Goal: Task Accomplishment & Management: Manage account settings

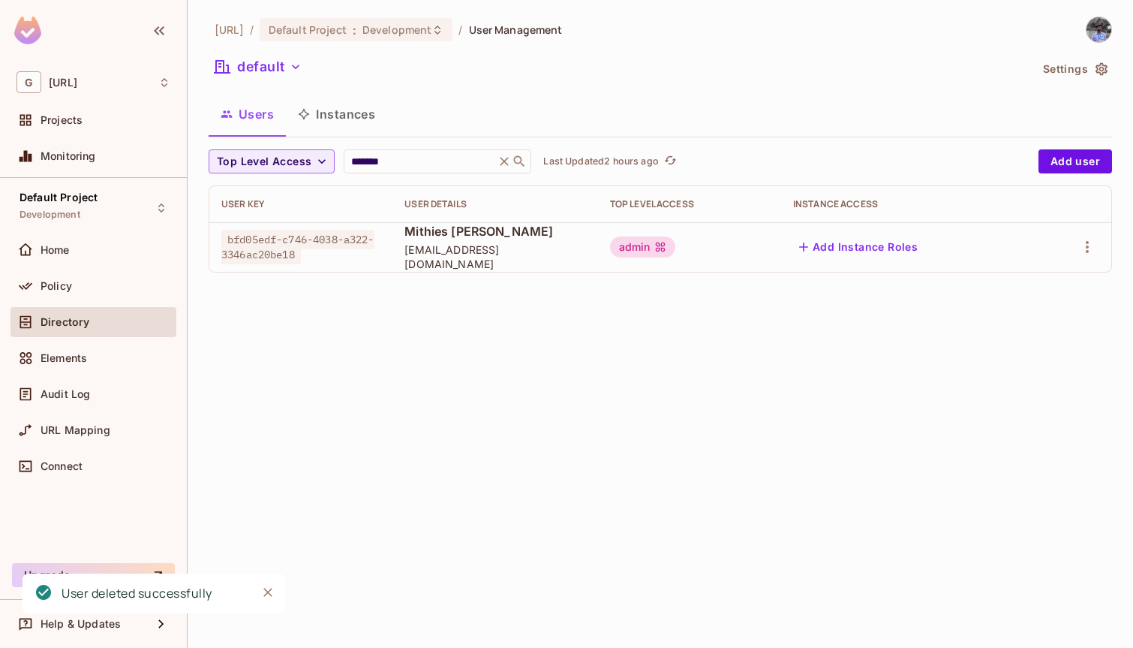
click at [252, 74] on button "default" at bounding box center [258, 67] width 99 height 24
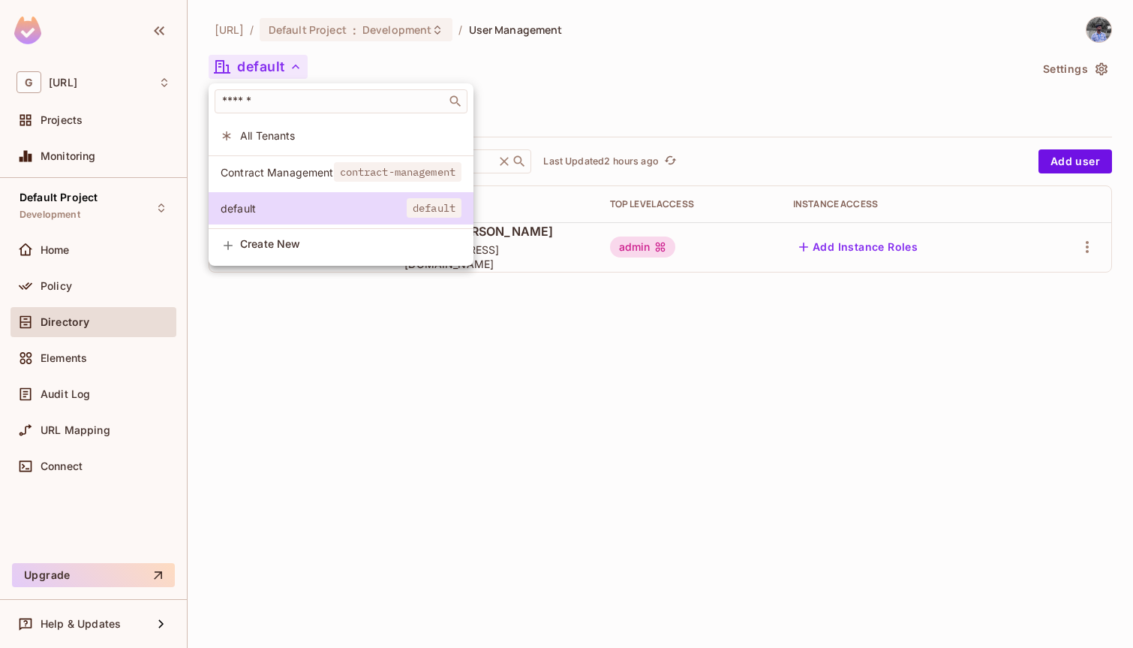
click at [417, 365] on div at bounding box center [566, 324] width 1133 height 648
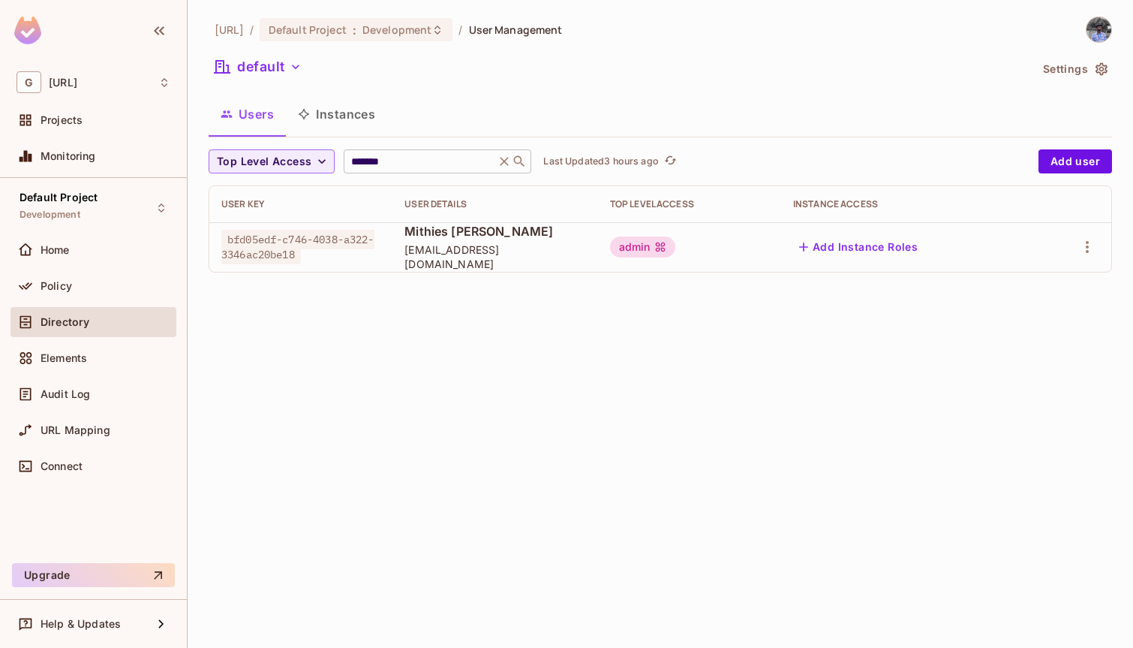
click at [504, 164] on icon at bounding box center [504, 161] width 15 height 15
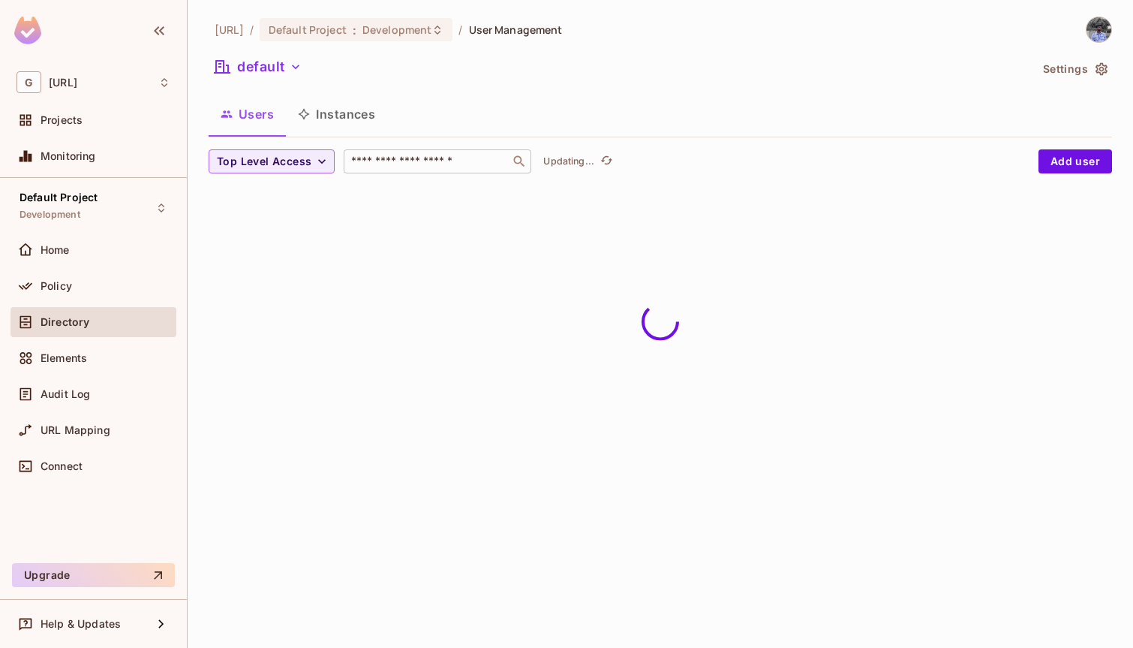
click at [504, 164] on input "text" at bounding box center [427, 161] width 158 height 15
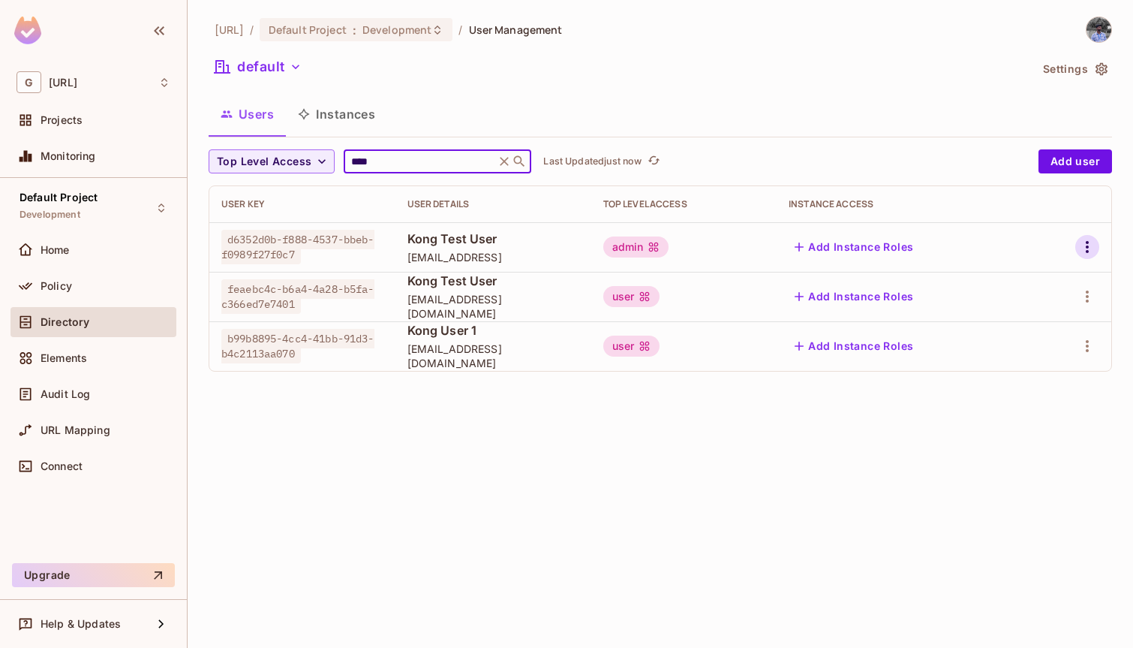
type input "****"
click at [1093, 251] on icon "button" at bounding box center [1087, 247] width 18 height 18
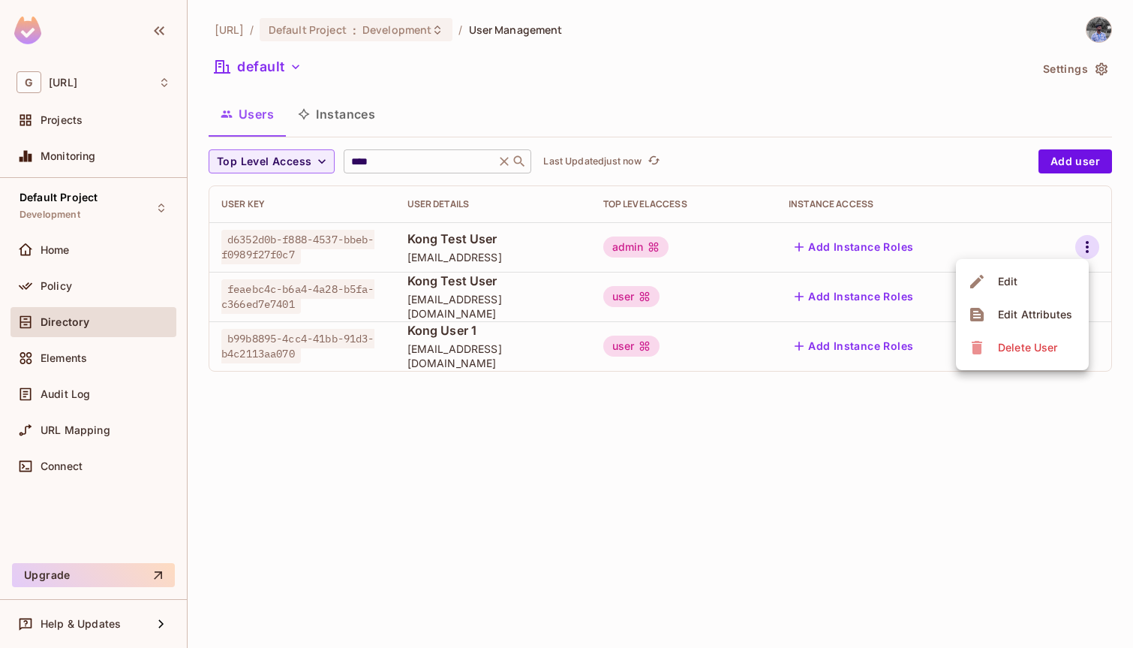
click at [1027, 359] on span "Delete User" at bounding box center [1027, 347] width 68 height 24
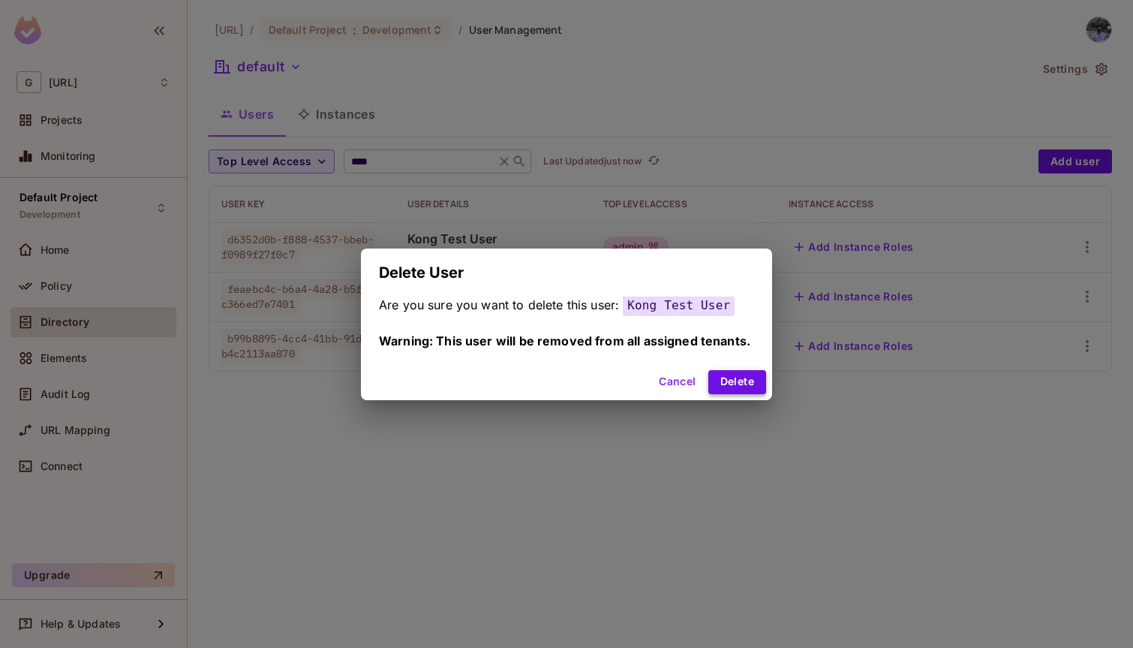
click at [759, 380] on button "Delete" at bounding box center [737, 382] width 58 height 24
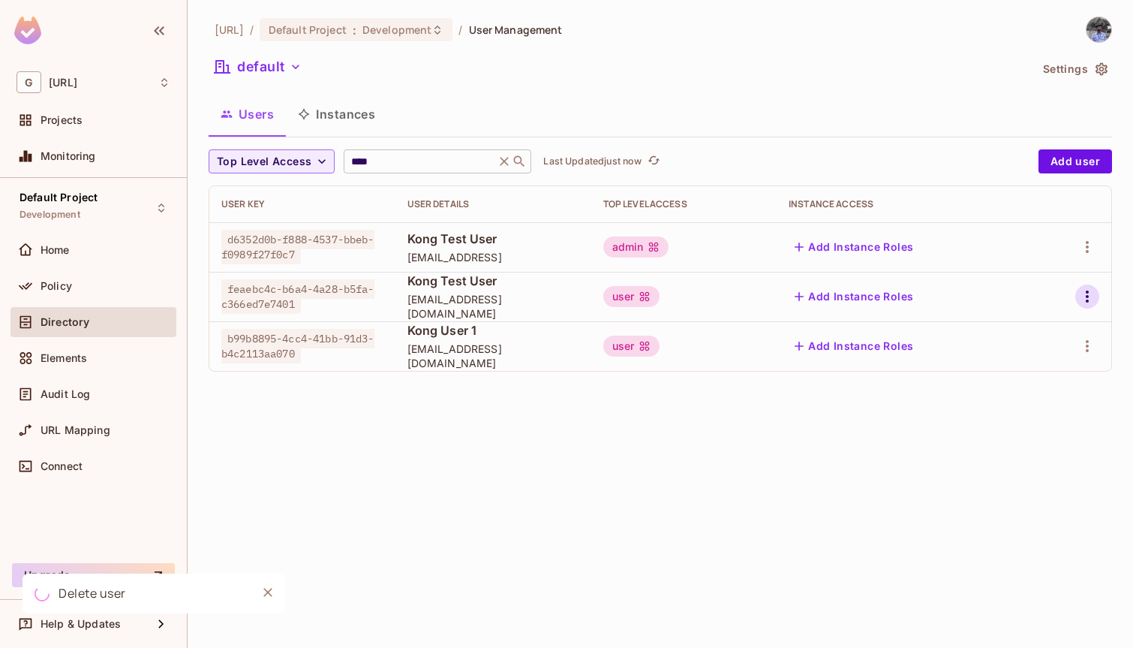
click at [1087, 291] on icon "button" at bounding box center [1087, 296] width 3 height 12
click at [1012, 388] on span "Delete User" at bounding box center [1027, 397] width 68 height 24
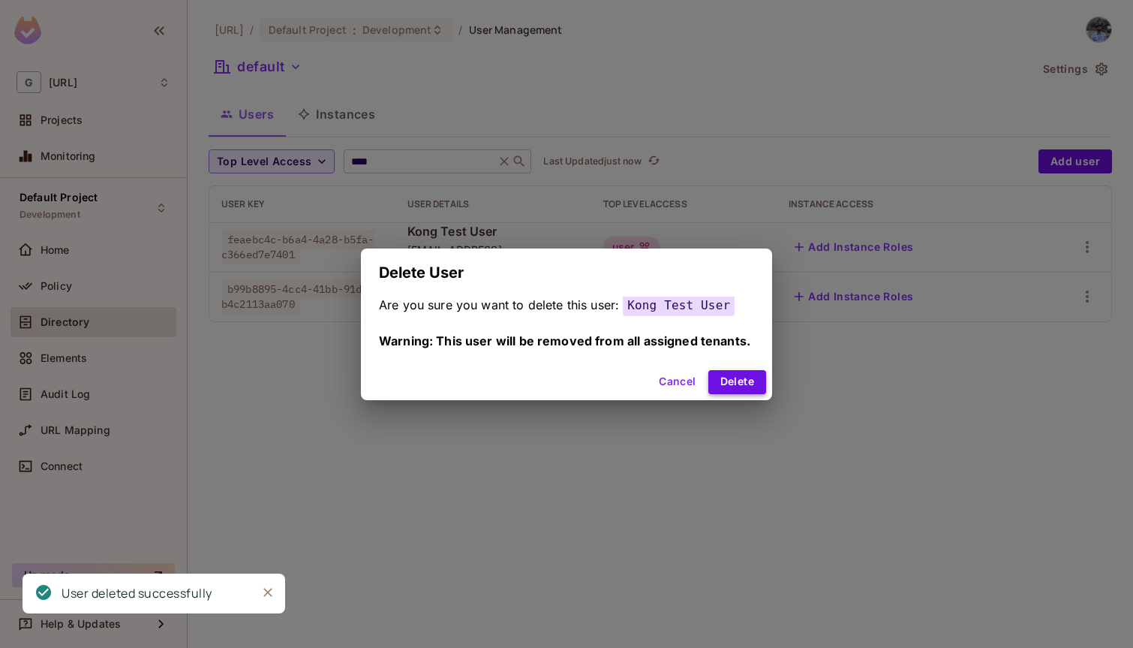
click at [733, 383] on button "Delete" at bounding box center [737, 382] width 58 height 24
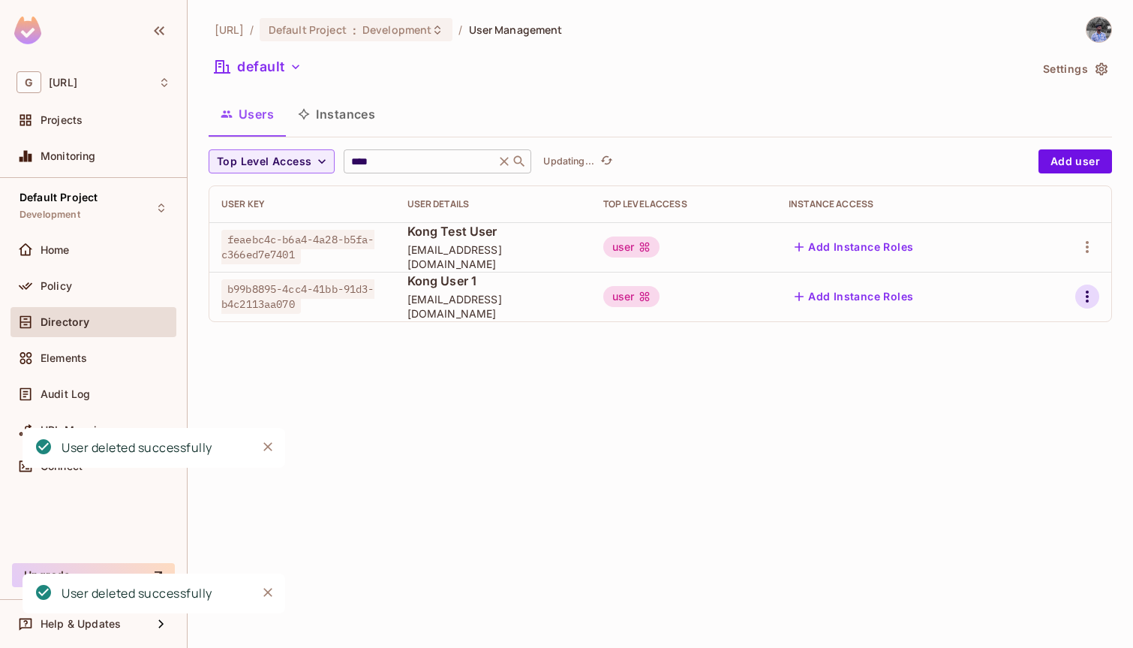
click at [1077, 292] on button "button" at bounding box center [1087, 296] width 24 height 24
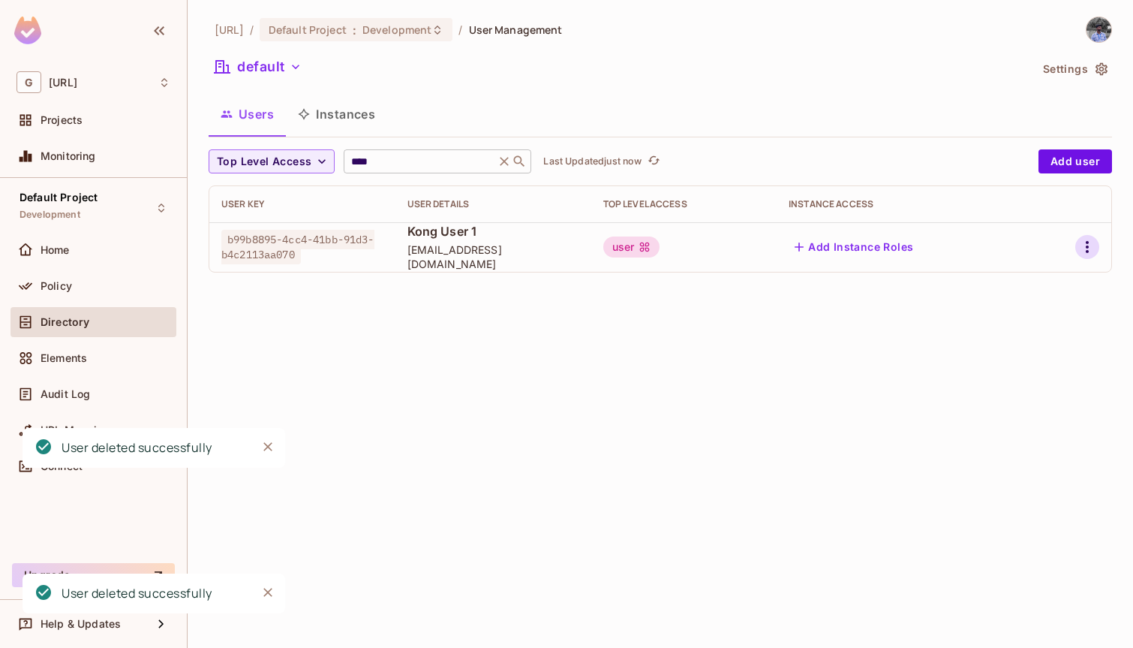
click at [1078, 242] on icon "button" at bounding box center [1087, 247] width 18 height 18
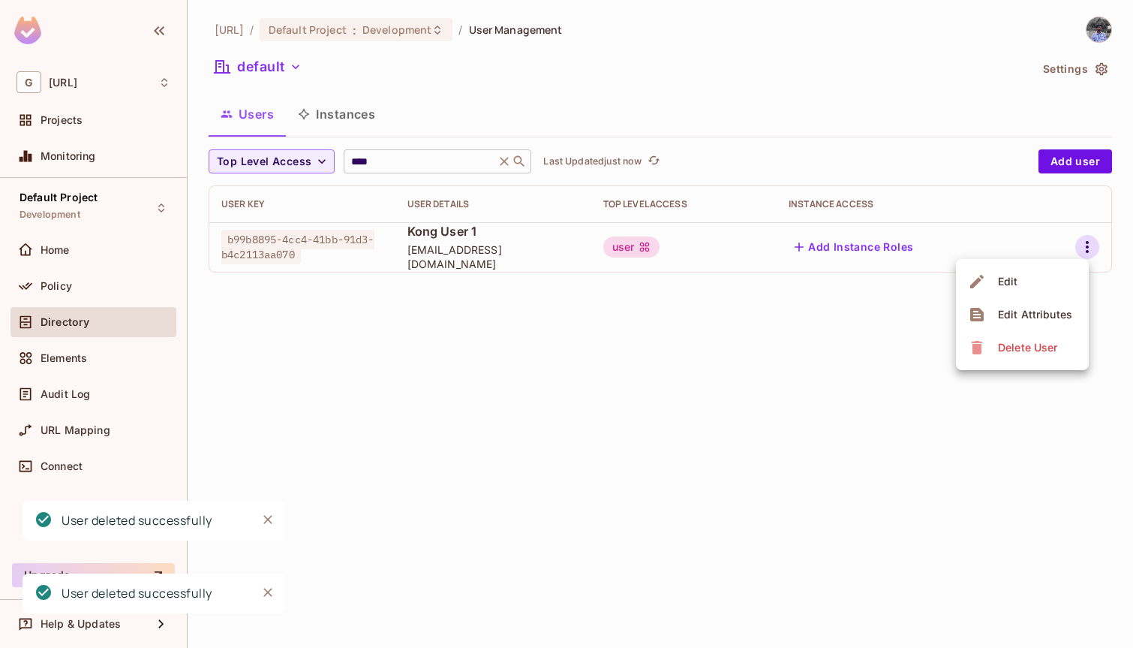
click at [1008, 350] on div "Delete User" at bounding box center [1027, 347] width 59 height 15
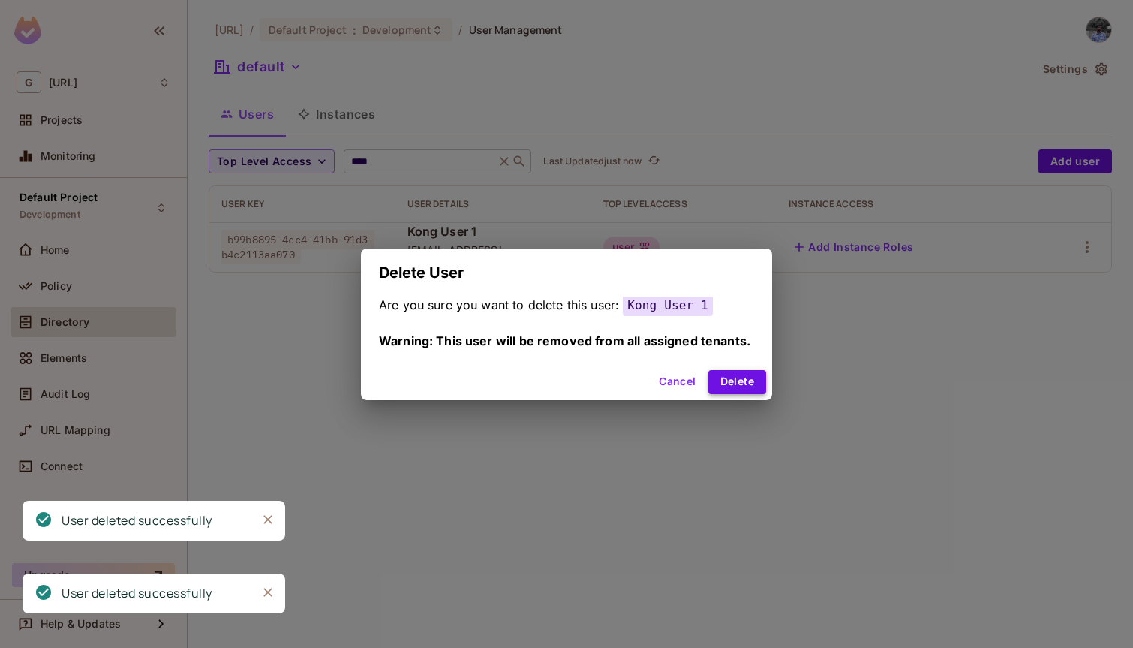
click at [732, 371] on button "Delete" at bounding box center [737, 382] width 58 height 24
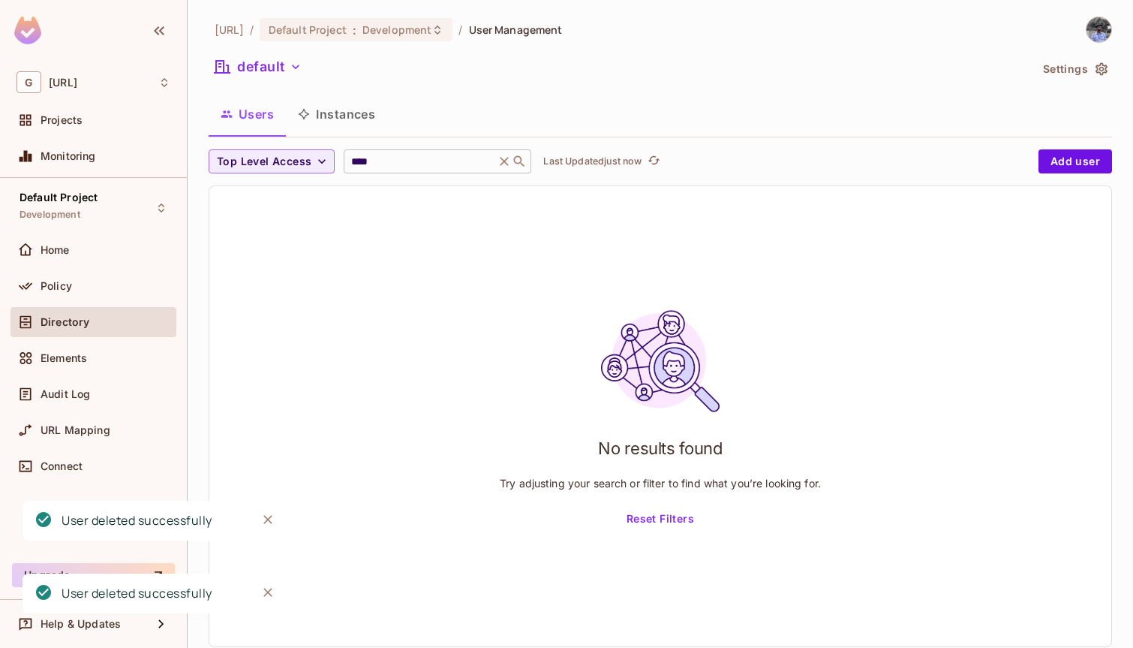
click at [497, 157] on icon at bounding box center [504, 161] width 15 height 15
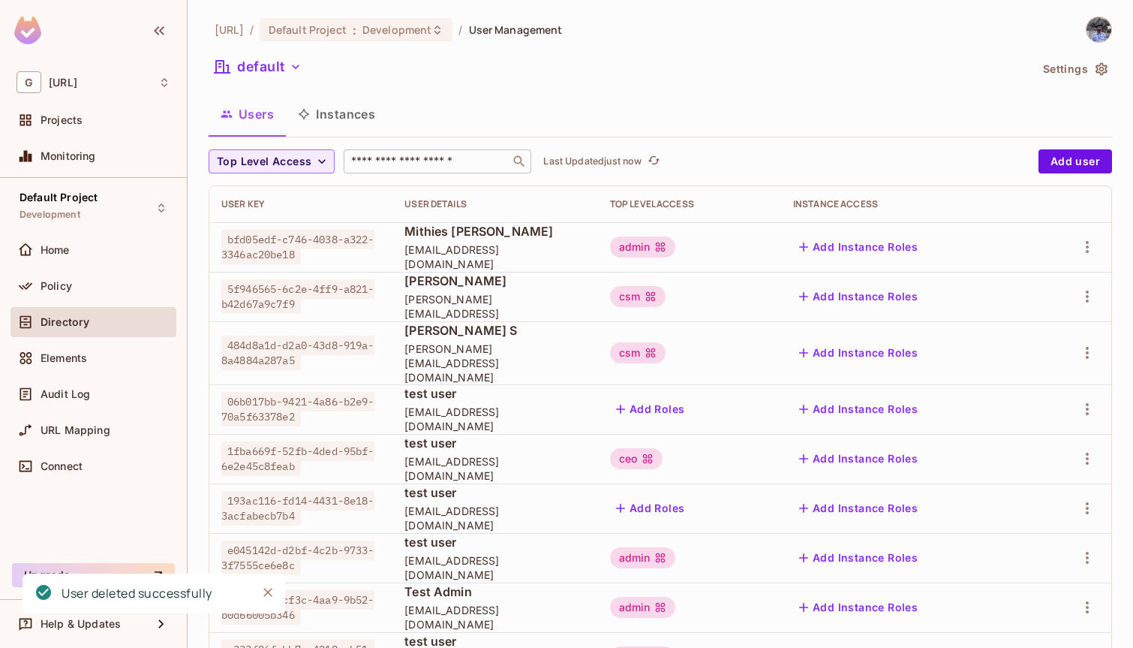
click at [435, 167] on input "text" at bounding box center [427, 161] width 158 height 15
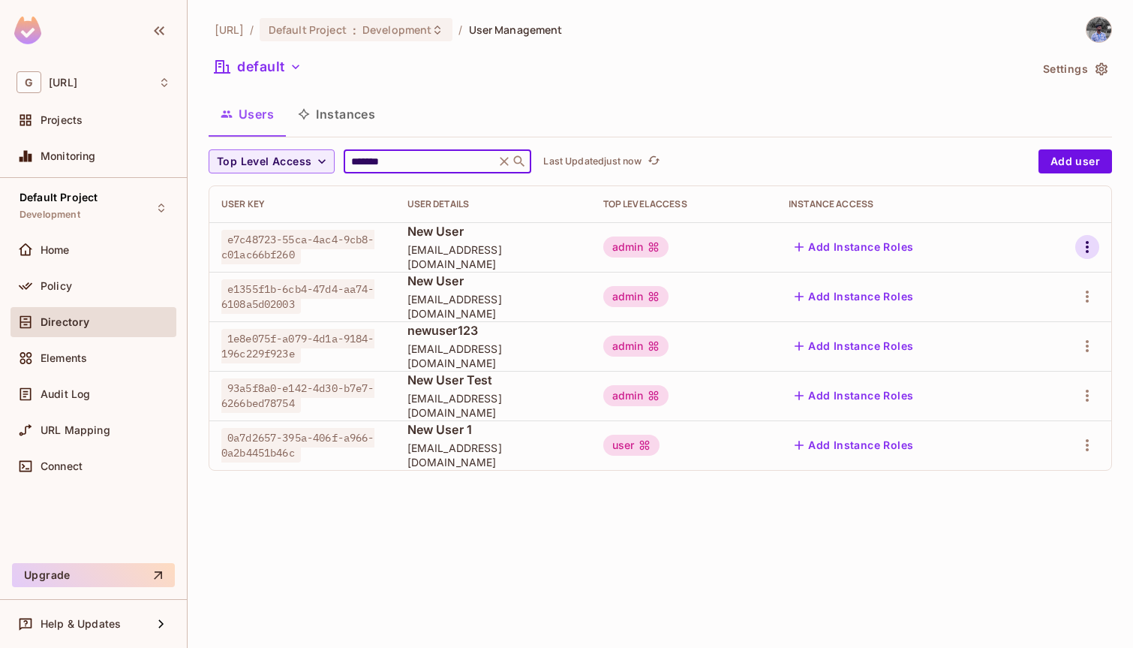
type input "*******"
click at [1083, 242] on icon "button" at bounding box center [1087, 247] width 18 height 18
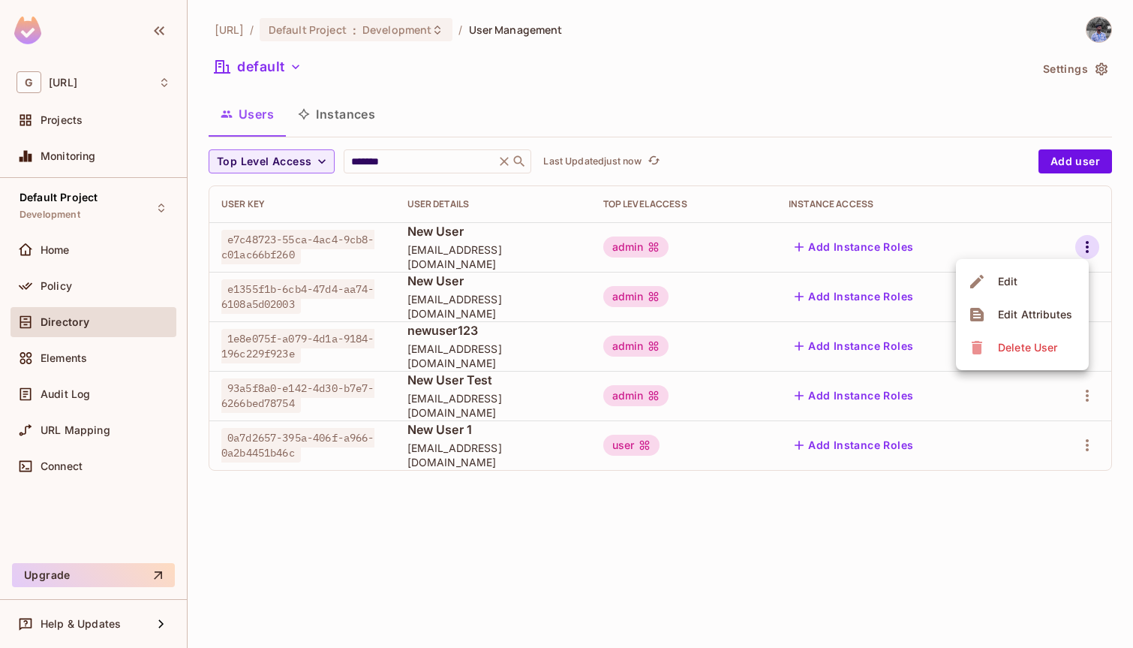
click at [1022, 350] on div "Delete User" at bounding box center [1027, 347] width 59 height 15
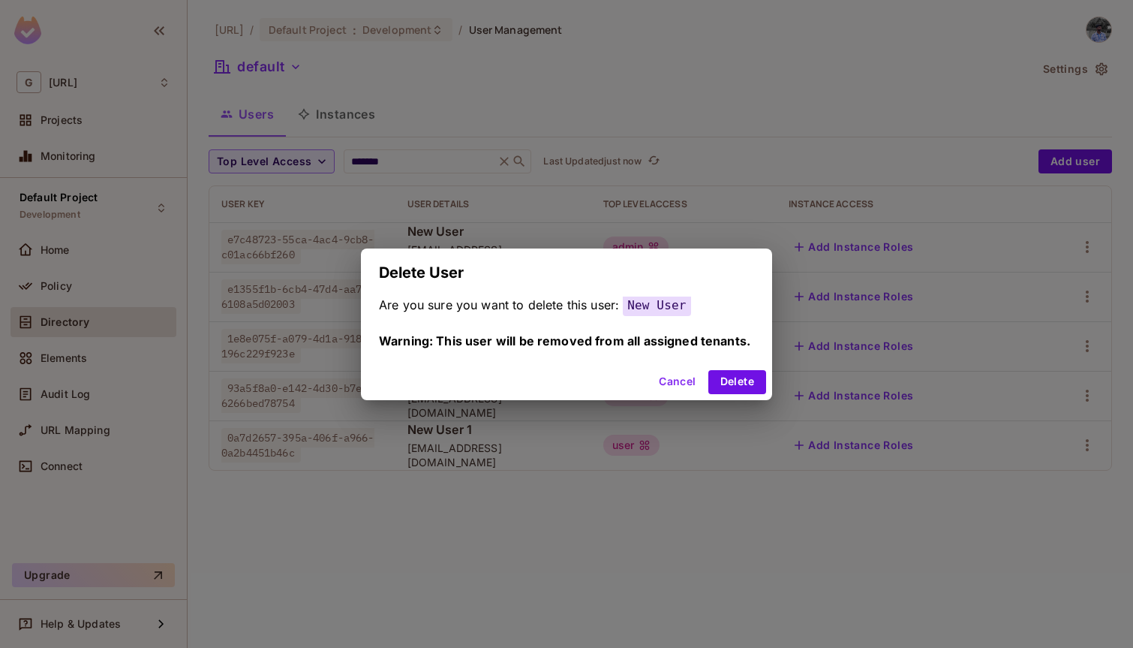
click at [735, 395] on div "Cancel Delete" at bounding box center [566, 382] width 411 height 36
click at [737, 385] on button "Delete" at bounding box center [737, 382] width 58 height 24
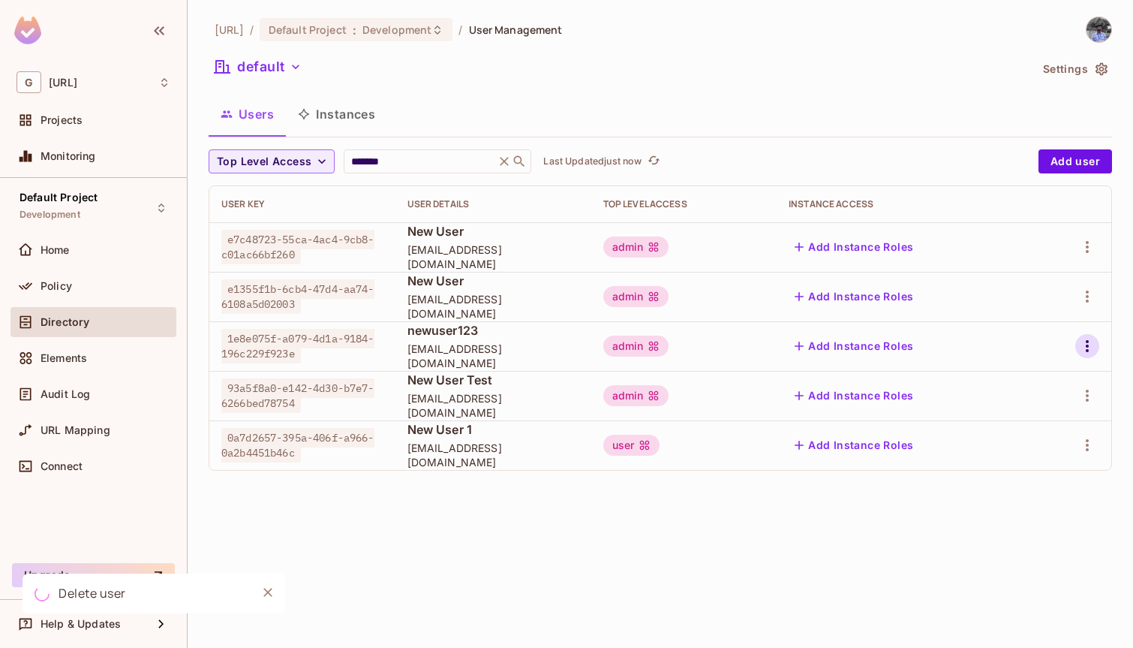
click at [1086, 338] on icon "button" at bounding box center [1087, 346] width 18 height 18
click at [1018, 447] on div "Delete User" at bounding box center [1027, 446] width 59 height 15
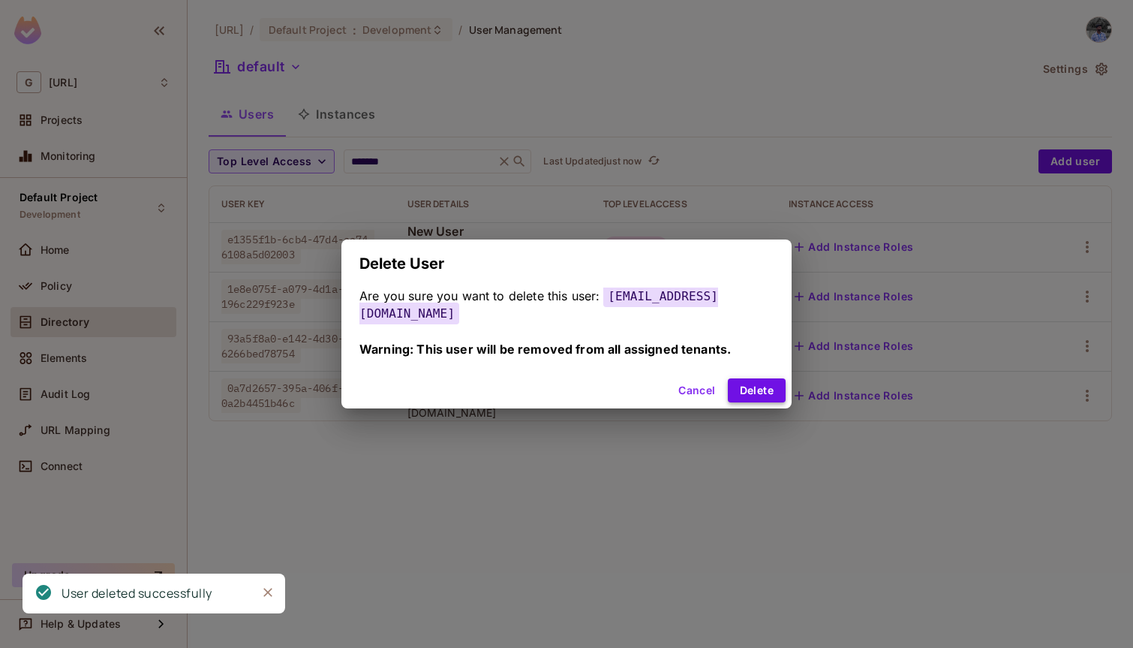
click at [750, 395] on button "Delete" at bounding box center [757, 390] width 58 height 24
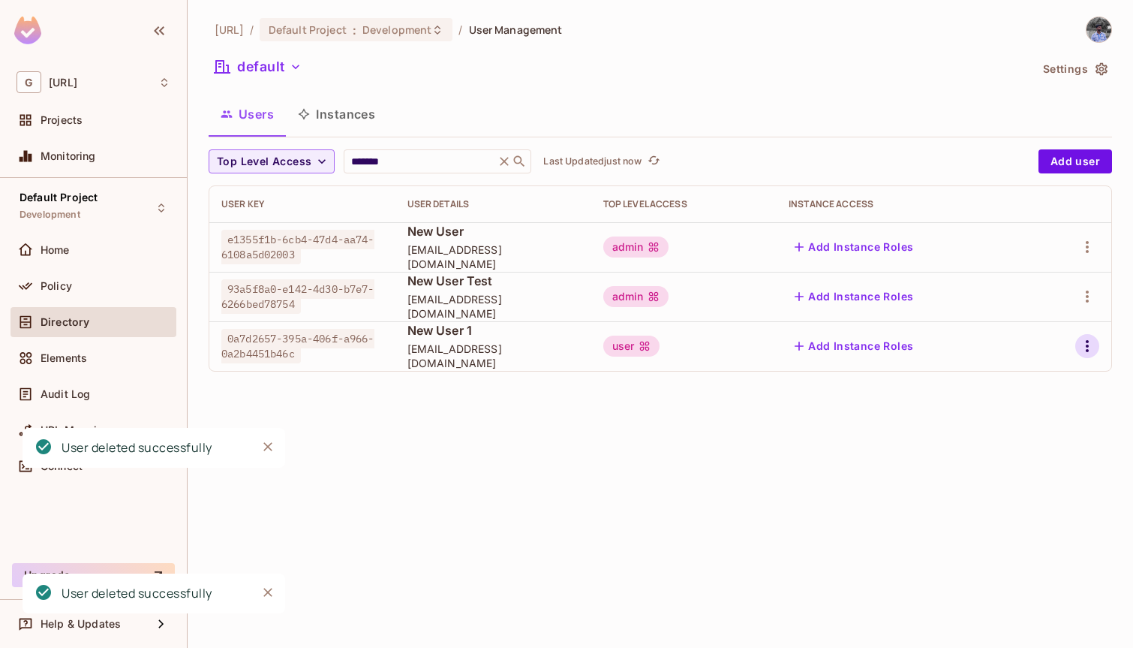
click at [1083, 357] on button "button" at bounding box center [1087, 346] width 24 height 24
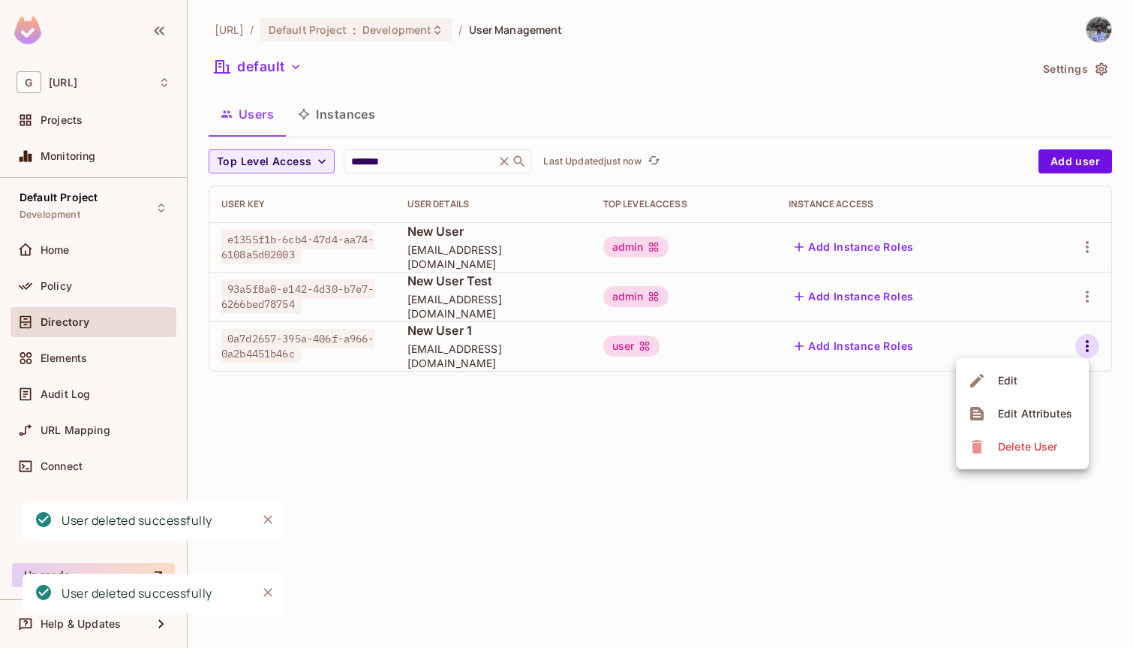
click at [999, 448] on div "Delete User" at bounding box center [1027, 446] width 59 height 15
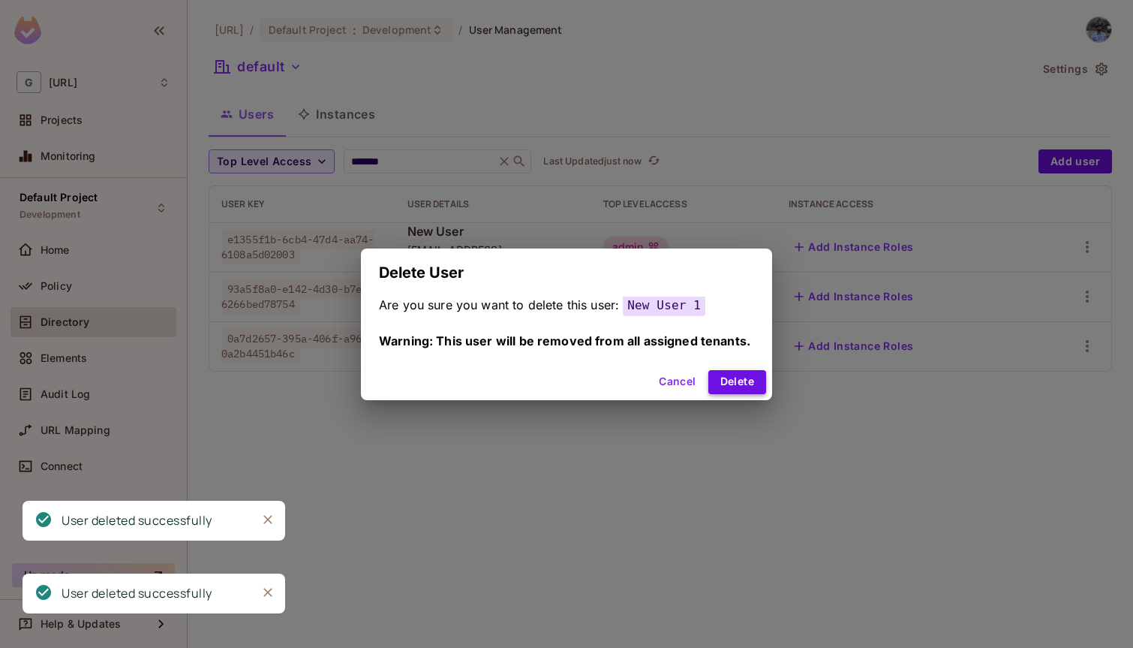
click at [739, 384] on button "Delete" at bounding box center [737, 382] width 58 height 24
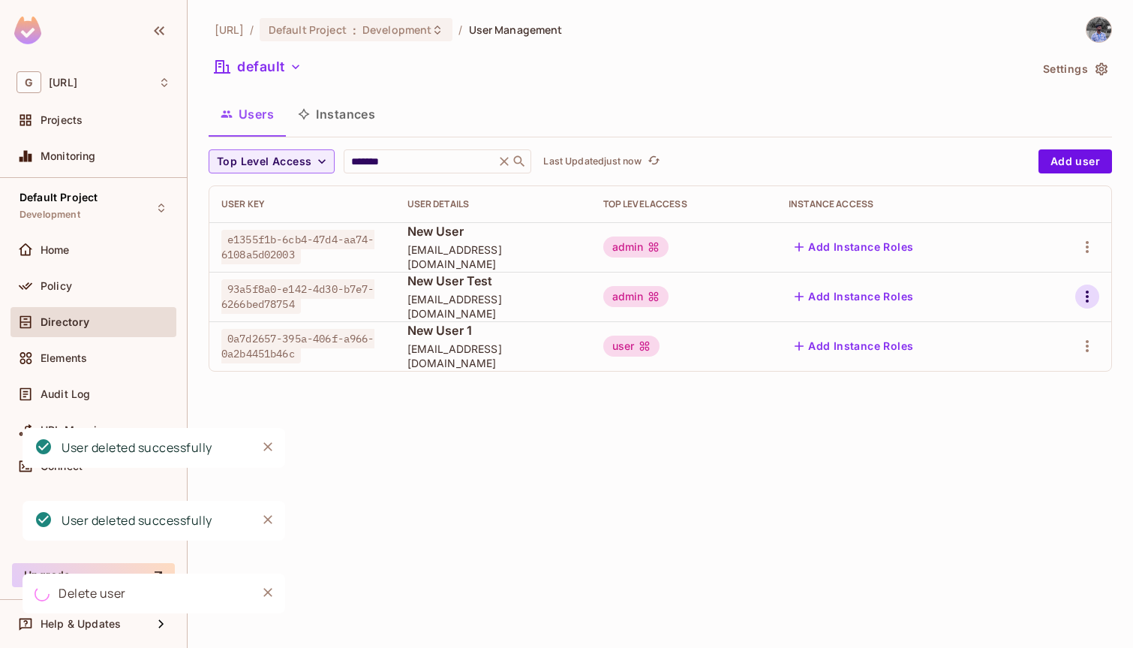
click at [1078, 291] on icon "button" at bounding box center [1087, 296] width 18 height 18
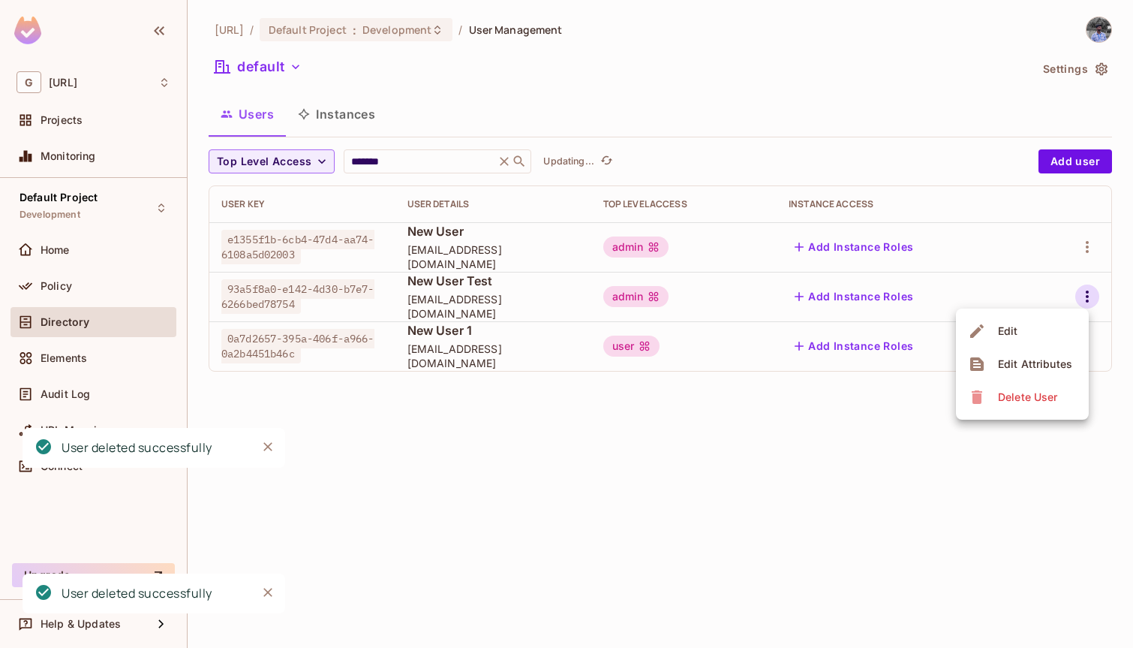
click at [997, 391] on span "Delete User" at bounding box center [1027, 397] width 68 height 24
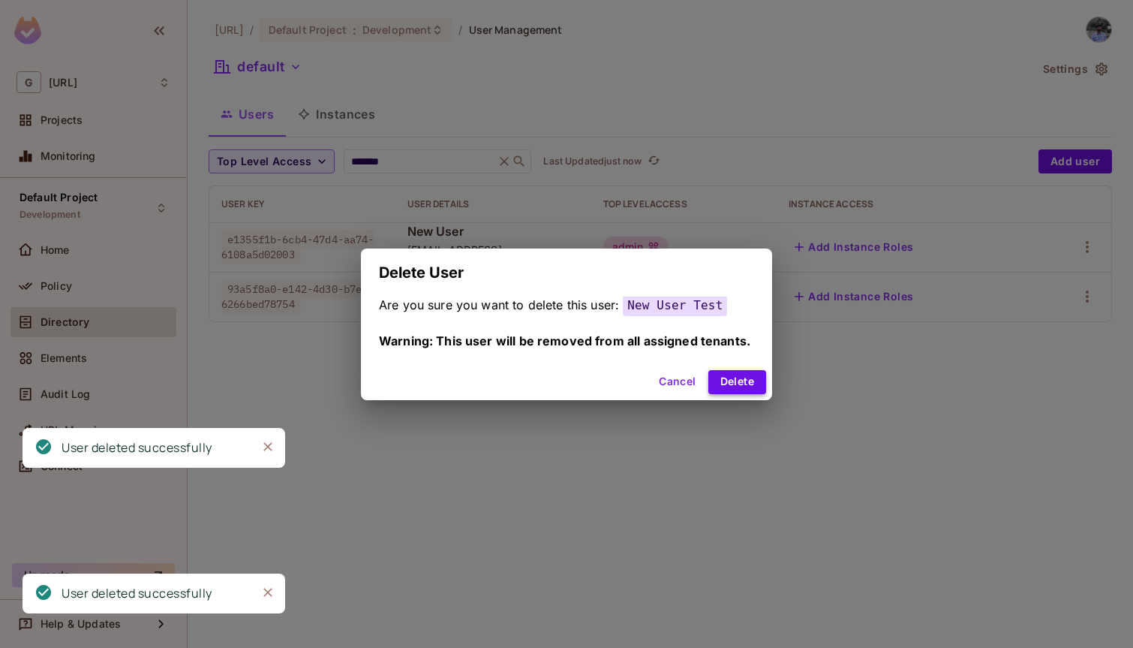
click at [739, 377] on button "Delete" at bounding box center [737, 382] width 58 height 24
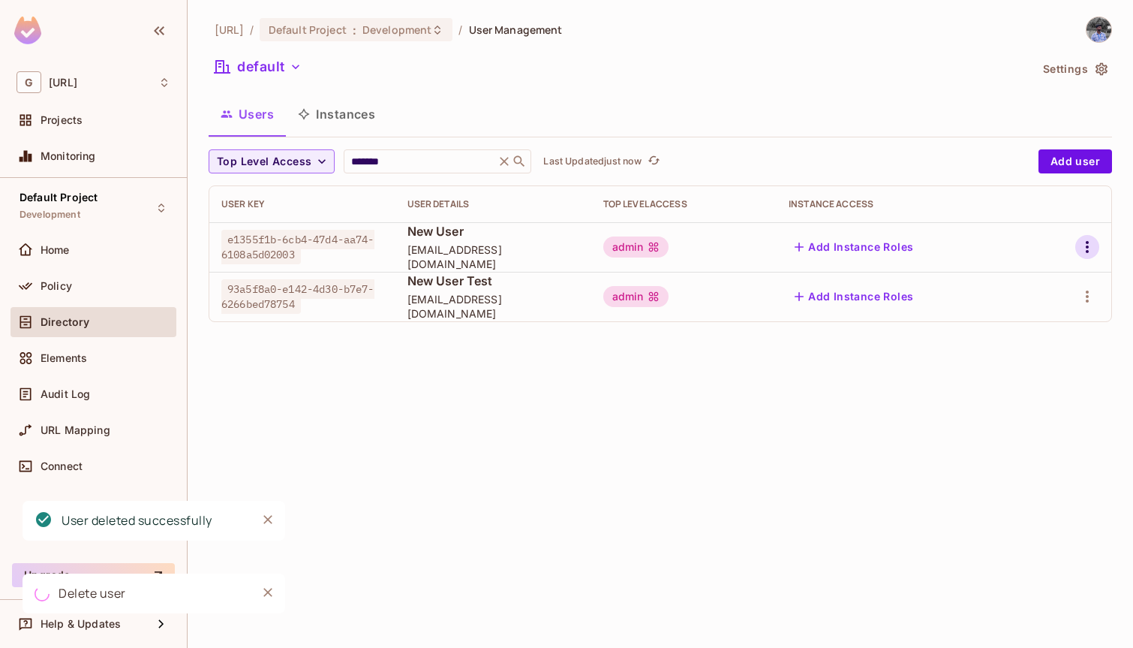
click at [1093, 244] on icon "button" at bounding box center [1087, 247] width 18 height 18
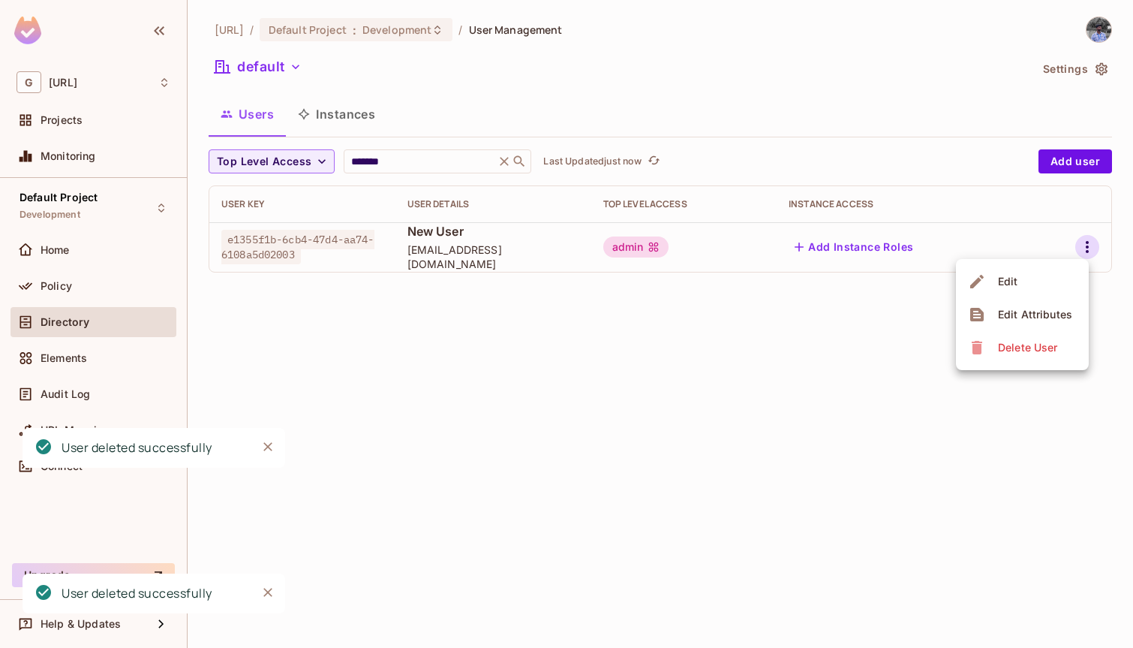
click at [1000, 335] on span "Delete User" at bounding box center [1027, 347] width 68 height 24
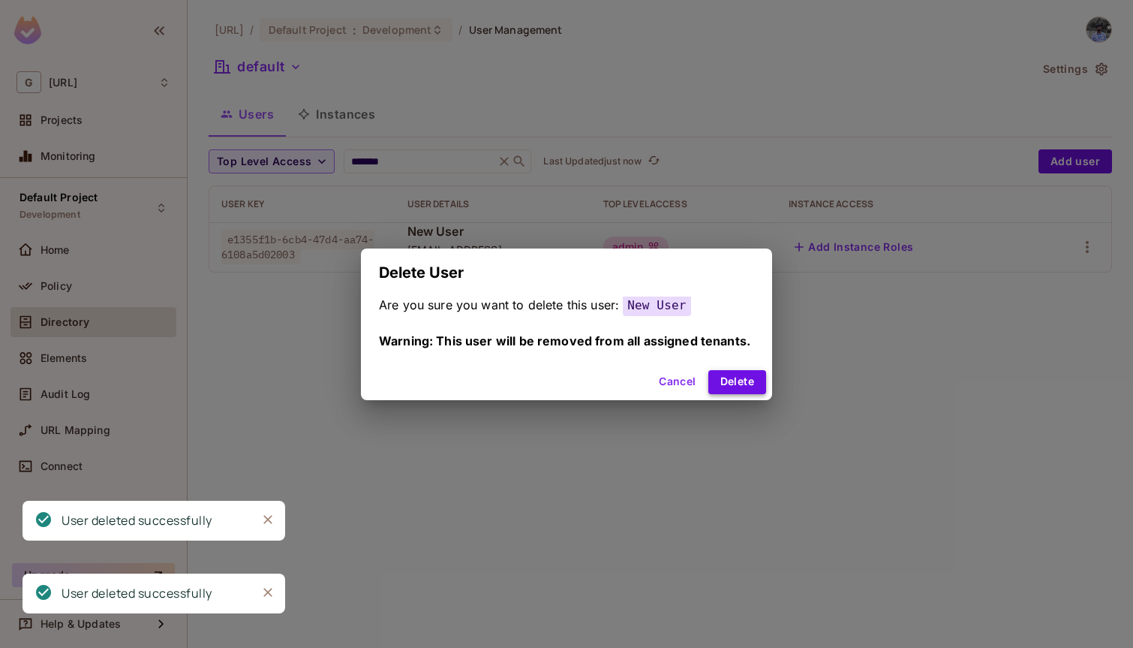
click at [747, 372] on button "Delete" at bounding box center [737, 382] width 58 height 24
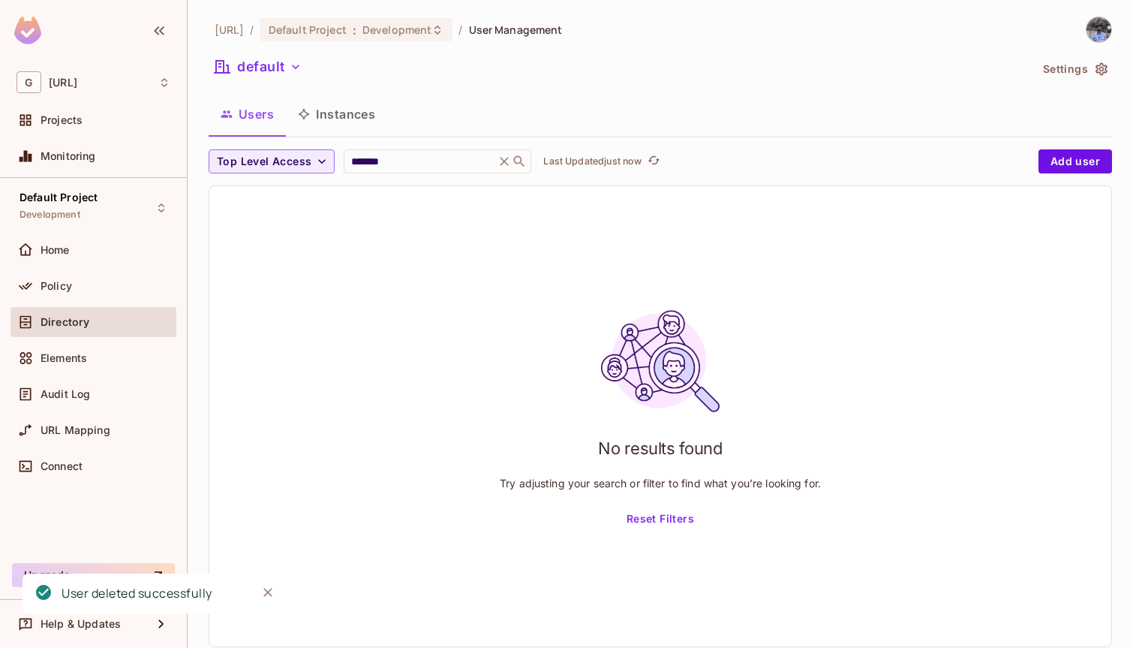
click at [501, 160] on icon at bounding box center [505, 161] width 9 height 9
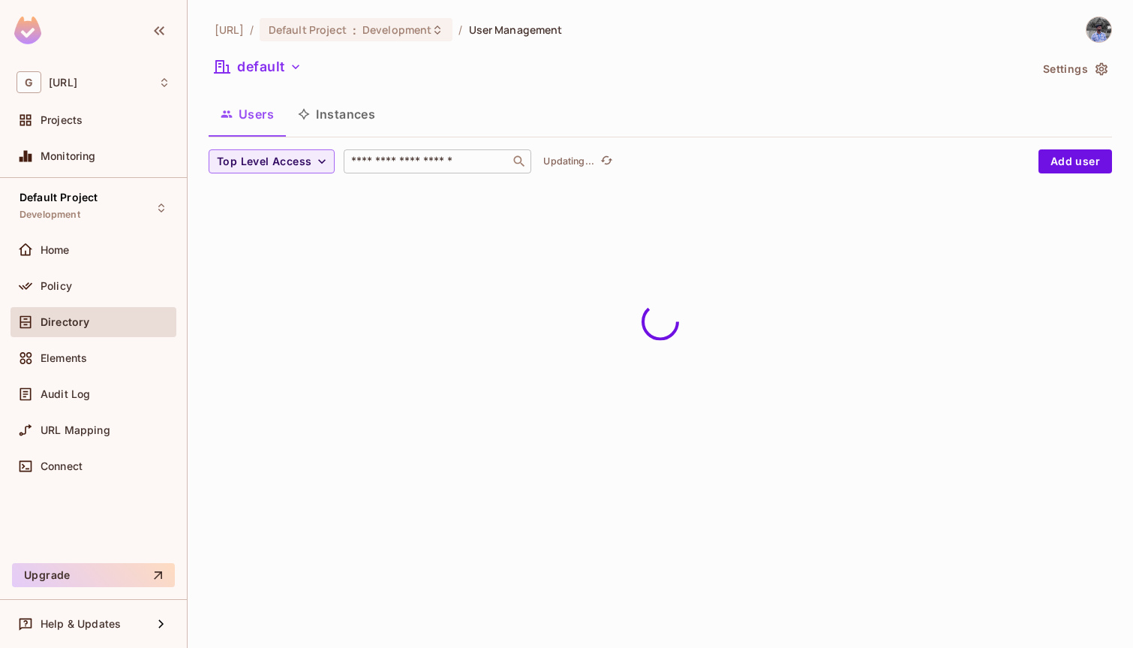
click at [467, 161] on input "text" at bounding box center [427, 161] width 158 height 15
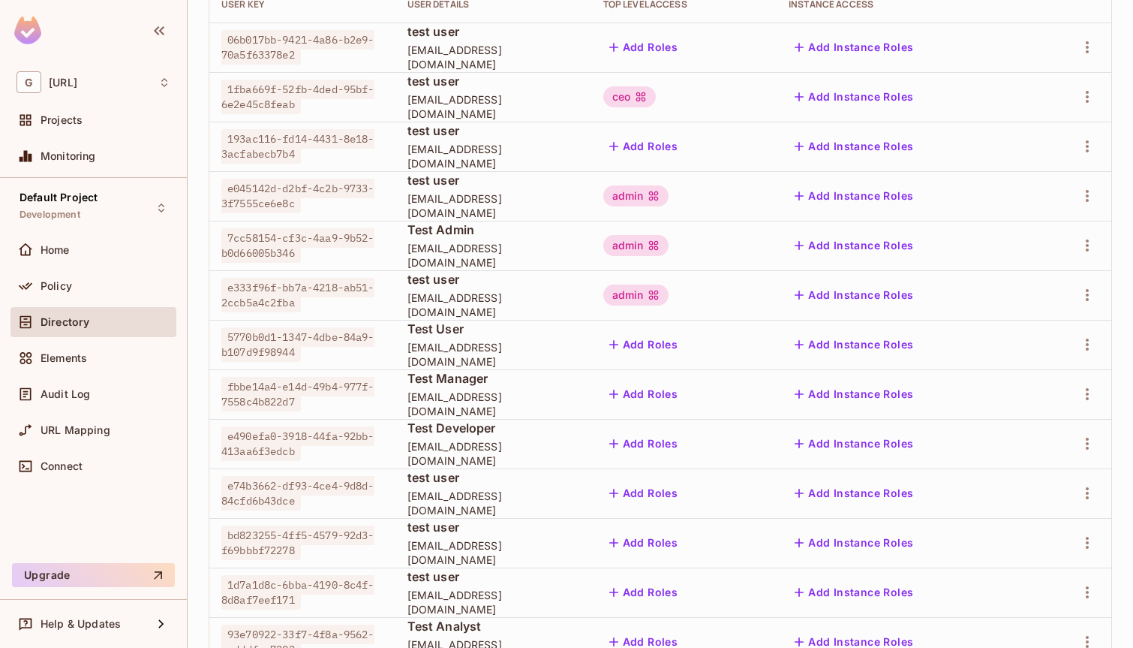
scroll to position [401, 0]
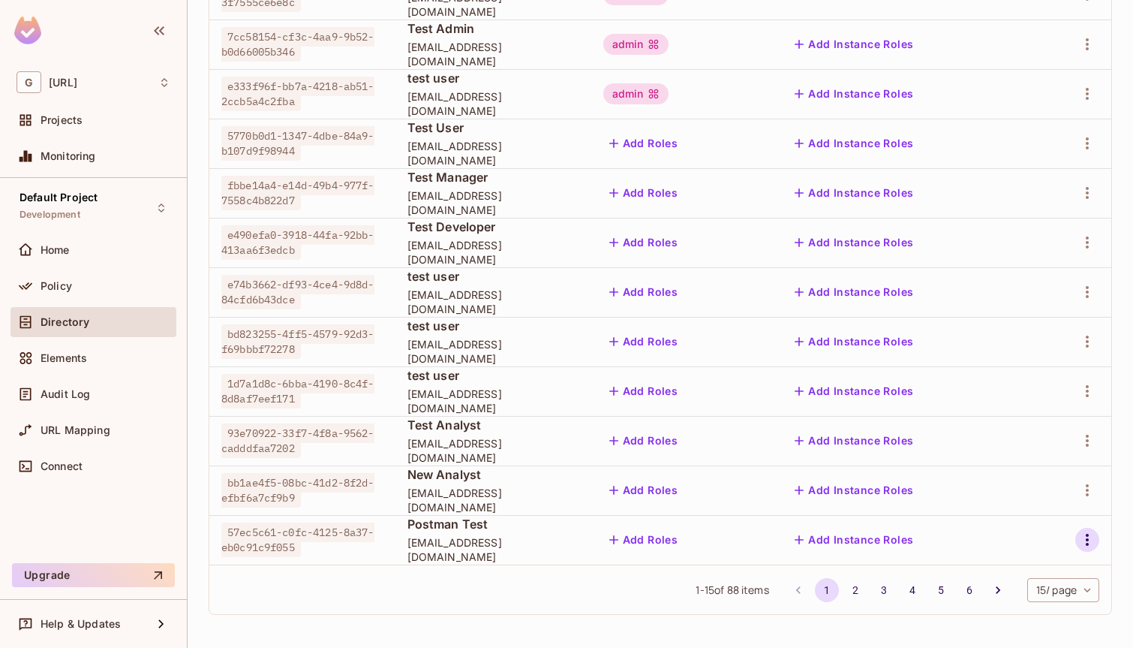
type input "****"
click at [1084, 544] on icon "button" at bounding box center [1087, 540] width 18 height 18
click at [1036, 608] on div "Delete User" at bounding box center [1027, 613] width 59 height 15
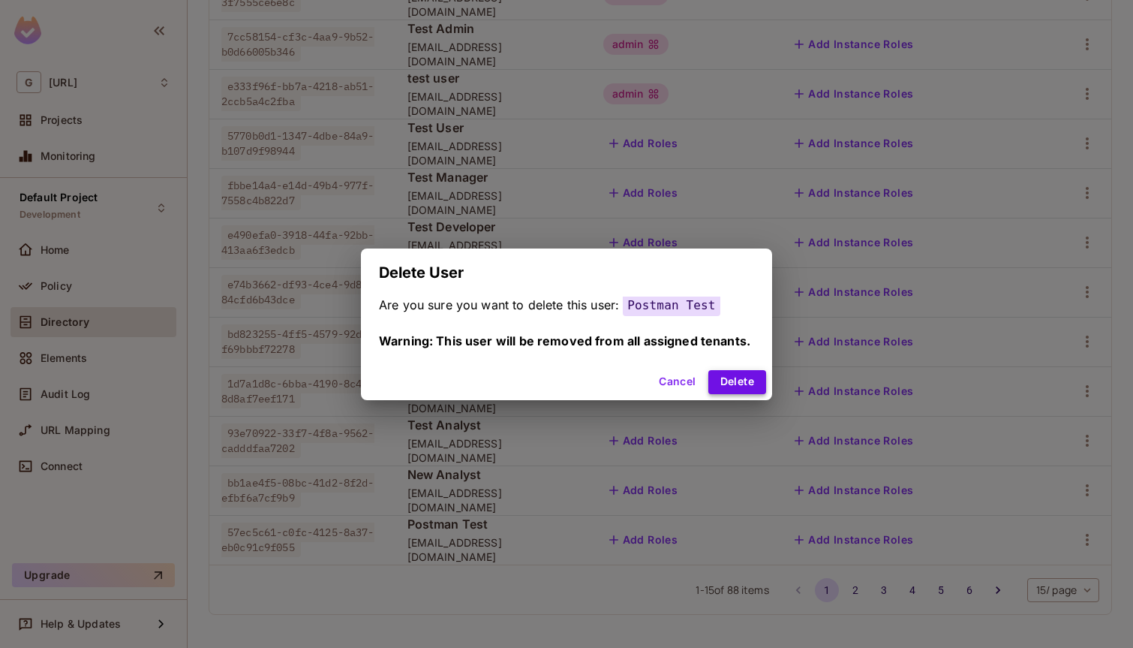
click at [748, 380] on button "Delete" at bounding box center [737, 382] width 58 height 24
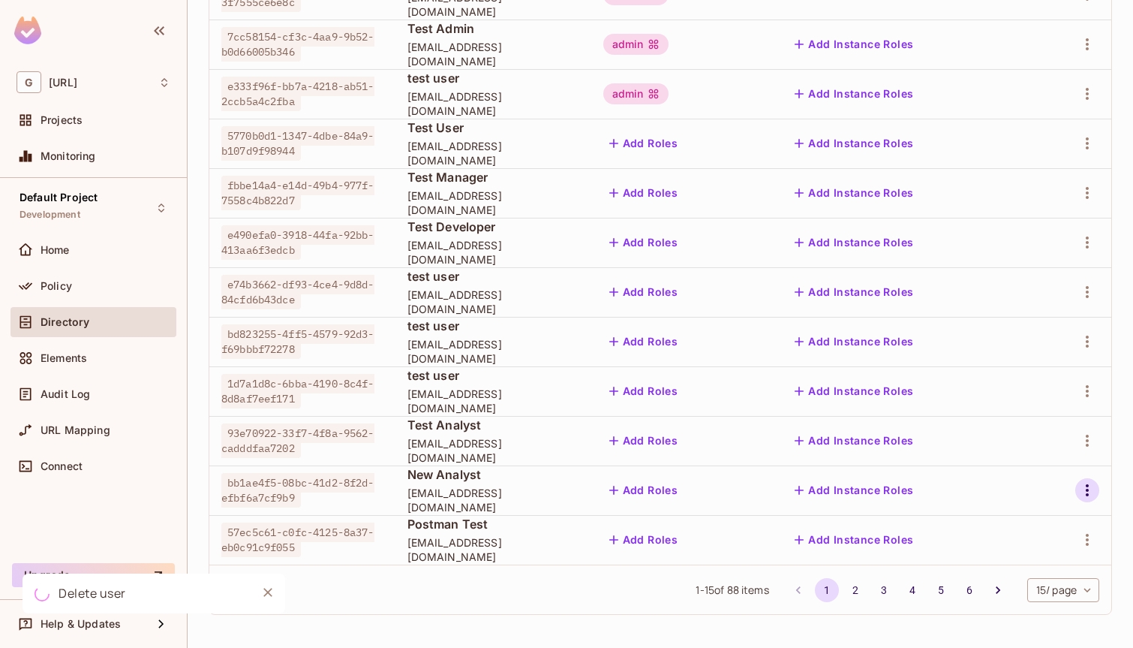
click at [1087, 491] on icon "button" at bounding box center [1087, 490] width 18 height 18
click at [1021, 591] on div "Delete User" at bounding box center [1027, 590] width 59 height 15
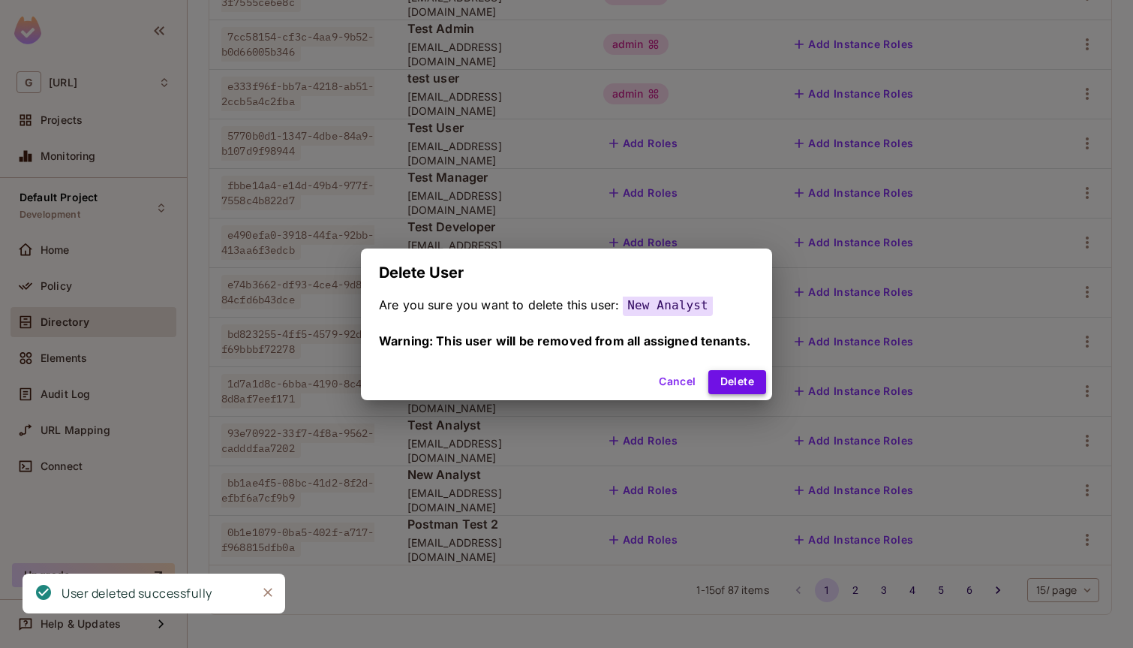
click at [732, 378] on button "Delete" at bounding box center [737, 382] width 58 height 24
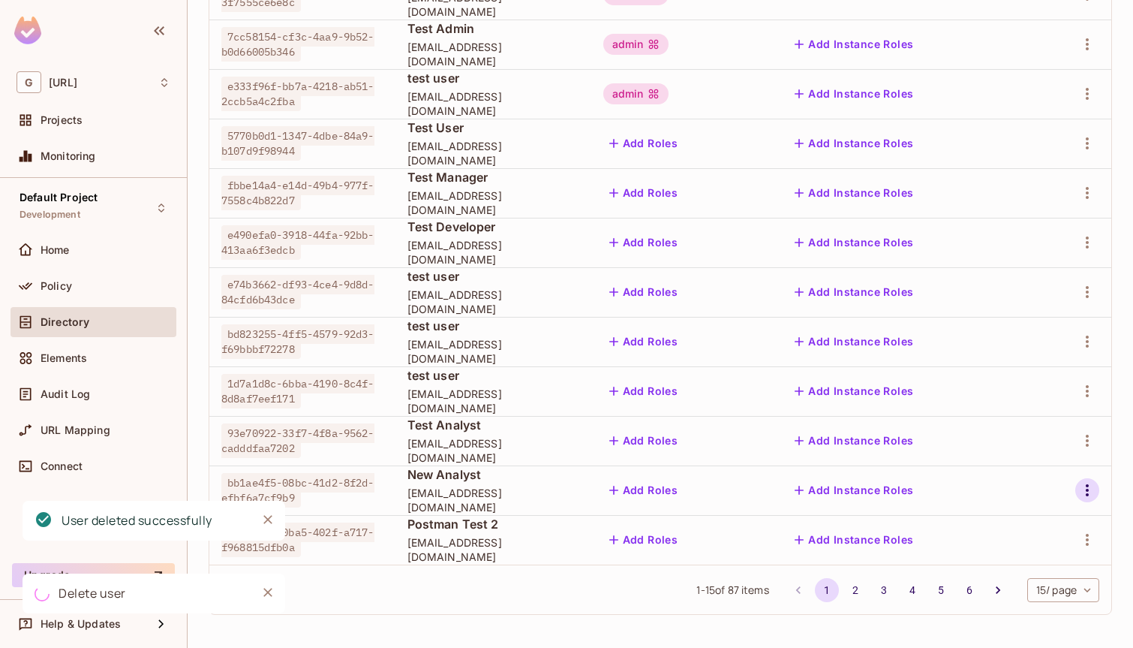
click at [1083, 489] on icon "button" at bounding box center [1087, 490] width 18 height 18
click at [1018, 584] on div "Delete User" at bounding box center [1027, 590] width 59 height 15
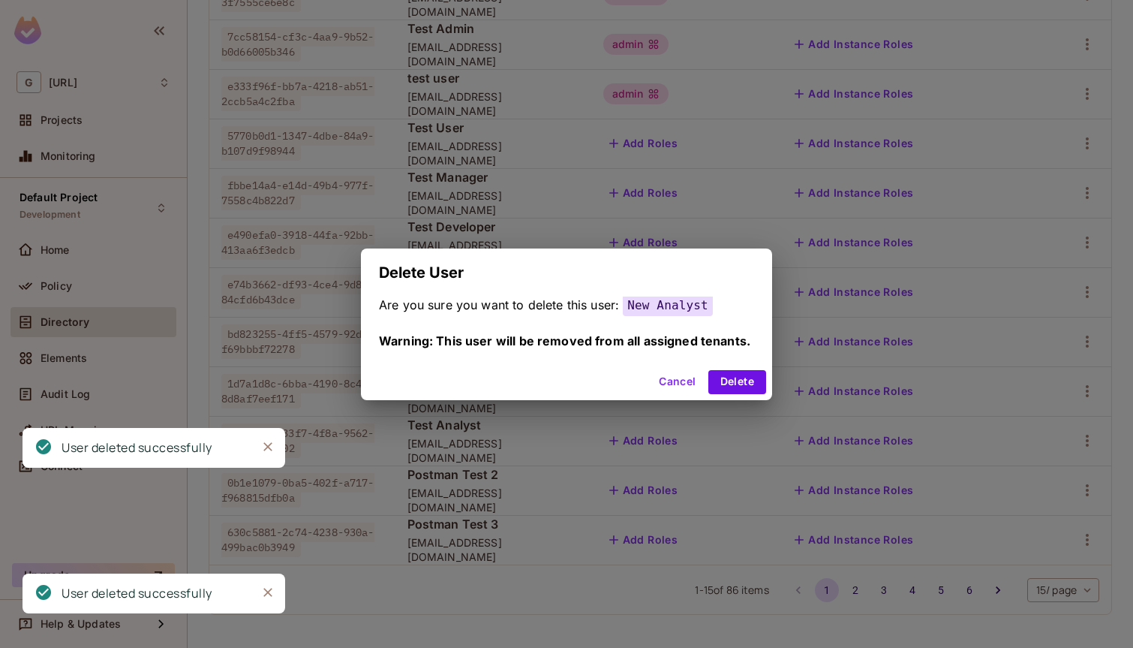
click at [721, 360] on div "Are you sure you want to delete this user: New Analyst Warning: This user will …" at bounding box center [566, 330] width 411 height 68
click at [741, 388] on button "Delete" at bounding box center [737, 382] width 58 height 24
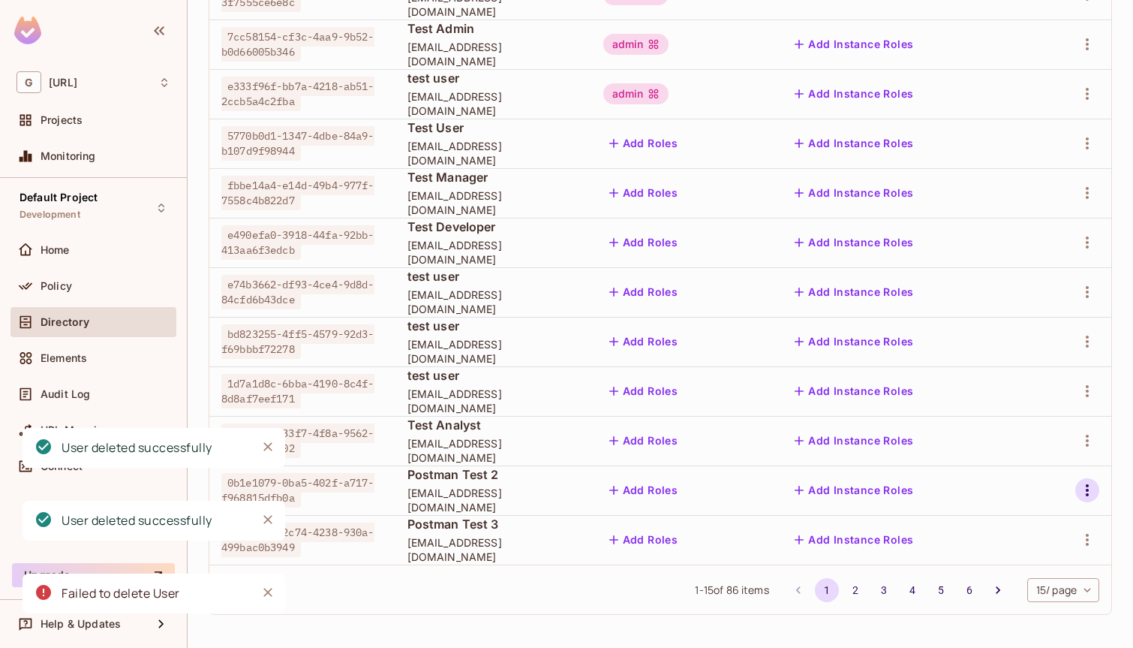
click at [1090, 493] on icon "button" at bounding box center [1087, 490] width 18 height 18
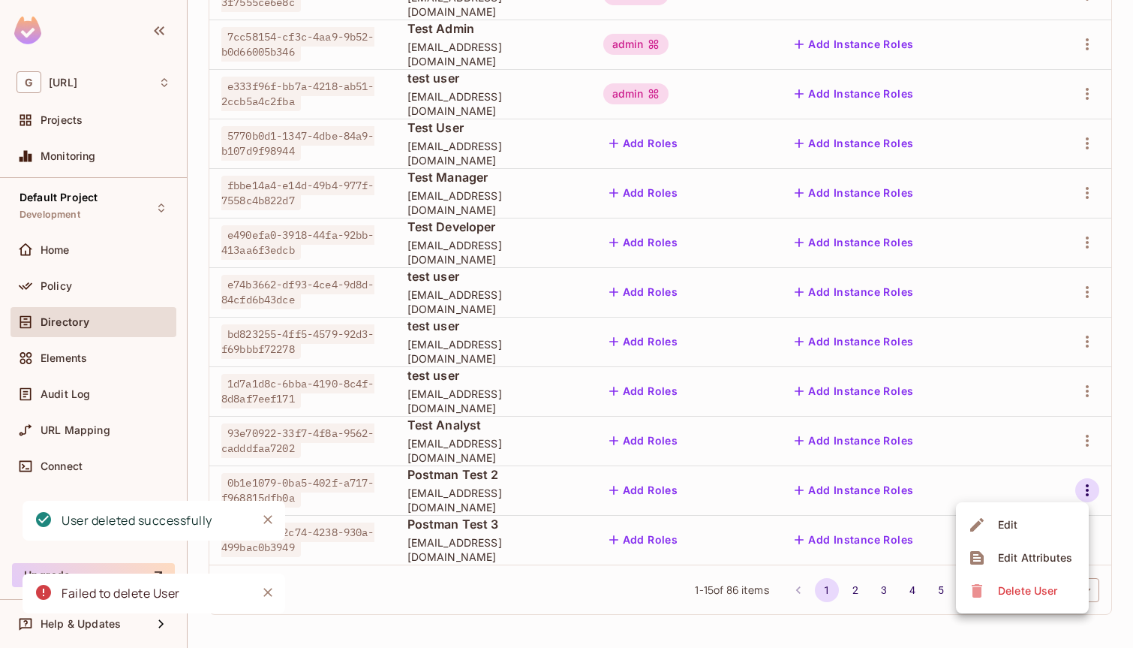
click at [1036, 589] on div "Delete User" at bounding box center [1027, 590] width 59 height 15
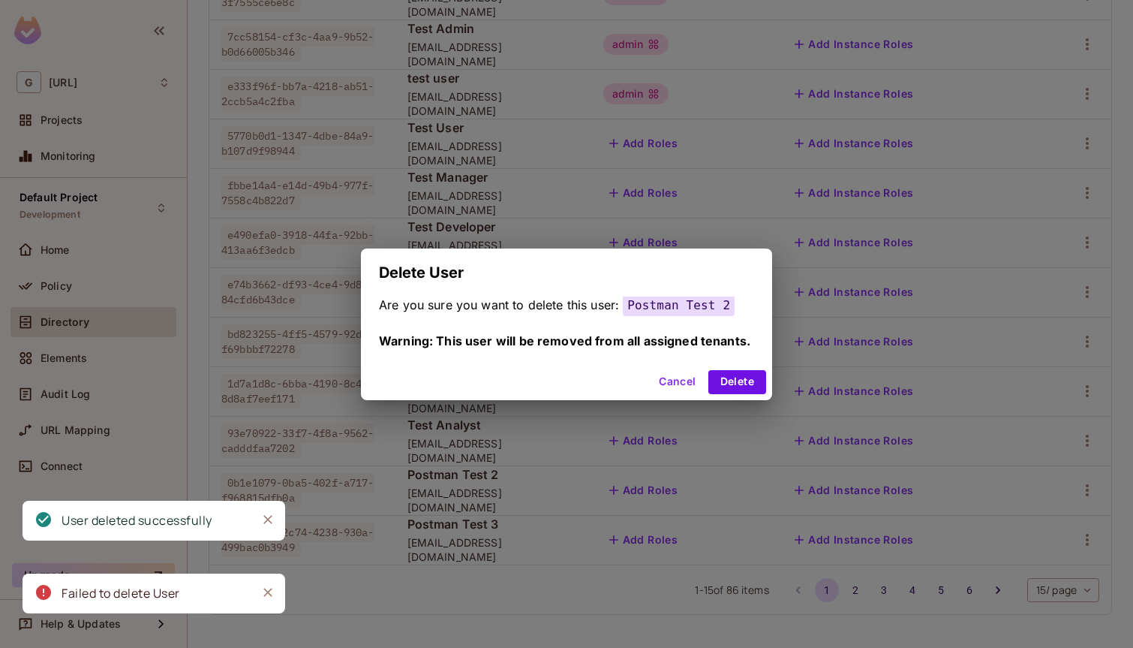
click at [752, 365] on div "Cancel Delete" at bounding box center [566, 382] width 411 height 36
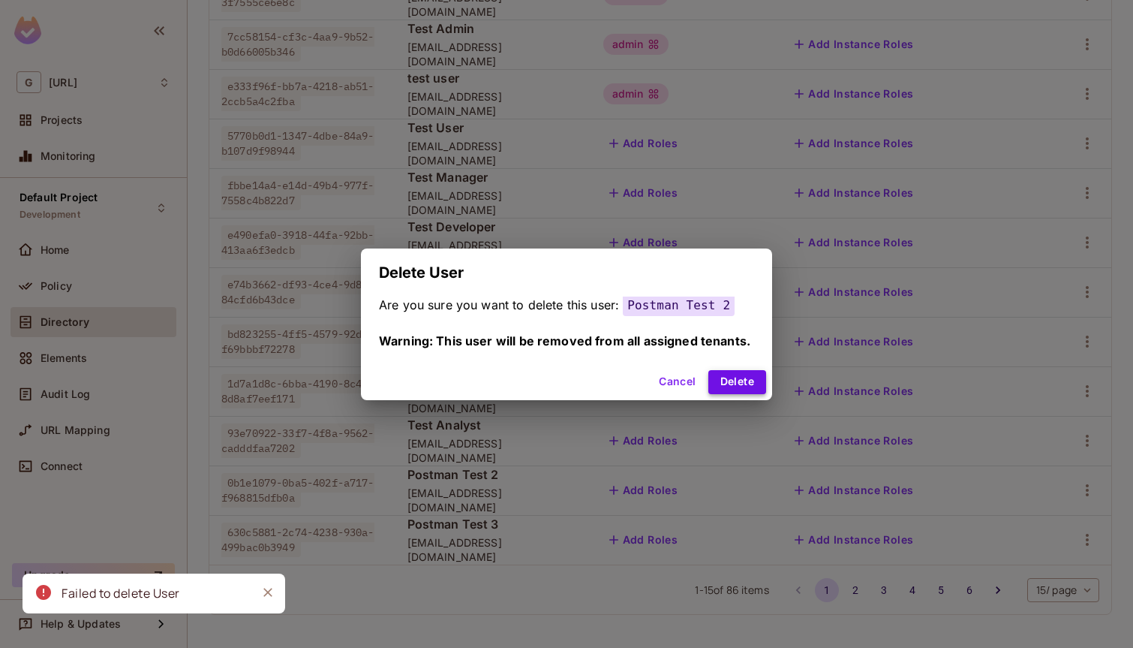
click at [754, 388] on button "Delete" at bounding box center [737, 382] width 58 height 24
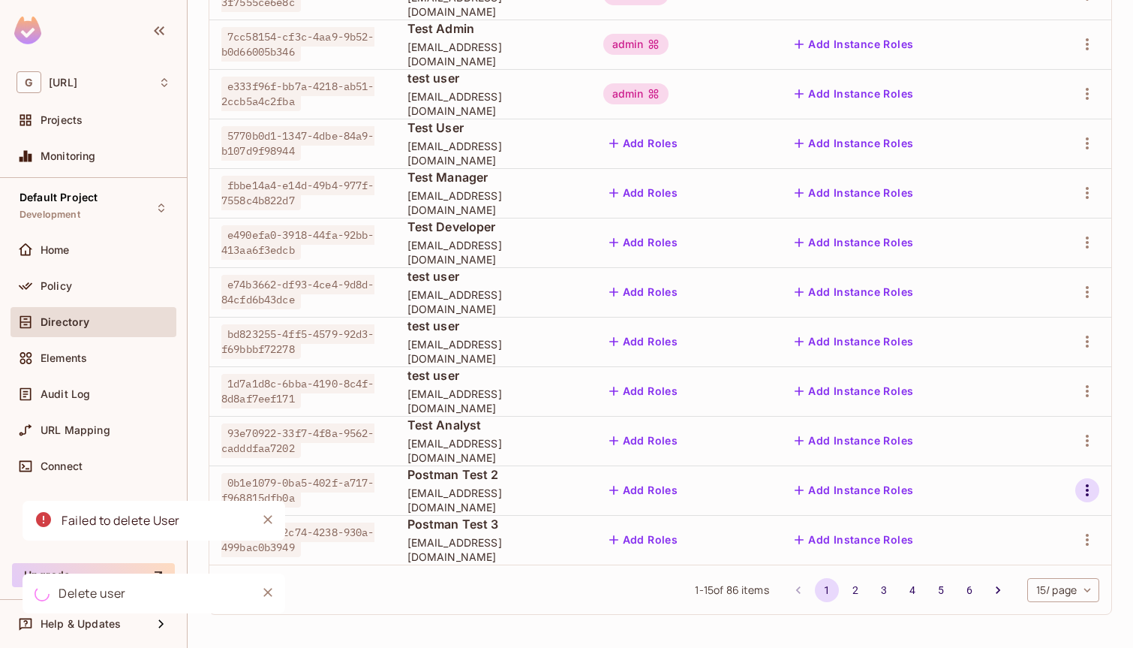
click at [1084, 490] on icon "button" at bounding box center [1087, 490] width 18 height 18
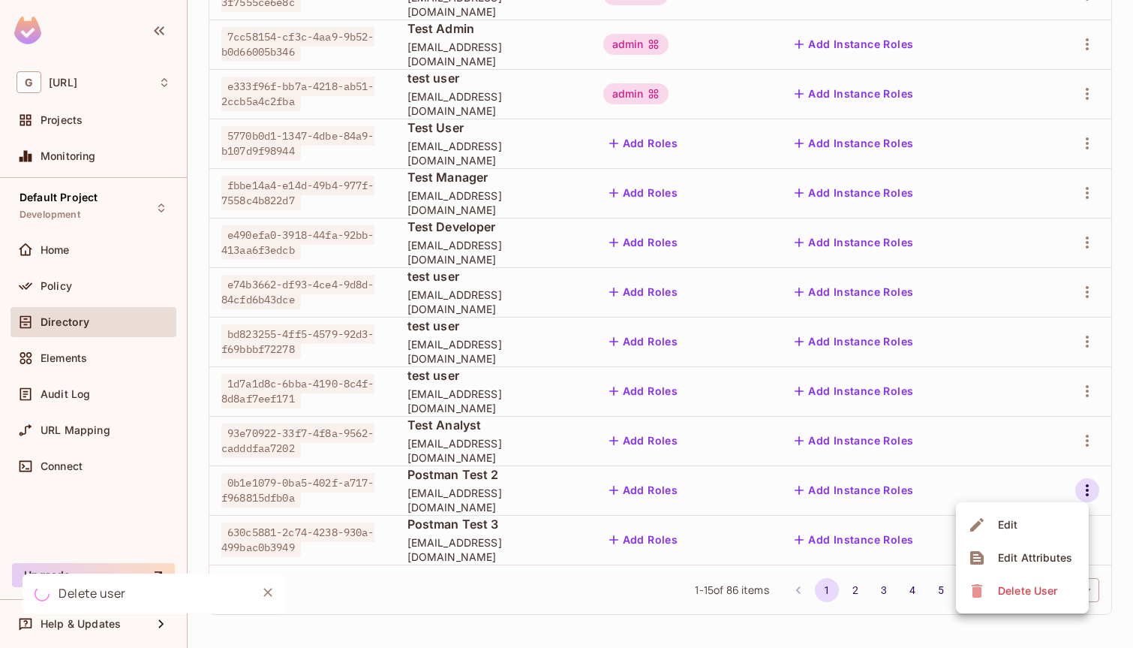
click at [1013, 602] on span "Delete User" at bounding box center [1027, 591] width 68 height 24
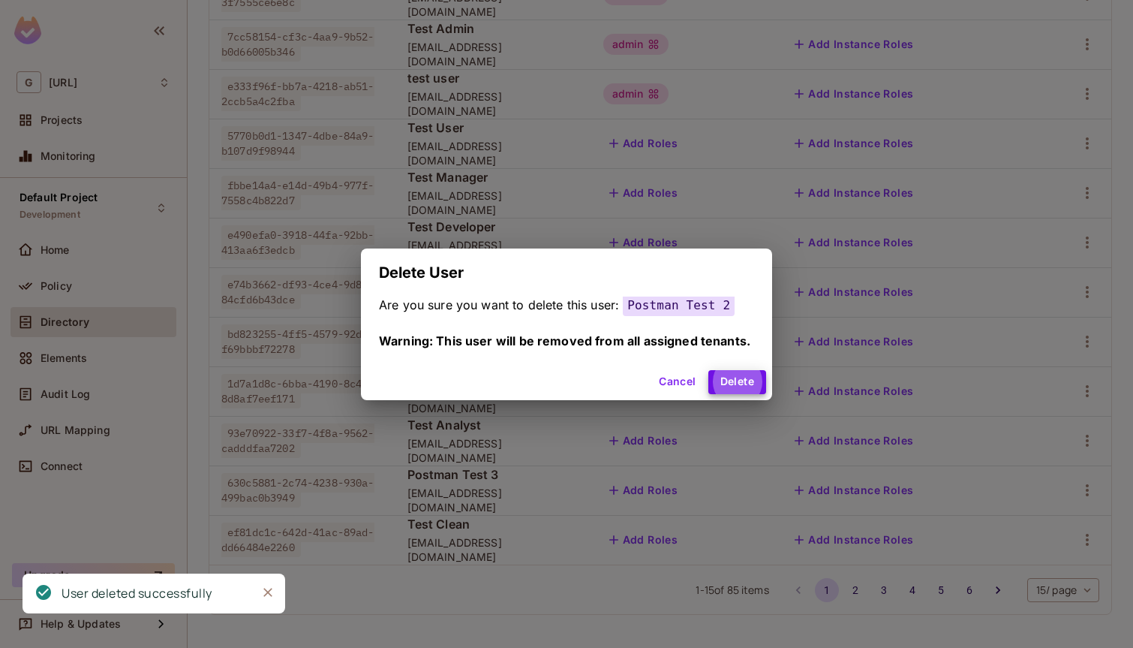
click at [708, 370] on button "Delete" at bounding box center [737, 382] width 58 height 24
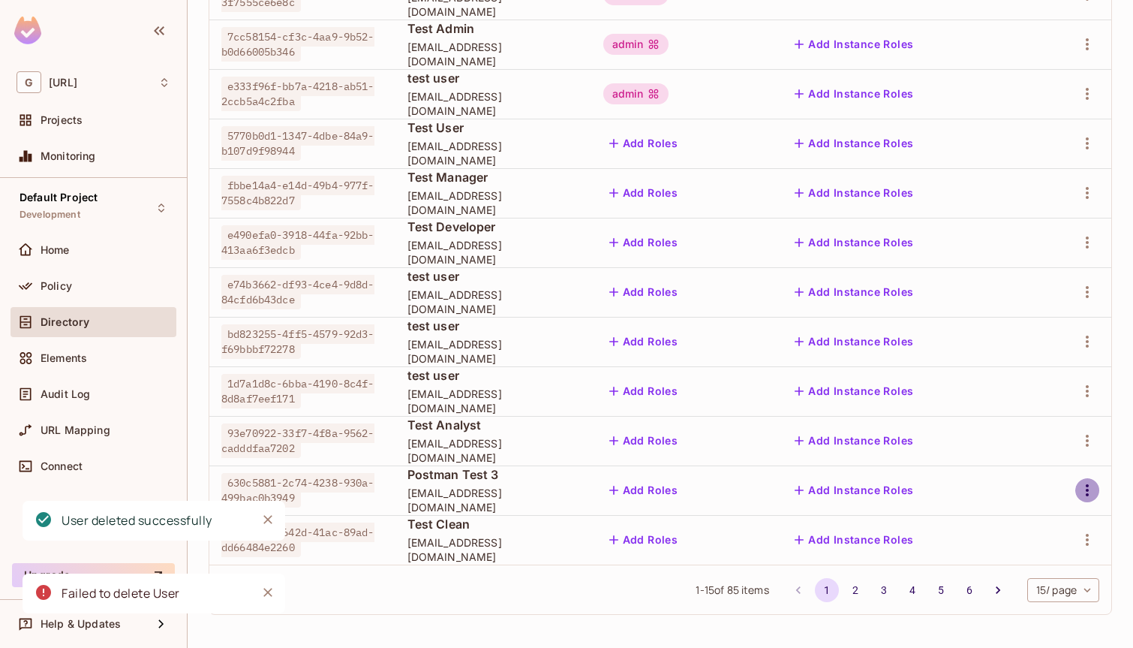
click at [1083, 497] on icon "button" at bounding box center [1087, 490] width 18 height 18
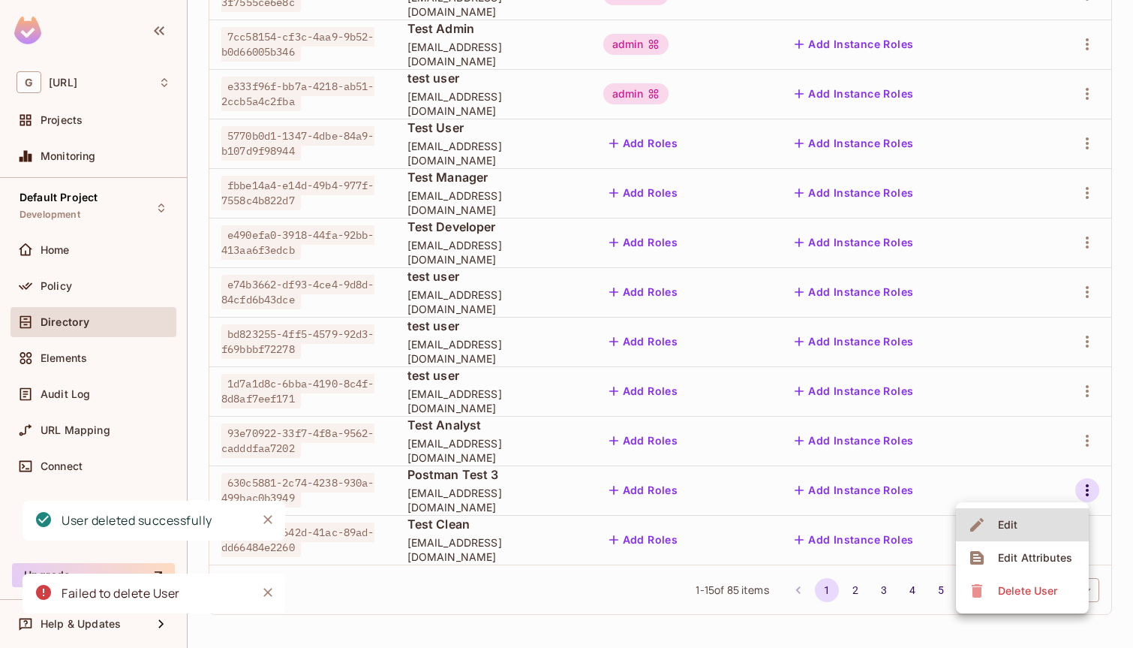
click at [1018, 592] on div "Delete User" at bounding box center [1027, 590] width 59 height 15
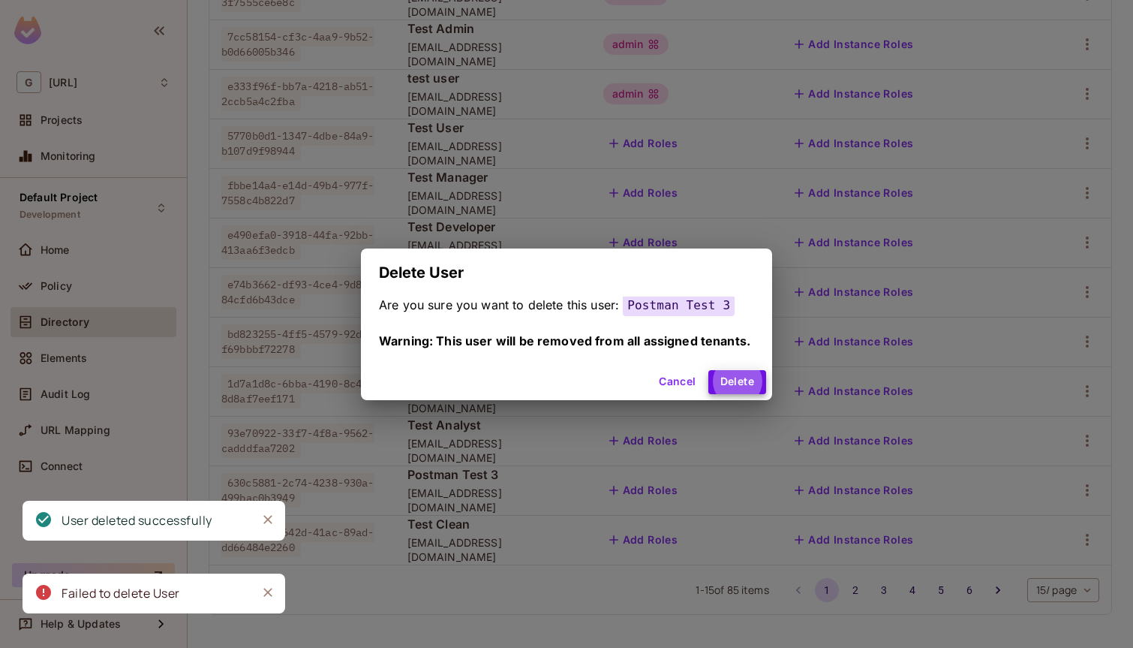
click at [708, 370] on button "Delete" at bounding box center [737, 382] width 58 height 24
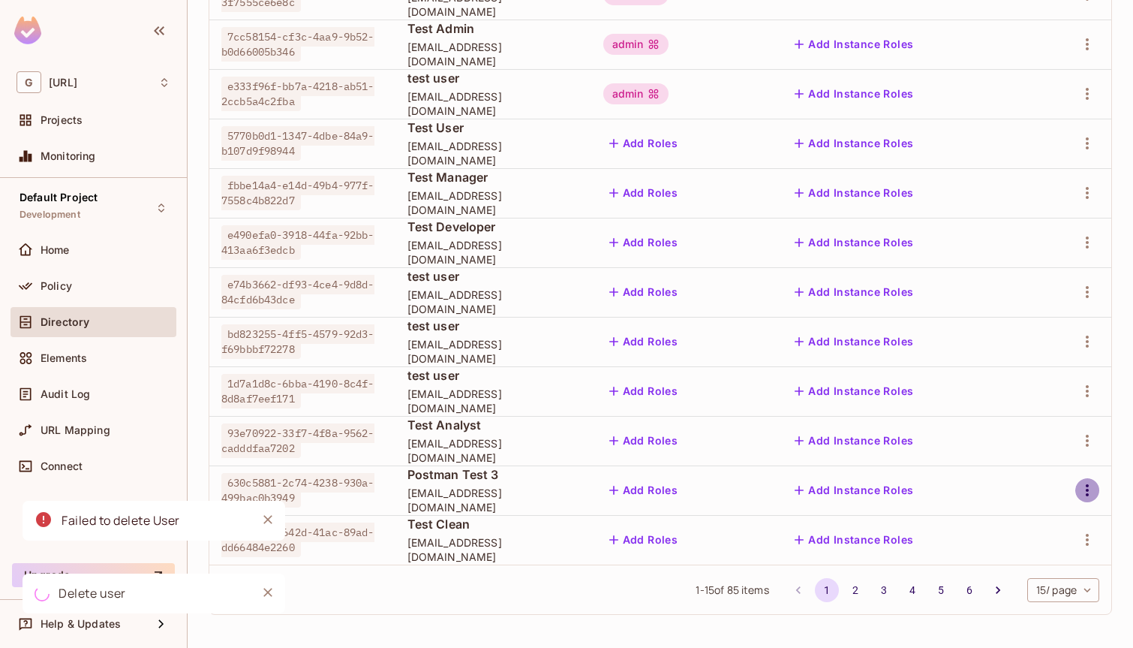
click at [1080, 495] on icon "button" at bounding box center [1087, 490] width 18 height 18
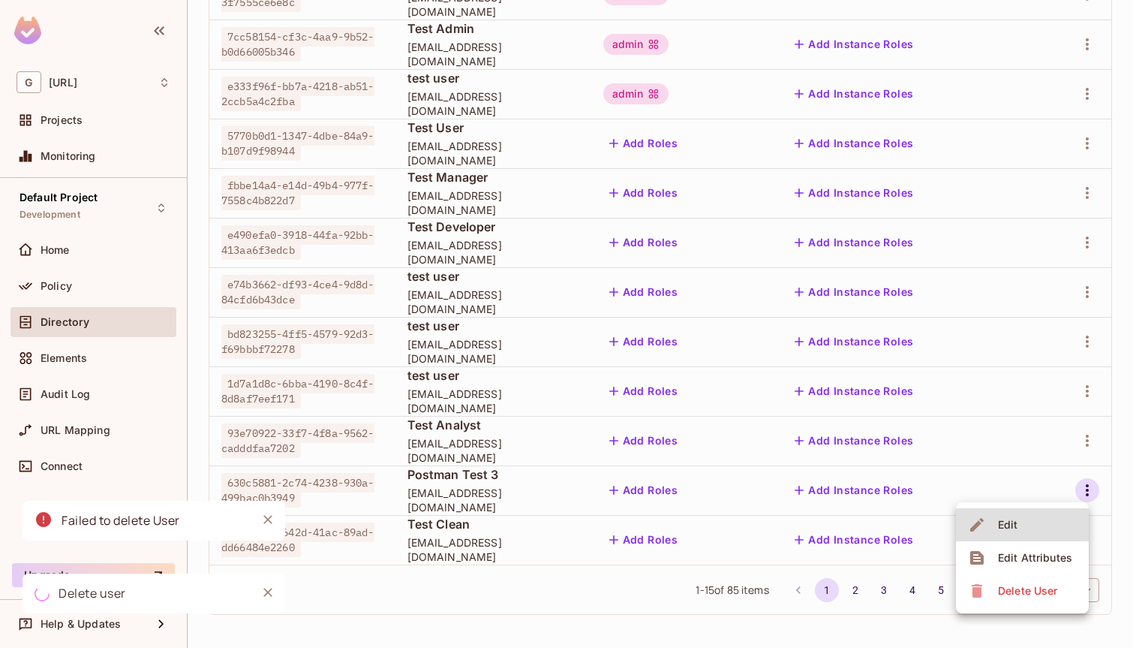
click at [1015, 594] on div "Delete User" at bounding box center [1027, 590] width 59 height 15
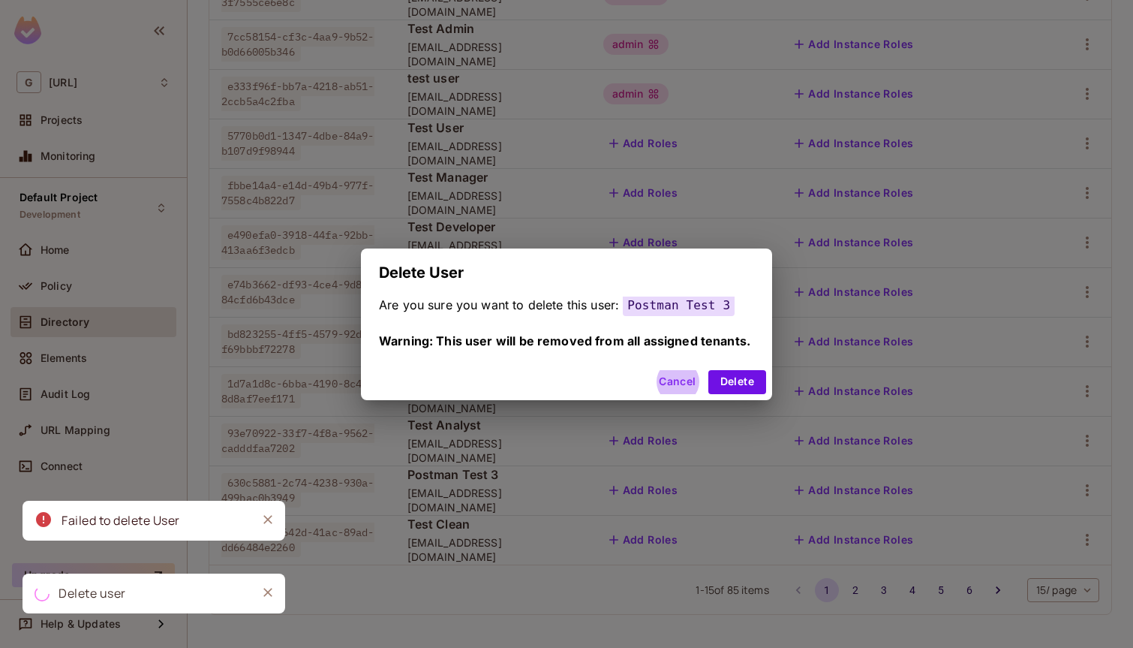
click at [708, 370] on button "Delete" at bounding box center [737, 382] width 58 height 24
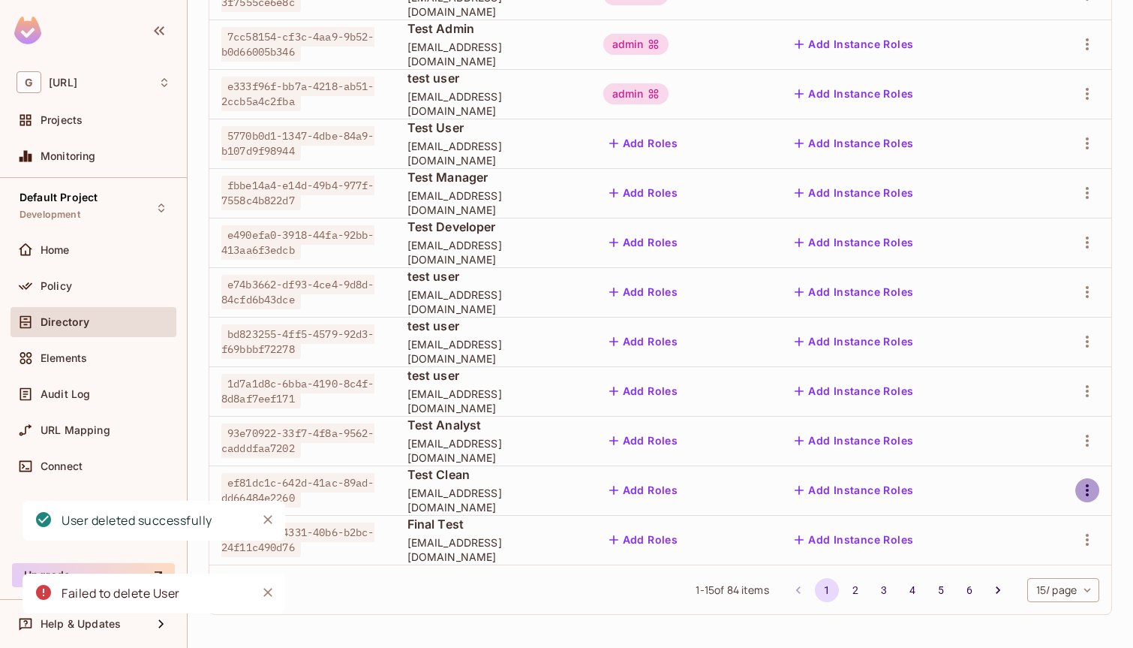
click at [1087, 494] on icon "button" at bounding box center [1087, 490] width 3 height 12
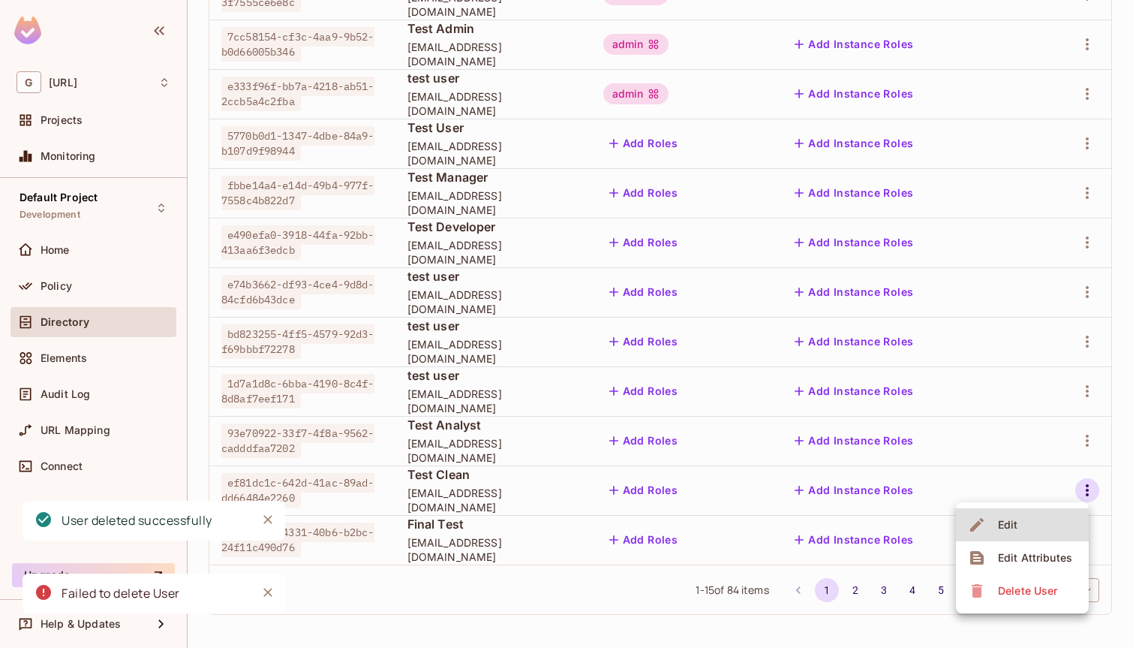
click at [1042, 586] on div "Delete User" at bounding box center [1027, 590] width 59 height 15
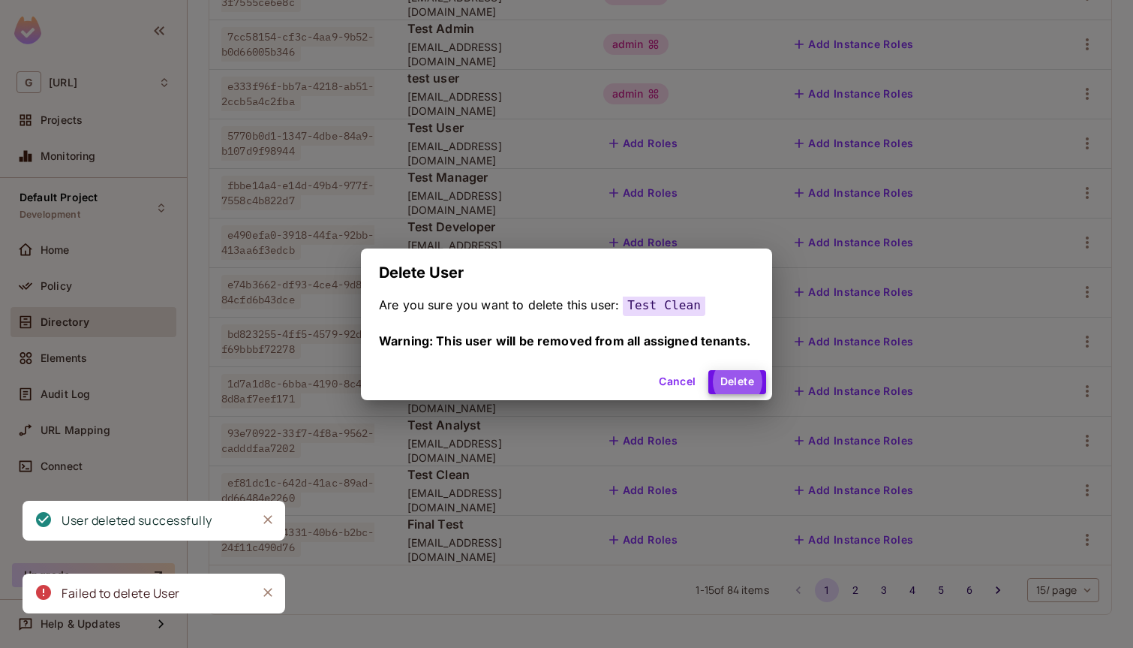
click at [708, 370] on button "Delete" at bounding box center [737, 382] width 58 height 24
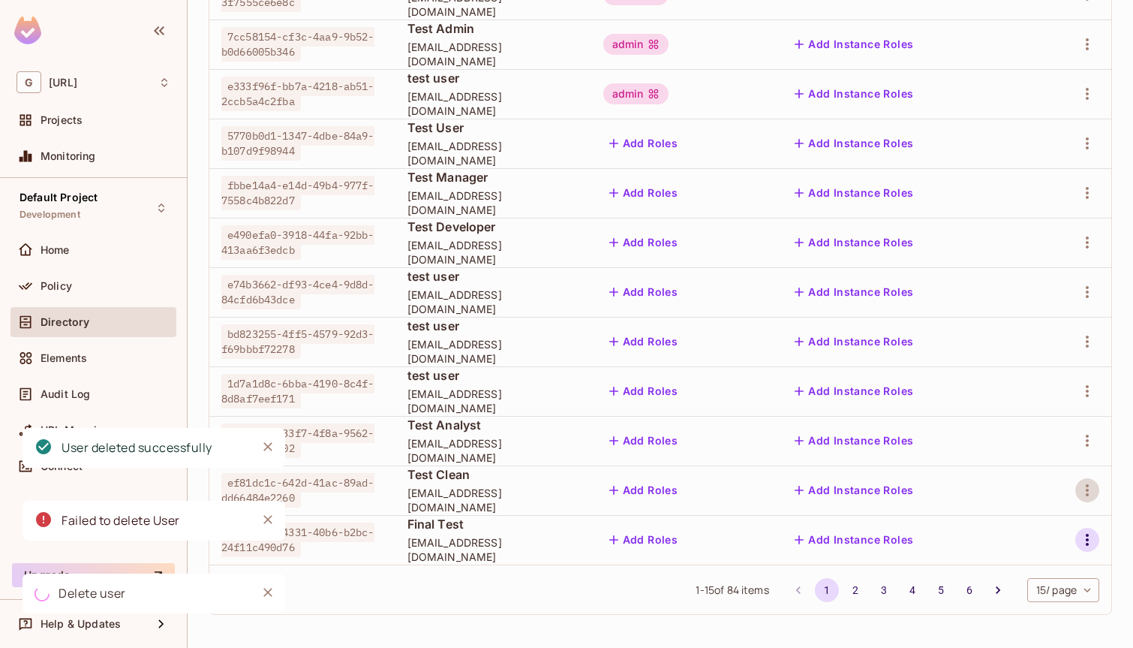
click at [1087, 541] on icon "button" at bounding box center [1087, 540] width 3 height 12
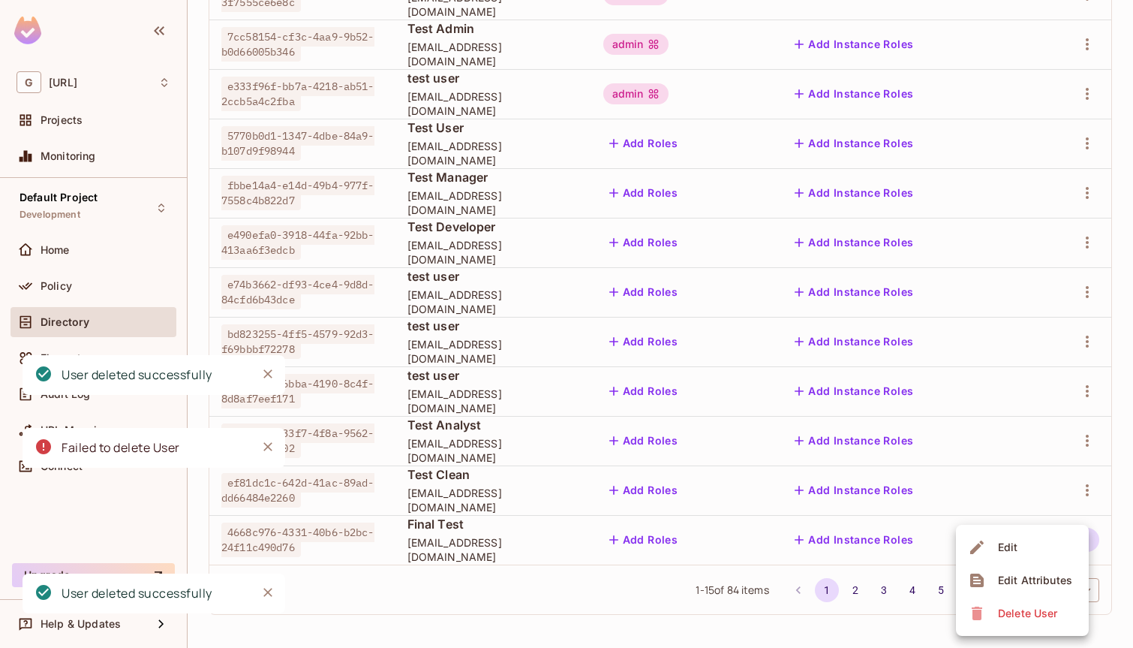
click at [1027, 618] on div "Delete User" at bounding box center [1027, 613] width 59 height 15
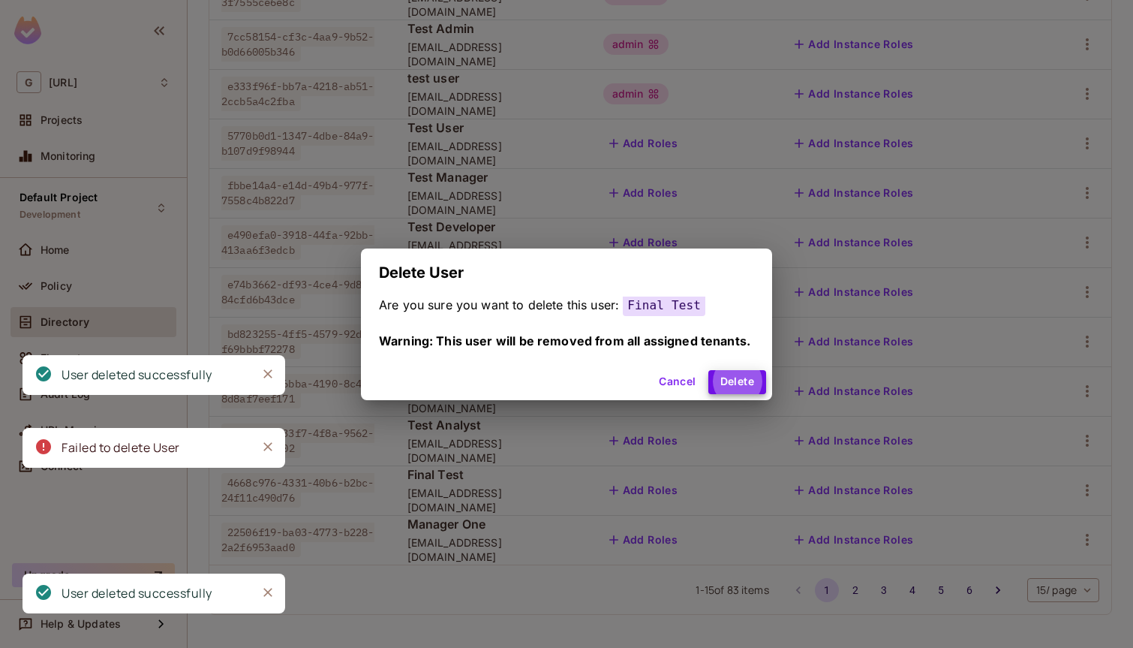
click at [708, 370] on button "Delete" at bounding box center [737, 382] width 58 height 24
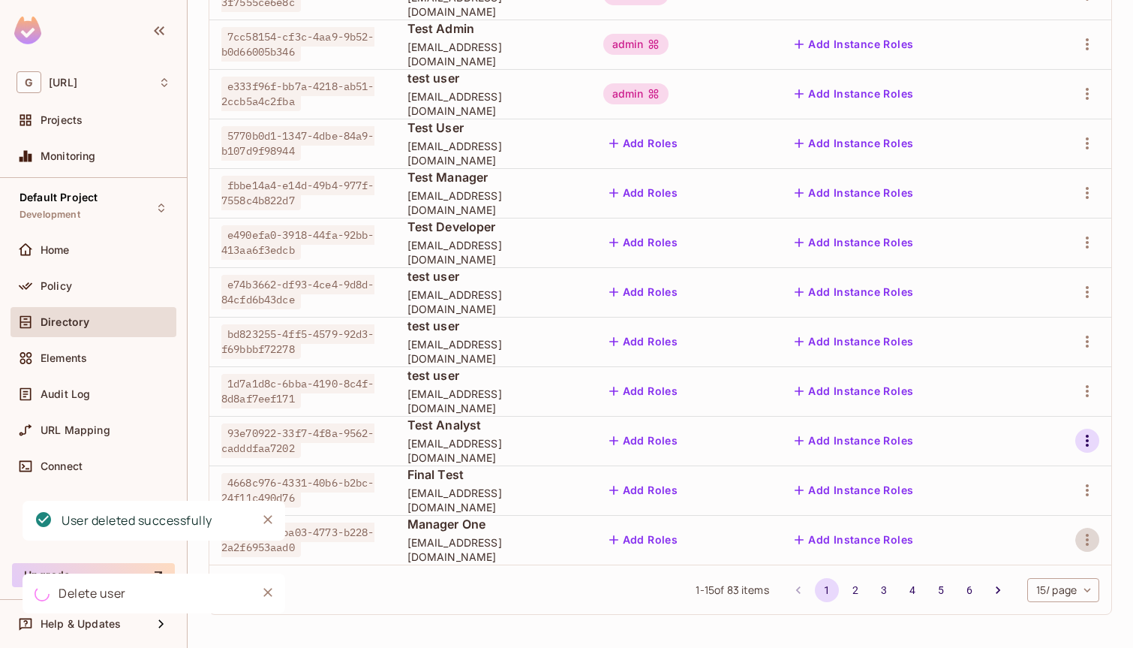
click at [1087, 440] on icon "button" at bounding box center [1087, 440] width 3 height 12
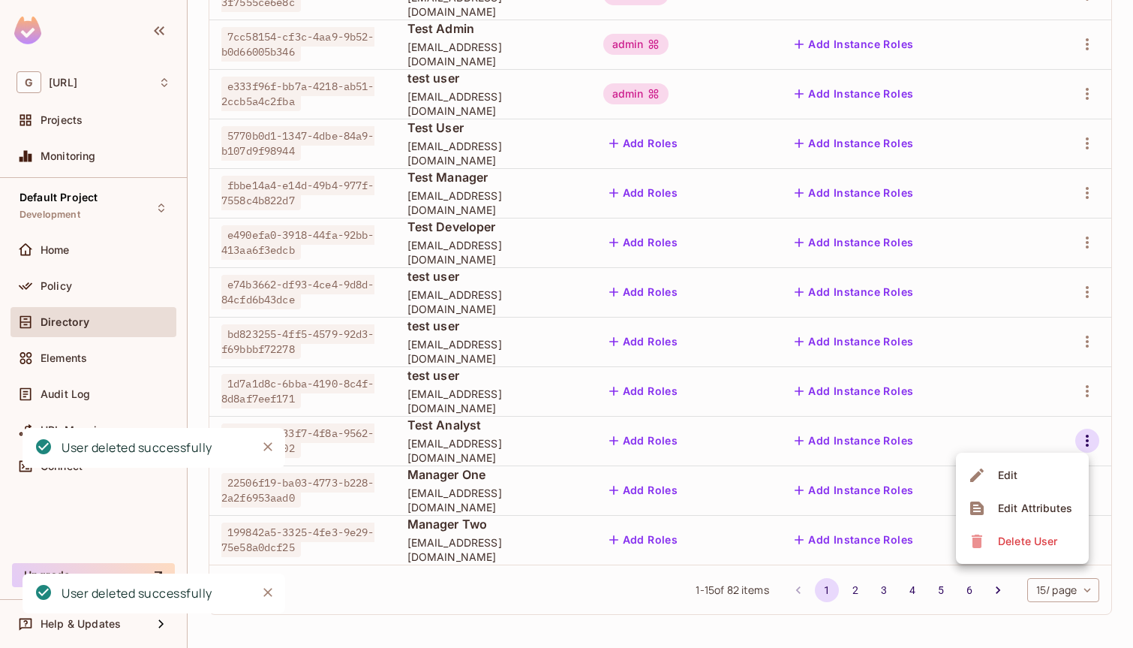
click at [1042, 547] on div "Delete User" at bounding box center [1027, 541] width 59 height 15
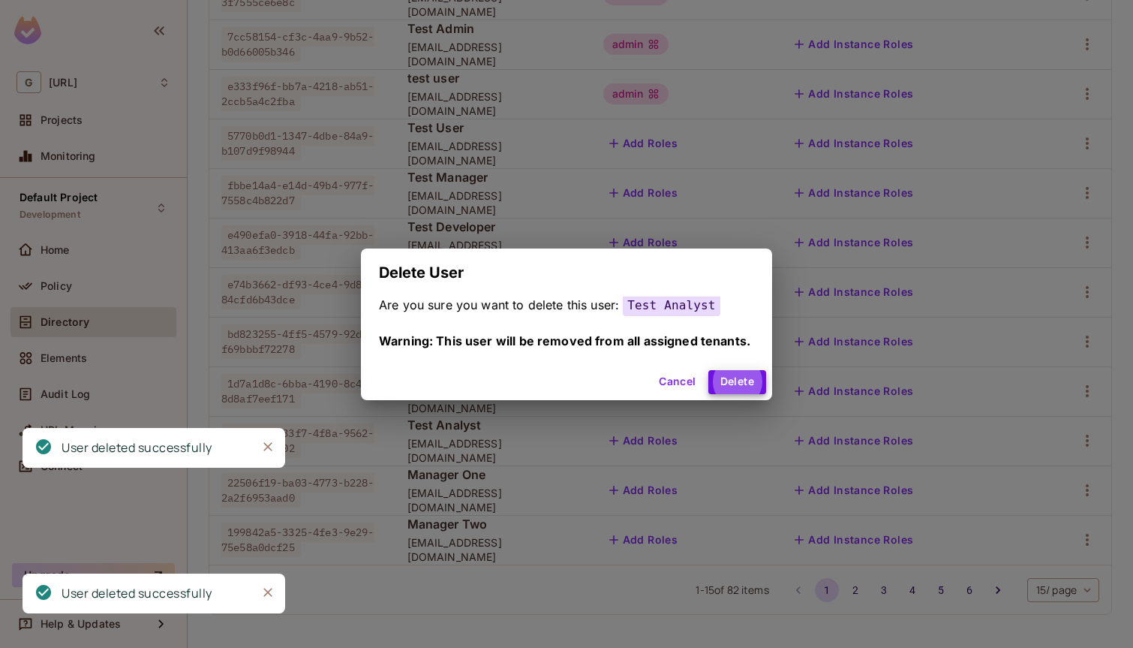
click at [708, 370] on button "Delete" at bounding box center [737, 382] width 58 height 24
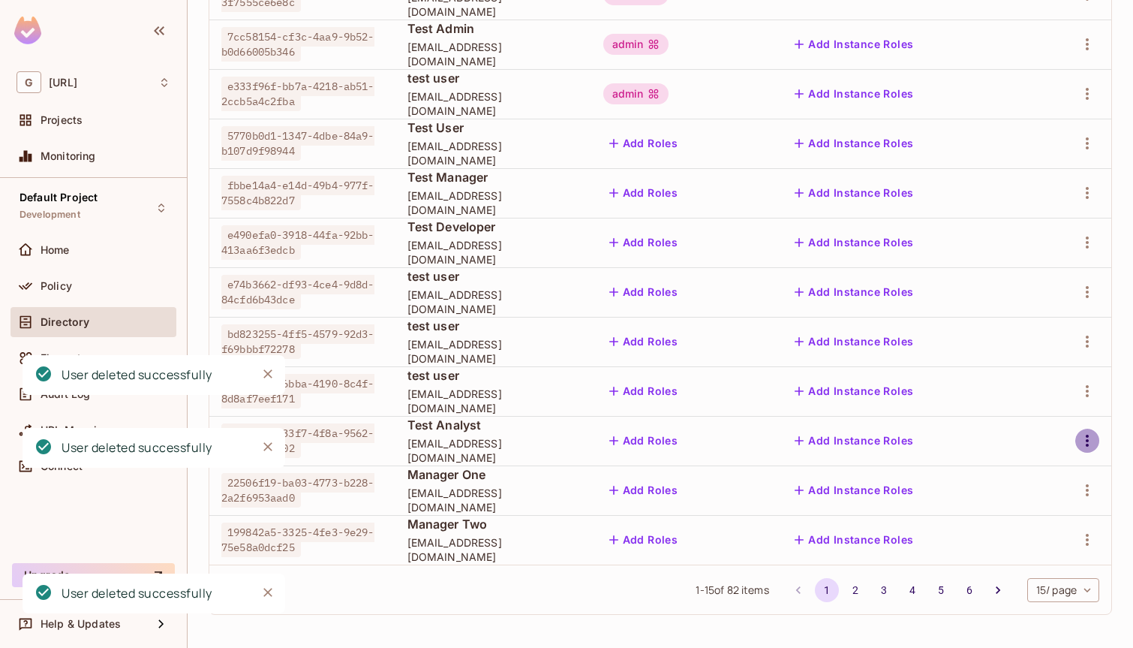
click at [1085, 449] on button "button" at bounding box center [1087, 440] width 24 height 24
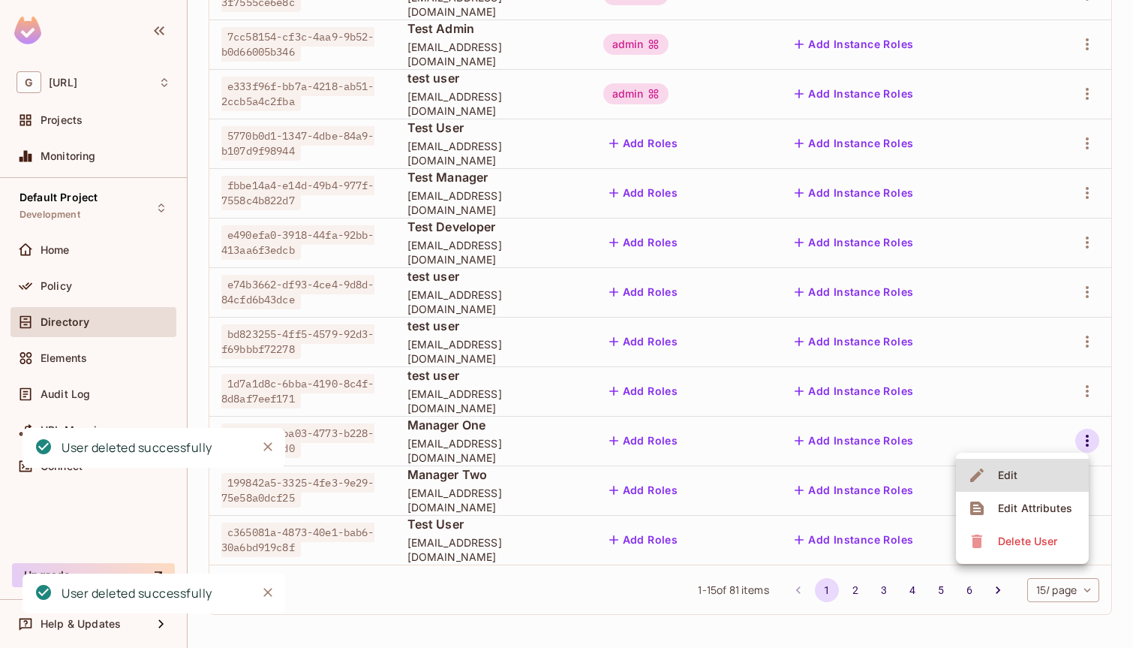
click at [1024, 528] on li "Delete User" at bounding box center [1022, 541] width 133 height 33
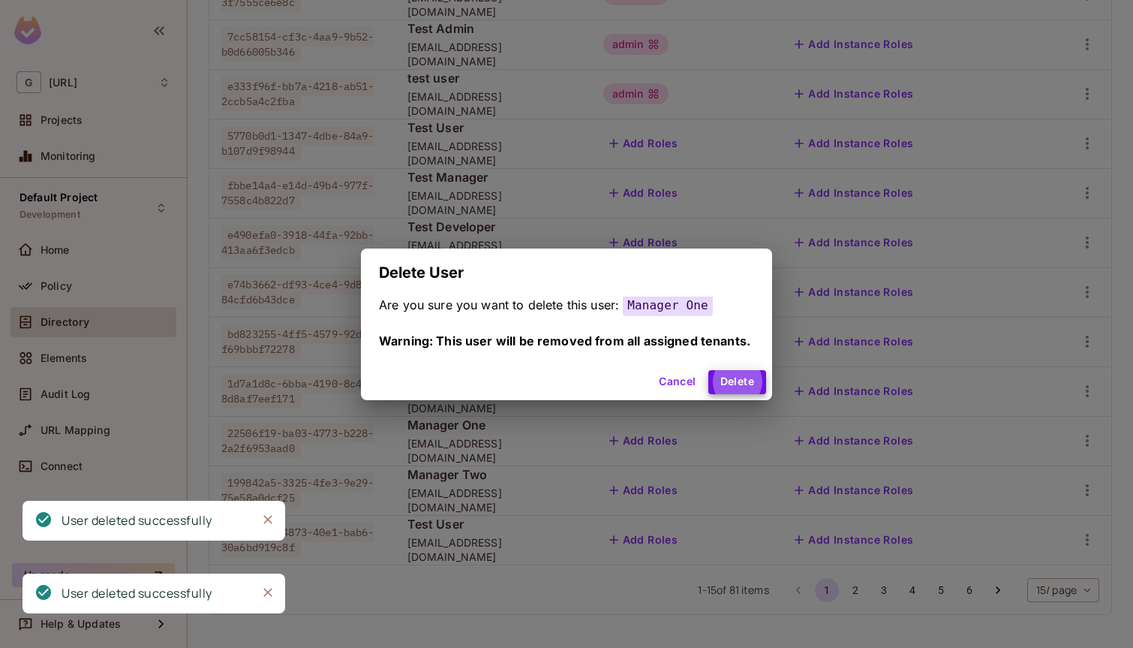
click at [708, 370] on button "Delete" at bounding box center [737, 382] width 58 height 24
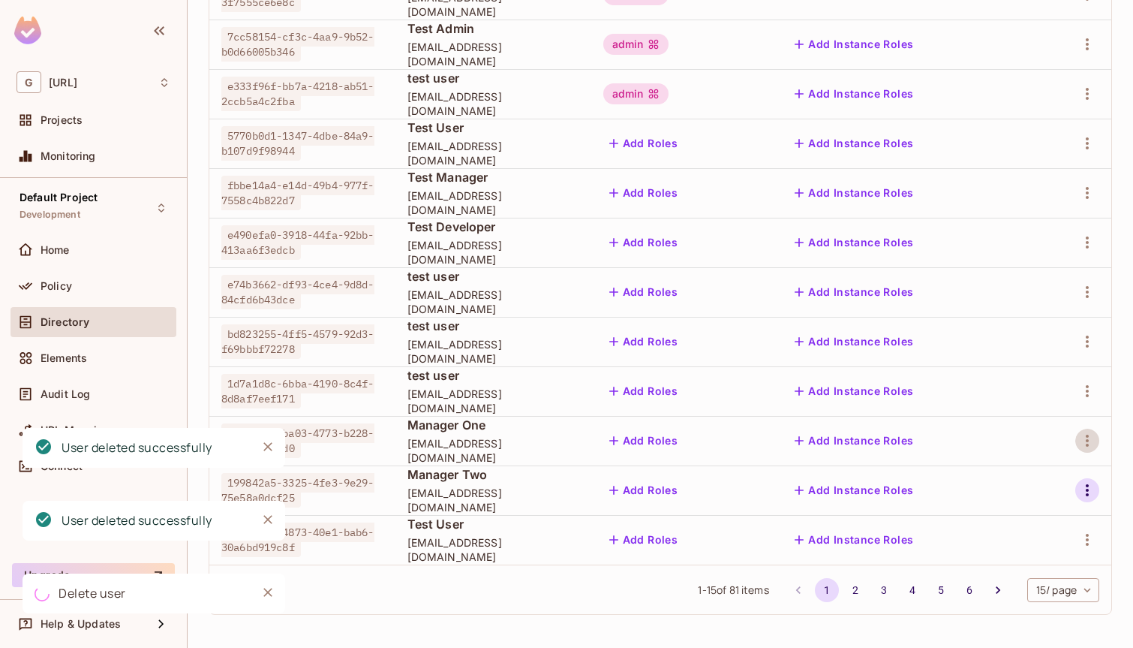
click at [1084, 491] on icon "button" at bounding box center [1087, 490] width 18 height 18
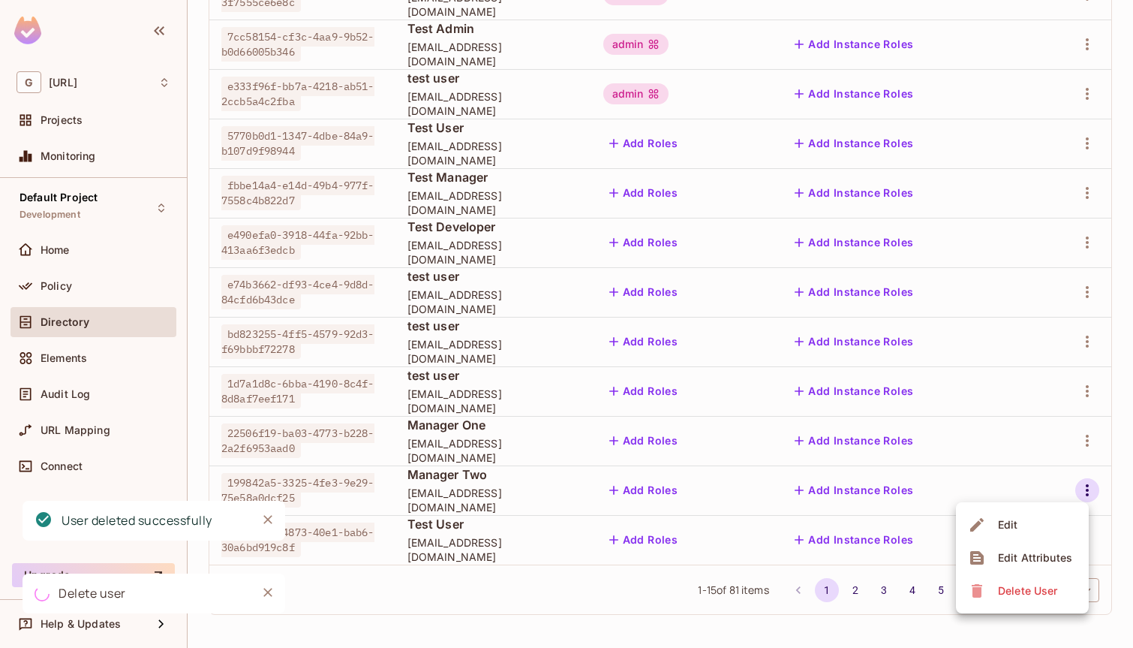
click at [1017, 590] on div "Delete User" at bounding box center [1027, 590] width 59 height 15
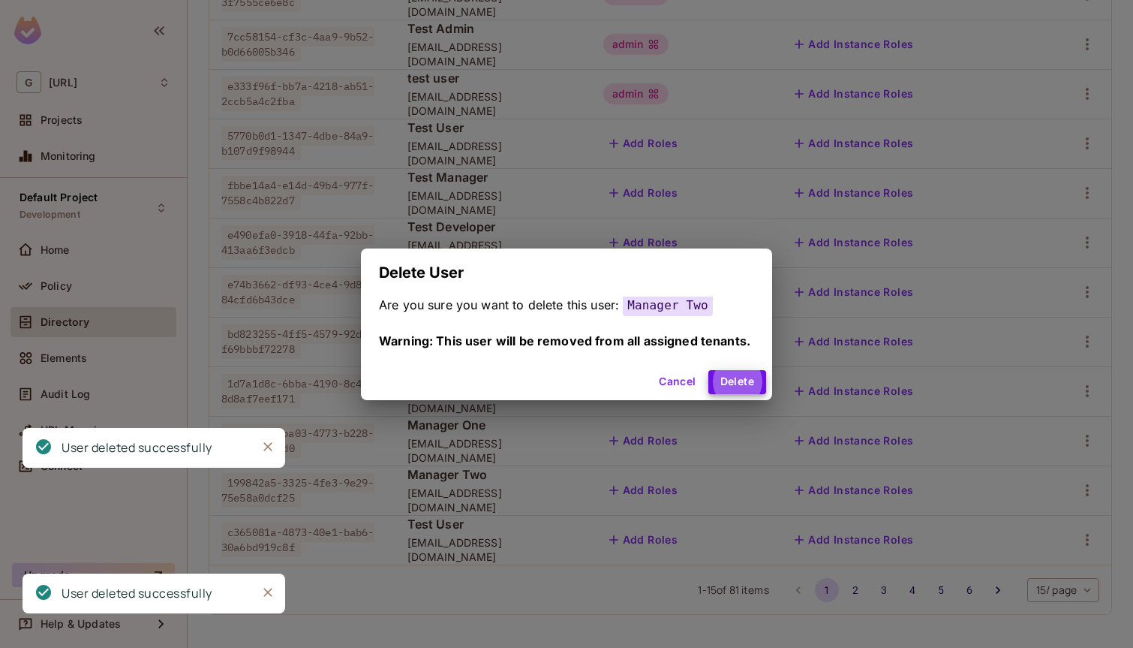
click at [708, 370] on button "Delete" at bounding box center [737, 382] width 58 height 24
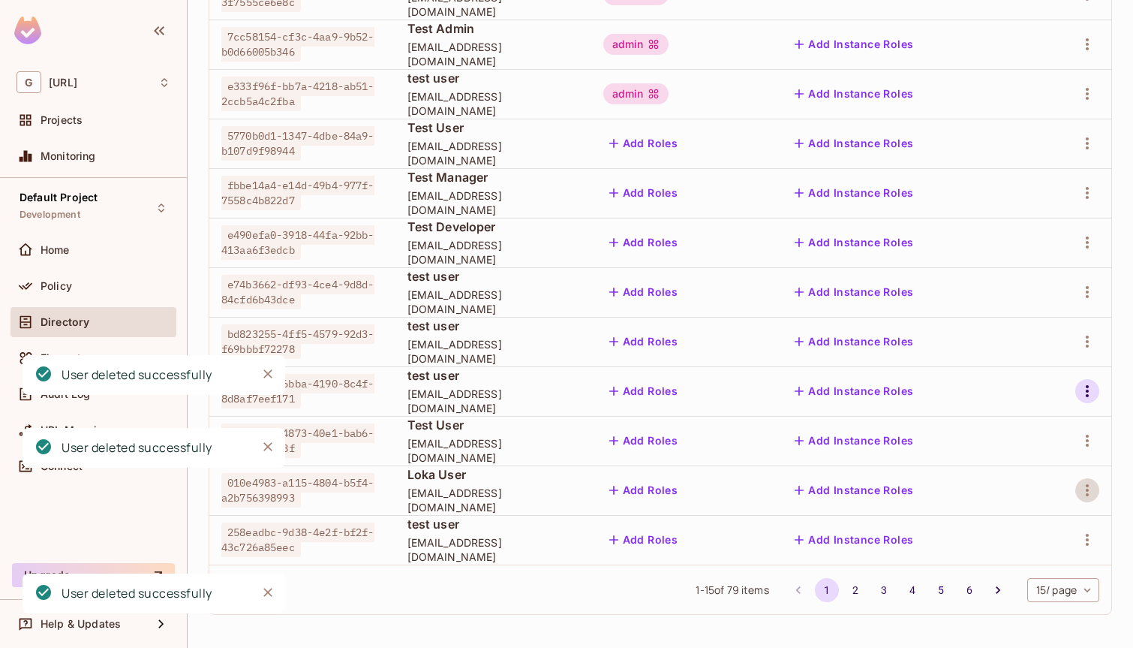
click at [1091, 383] on icon "button" at bounding box center [1087, 391] width 18 height 18
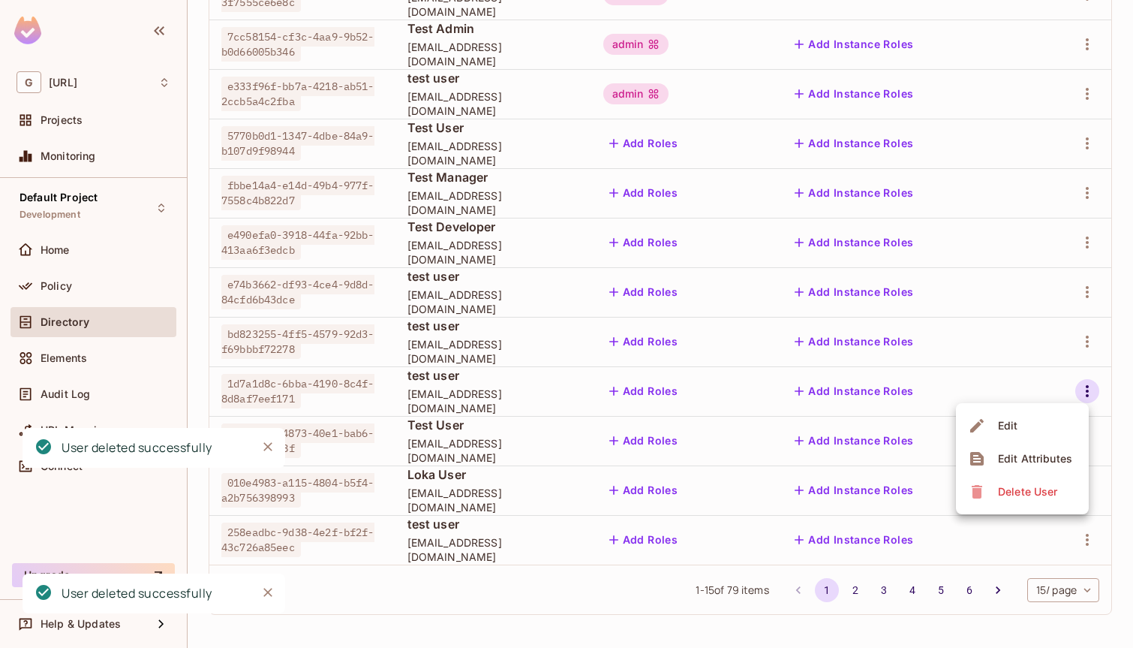
click at [1020, 488] on div "Delete User" at bounding box center [1027, 491] width 59 height 15
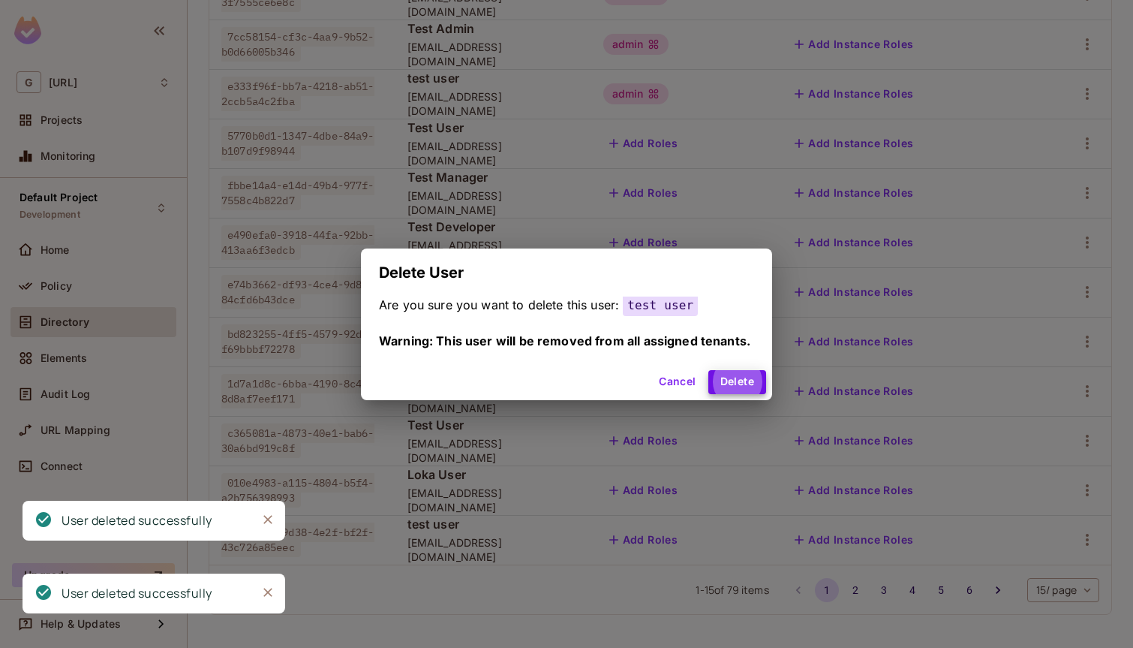
click at [708, 370] on button "Delete" at bounding box center [737, 382] width 58 height 24
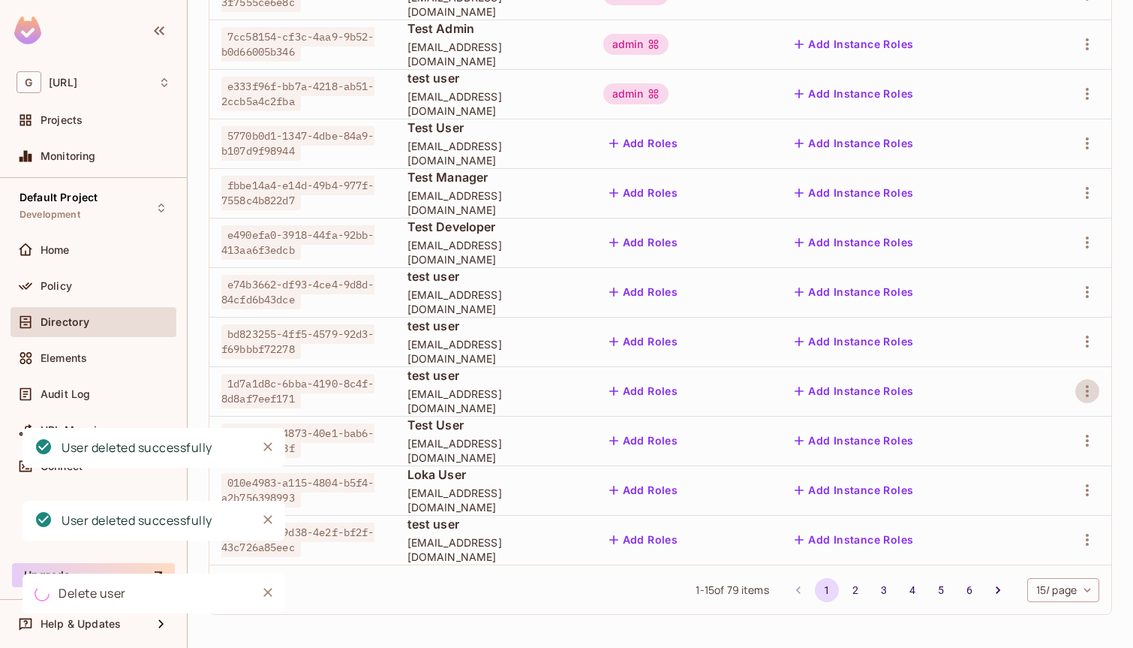
click at [1089, 427] on td at bounding box center [1072, 441] width 80 height 50
click at [1085, 457] on td at bounding box center [1072, 441] width 80 height 50
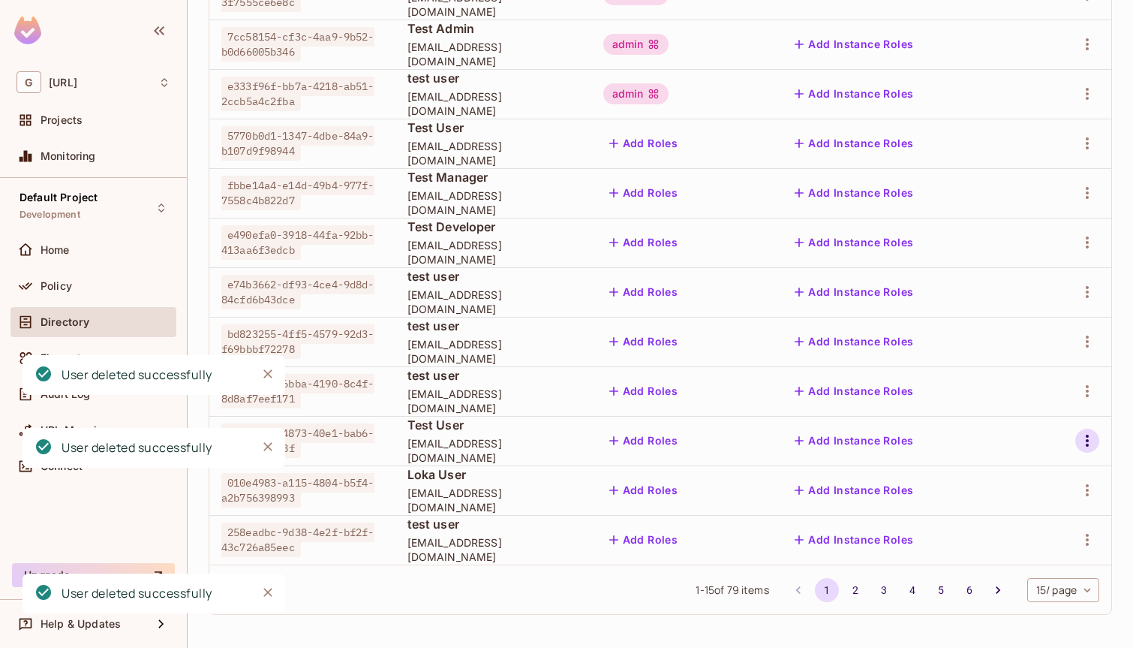
click at [1086, 446] on icon "button" at bounding box center [1087, 440] width 18 height 18
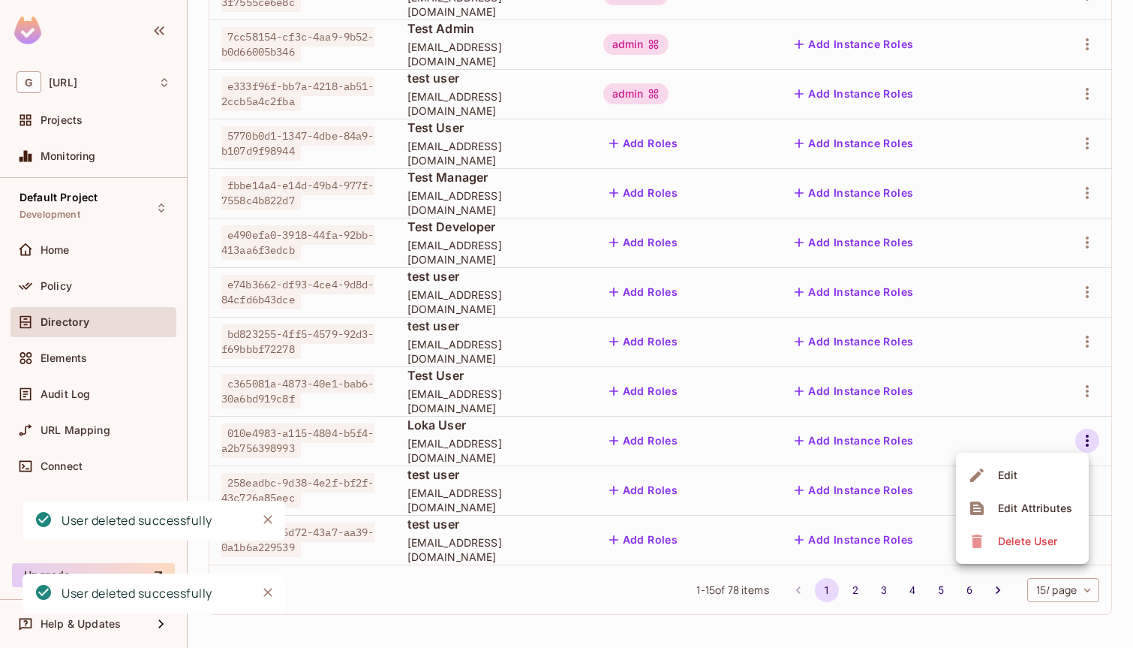
click at [1032, 536] on div "Delete User" at bounding box center [1027, 541] width 59 height 15
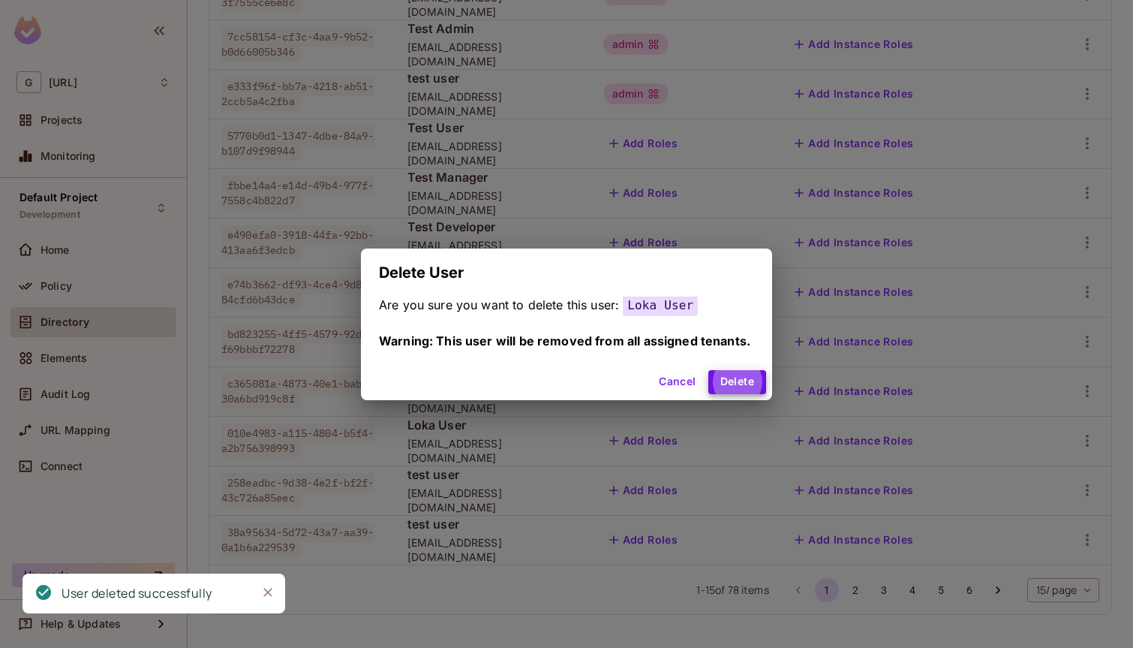
click at [708, 370] on button "Delete" at bounding box center [737, 382] width 58 height 24
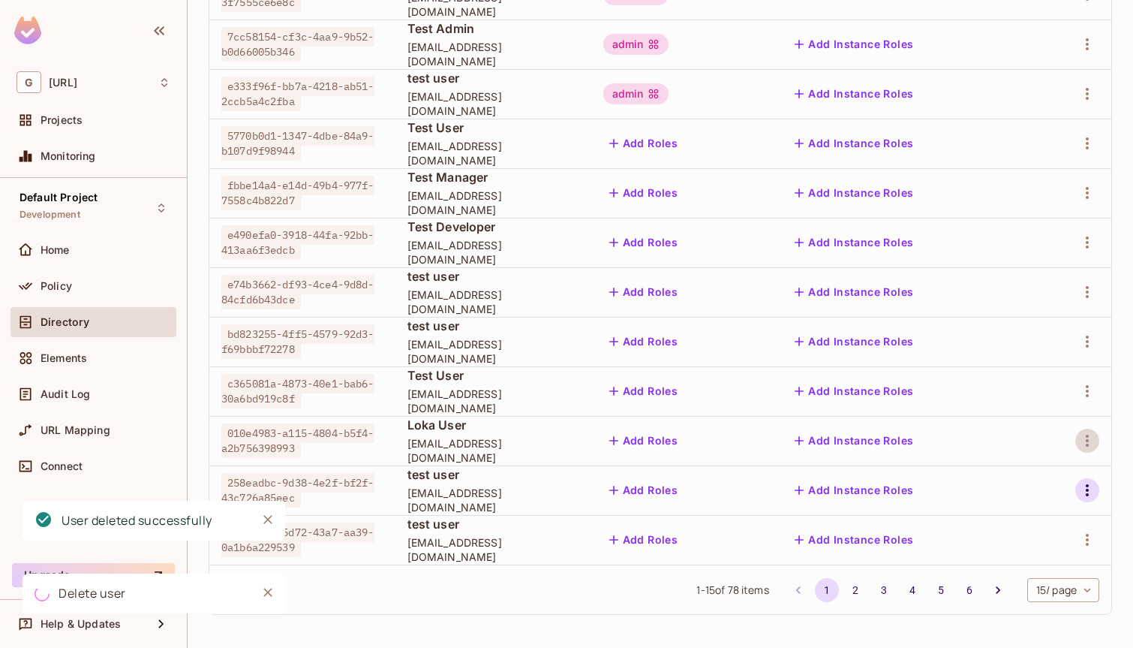
click at [1090, 488] on icon "button" at bounding box center [1087, 490] width 18 height 18
click at [1024, 585] on div "Delete User" at bounding box center [1027, 590] width 59 height 15
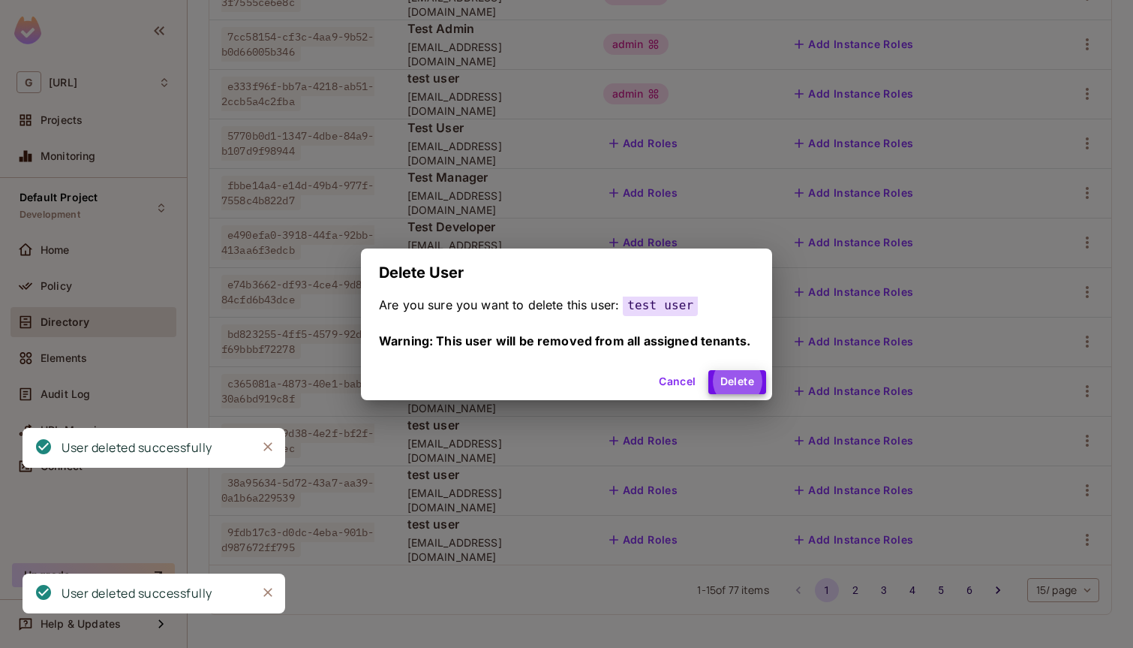
click at [708, 370] on button "Delete" at bounding box center [737, 382] width 58 height 24
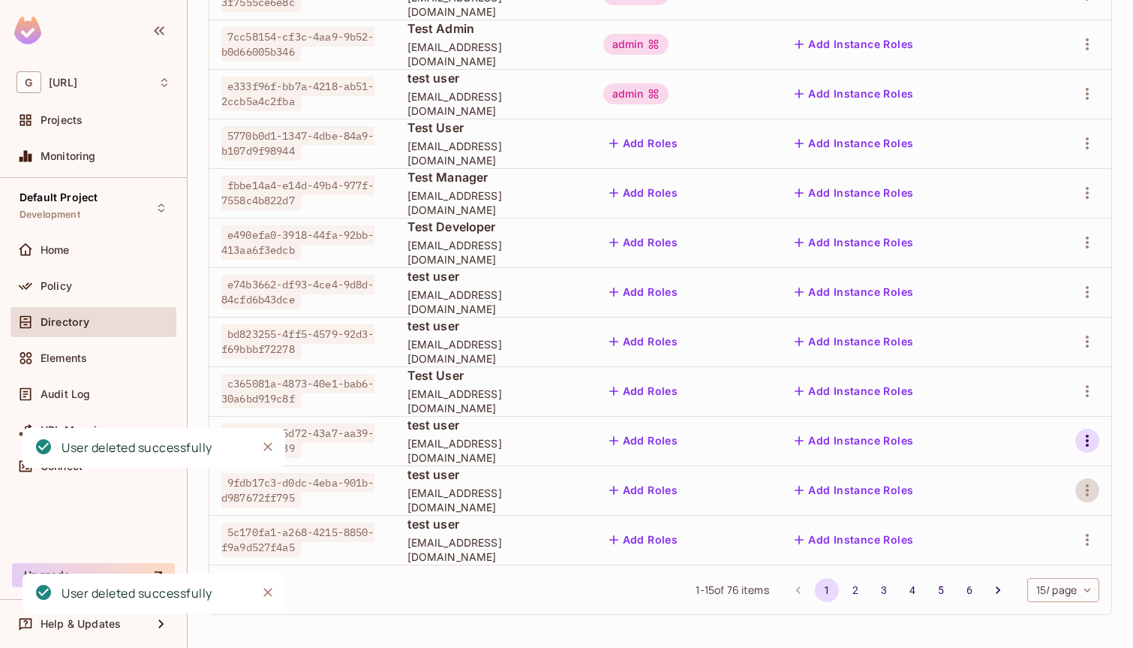
click at [1093, 438] on icon "button" at bounding box center [1087, 440] width 18 height 18
click at [1021, 543] on div "Delete User" at bounding box center [1027, 541] width 59 height 15
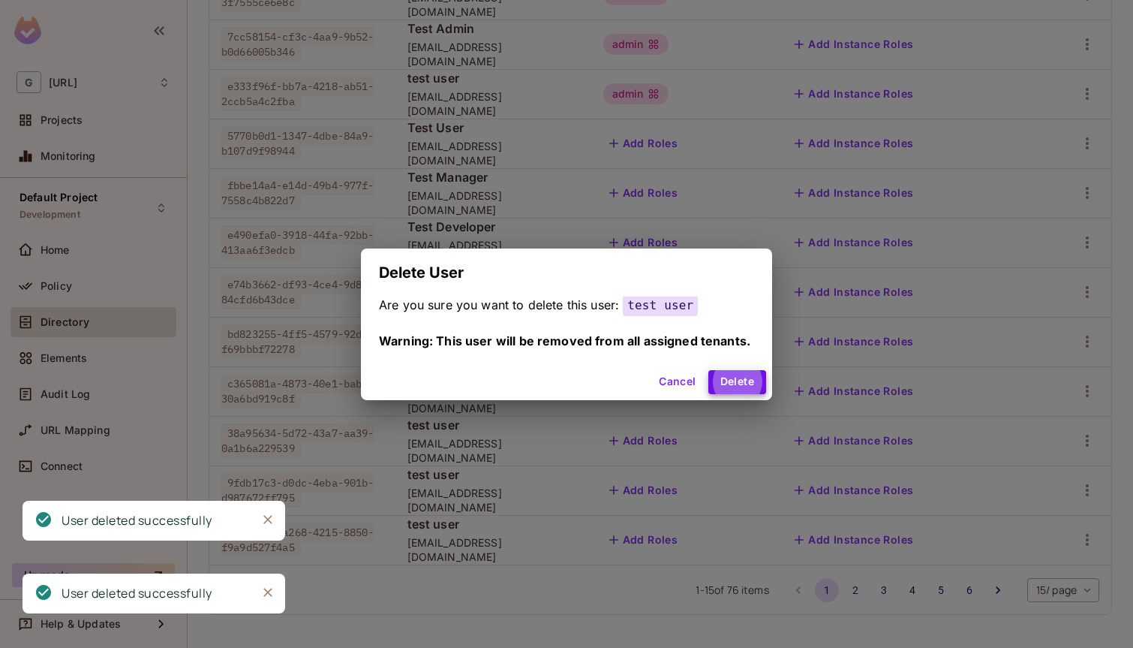
click at [708, 370] on button "Delete" at bounding box center [737, 382] width 58 height 24
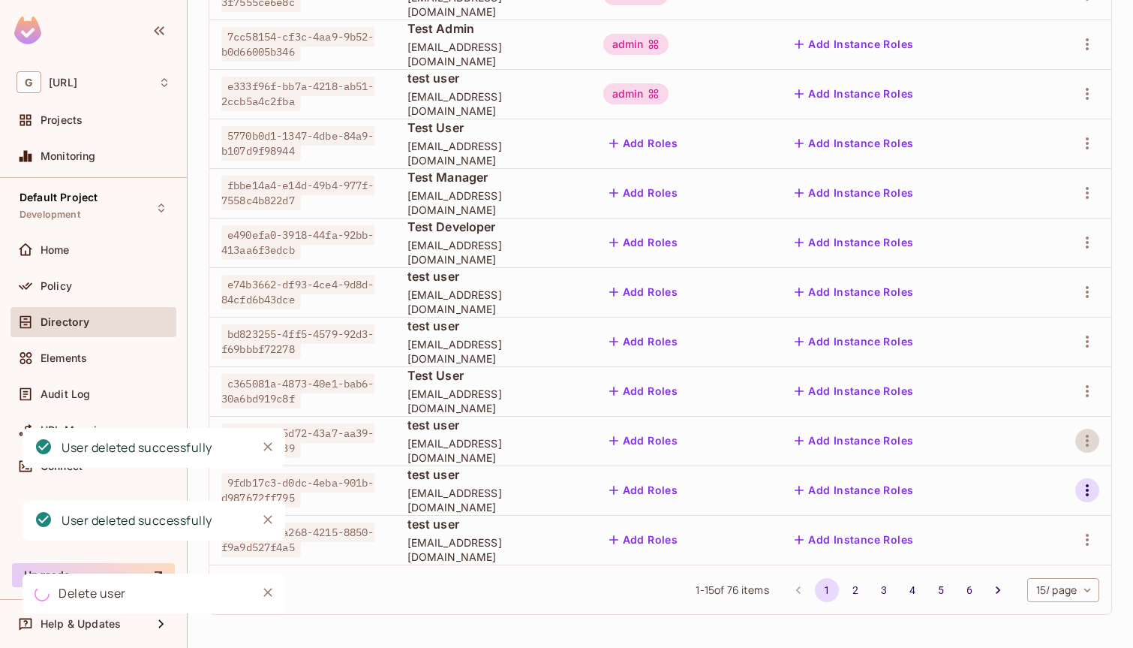
click at [1084, 495] on icon "button" at bounding box center [1087, 490] width 18 height 18
click at [1036, 587] on div "Delete User" at bounding box center [1027, 590] width 59 height 15
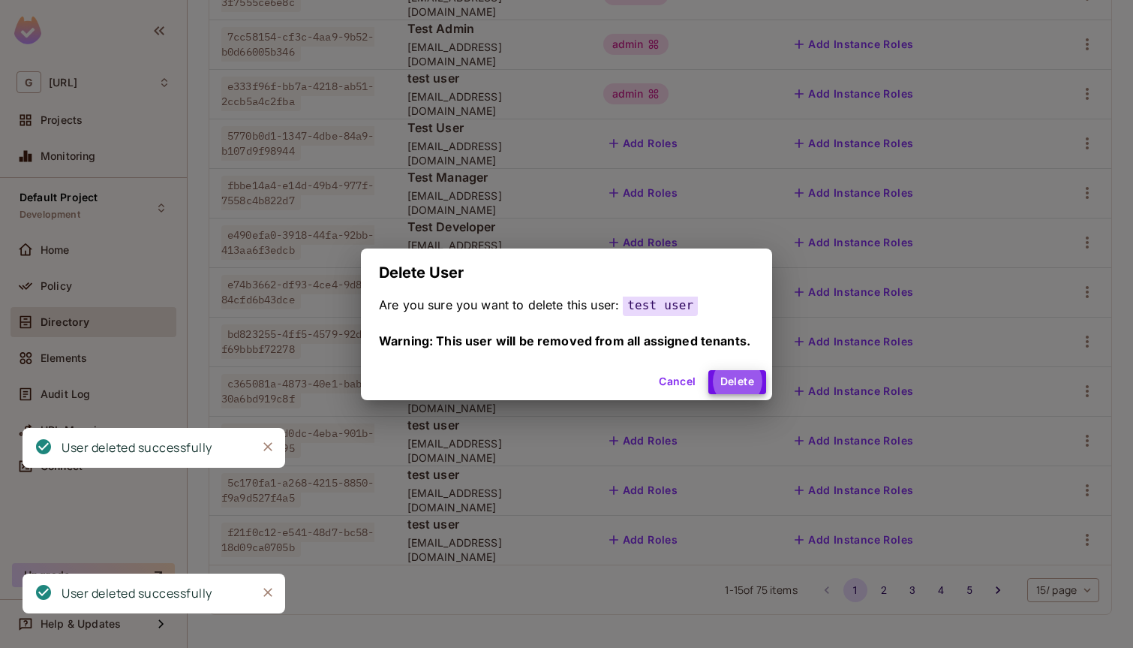
click at [708, 370] on button "Delete" at bounding box center [737, 382] width 58 height 24
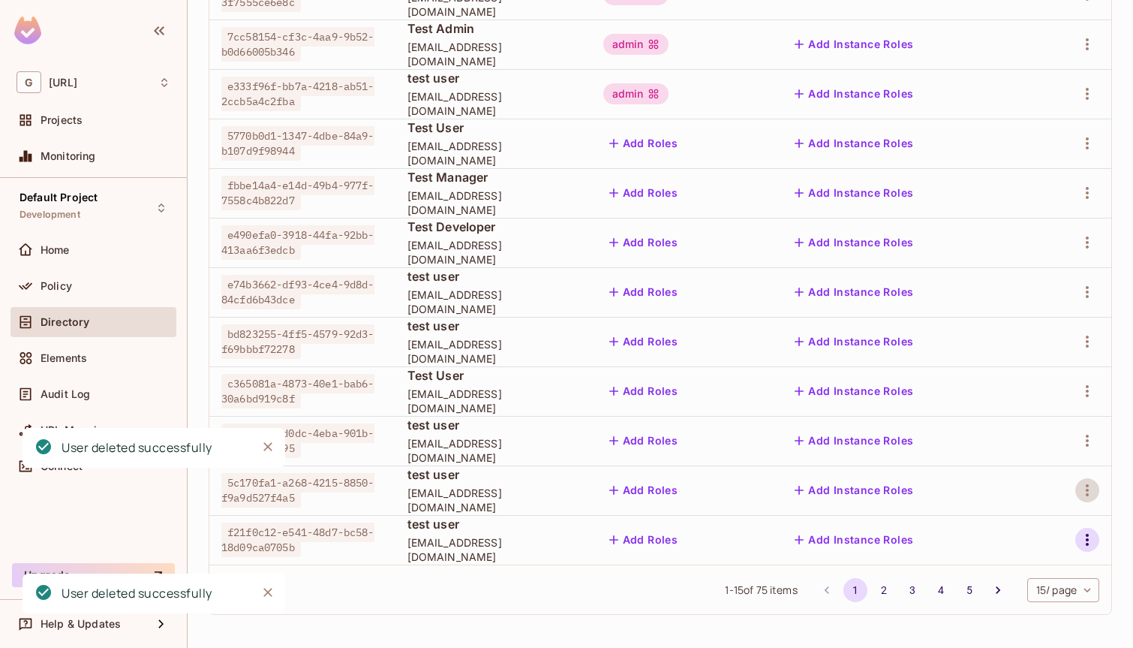
click at [1089, 538] on icon "button" at bounding box center [1087, 540] width 18 height 18
click at [1031, 617] on div "Delete User" at bounding box center [1027, 613] width 59 height 15
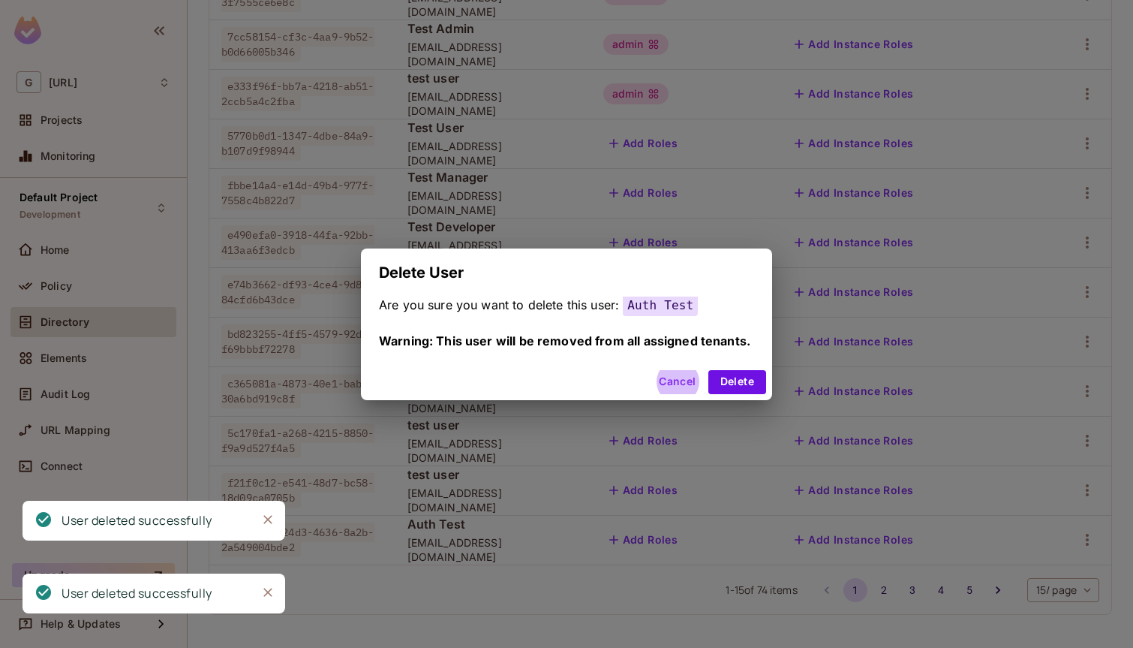
click at [708, 370] on button "Delete" at bounding box center [737, 382] width 58 height 24
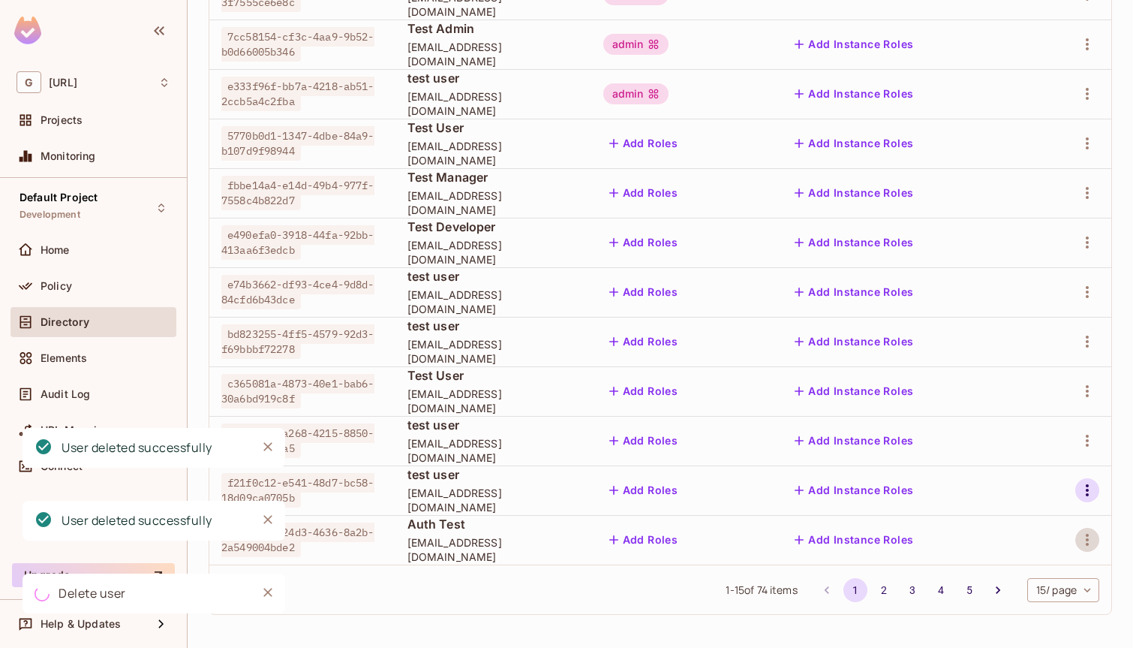
click at [1090, 492] on icon "button" at bounding box center [1087, 490] width 18 height 18
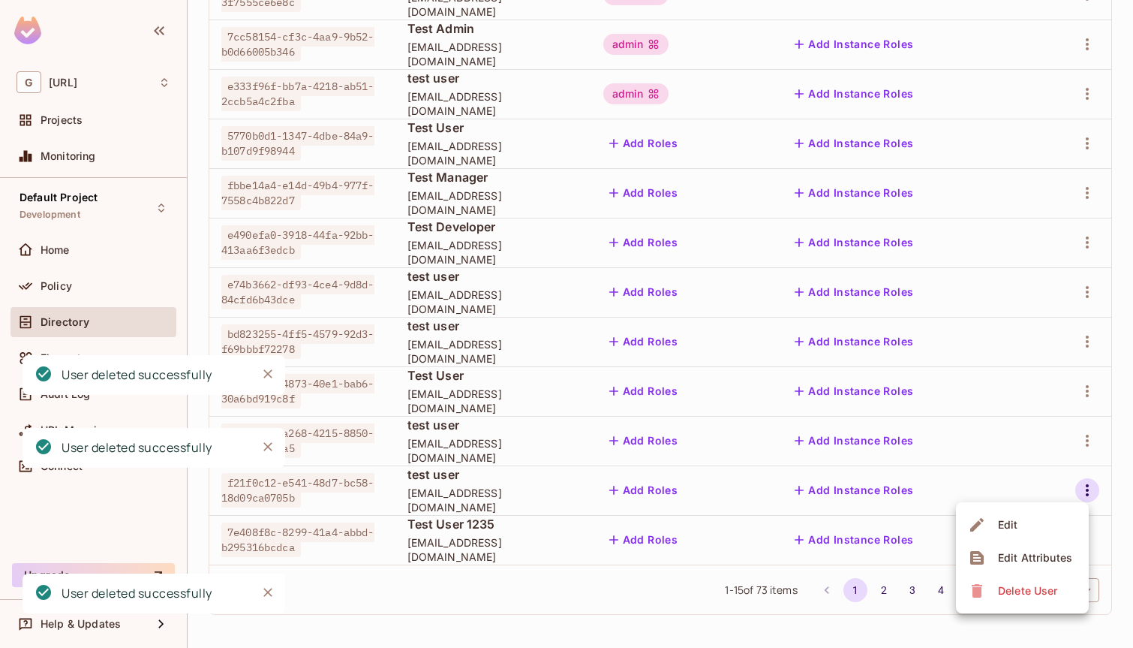
click at [1025, 582] on span "Delete User" at bounding box center [1027, 591] width 68 height 24
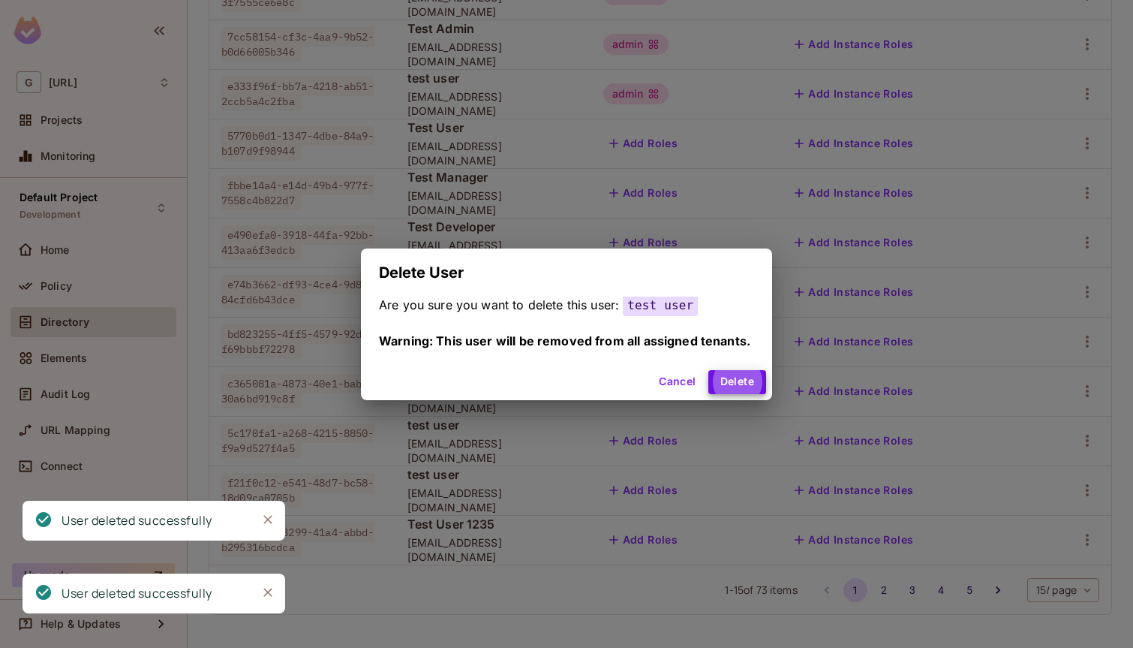
click at [708, 370] on button "Delete" at bounding box center [737, 382] width 58 height 24
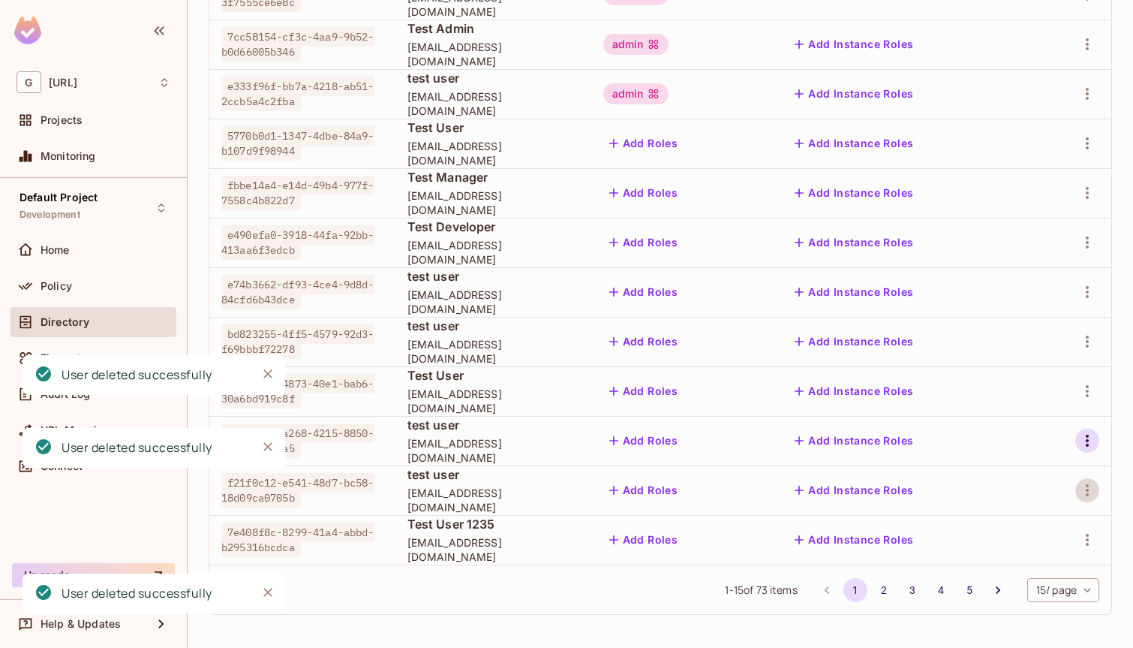
click at [1086, 440] on icon "button" at bounding box center [1087, 440] width 3 height 12
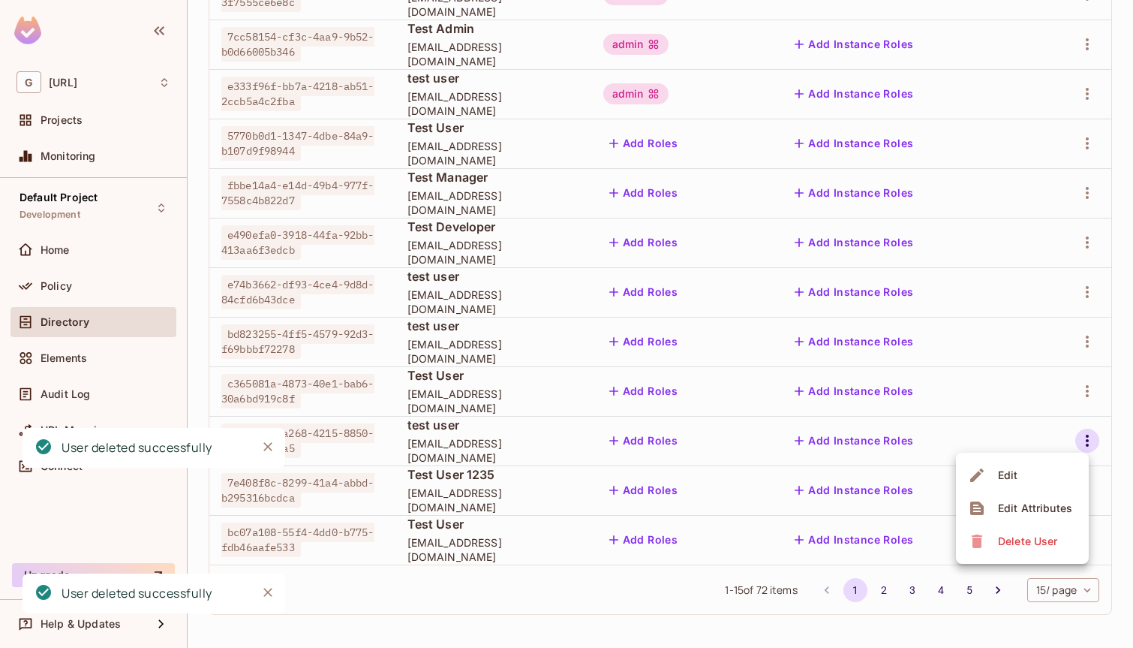
click at [1012, 535] on div "Delete User" at bounding box center [1027, 541] width 59 height 15
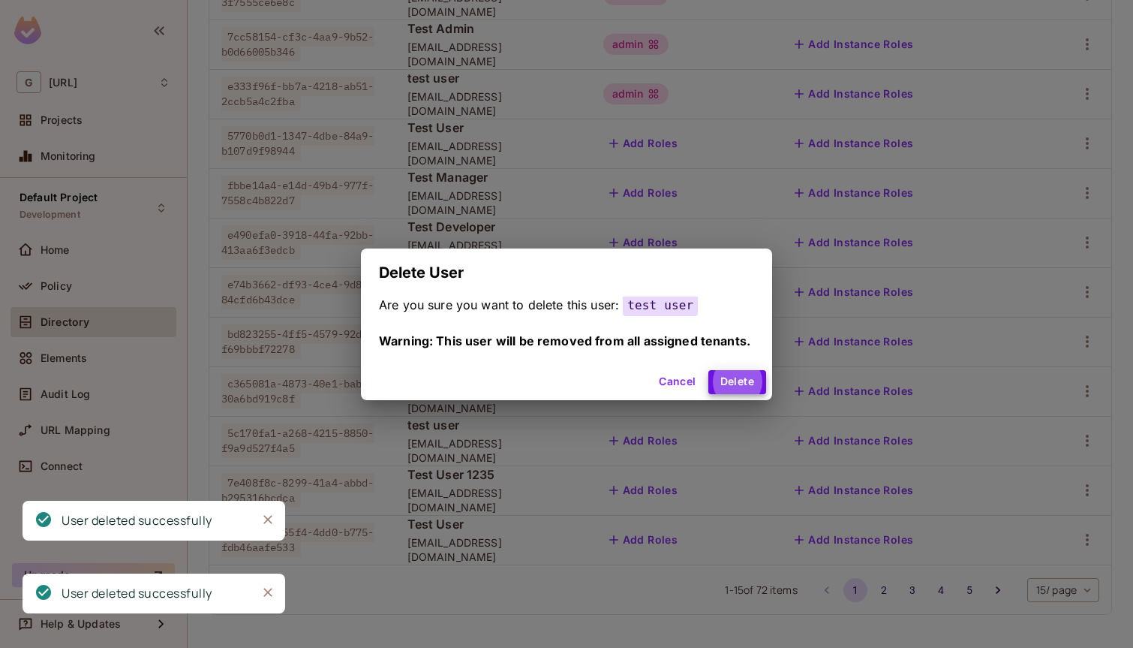
click at [708, 370] on button "Delete" at bounding box center [737, 382] width 58 height 24
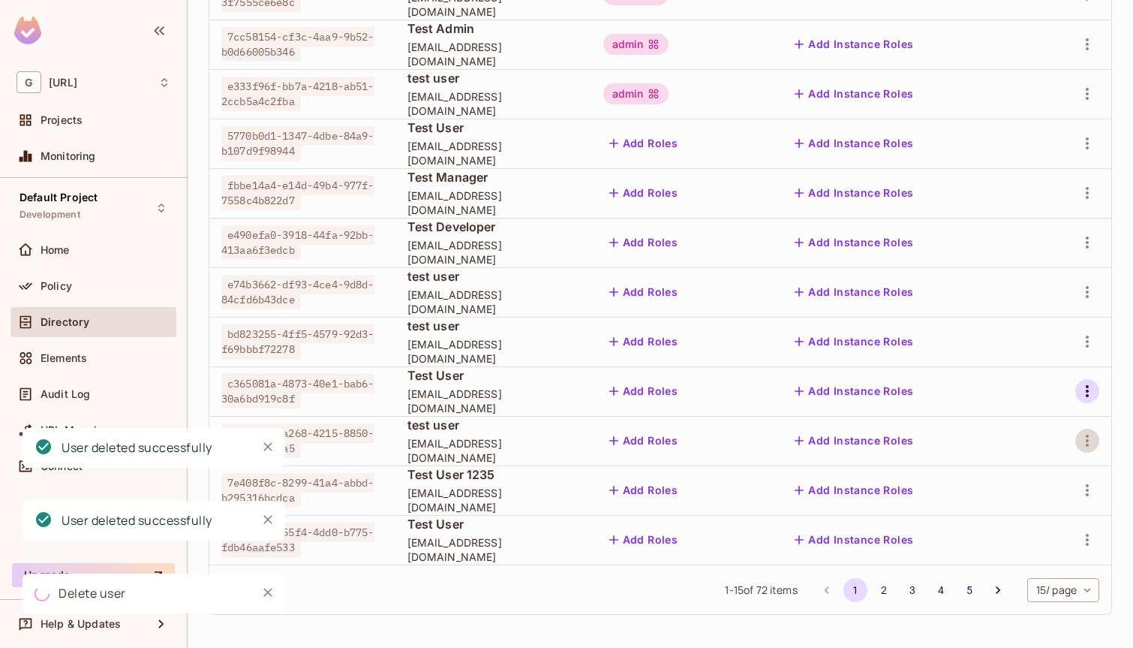
click at [1084, 400] on button "button" at bounding box center [1087, 391] width 24 height 24
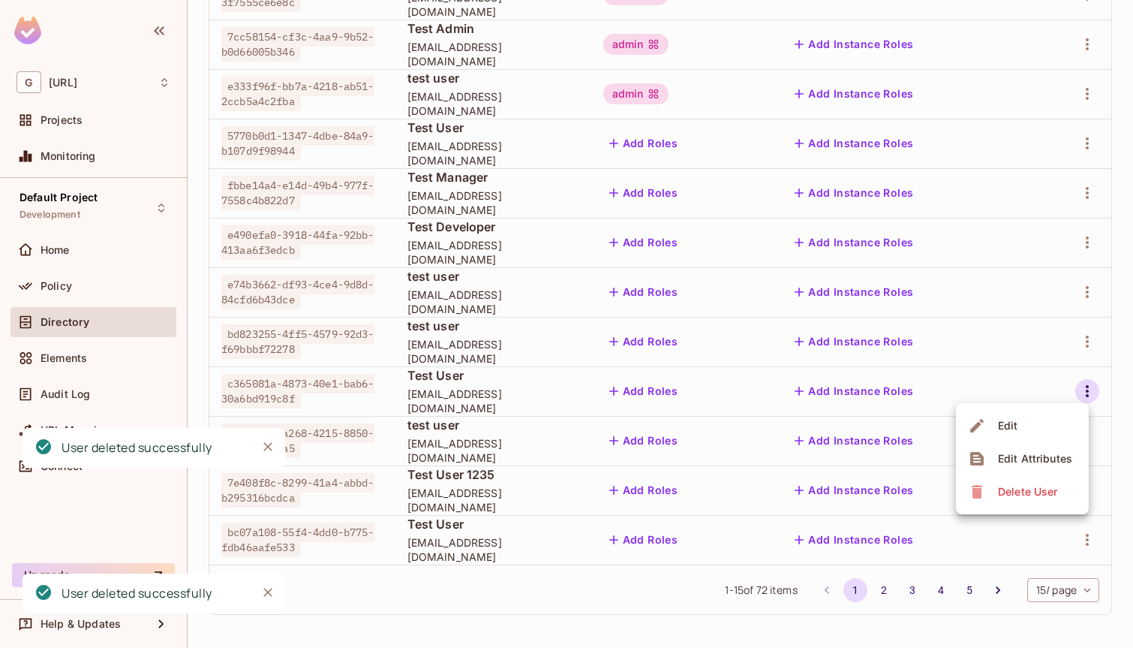
click at [1032, 496] on div "Delete User" at bounding box center [1027, 491] width 59 height 15
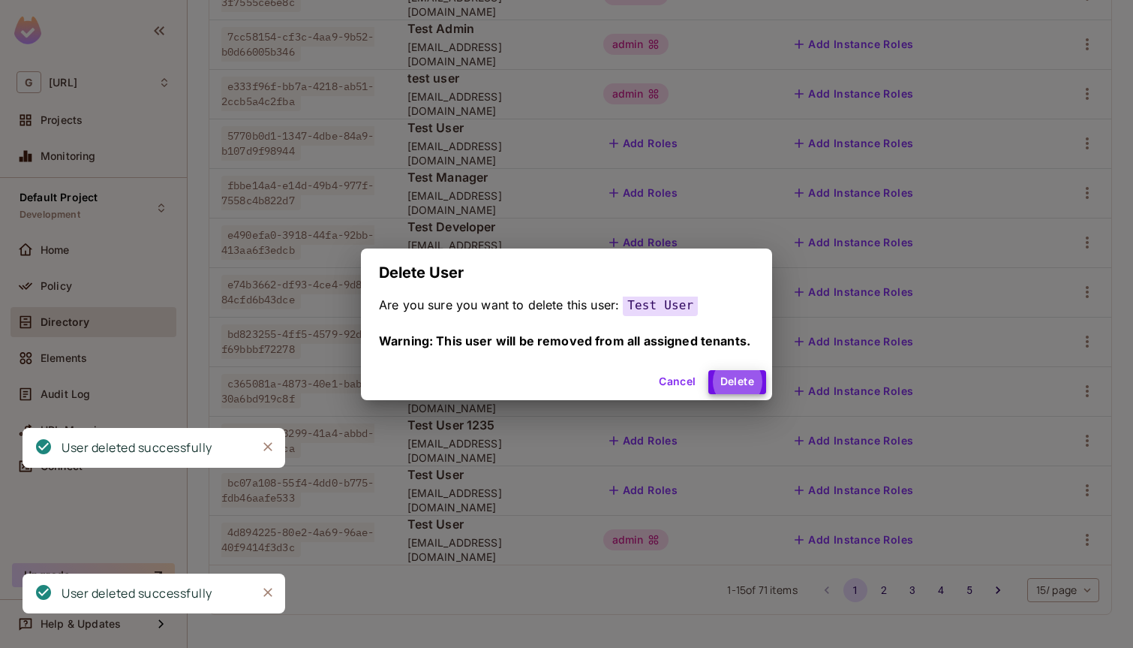
click at [708, 370] on button "Delete" at bounding box center [737, 382] width 58 height 24
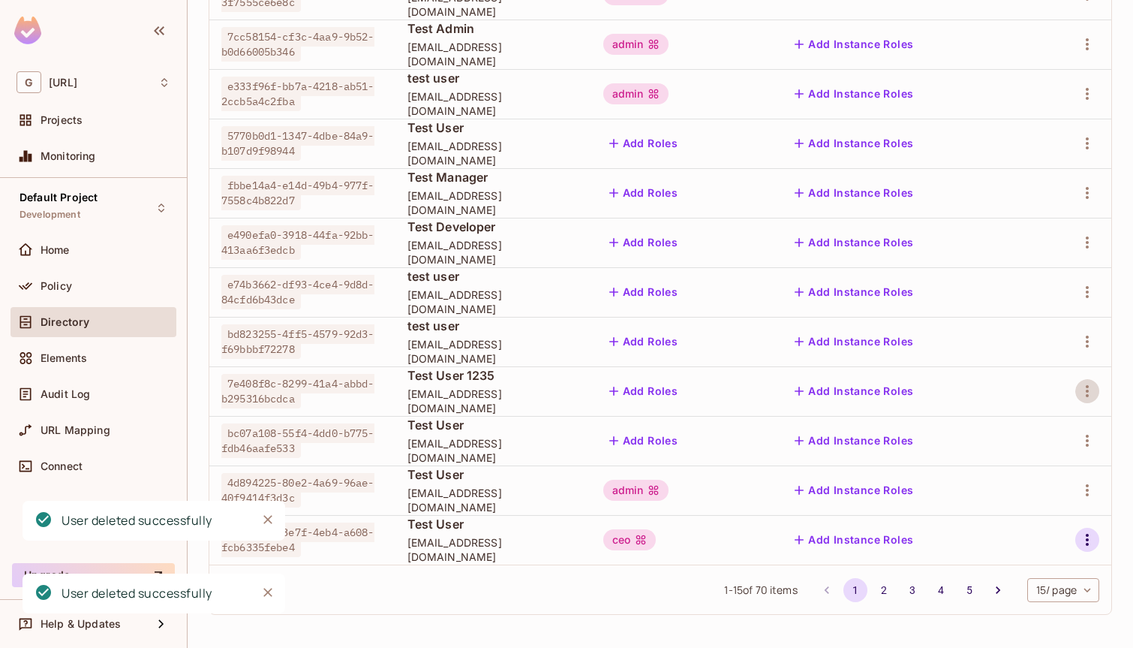
click at [1087, 540] on icon "button" at bounding box center [1087, 540] width 3 height 12
click at [1013, 618] on div "Delete User" at bounding box center [1027, 613] width 59 height 15
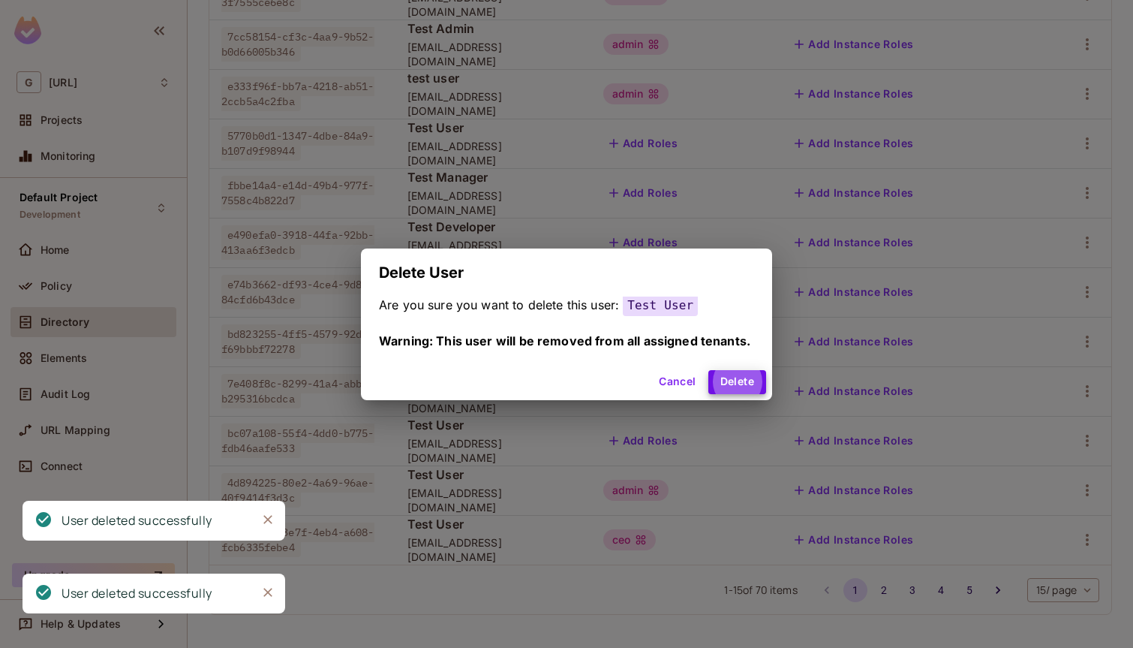
click at [708, 370] on button "Delete" at bounding box center [737, 382] width 58 height 24
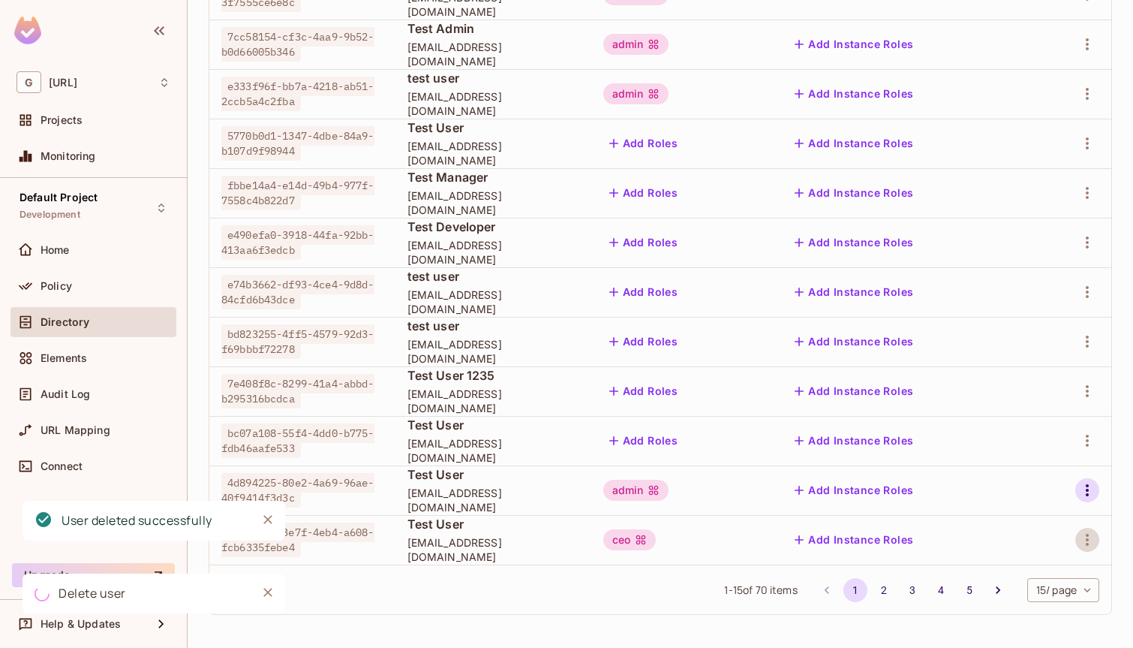
click at [1084, 491] on icon "button" at bounding box center [1087, 490] width 18 height 18
click at [1033, 595] on div "Delete User" at bounding box center [1027, 590] width 59 height 15
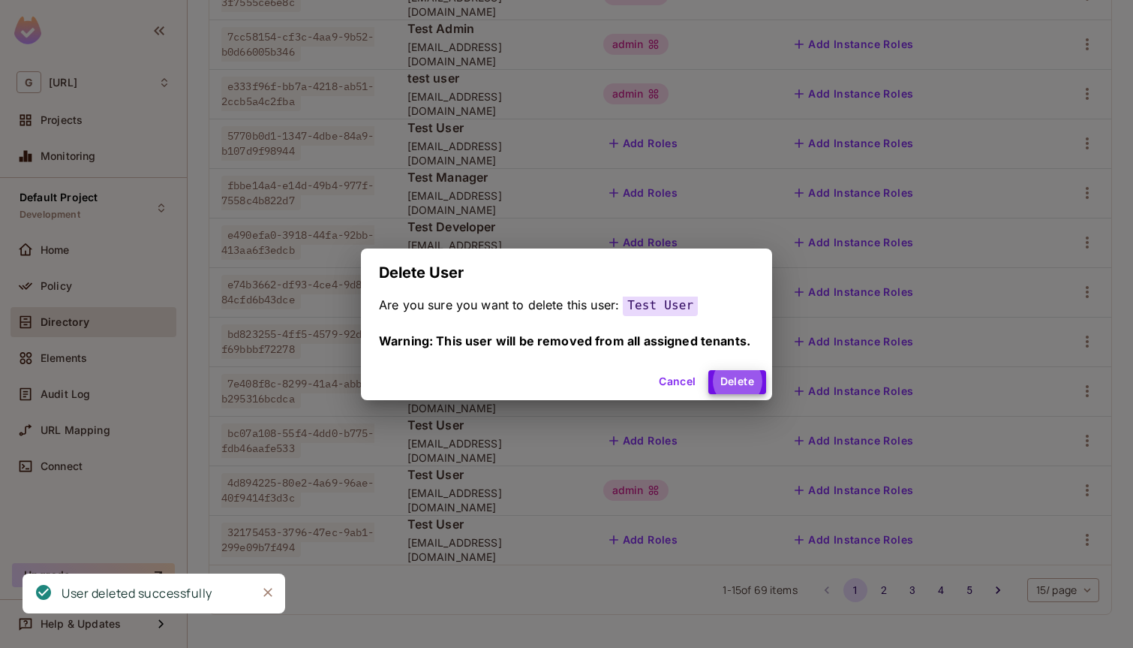
click at [708, 370] on button "Delete" at bounding box center [737, 382] width 58 height 24
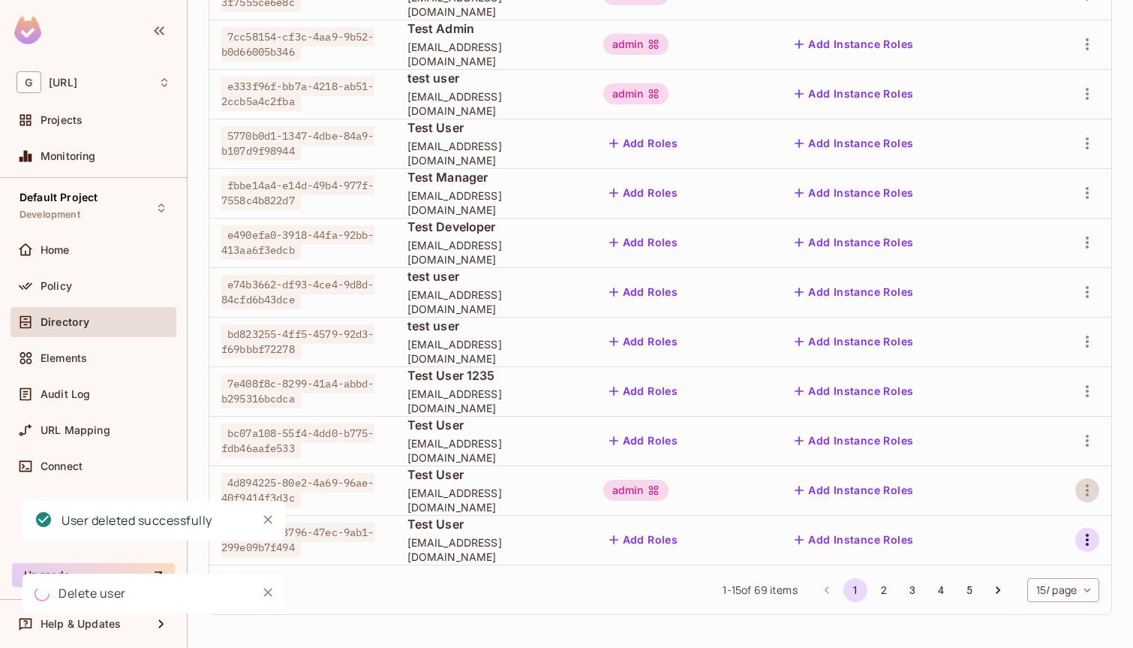
click at [1085, 532] on icon "button" at bounding box center [1087, 540] width 18 height 18
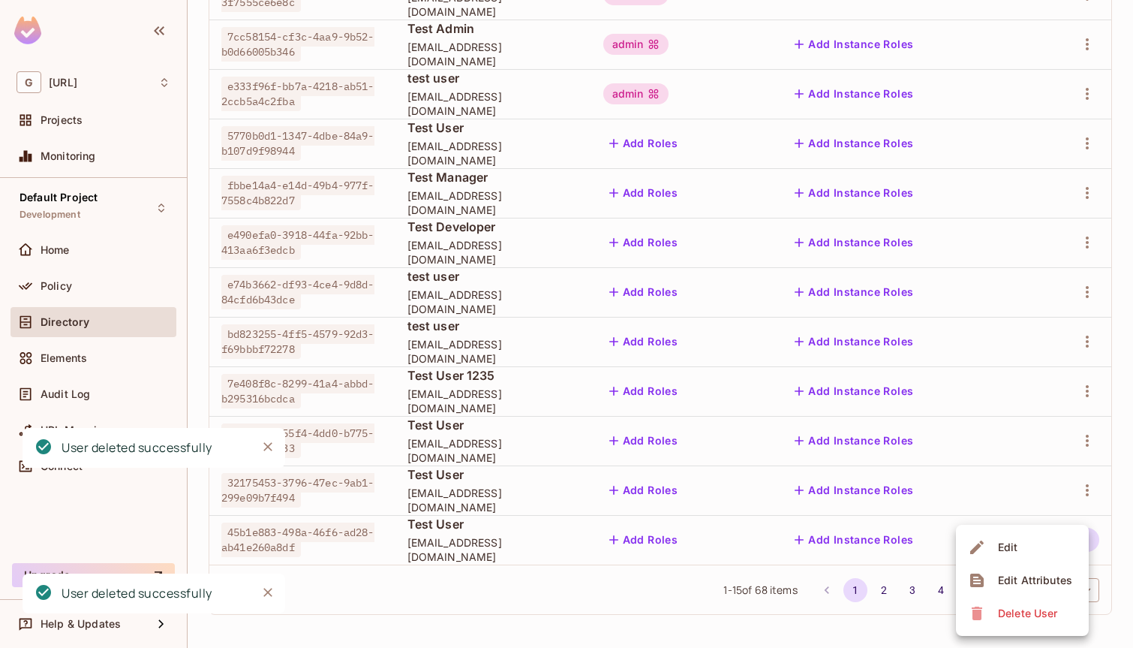
click at [1024, 609] on div "Delete User" at bounding box center [1027, 613] width 59 height 15
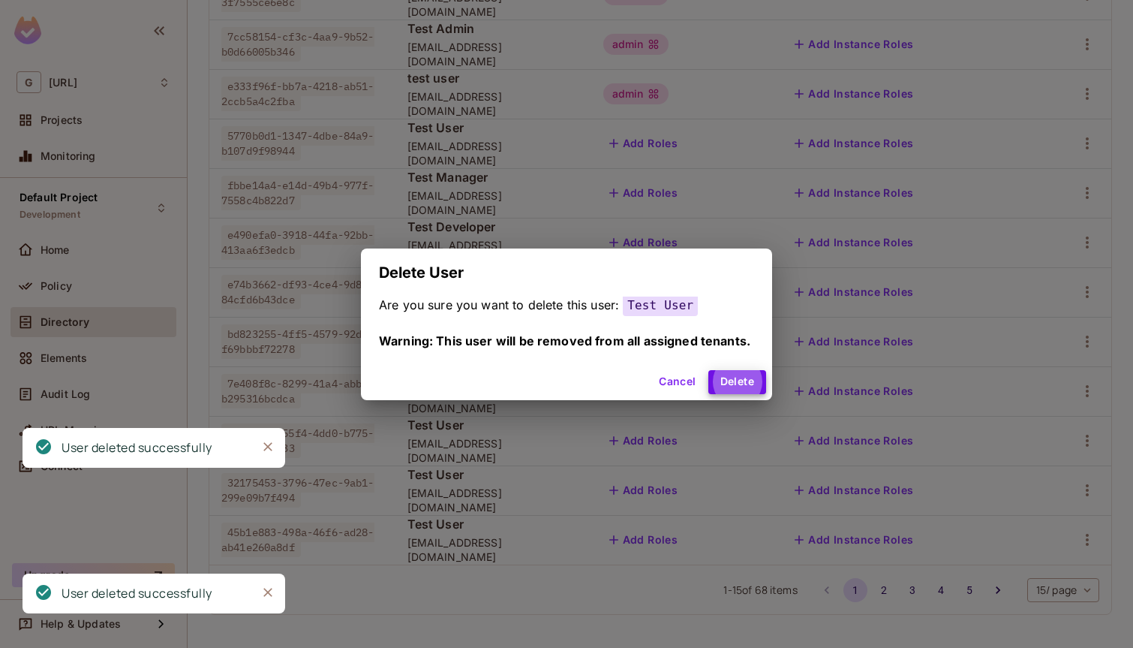
click at [708, 370] on button "Delete" at bounding box center [737, 382] width 58 height 24
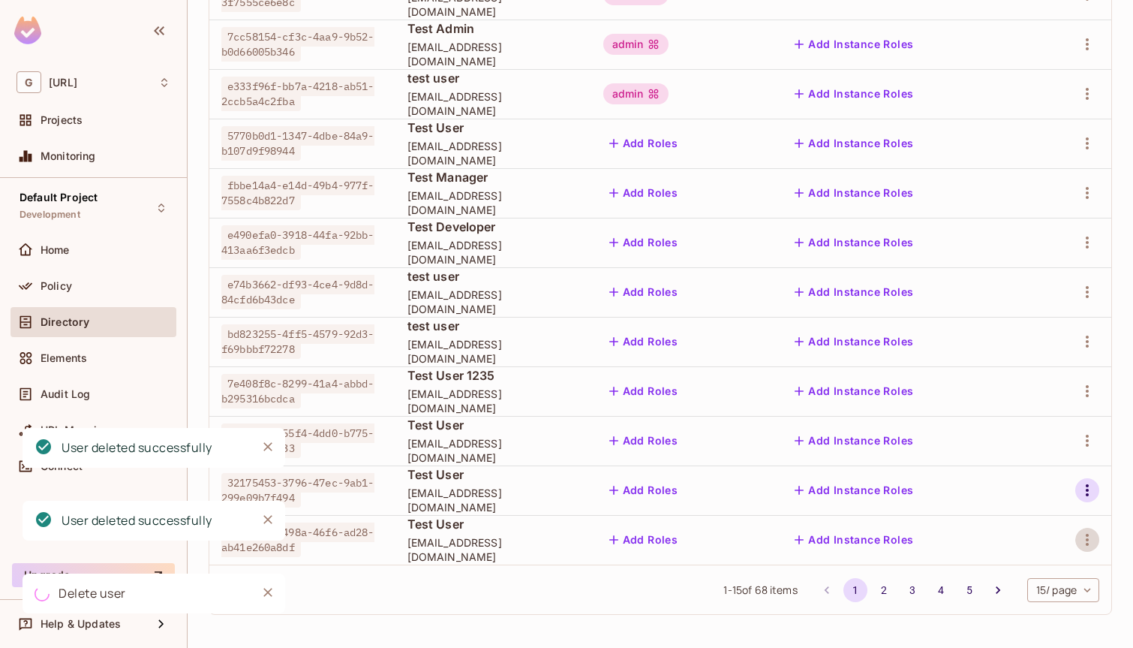
click at [1092, 485] on icon "button" at bounding box center [1087, 490] width 18 height 18
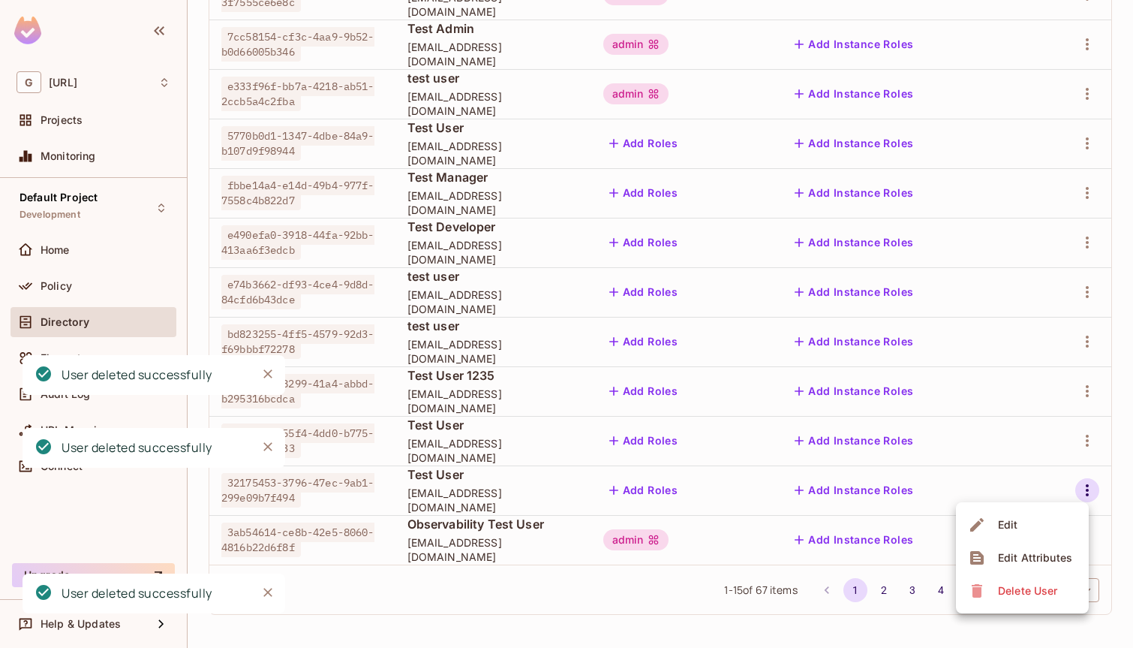
click at [1012, 592] on div "Delete User" at bounding box center [1027, 590] width 59 height 15
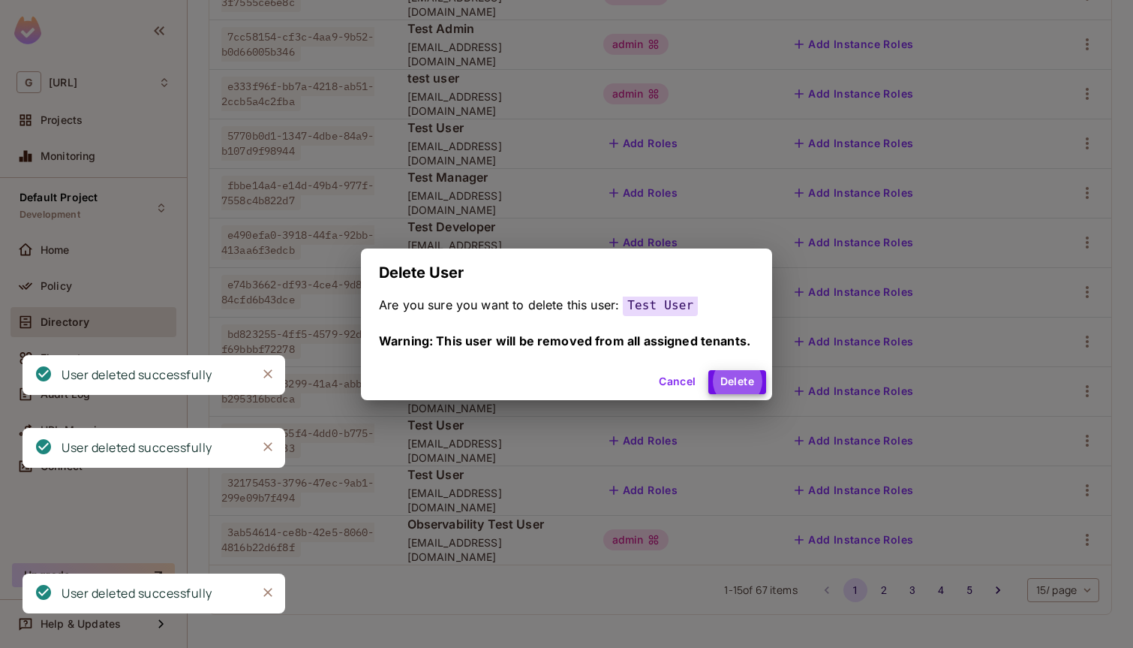
click at [708, 370] on button "Delete" at bounding box center [737, 382] width 58 height 24
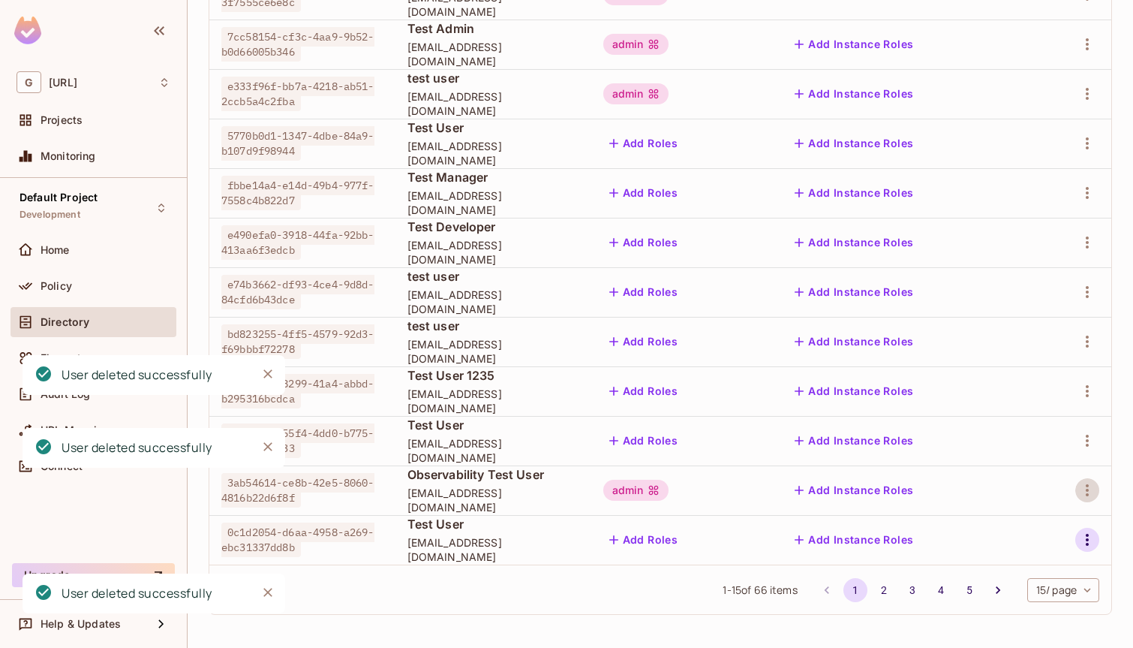
click at [1082, 537] on icon "button" at bounding box center [1087, 540] width 18 height 18
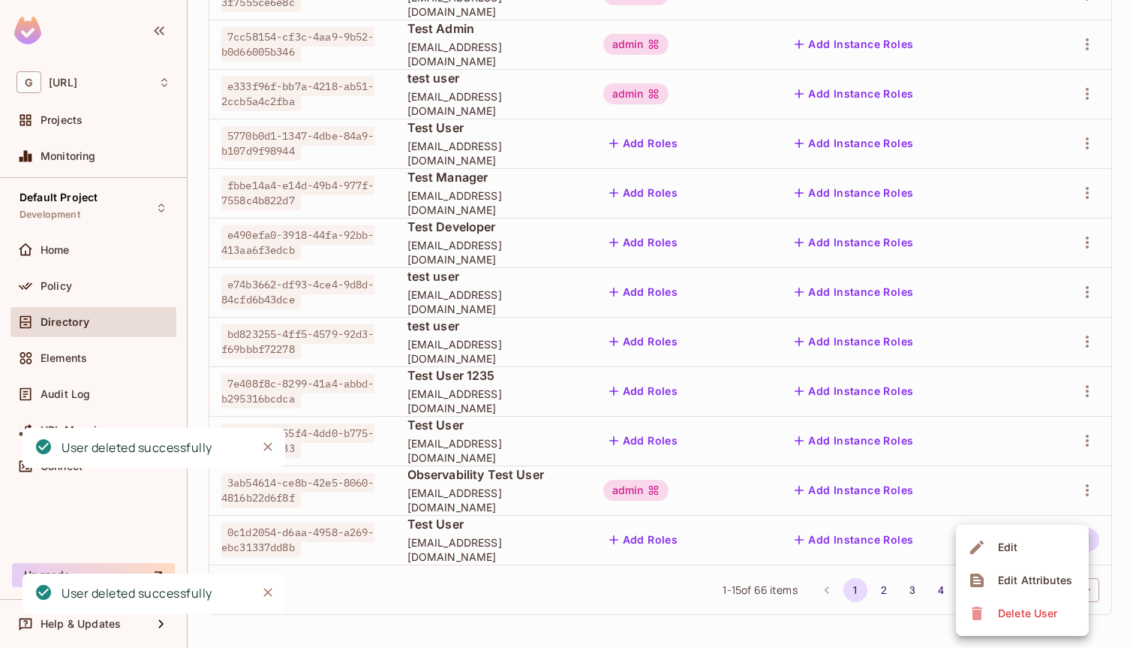
click at [1028, 601] on span "Delete User" at bounding box center [1027, 613] width 68 height 24
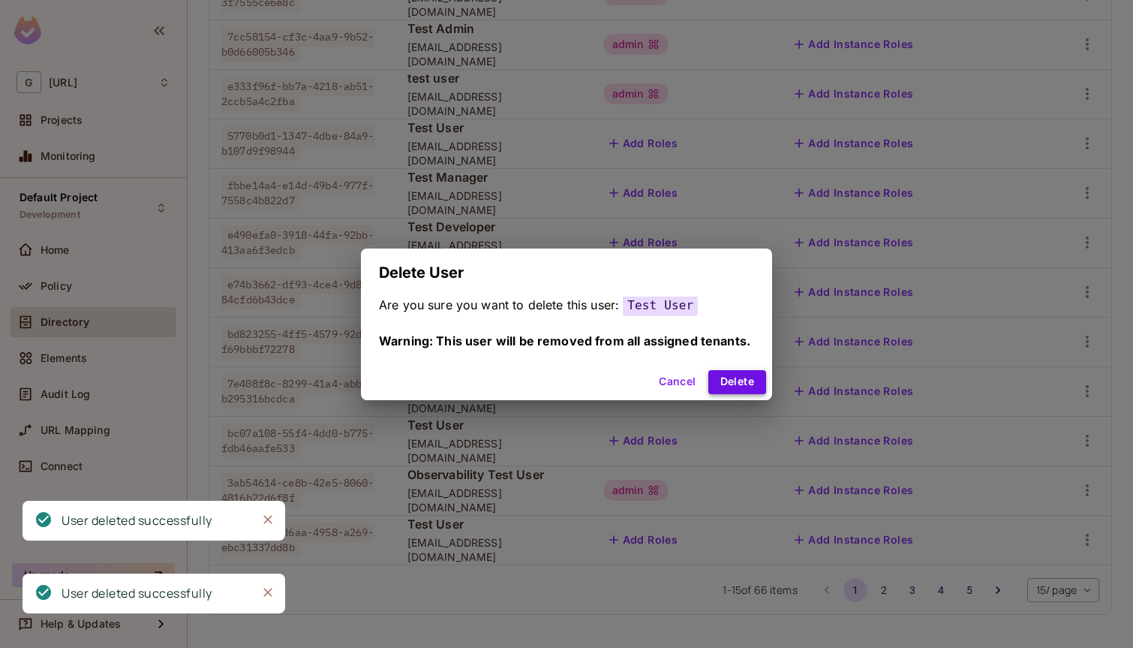
click at [723, 384] on button "Delete" at bounding box center [737, 382] width 58 height 24
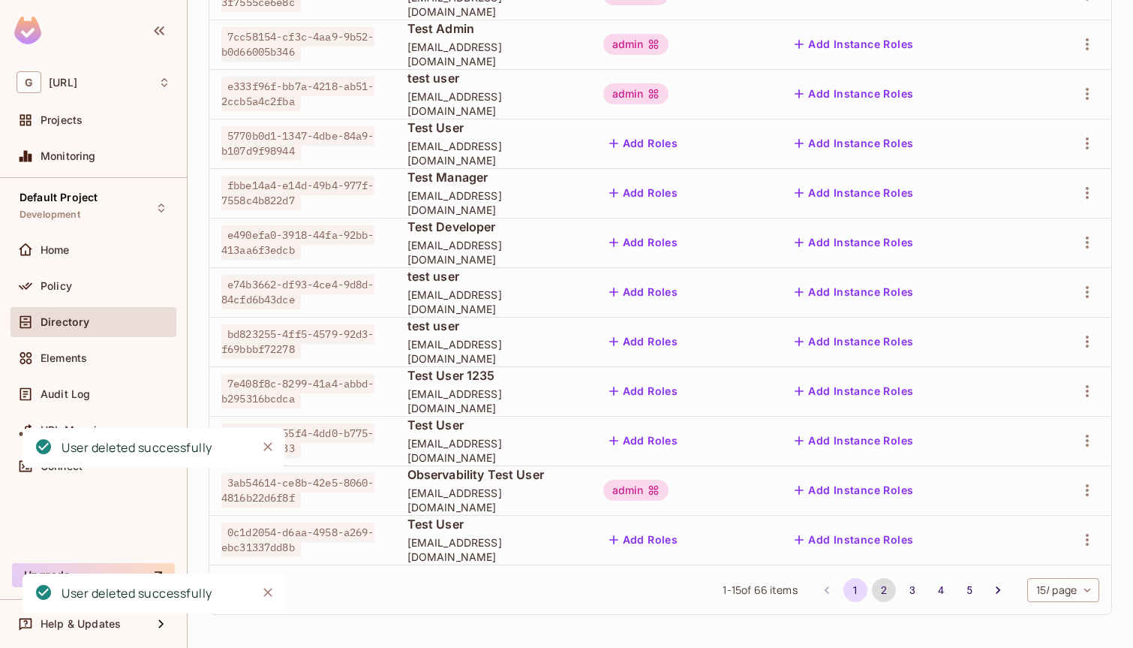
click at [1081, 527] on td at bounding box center [1072, 540] width 80 height 50
click at [1087, 546] on icon "button" at bounding box center [1087, 540] width 18 height 18
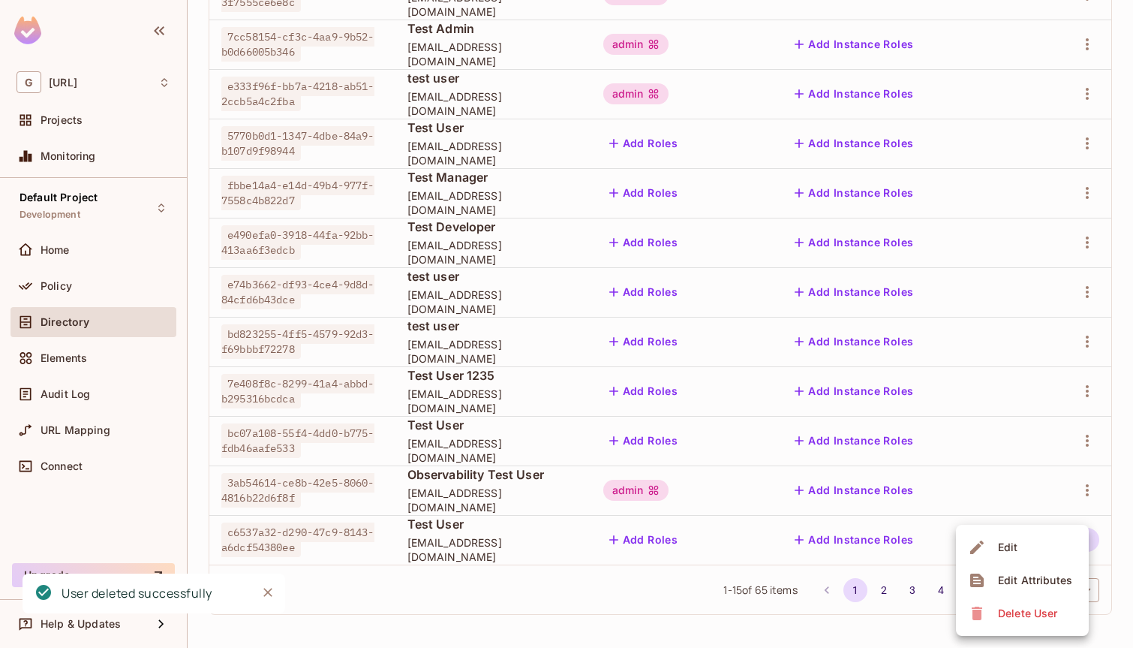
click at [1037, 600] on li "Delete User" at bounding box center [1022, 613] width 133 height 33
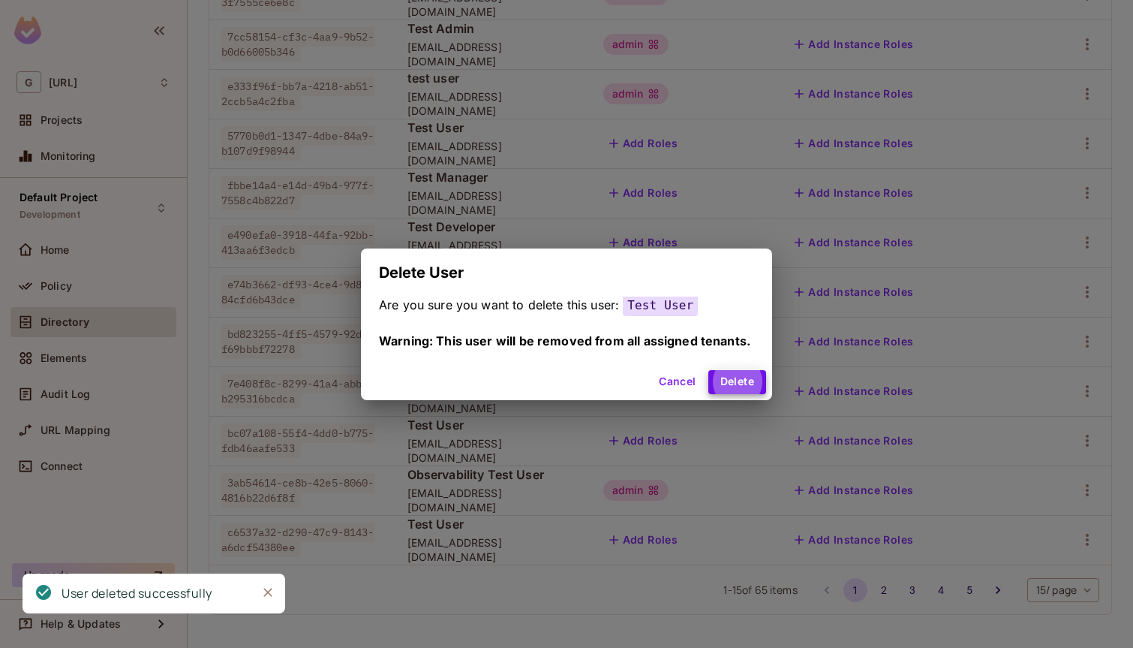
click at [708, 370] on button "Delete" at bounding box center [737, 382] width 58 height 24
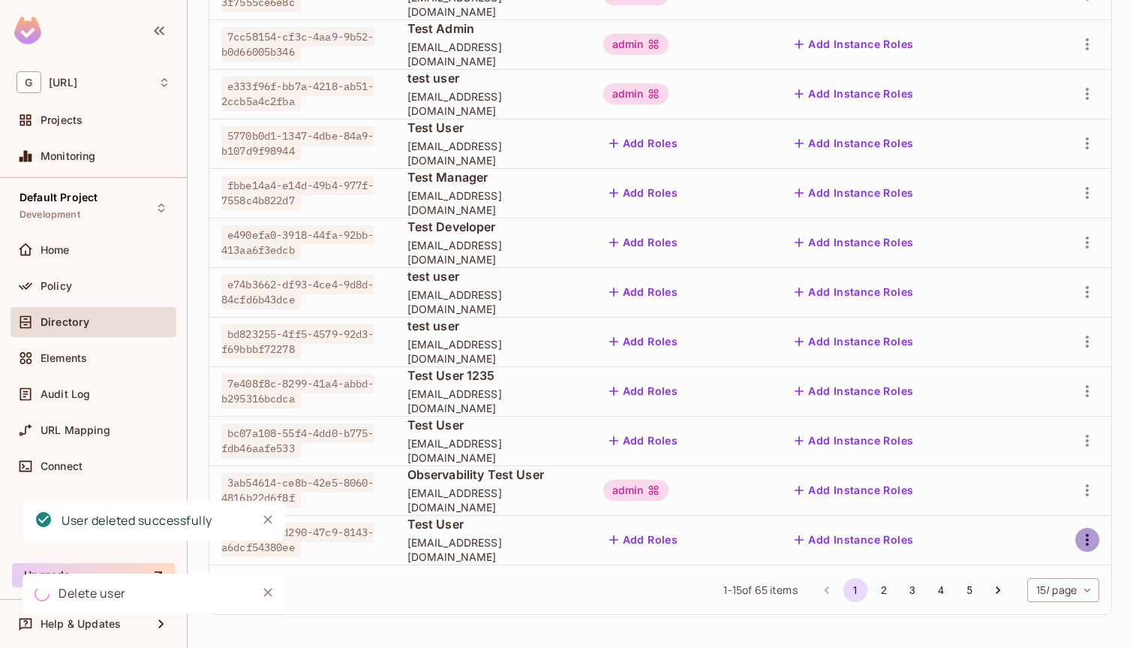
click at [1087, 542] on icon "button" at bounding box center [1087, 540] width 18 height 18
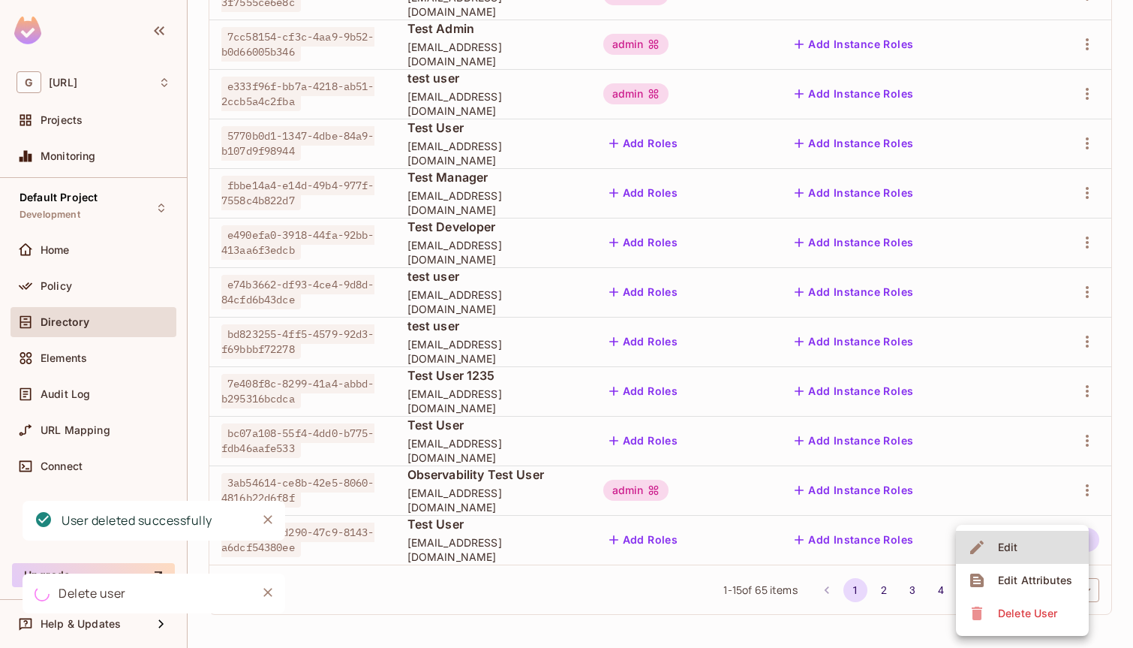
click at [1037, 601] on span "Delete User" at bounding box center [1027, 613] width 68 height 24
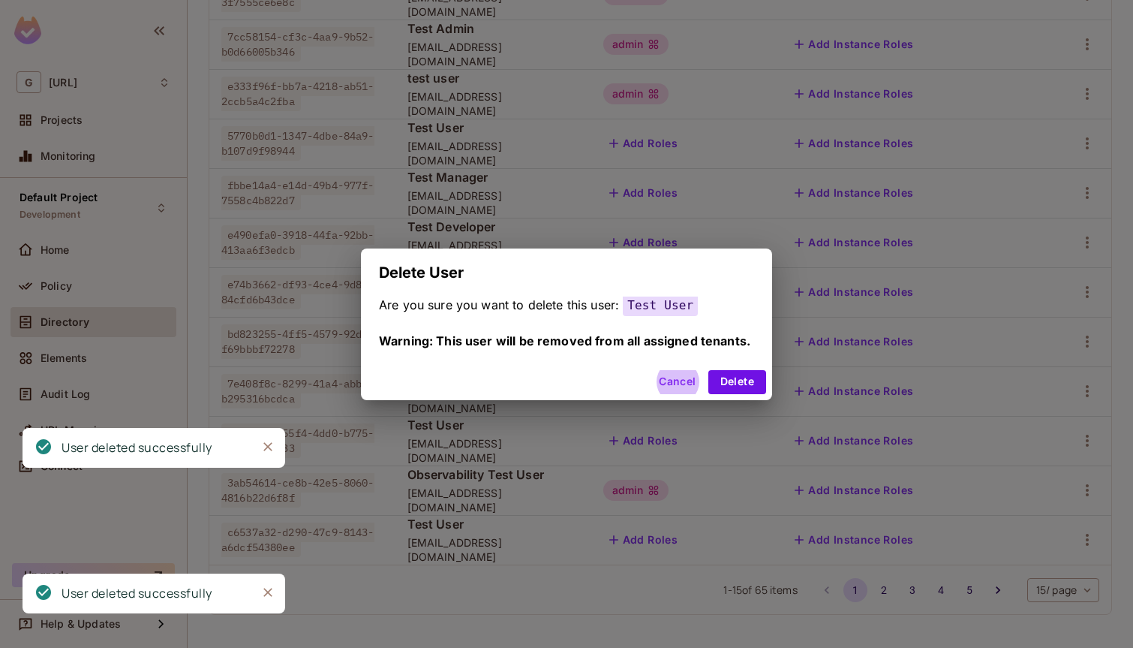
click at [708, 370] on button "Delete" at bounding box center [737, 382] width 58 height 24
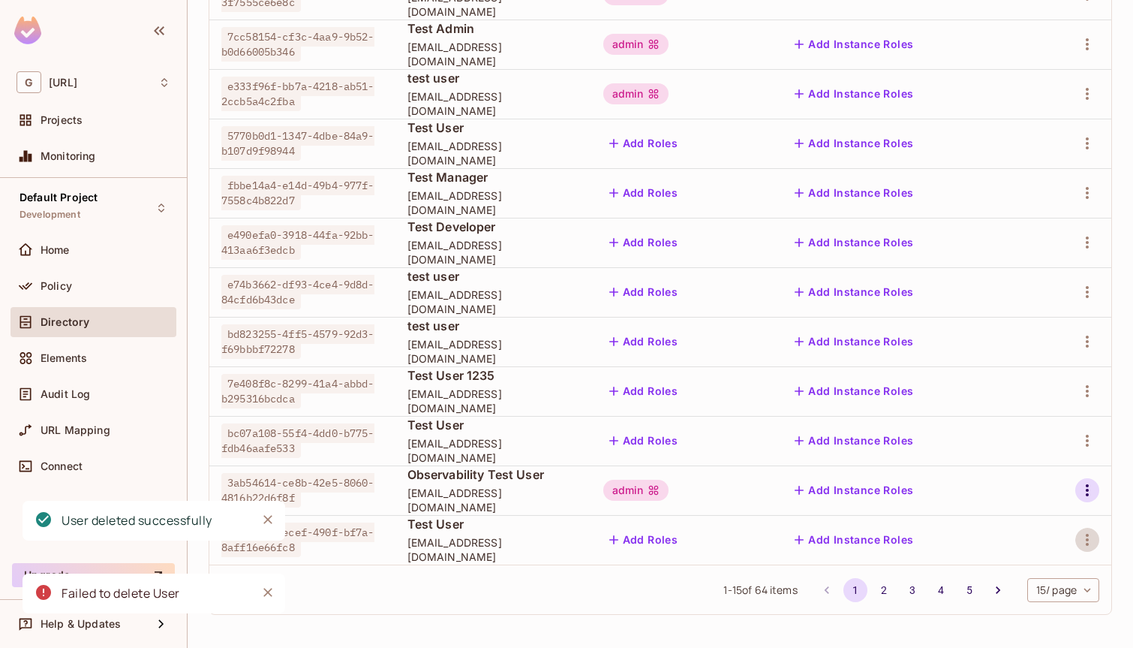
click at [1085, 496] on icon "button" at bounding box center [1087, 490] width 18 height 18
click at [1025, 590] on div "Delete User" at bounding box center [1027, 590] width 59 height 15
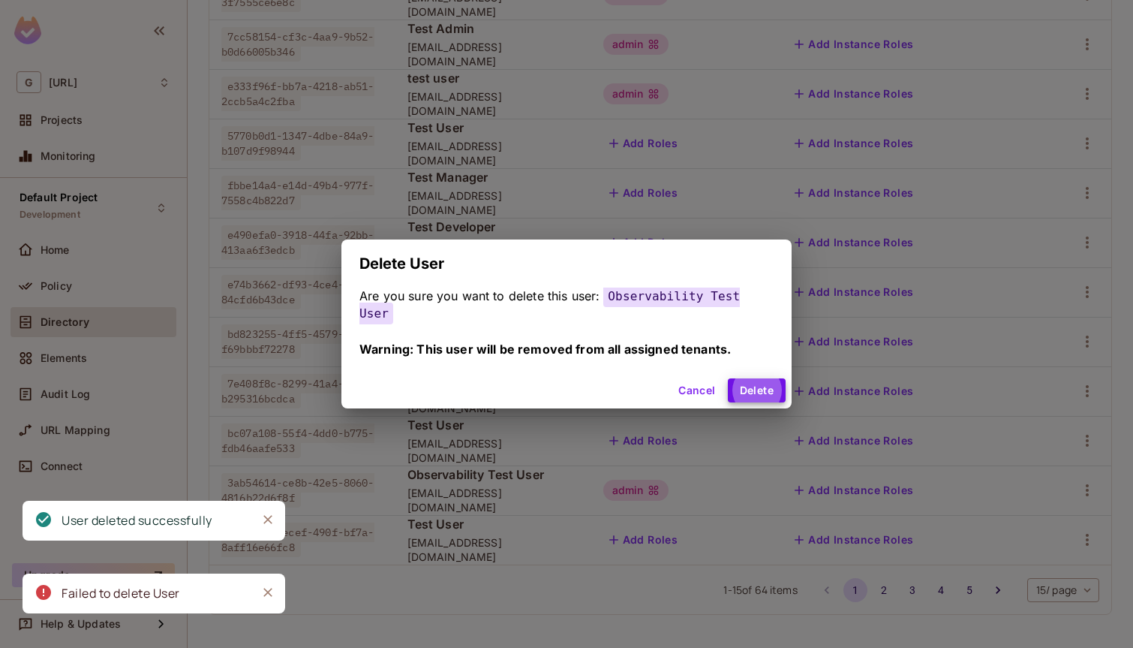
click at [728, 378] on button "Delete" at bounding box center [757, 390] width 58 height 24
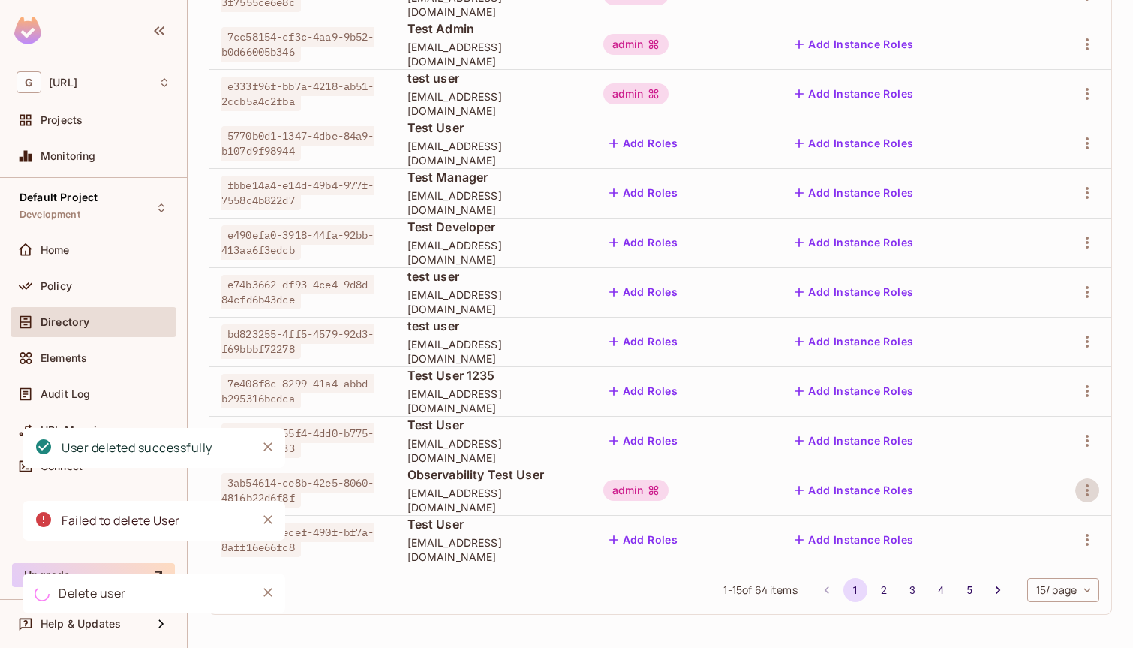
click at [1089, 552] on td at bounding box center [1072, 540] width 80 height 50
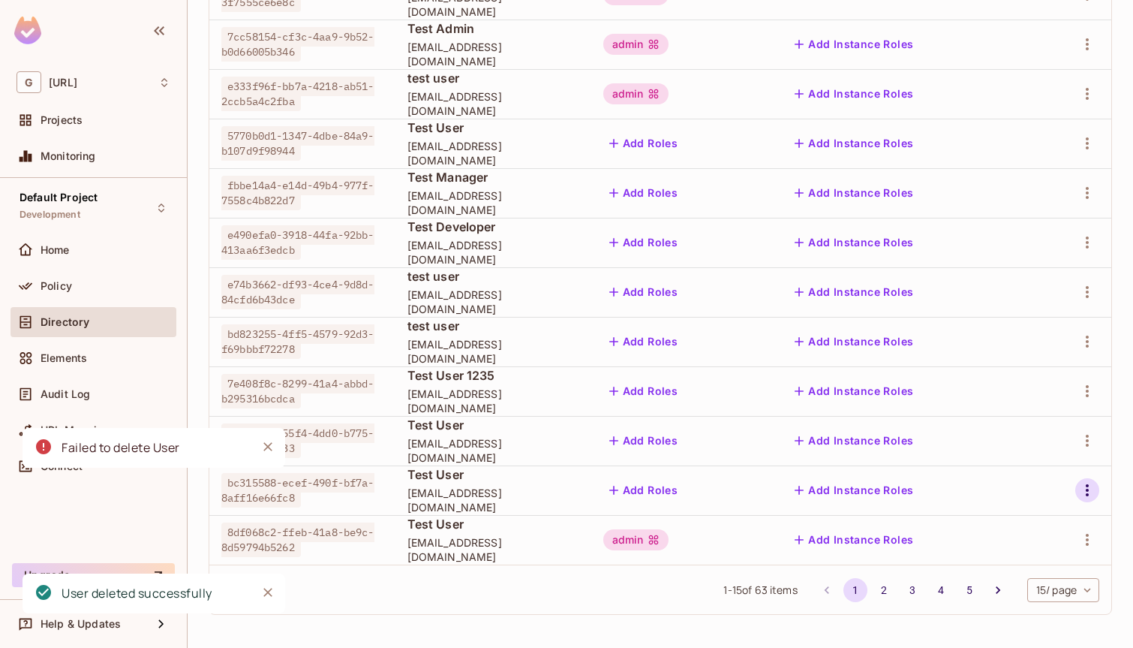
click at [1086, 494] on icon "button" at bounding box center [1087, 490] width 3 height 12
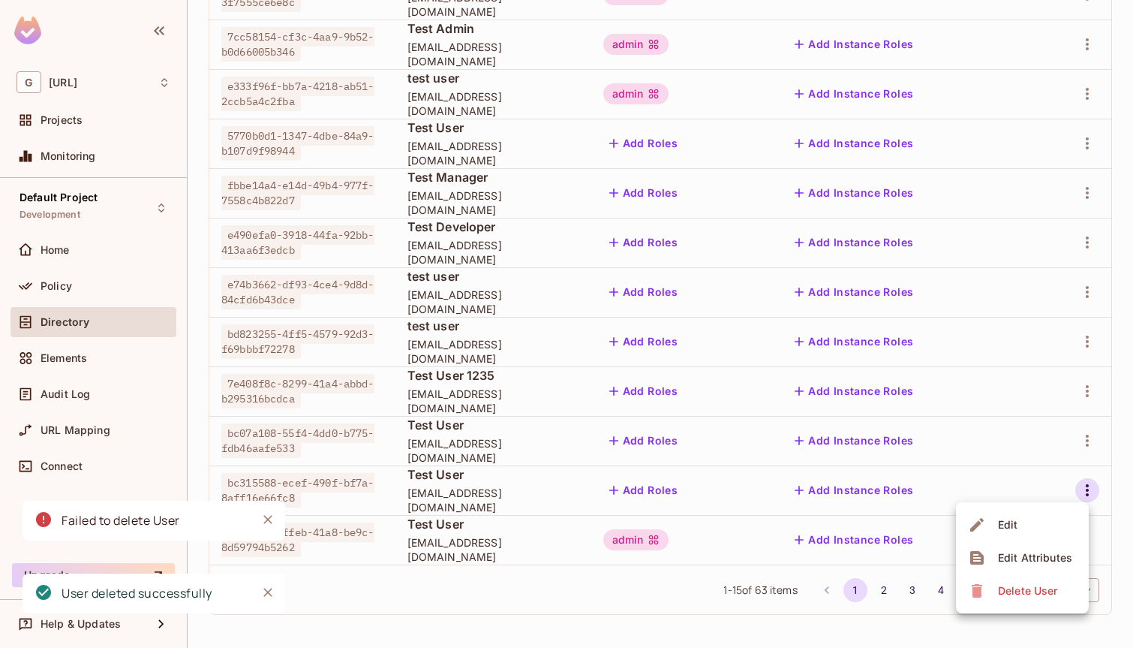
click at [1021, 587] on div "Delete User" at bounding box center [1027, 590] width 59 height 15
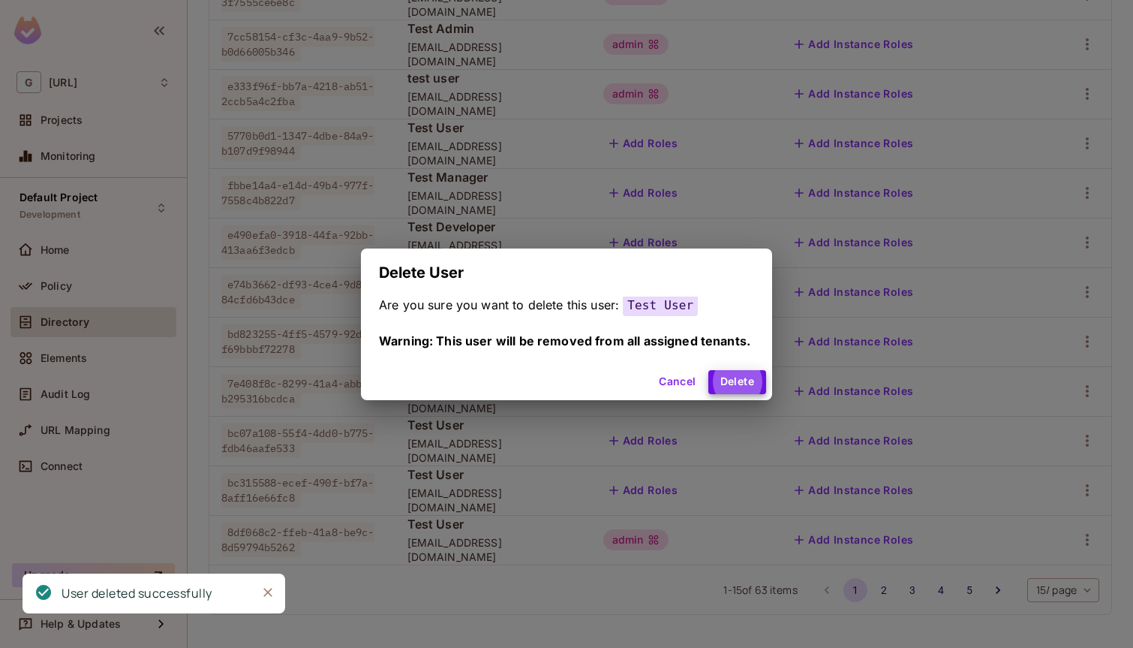
click at [708, 370] on button "Delete" at bounding box center [737, 382] width 58 height 24
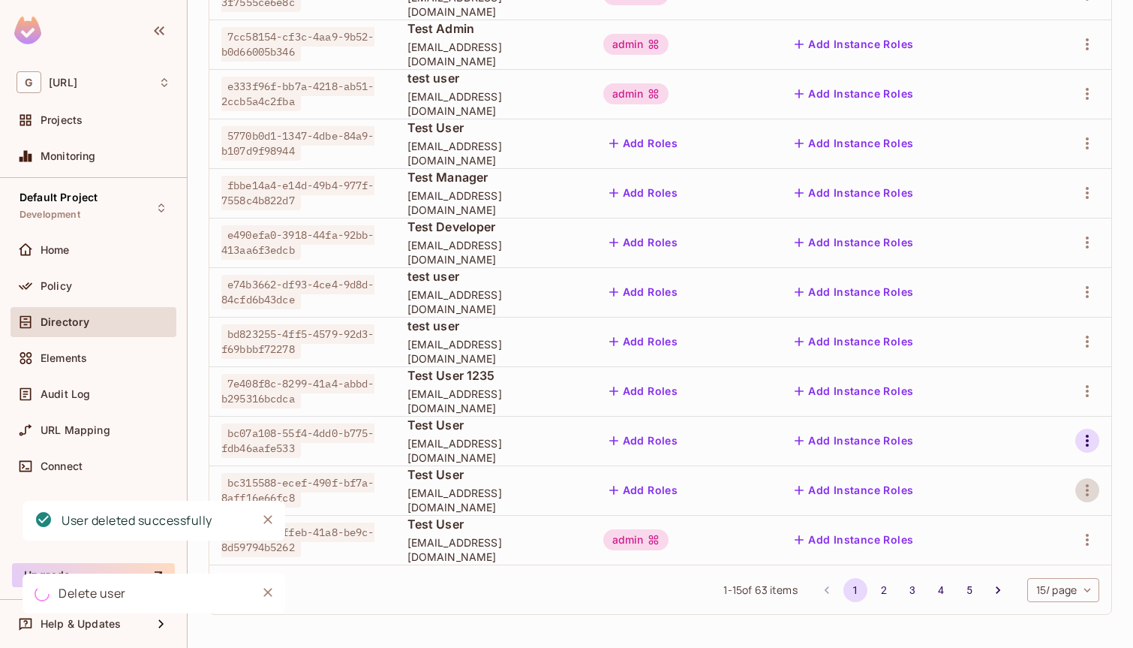
click at [1081, 445] on icon "button" at bounding box center [1087, 440] width 18 height 18
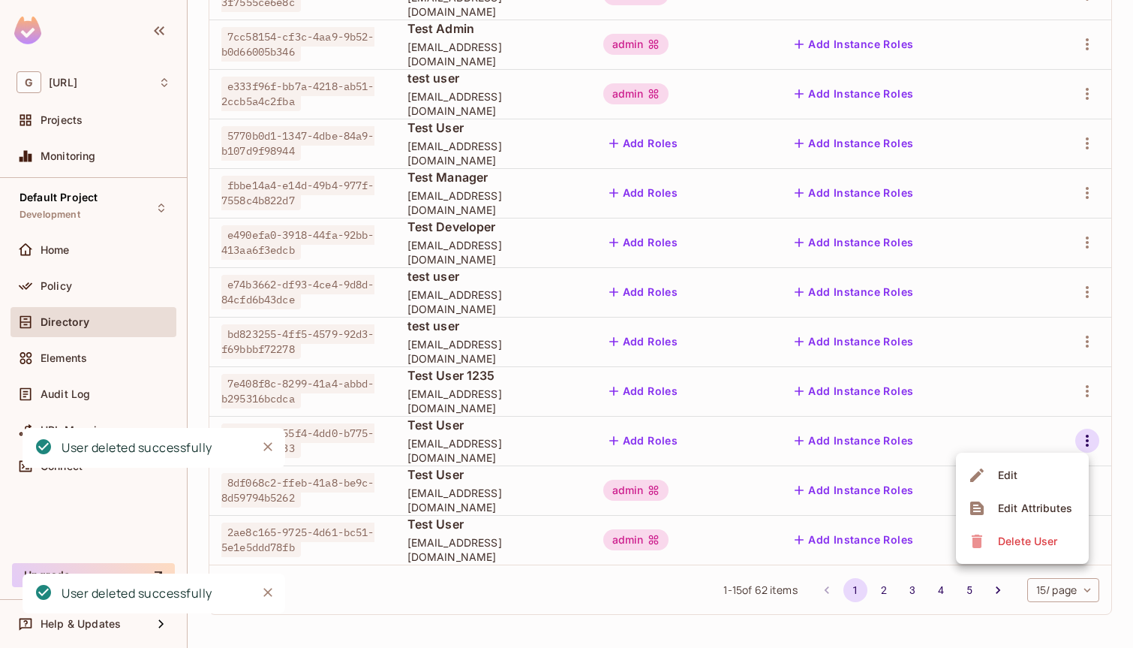
click at [1033, 538] on div "Delete User" at bounding box center [1027, 541] width 59 height 15
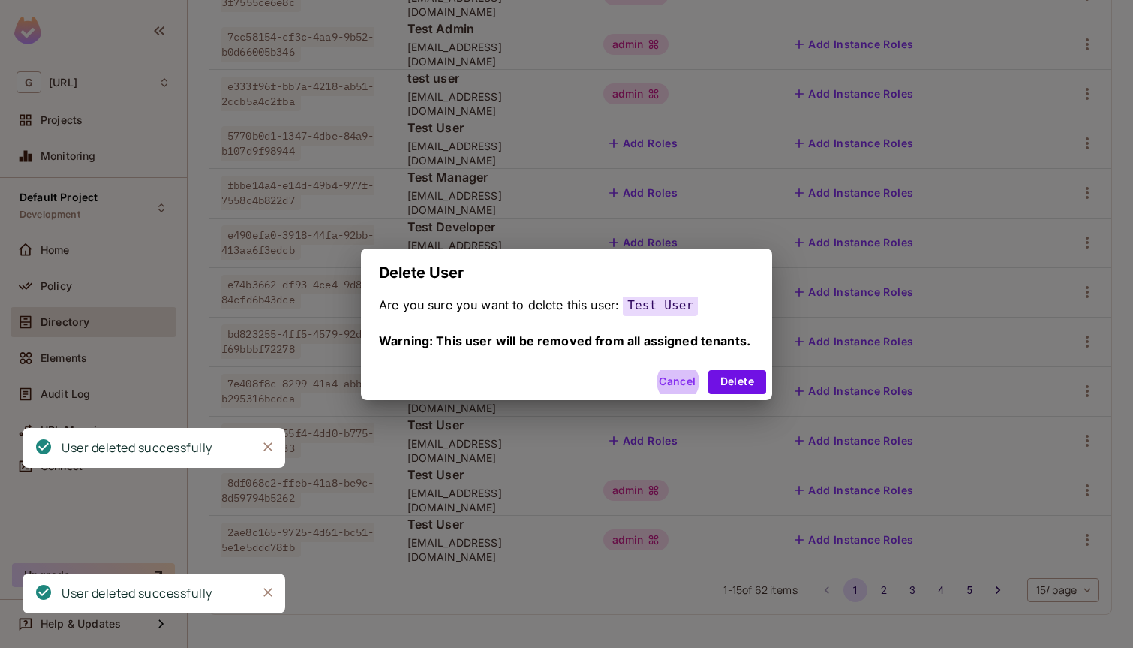
click at [708, 370] on button "Delete" at bounding box center [737, 382] width 58 height 24
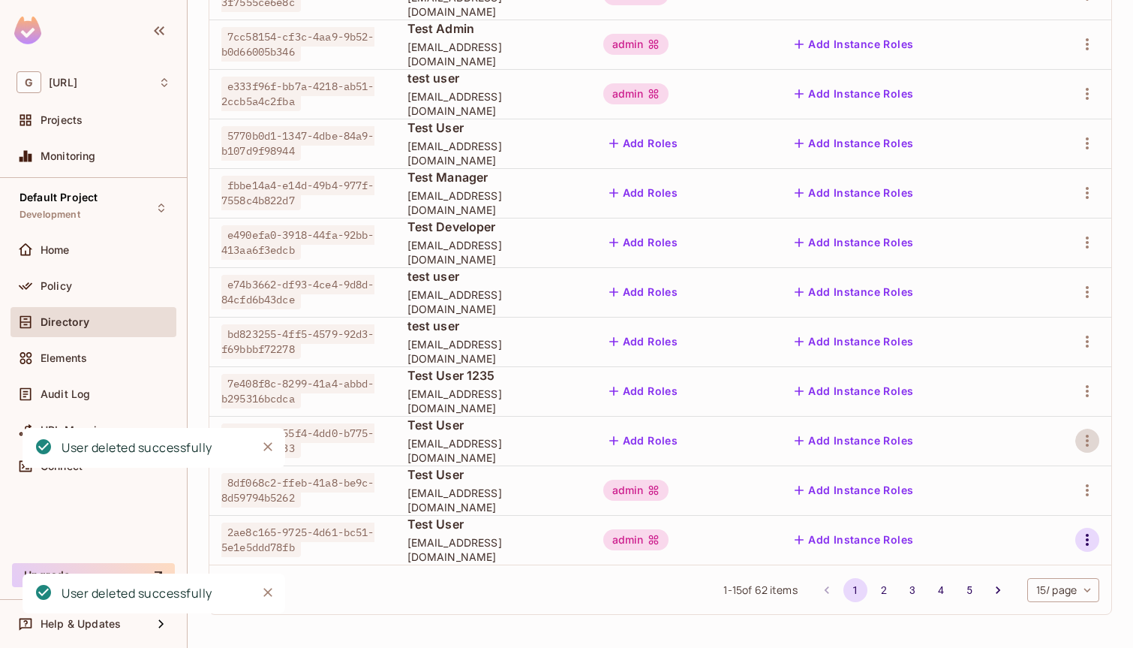
click at [1088, 533] on icon "button" at bounding box center [1087, 540] width 18 height 18
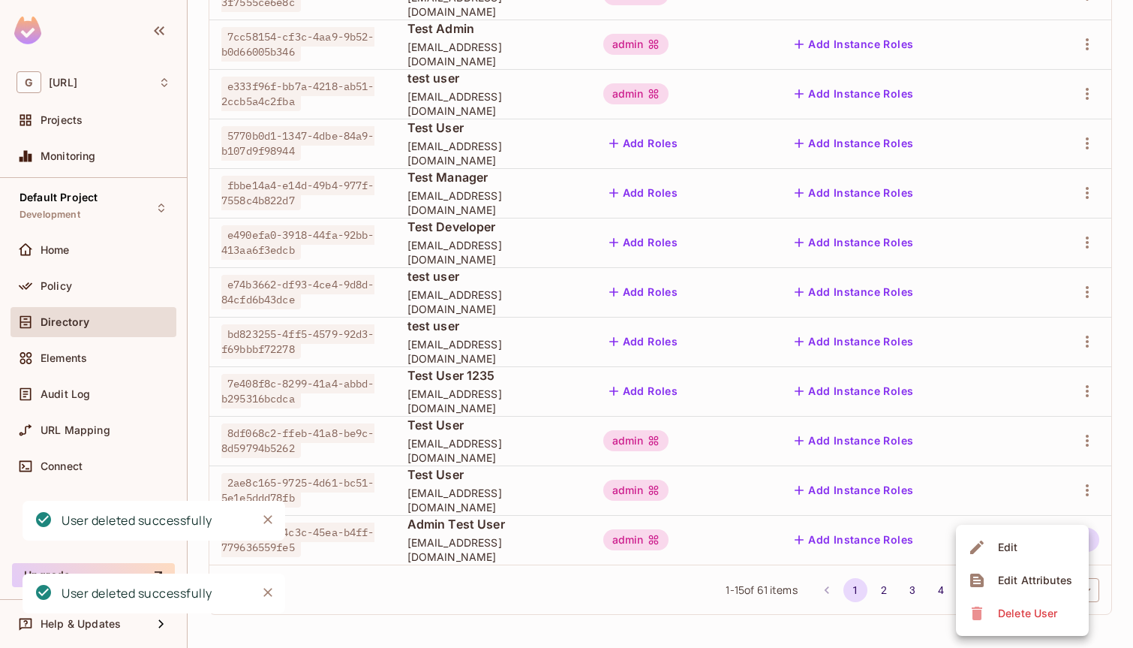
click at [1030, 599] on li "Delete User" at bounding box center [1022, 613] width 133 height 33
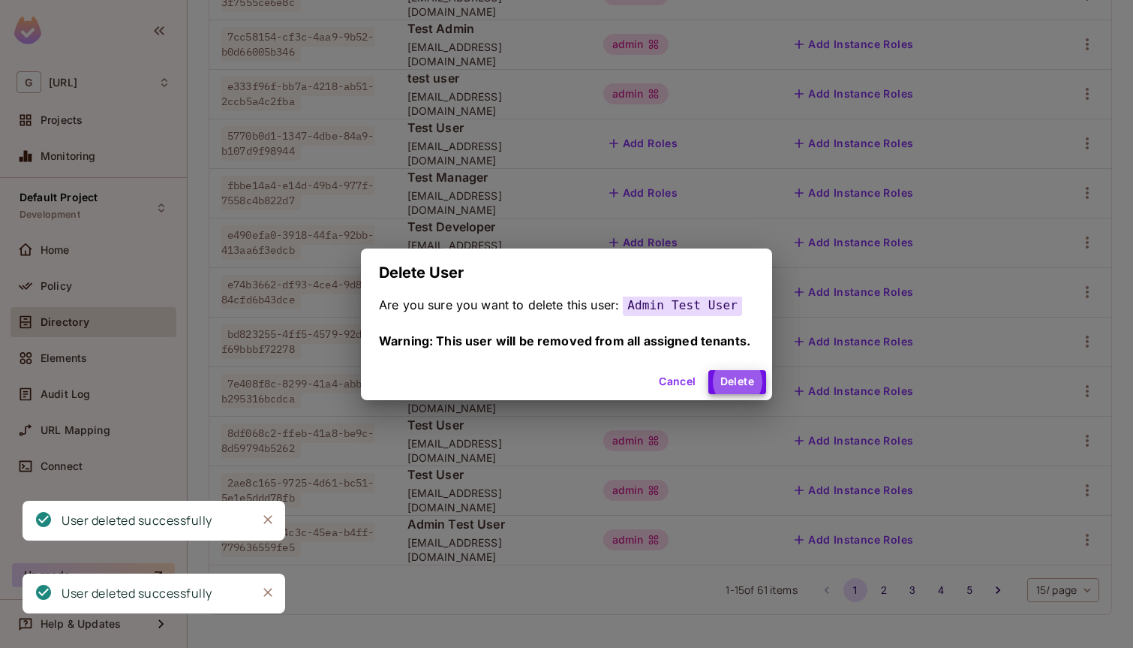
click at [708, 370] on button "Delete" at bounding box center [737, 382] width 58 height 24
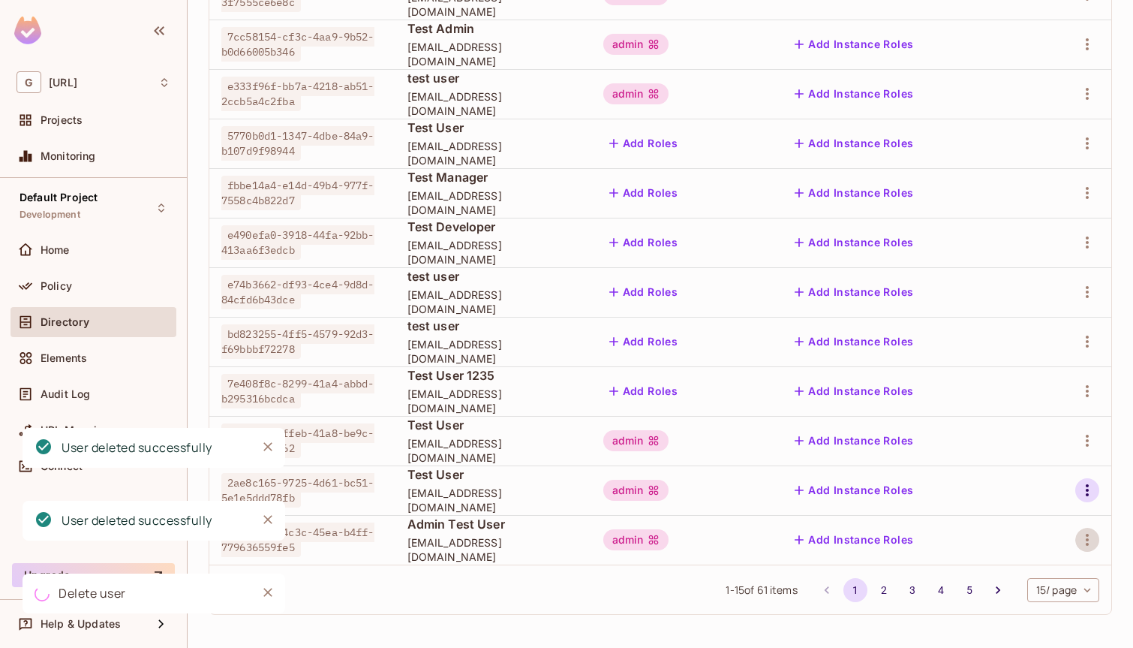
click at [1086, 490] on icon "button" at bounding box center [1087, 490] width 3 height 12
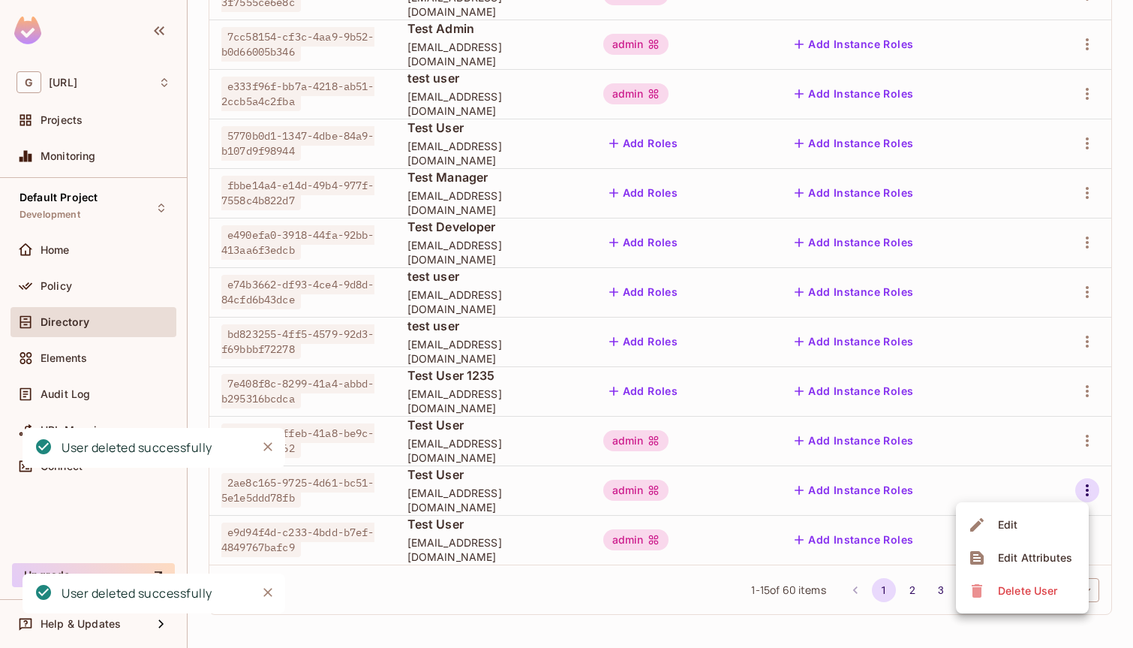
click at [1033, 585] on div "Delete User" at bounding box center [1027, 590] width 59 height 15
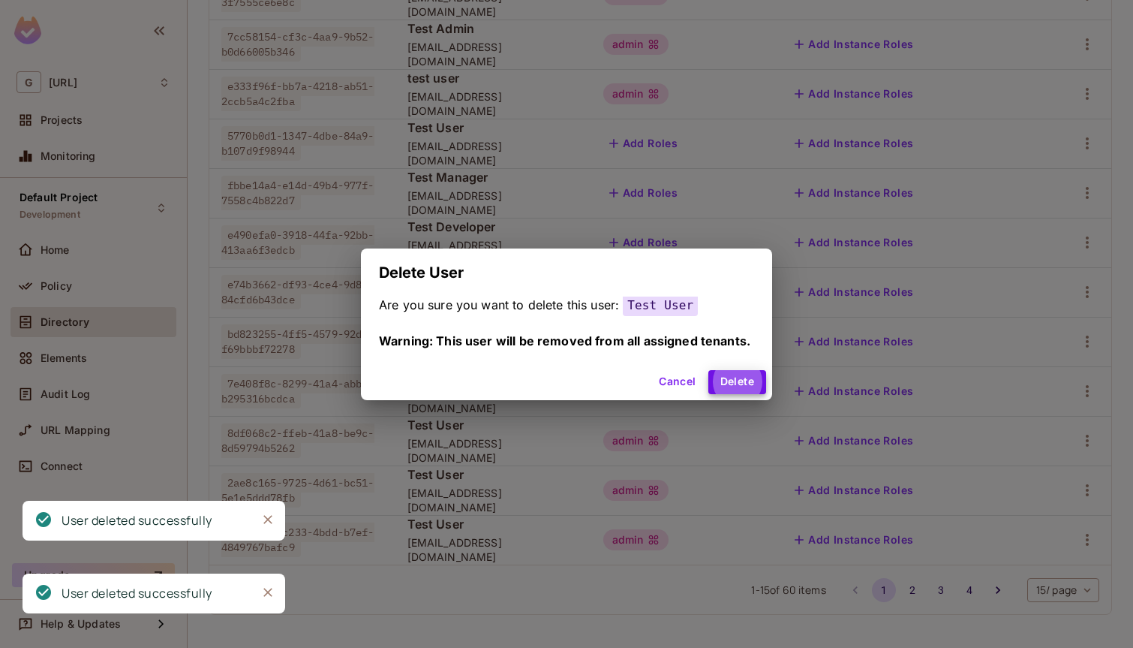
click at [708, 370] on button "Delete" at bounding box center [737, 382] width 58 height 24
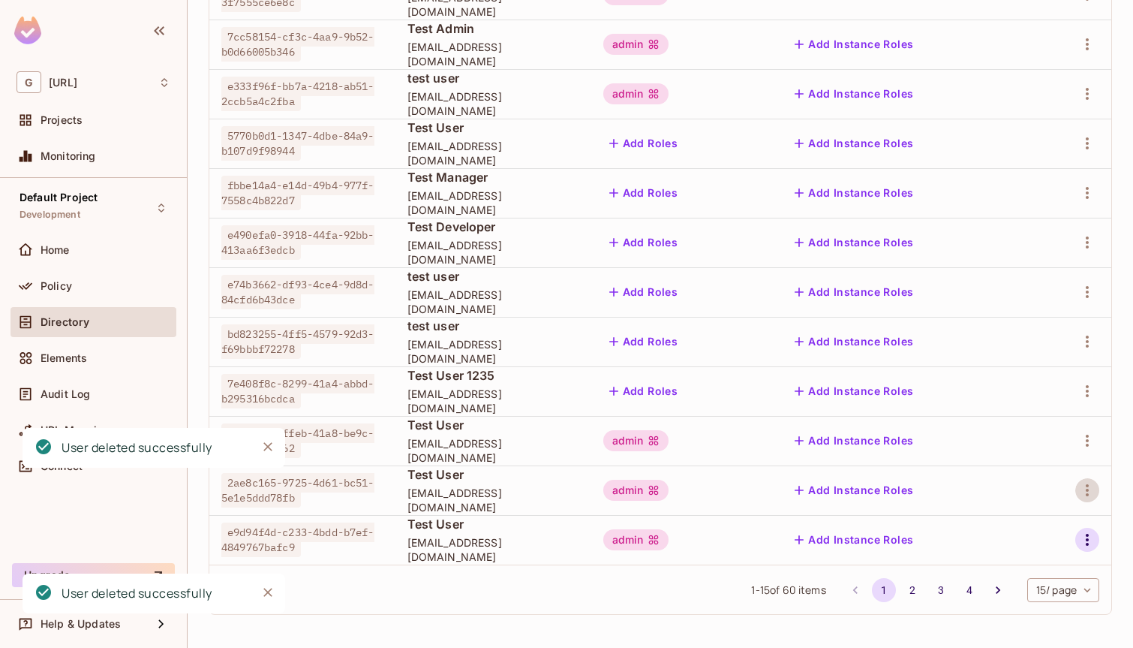
click at [1082, 536] on icon "button" at bounding box center [1087, 540] width 18 height 18
click at [1016, 617] on div "Delete User" at bounding box center [1027, 613] width 59 height 15
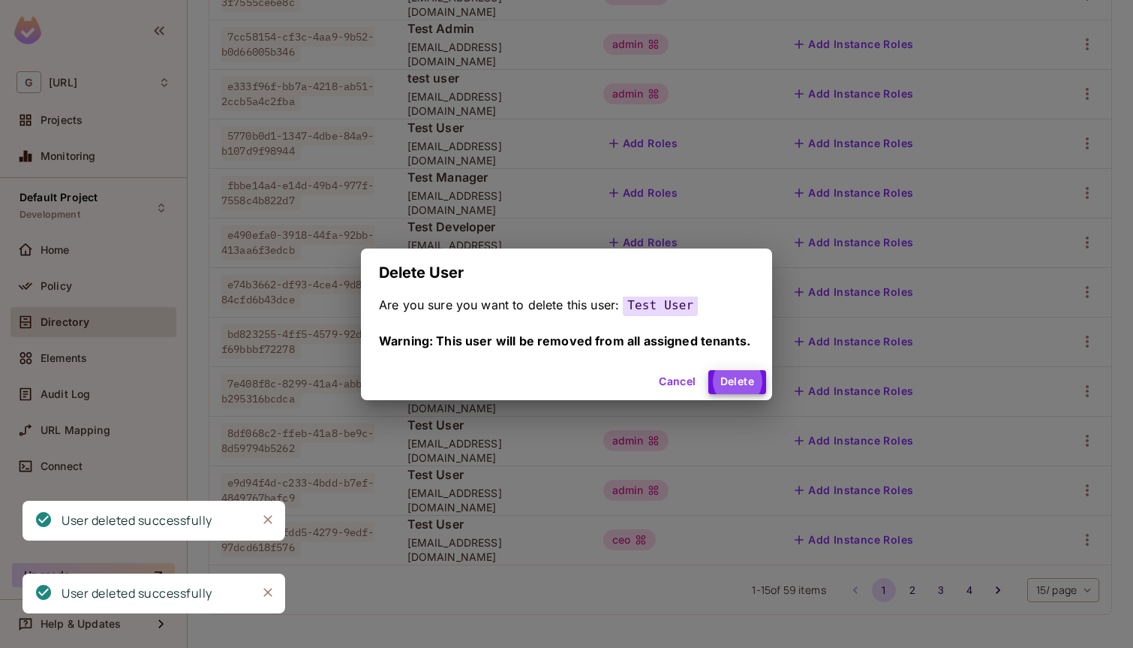
click at [708, 370] on button "Delete" at bounding box center [737, 382] width 58 height 24
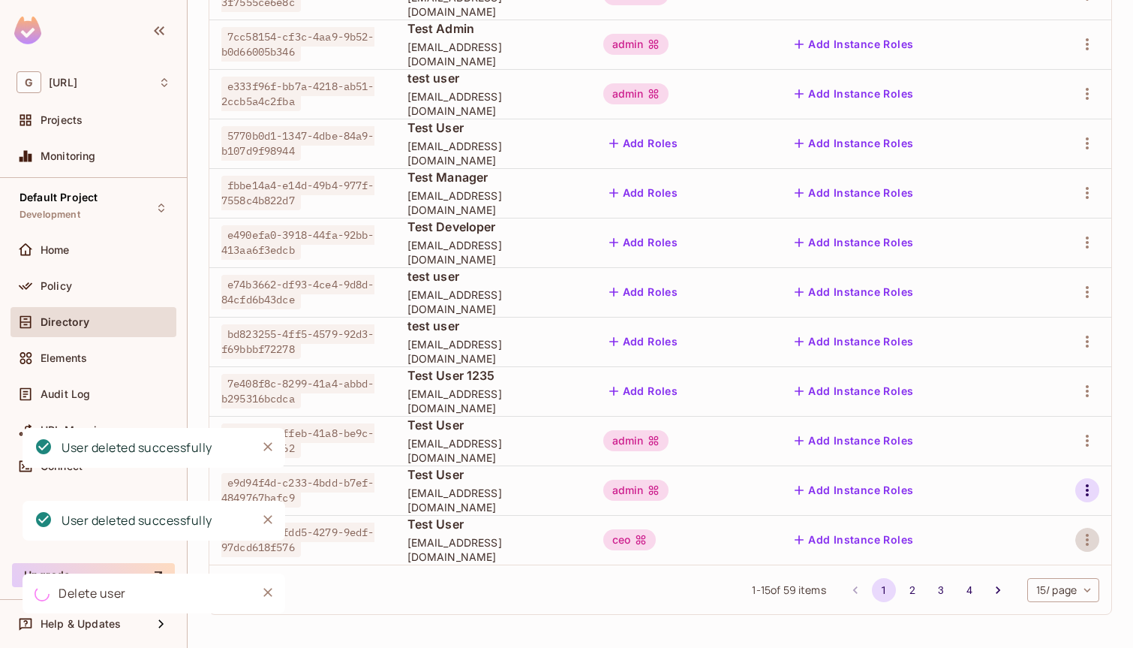
click at [1086, 484] on icon "button" at bounding box center [1087, 490] width 18 height 18
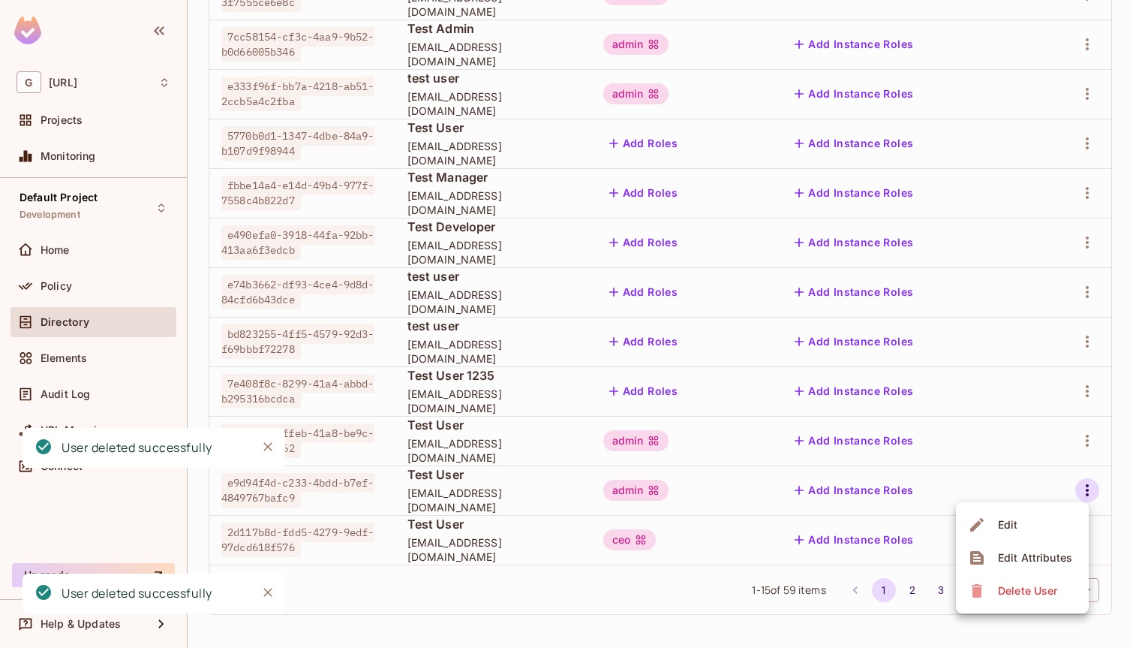
click at [1012, 594] on div "Delete User" at bounding box center [1027, 590] width 59 height 15
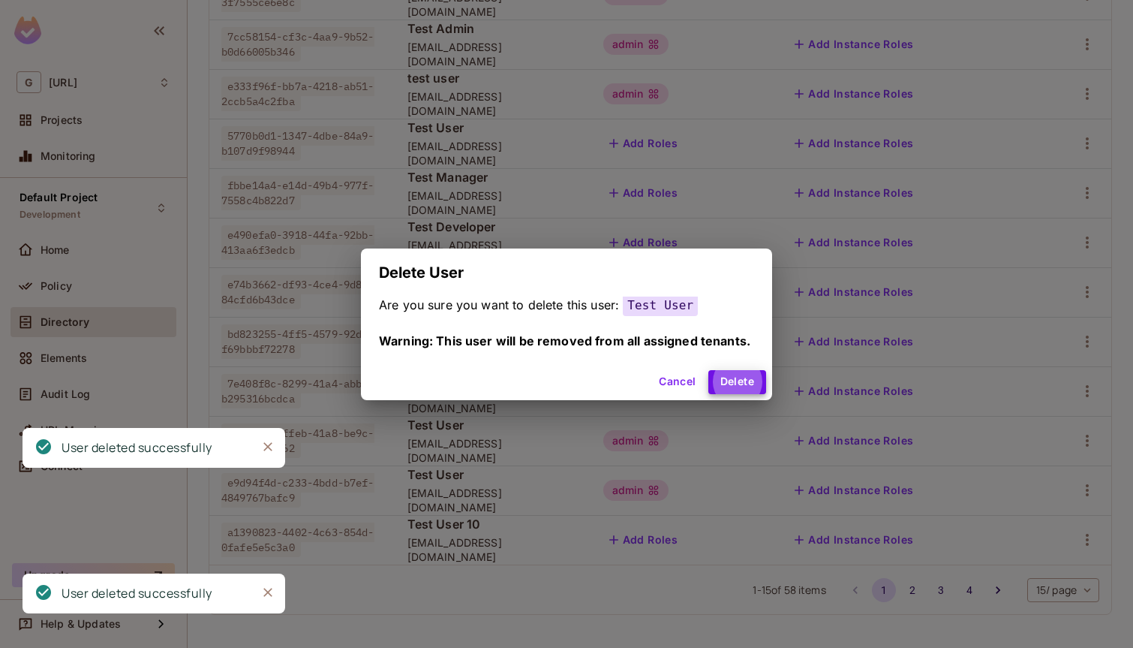
click at [708, 370] on button "Delete" at bounding box center [737, 382] width 58 height 24
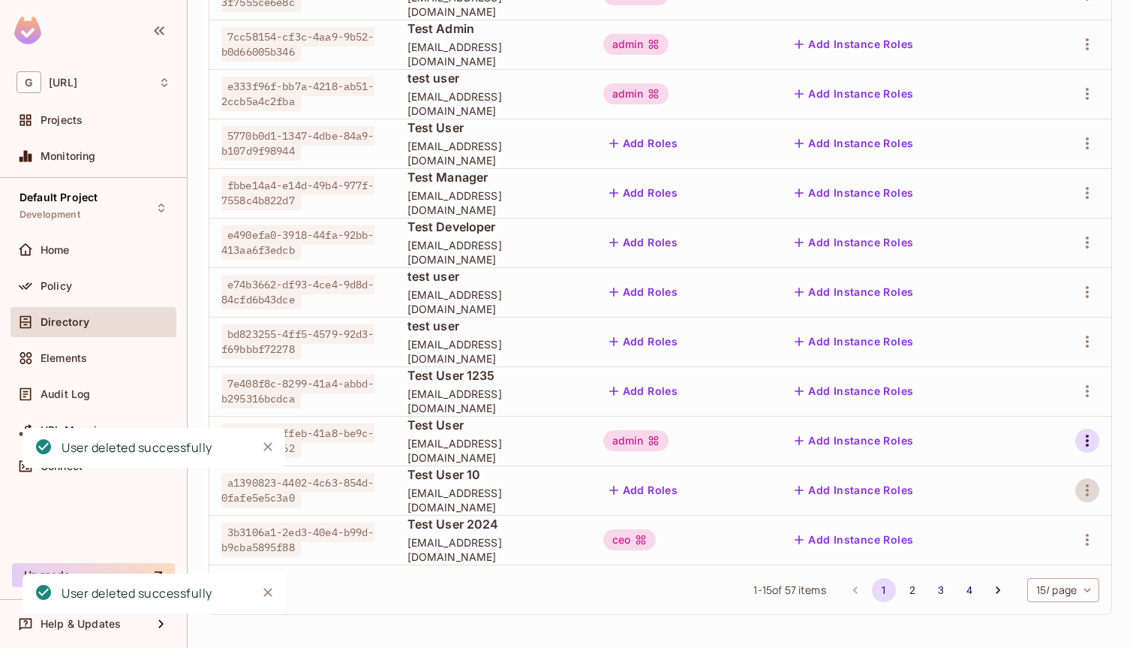
click at [1084, 438] on icon "button" at bounding box center [1087, 440] width 18 height 18
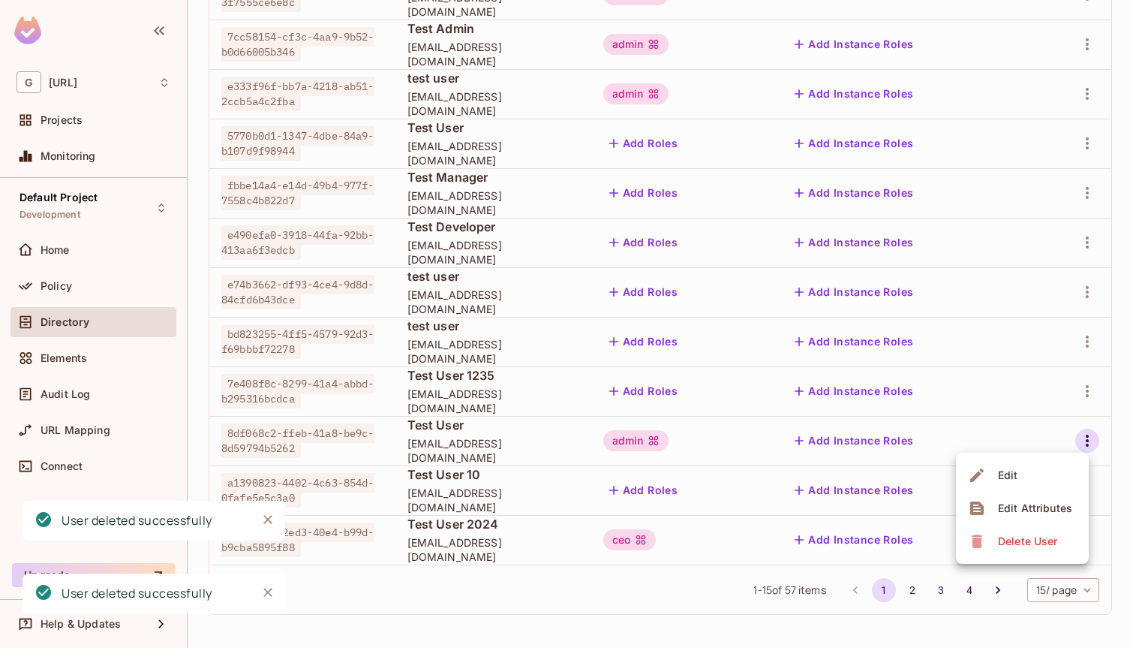
click at [1024, 537] on div "Delete User" at bounding box center [1027, 541] width 59 height 15
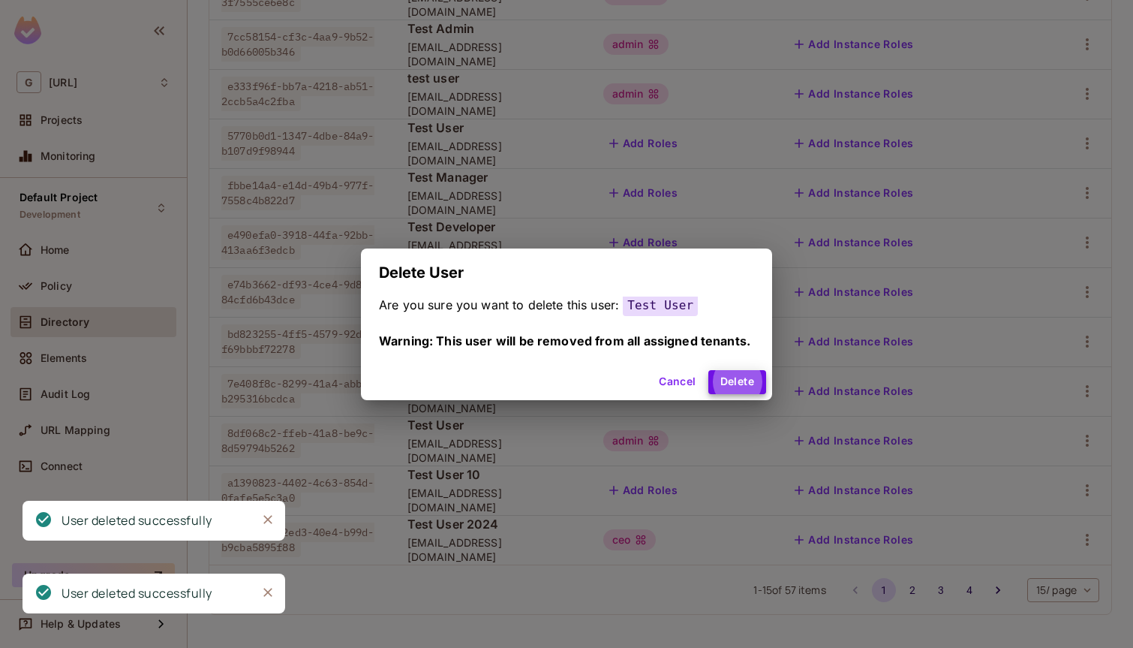
click at [708, 370] on button "Delete" at bounding box center [737, 382] width 58 height 24
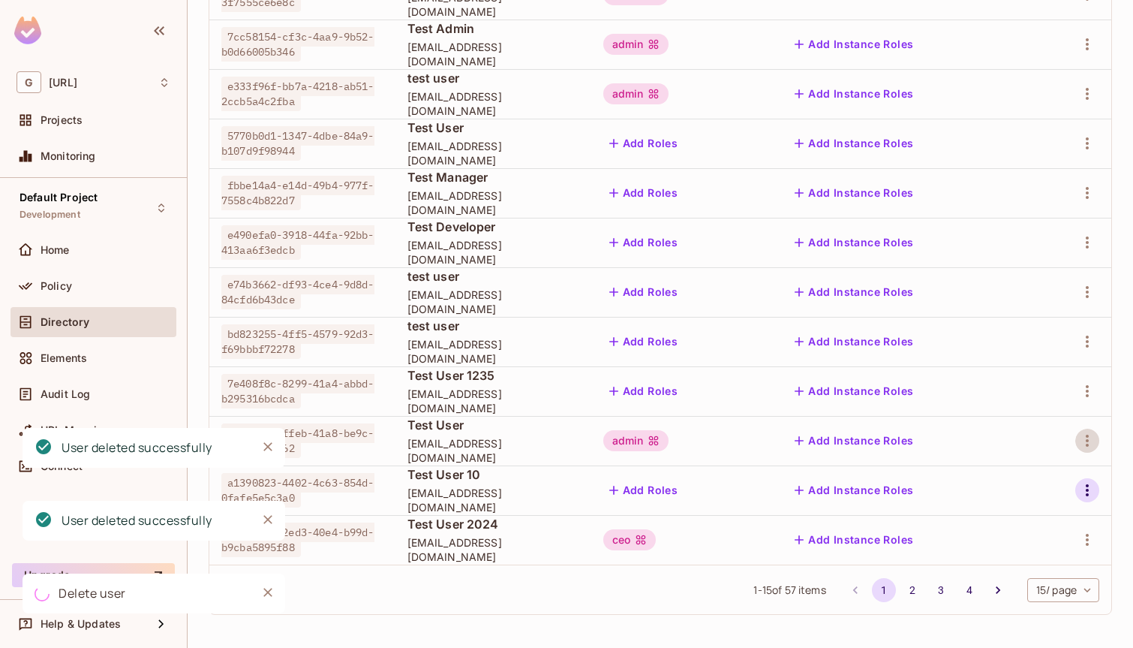
click at [1088, 485] on icon "button" at bounding box center [1087, 490] width 3 height 12
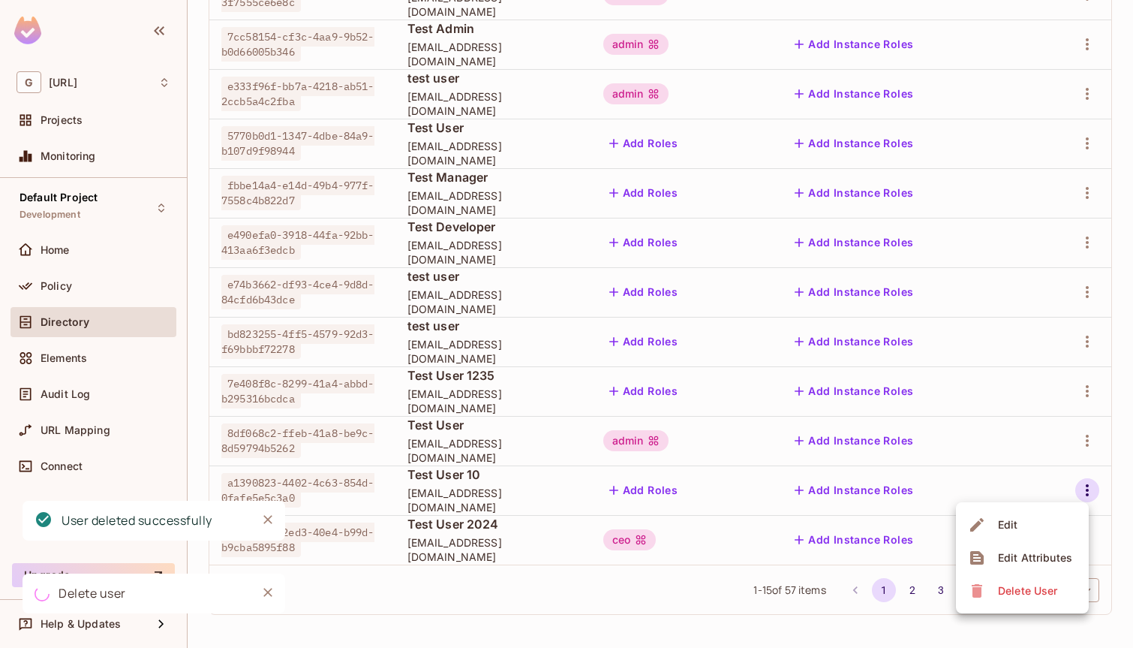
click at [1021, 582] on span "Delete User" at bounding box center [1027, 591] width 68 height 24
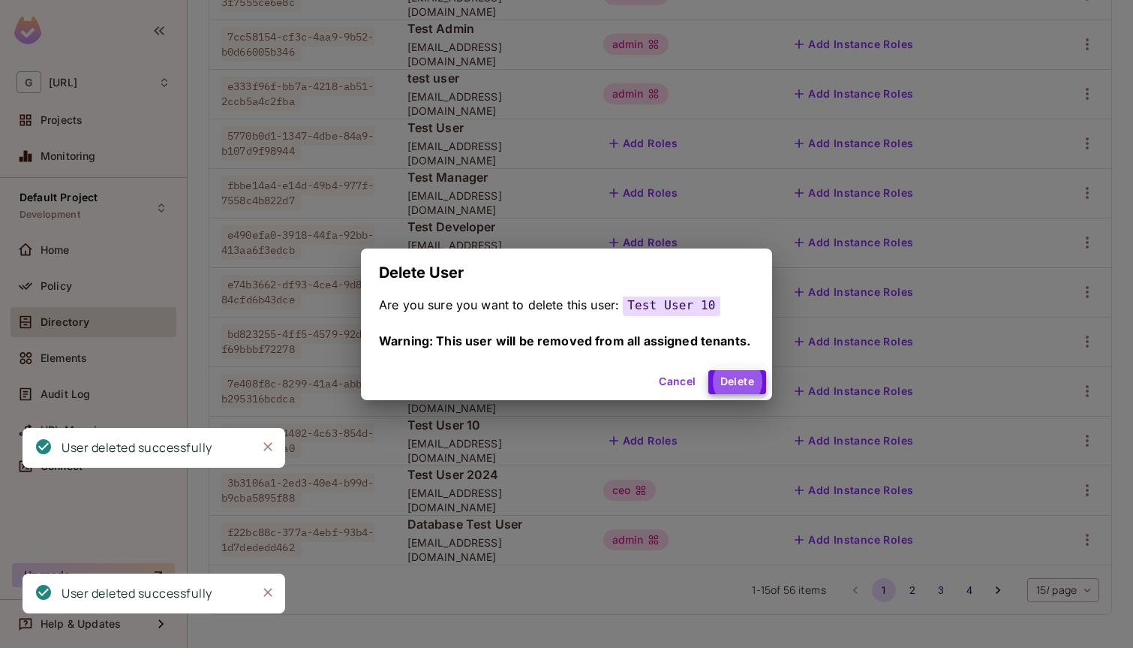
click at [708, 370] on button "Delete" at bounding box center [737, 382] width 58 height 24
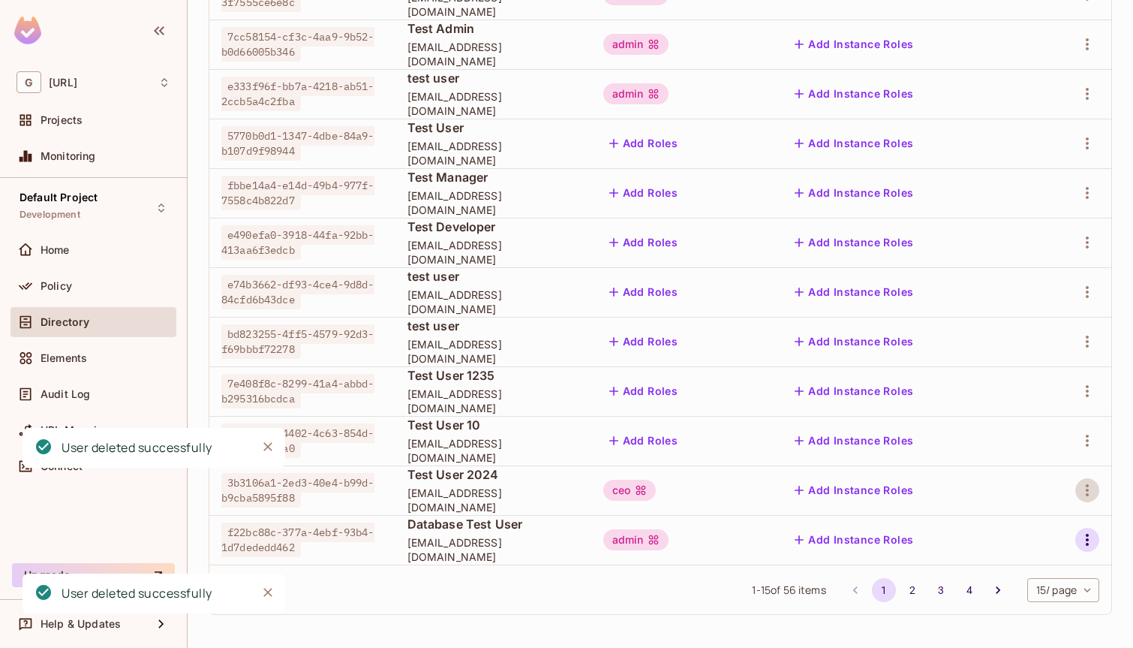
click at [1081, 539] on icon "button" at bounding box center [1087, 540] width 18 height 18
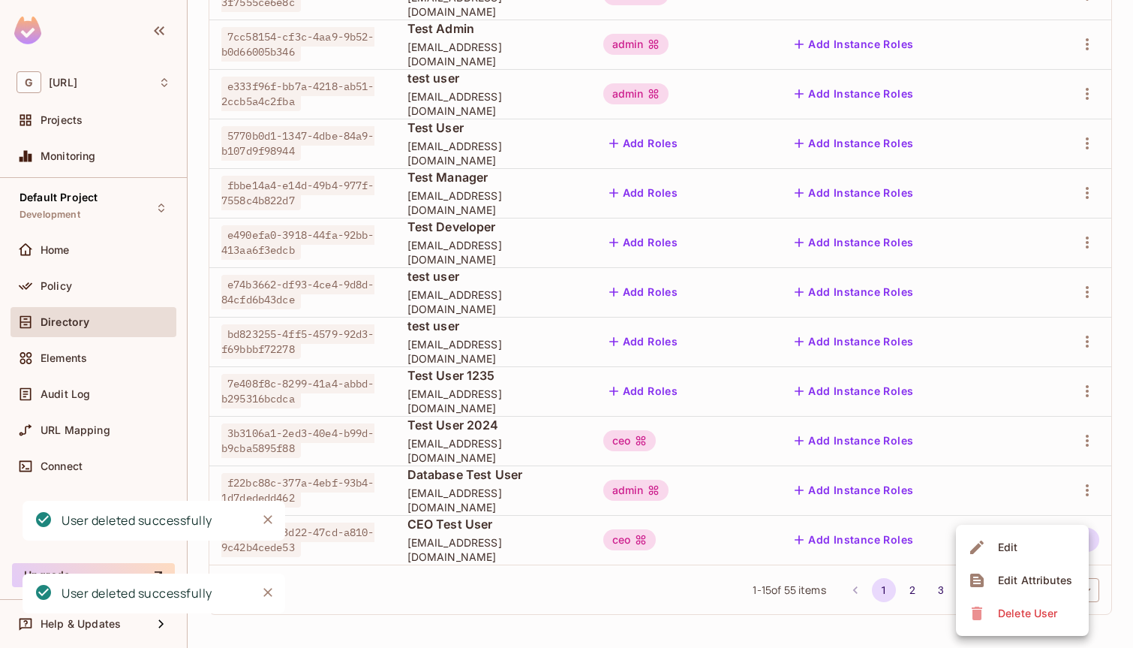
click at [1020, 598] on li "Delete User" at bounding box center [1022, 613] width 133 height 33
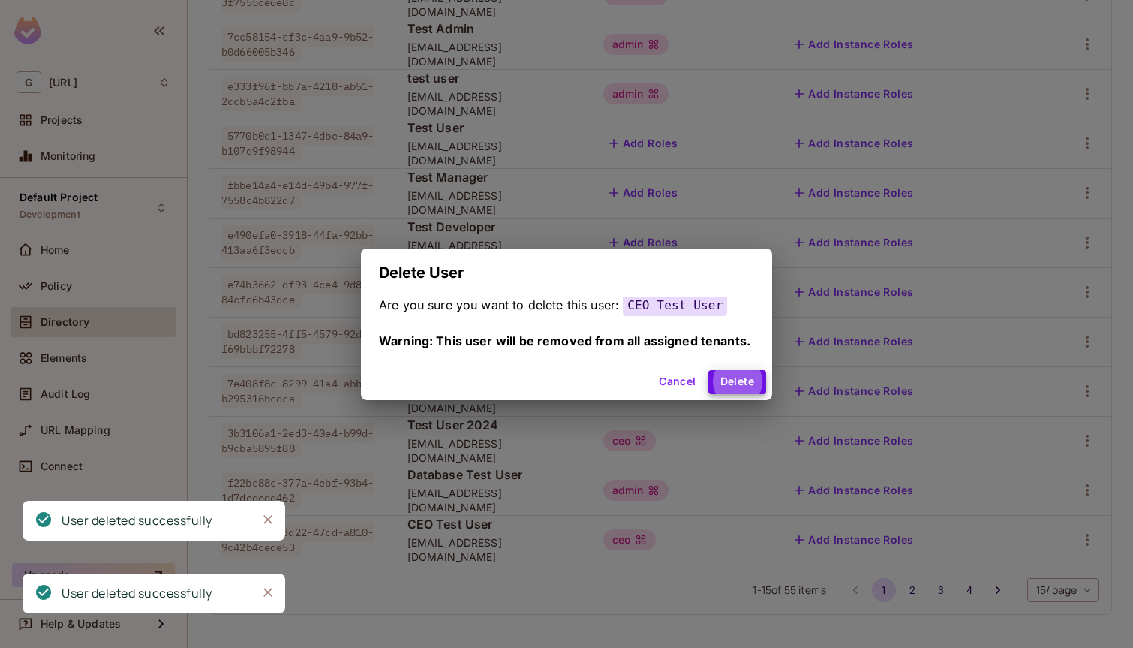
click at [708, 370] on button "Delete" at bounding box center [737, 382] width 58 height 24
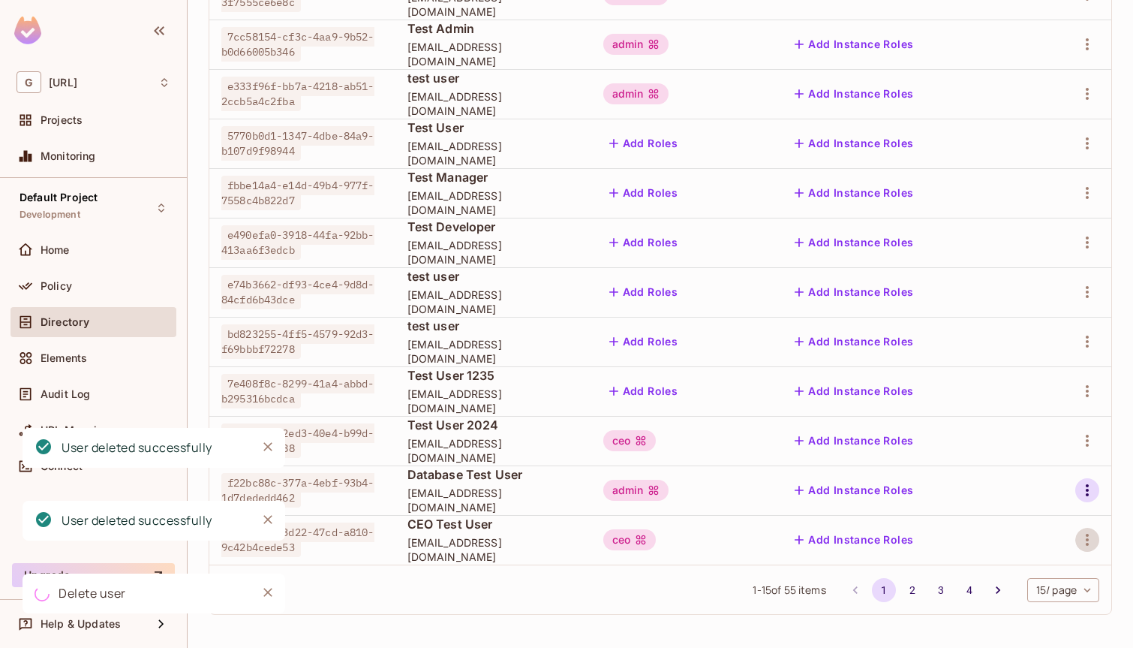
click at [1087, 492] on icon "button" at bounding box center [1087, 490] width 18 height 18
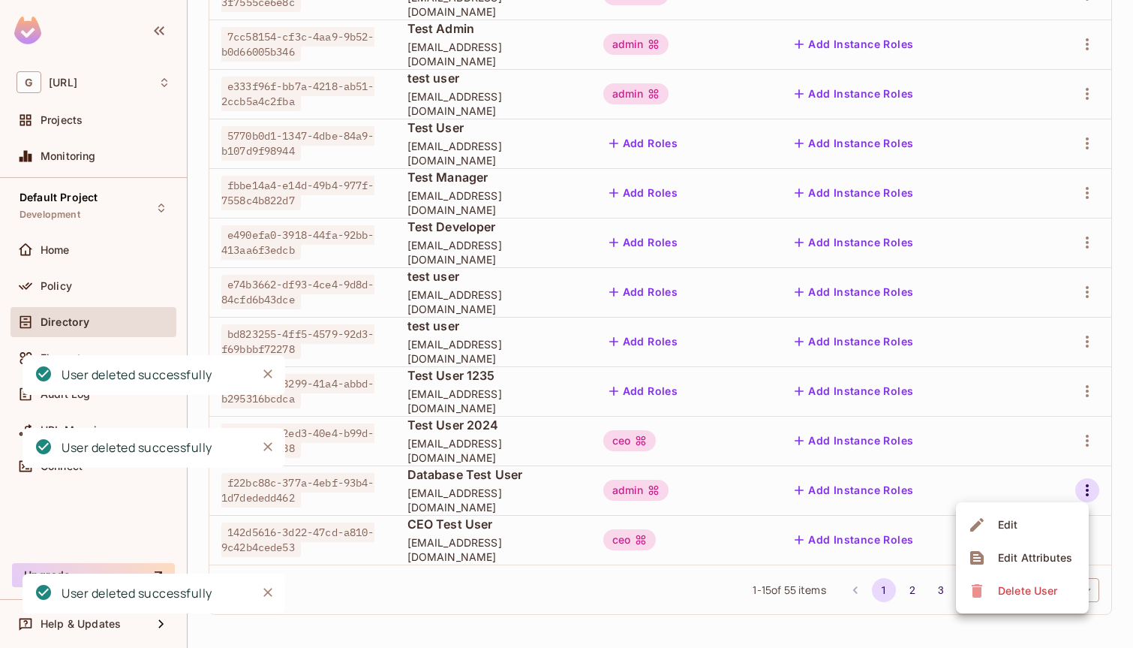
click at [1018, 603] on li "Delete User" at bounding box center [1022, 590] width 133 height 33
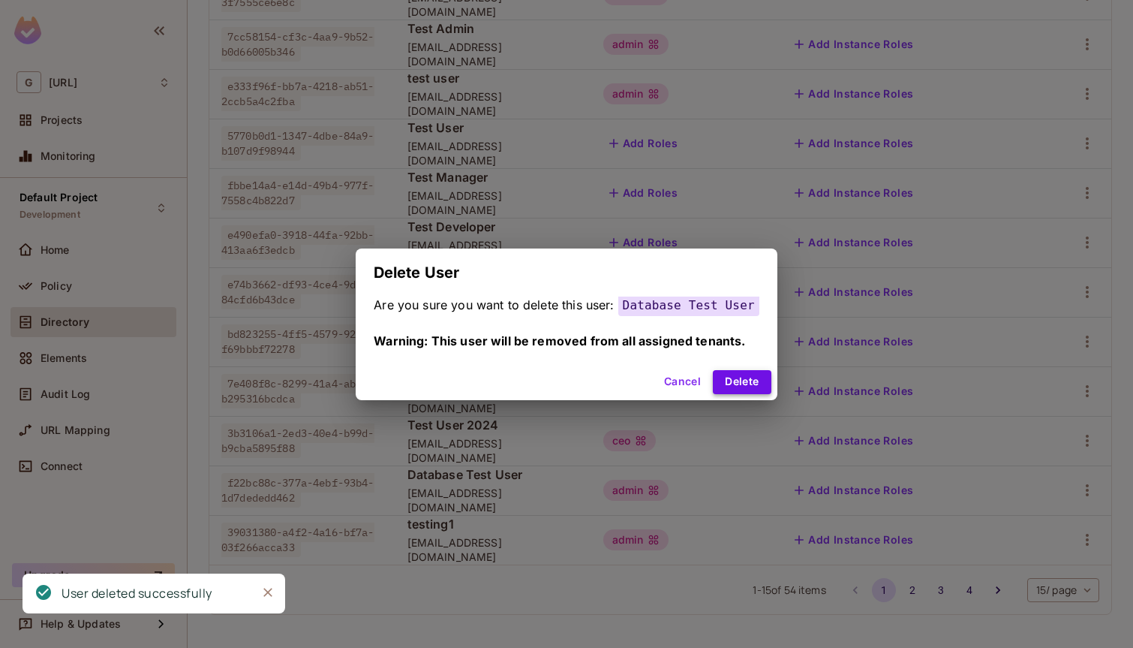
click at [756, 381] on button "Delete" at bounding box center [742, 382] width 58 height 24
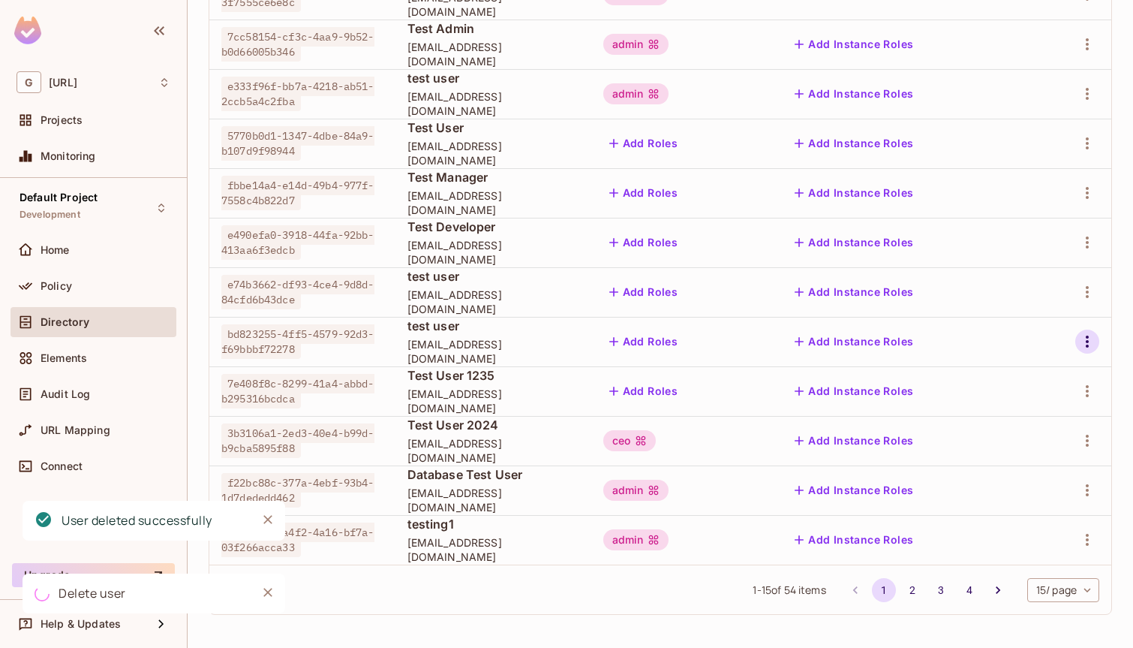
click at [1084, 335] on icon "button" at bounding box center [1087, 341] width 18 height 18
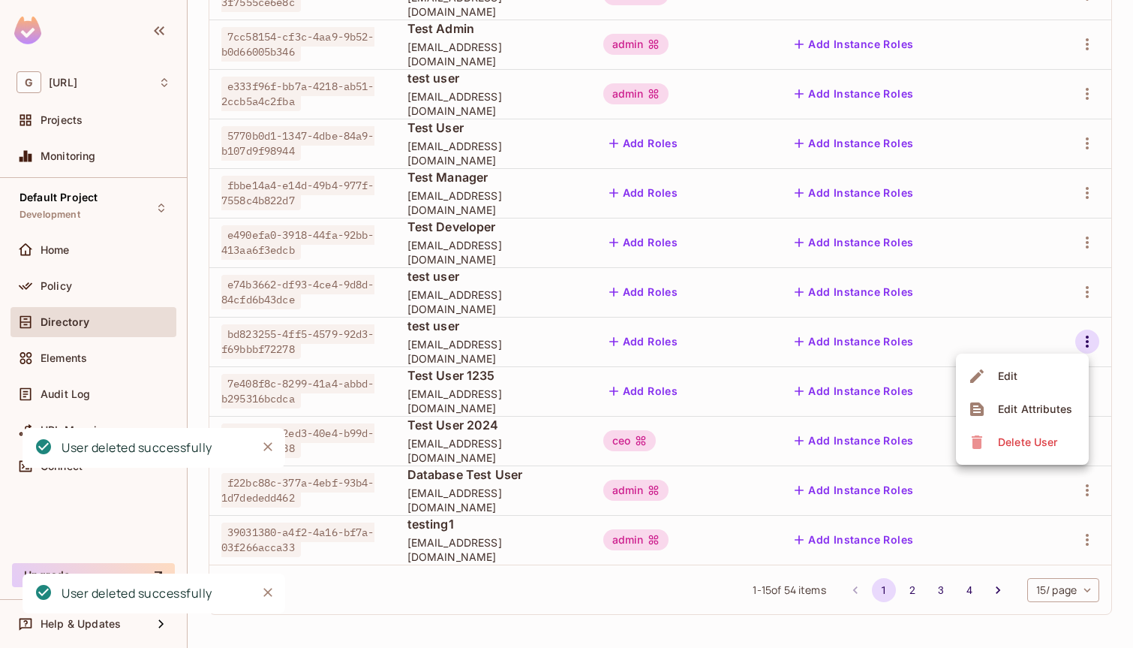
click at [1024, 437] on div "Delete User" at bounding box center [1027, 441] width 59 height 15
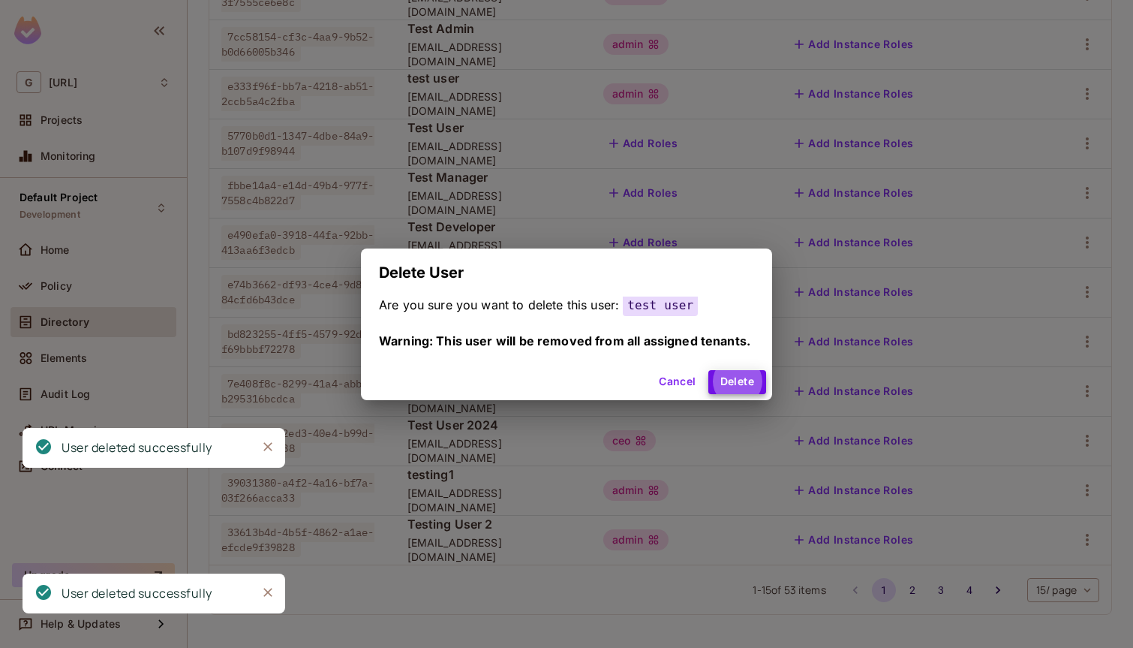
click at [708, 370] on button "Delete" at bounding box center [737, 382] width 58 height 24
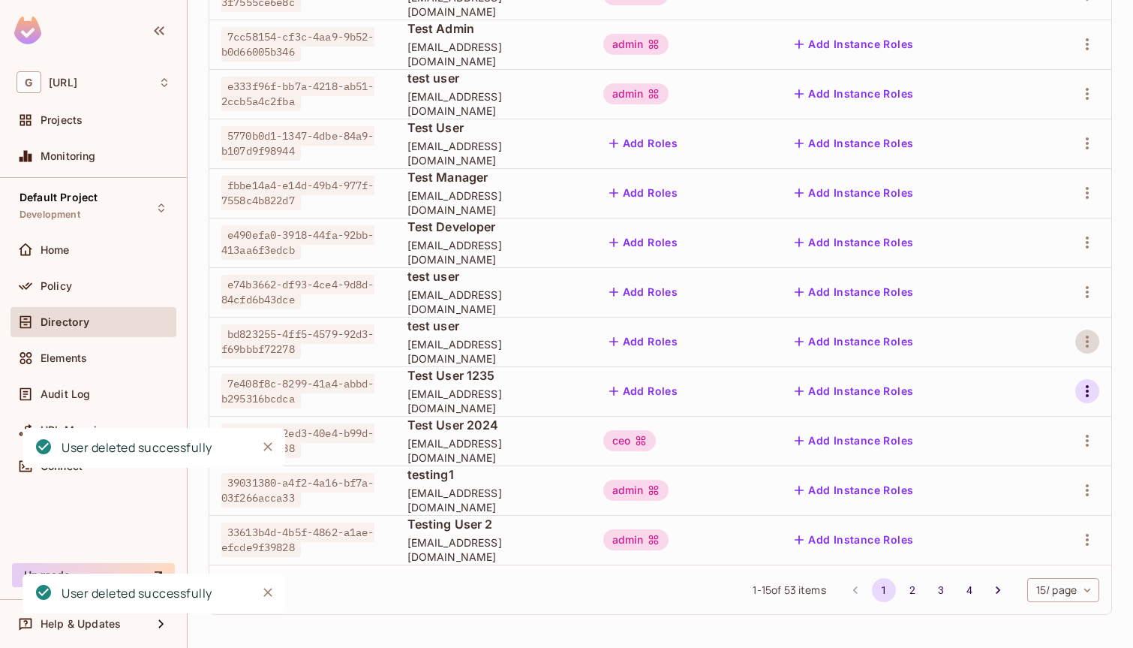
click at [1084, 392] on icon "button" at bounding box center [1087, 391] width 18 height 18
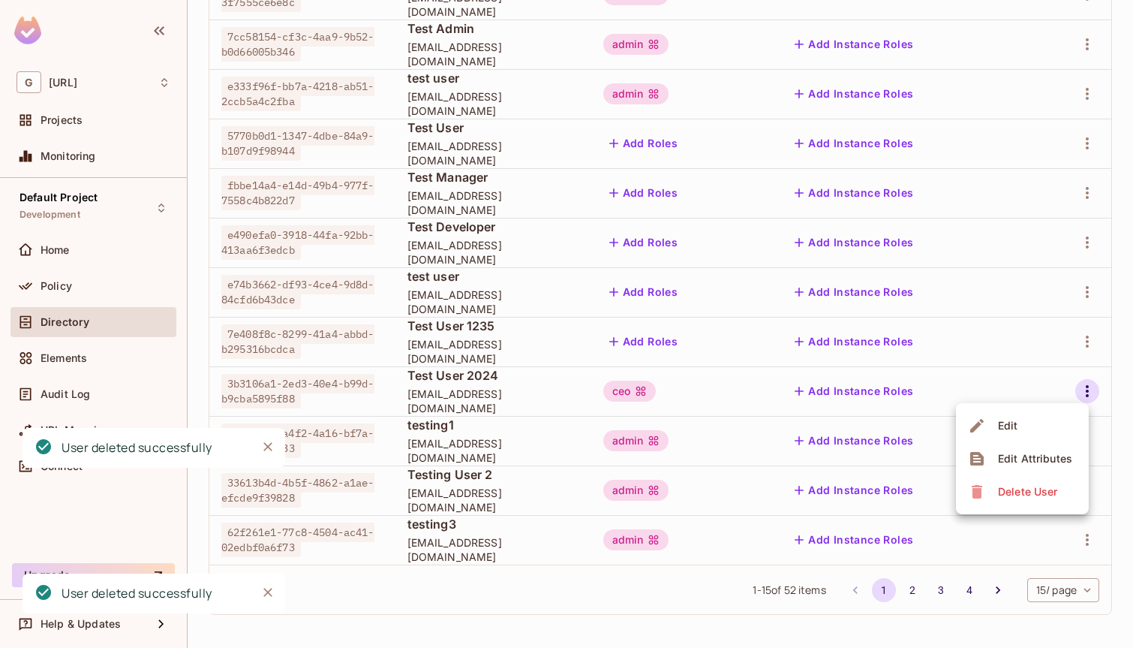
click at [1022, 488] on div "Delete User" at bounding box center [1027, 491] width 59 height 15
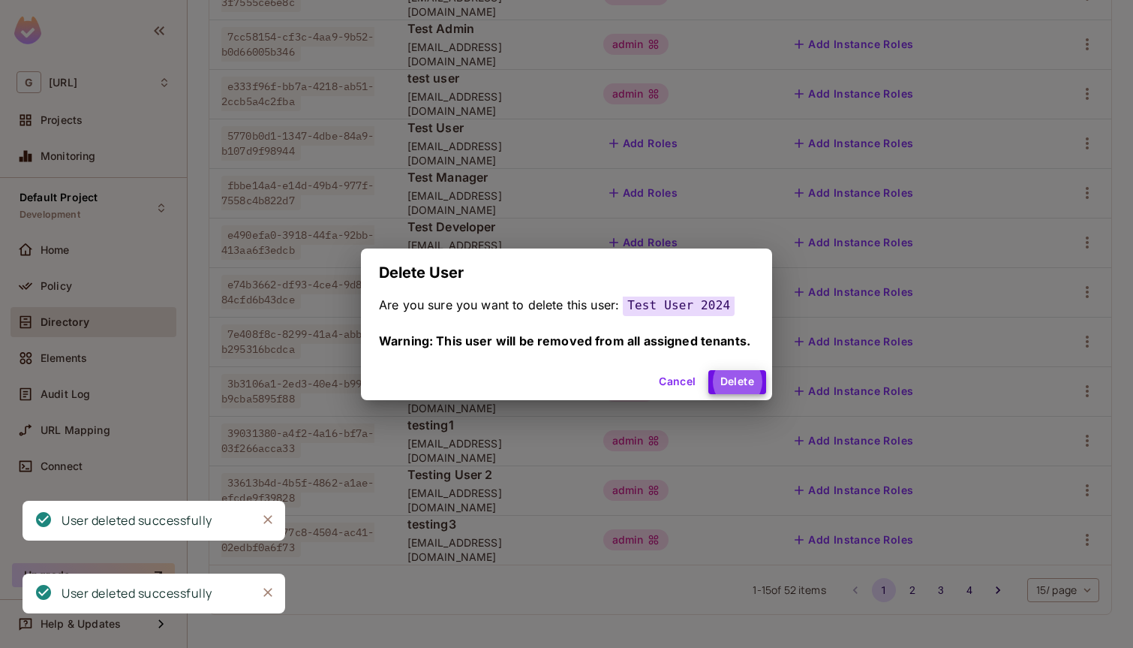
click at [708, 370] on button "Delete" at bounding box center [737, 382] width 58 height 24
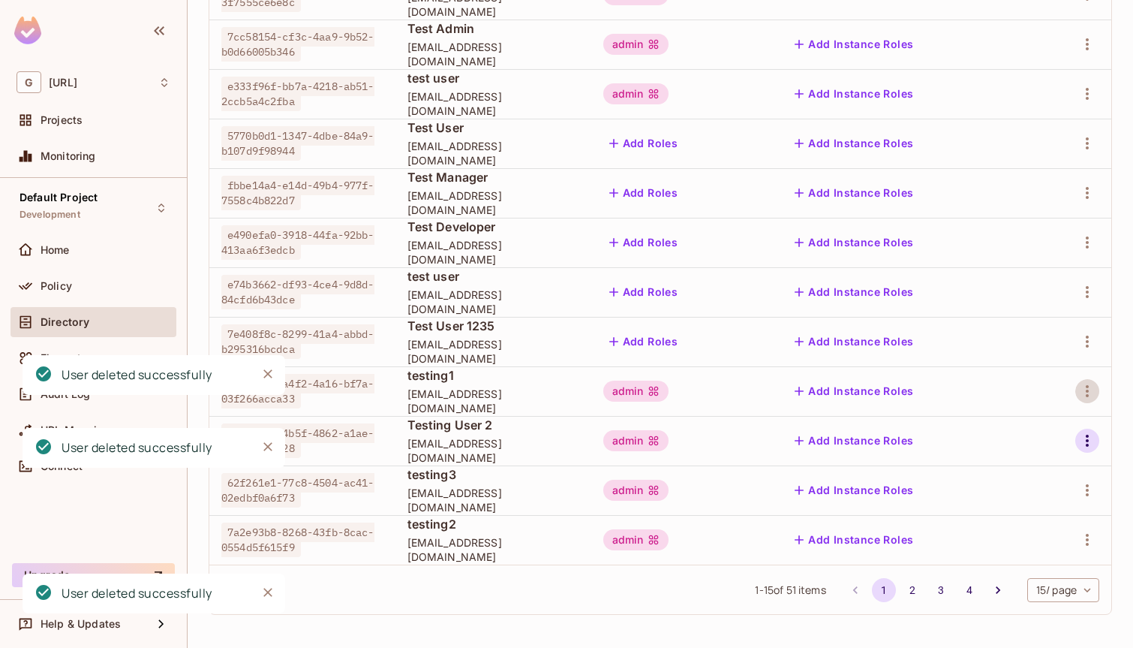
click at [1086, 438] on icon "button" at bounding box center [1087, 440] width 18 height 18
click at [1008, 552] on span "Delete User" at bounding box center [1027, 541] width 68 height 24
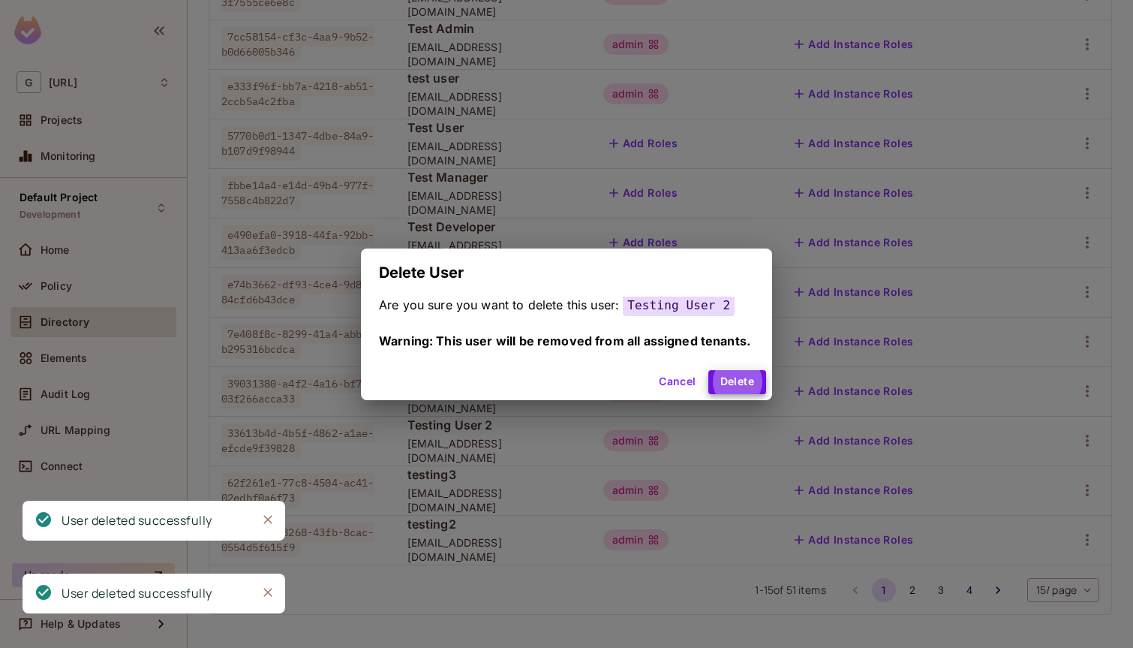
click at [708, 370] on button "Delete" at bounding box center [737, 382] width 58 height 24
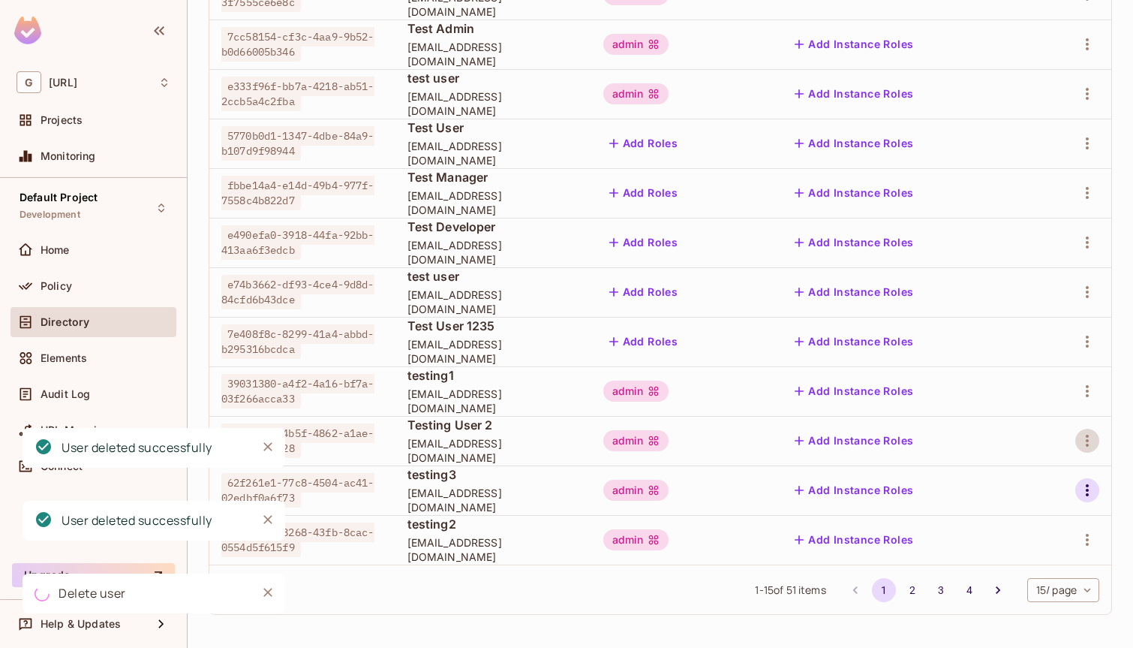
click at [1087, 492] on icon "button" at bounding box center [1087, 490] width 18 height 18
click at [789, 528] on button "Add Instance Roles" at bounding box center [854, 540] width 131 height 24
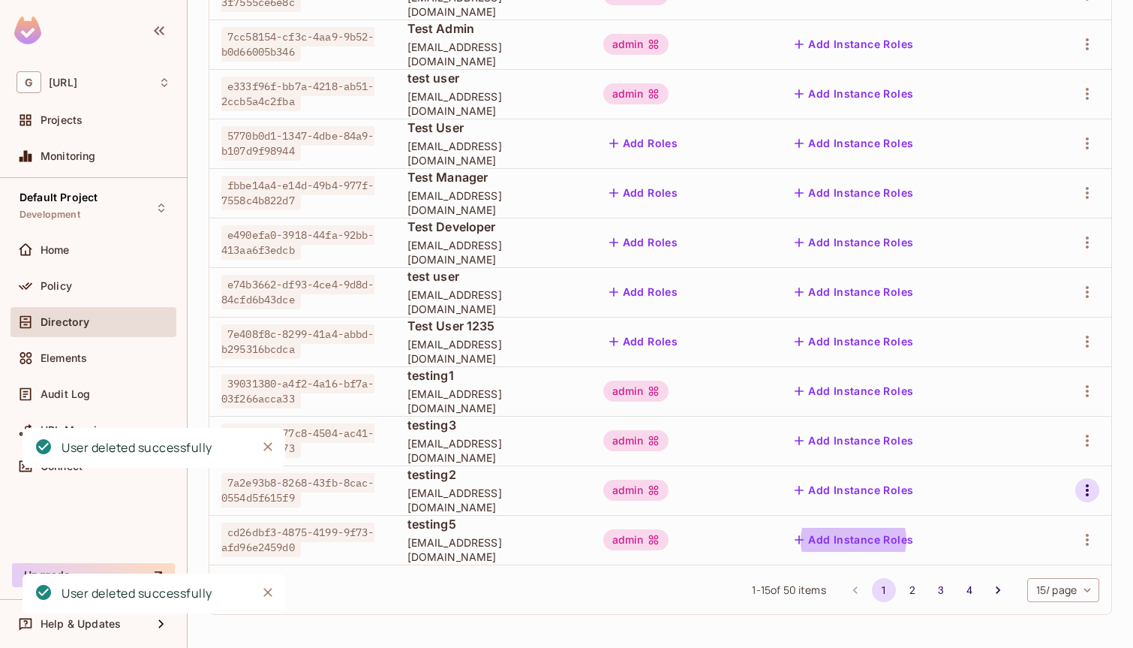
click at [1087, 492] on icon "button" at bounding box center [1087, 490] width 18 height 18
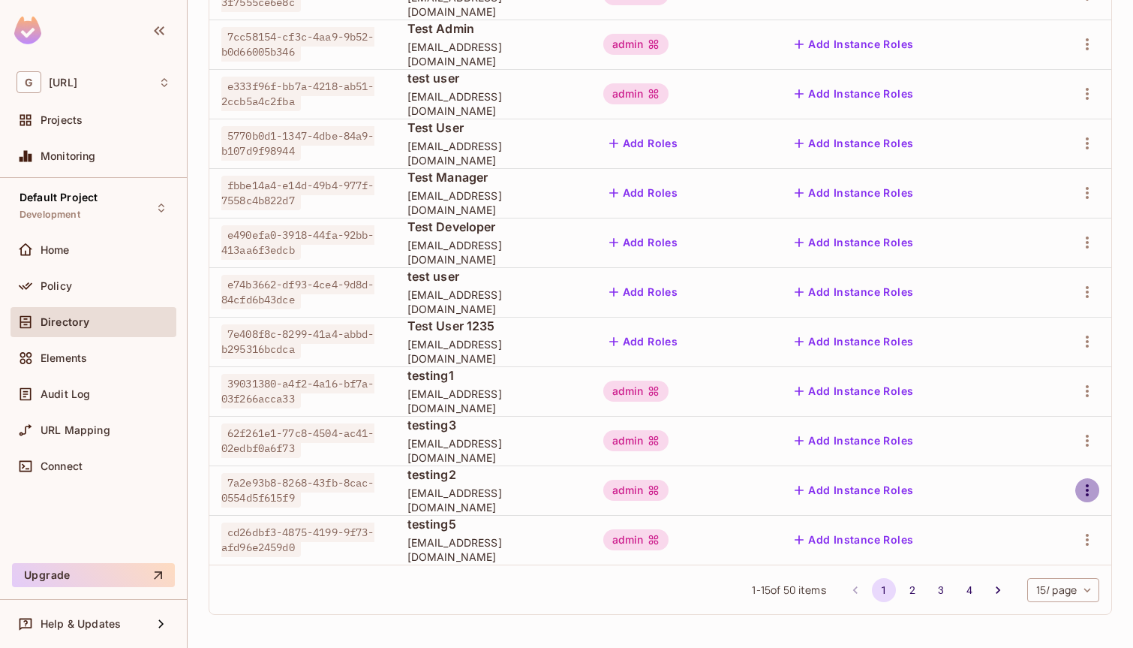
click at [1079, 489] on icon "button" at bounding box center [1087, 490] width 18 height 18
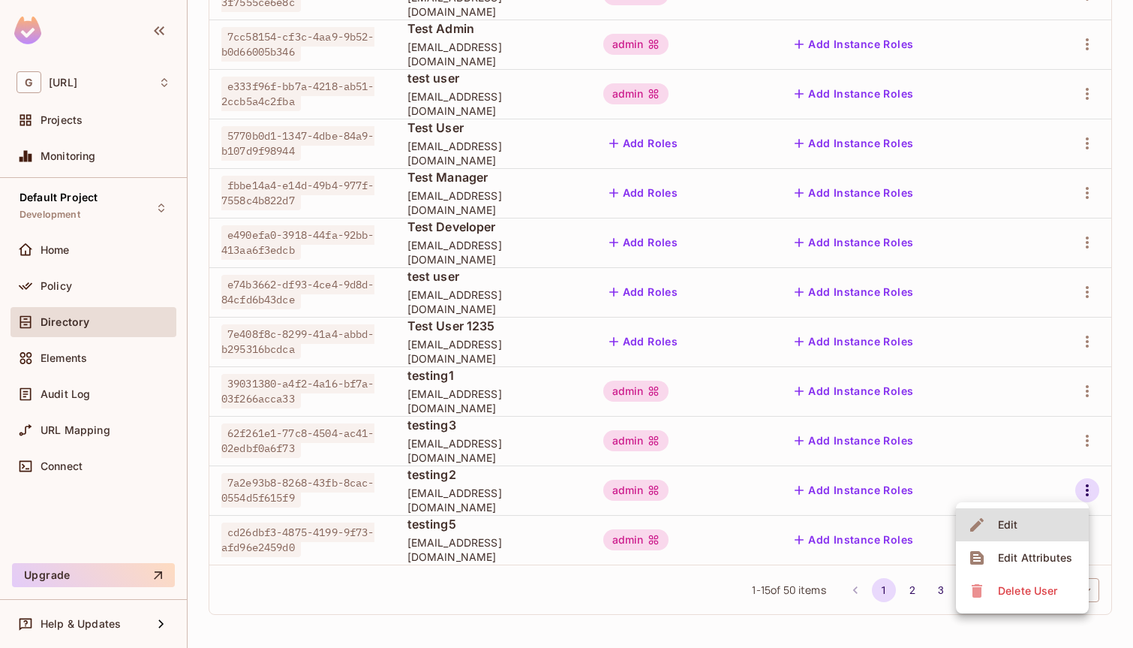
click at [1005, 600] on span "Delete User" at bounding box center [1027, 591] width 68 height 24
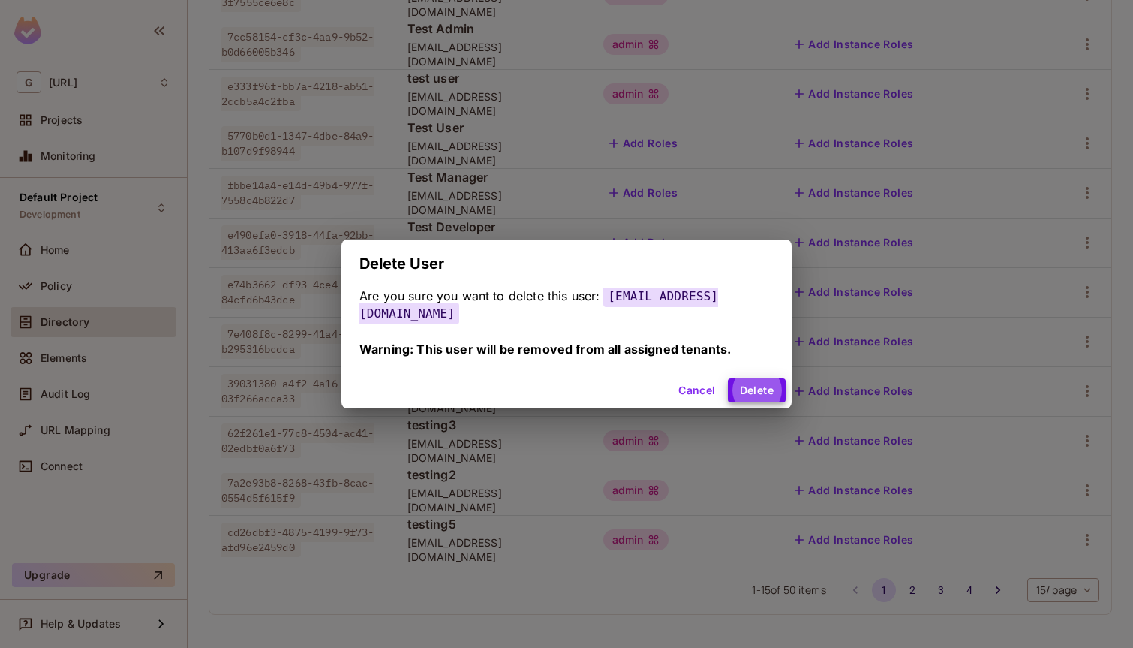
click at [728, 378] on button "Delete" at bounding box center [757, 390] width 58 height 24
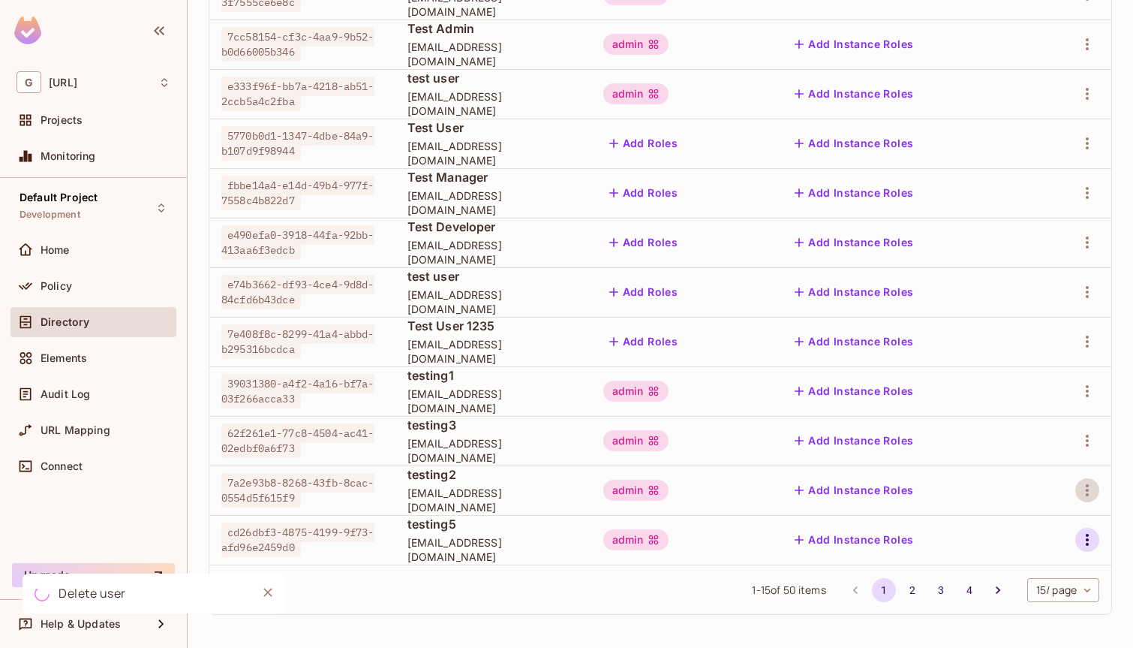
click at [1087, 534] on icon "button" at bounding box center [1087, 540] width 3 height 12
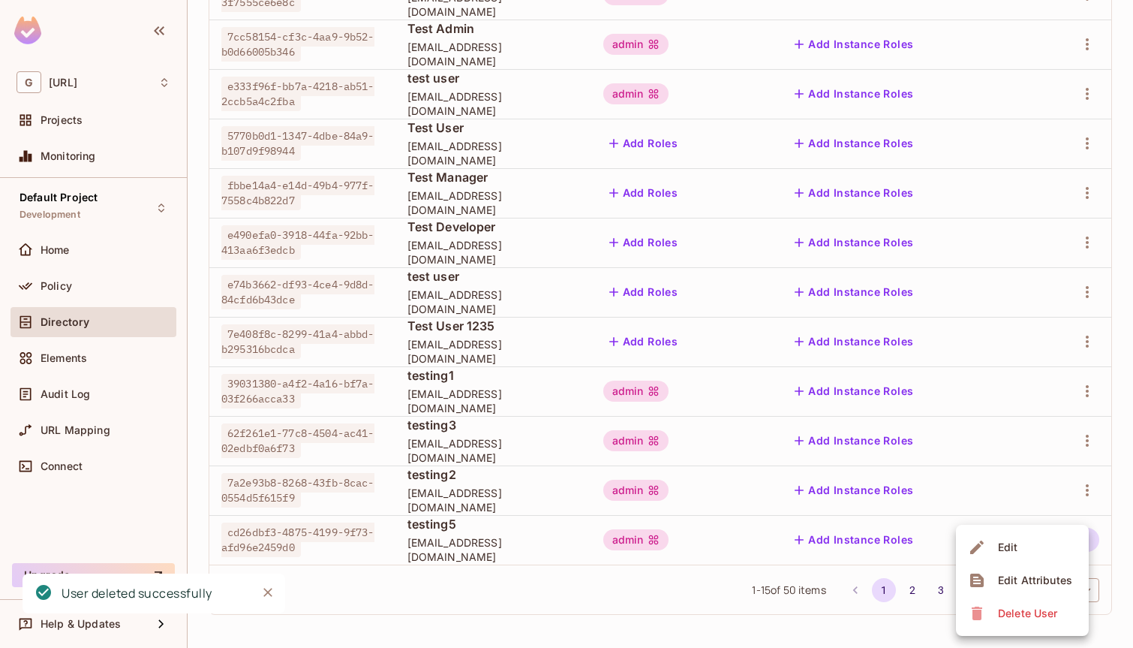
click at [1015, 605] on span "Delete User" at bounding box center [1027, 613] width 68 height 24
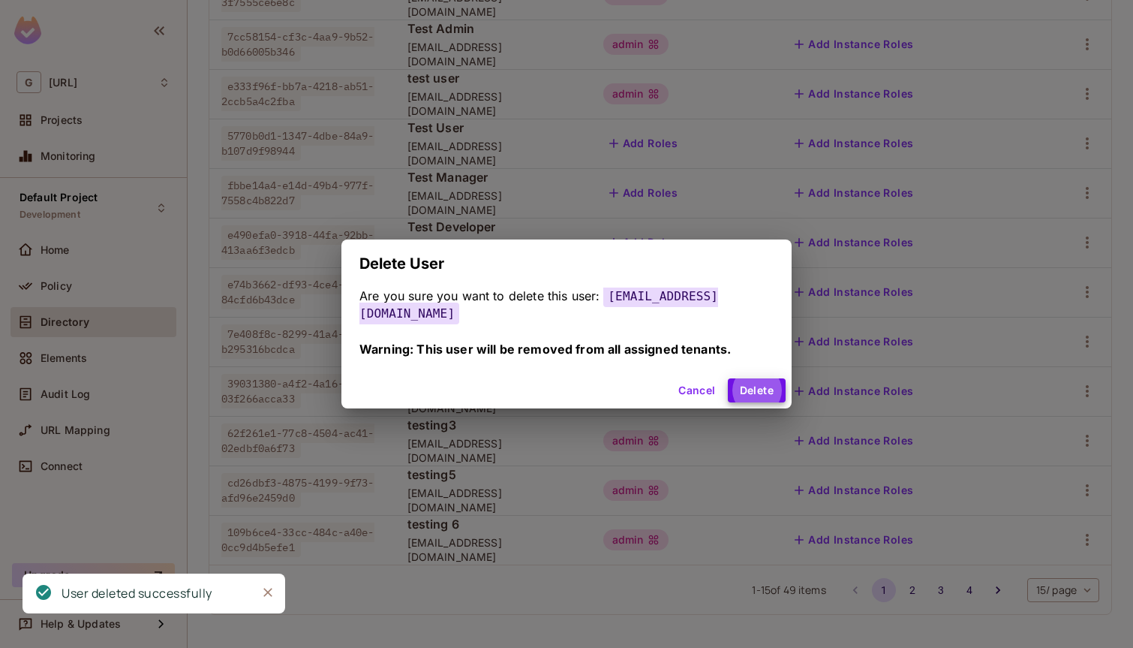
click at [728, 378] on button "Delete" at bounding box center [757, 390] width 58 height 24
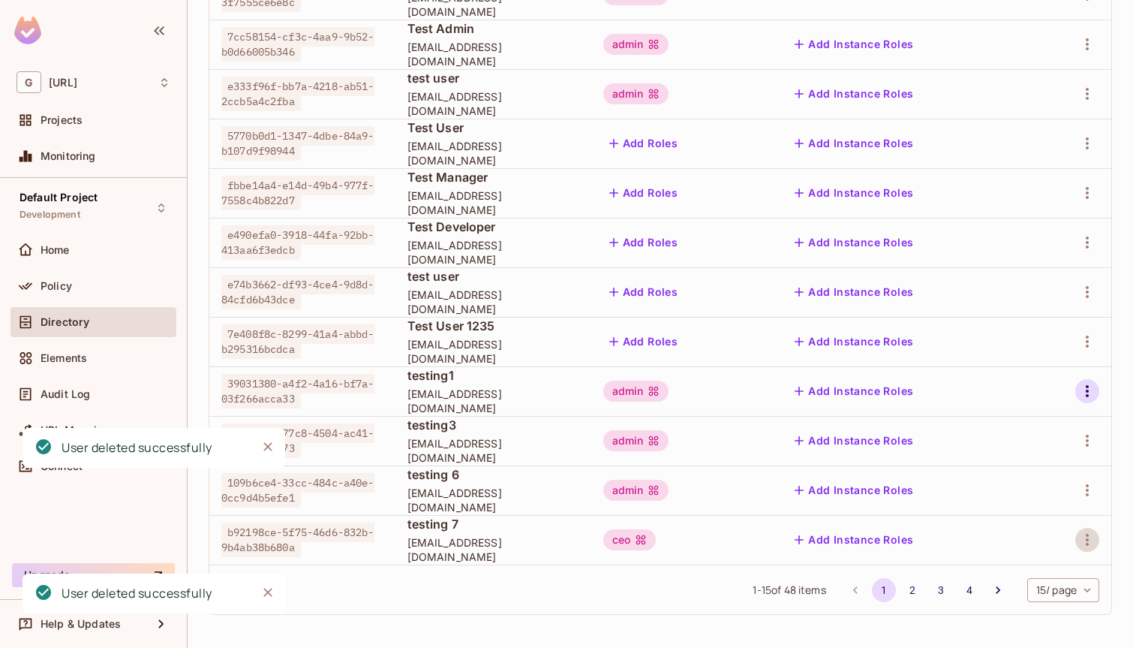
click at [1094, 386] on icon "button" at bounding box center [1087, 391] width 18 height 18
click at [1042, 479] on span "Delete User" at bounding box center [1027, 491] width 68 height 24
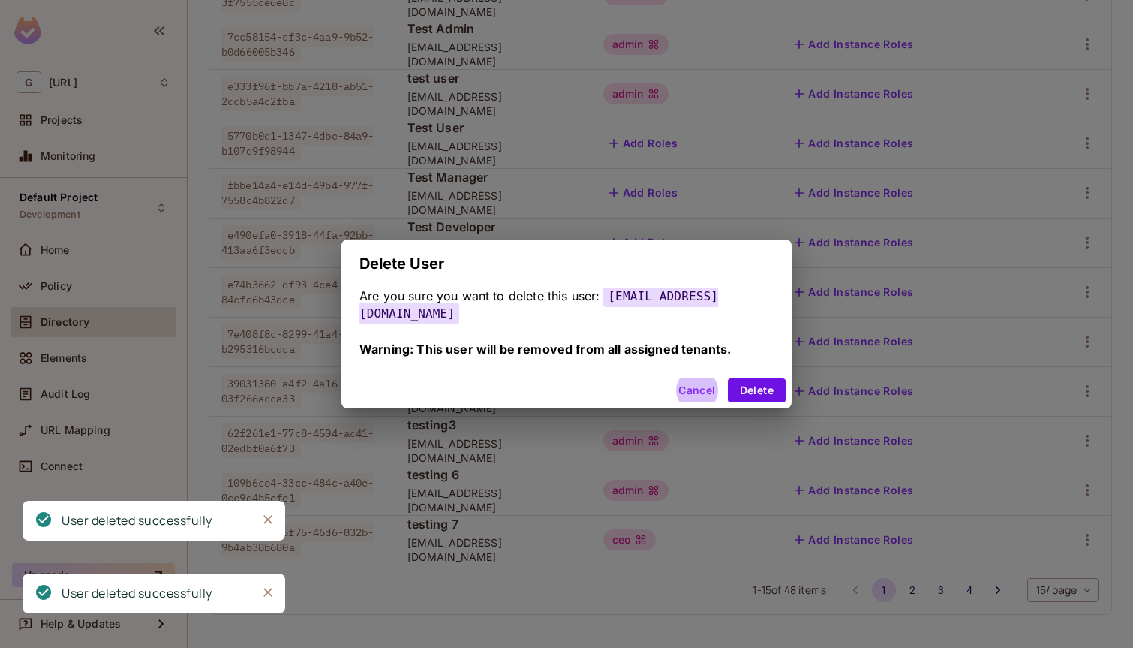
click at [728, 378] on button "Delete" at bounding box center [757, 390] width 58 height 24
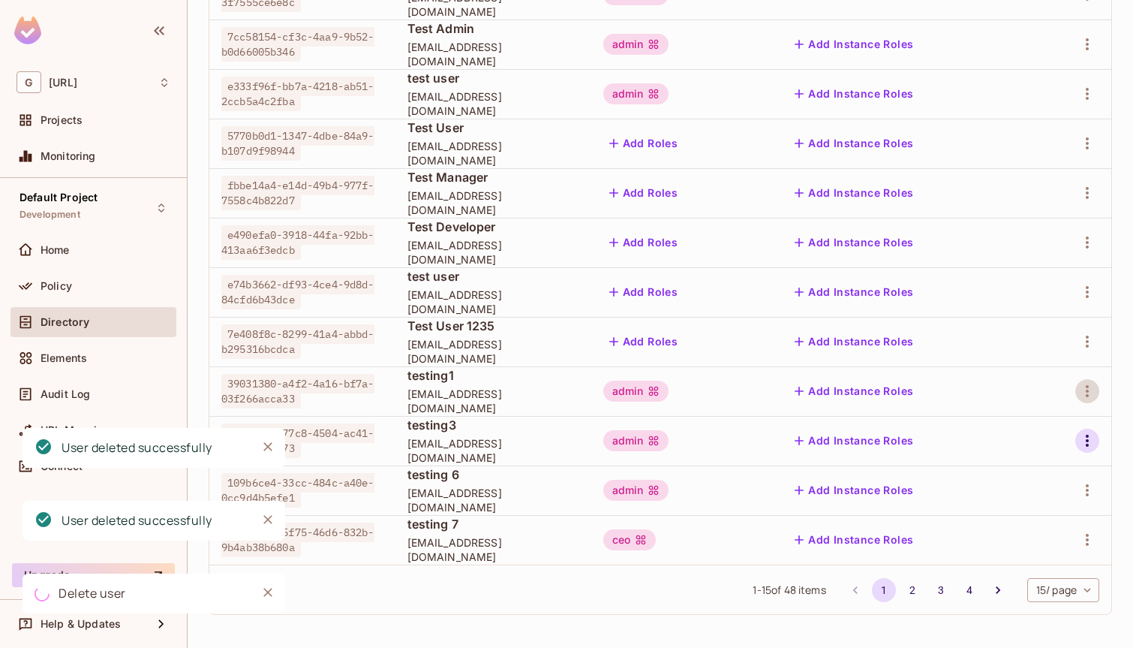
click at [1085, 442] on icon "button" at bounding box center [1087, 440] width 18 height 18
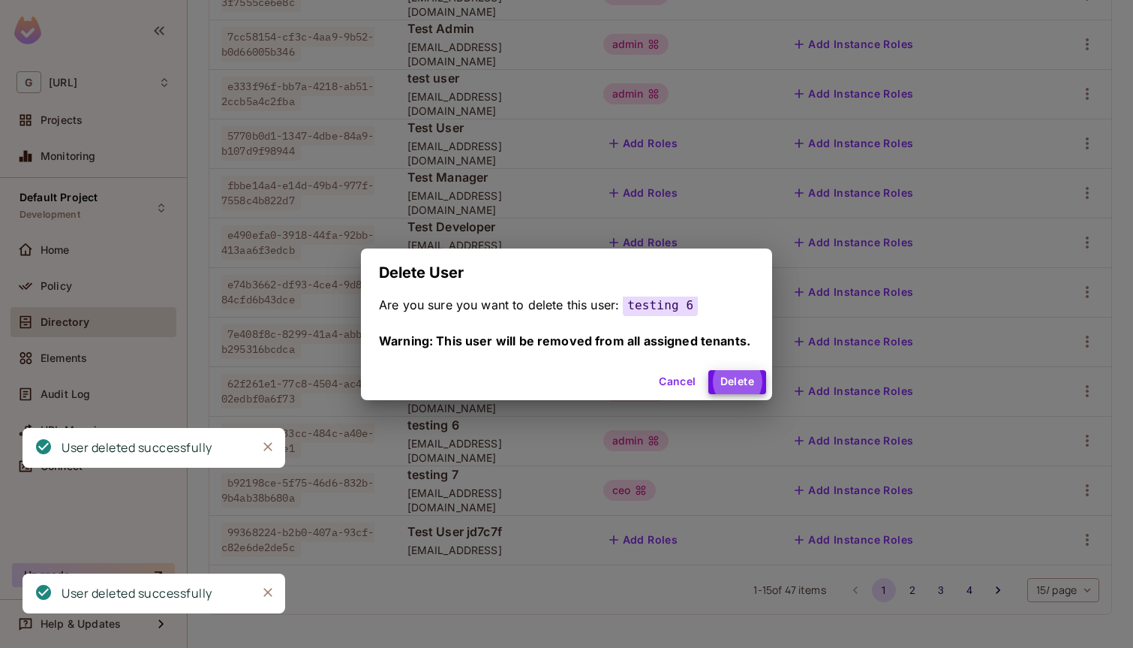
click at [708, 370] on button "Delete" at bounding box center [737, 382] width 58 height 24
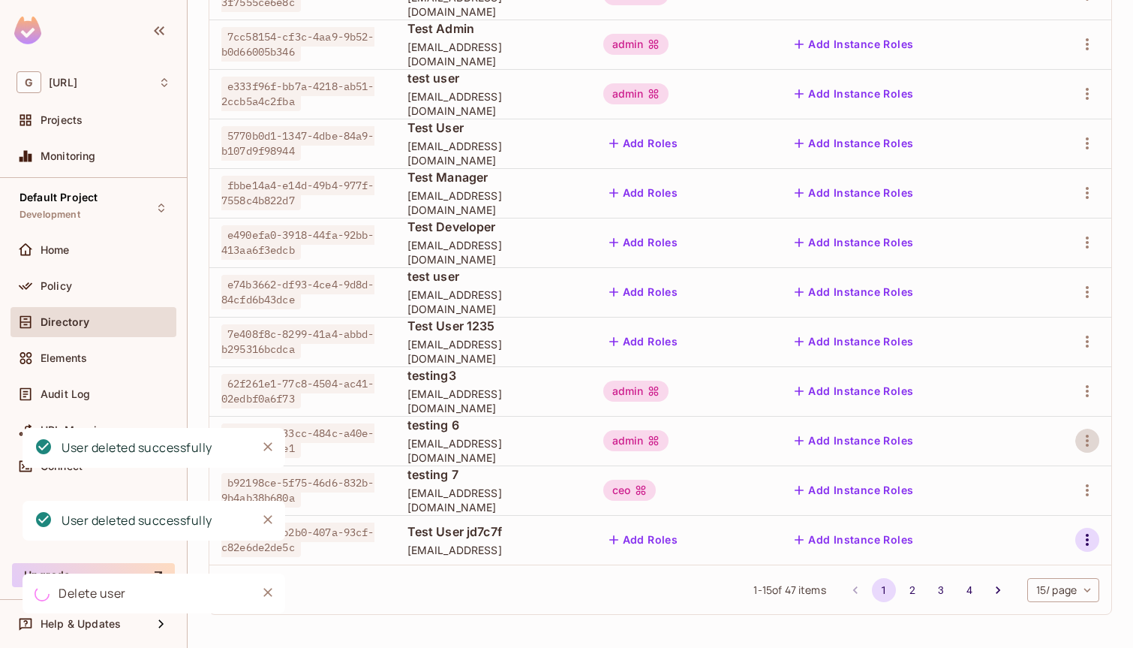
click at [1085, 540] on icon "button" at bounding box center [1087, 540] width 18 height 18
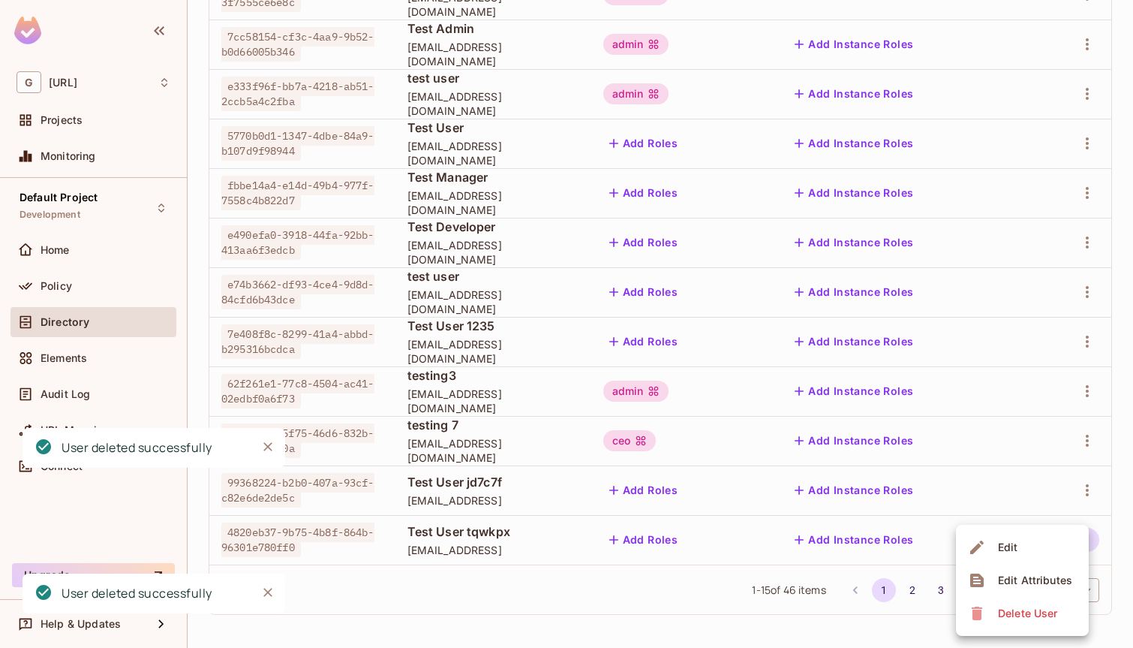
click at [1006, 612] on div "Delete User" at bounding box center [1027, 613] width 59 height 15
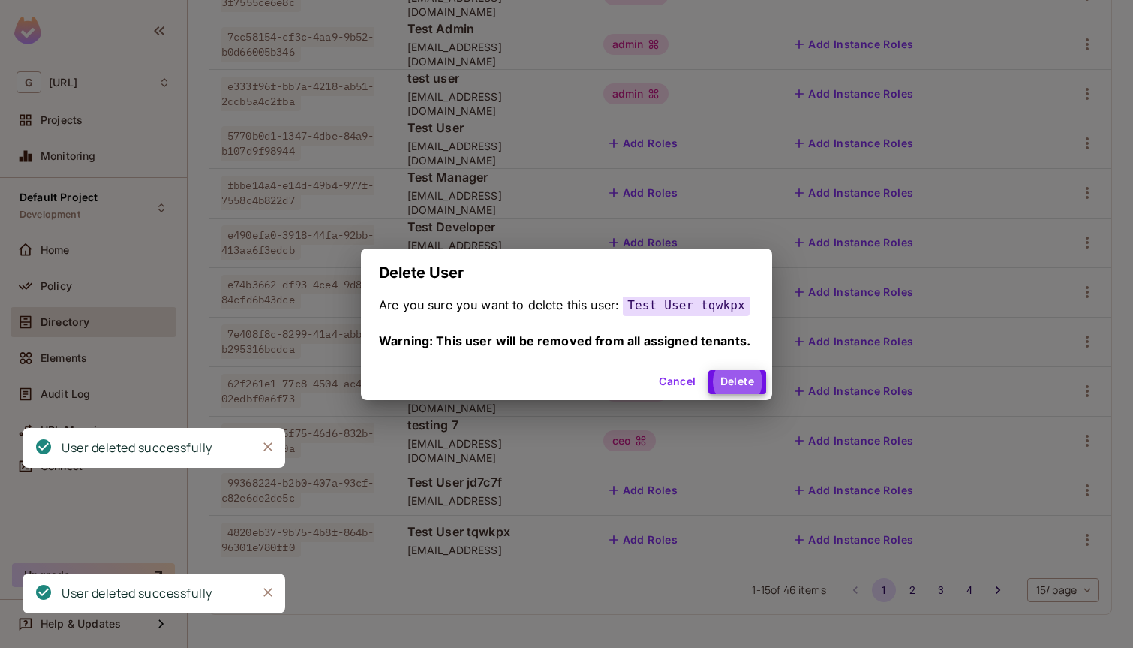
click at [708, 370] on button "Delete" at bounding box center [737, 382] width 58 height 24
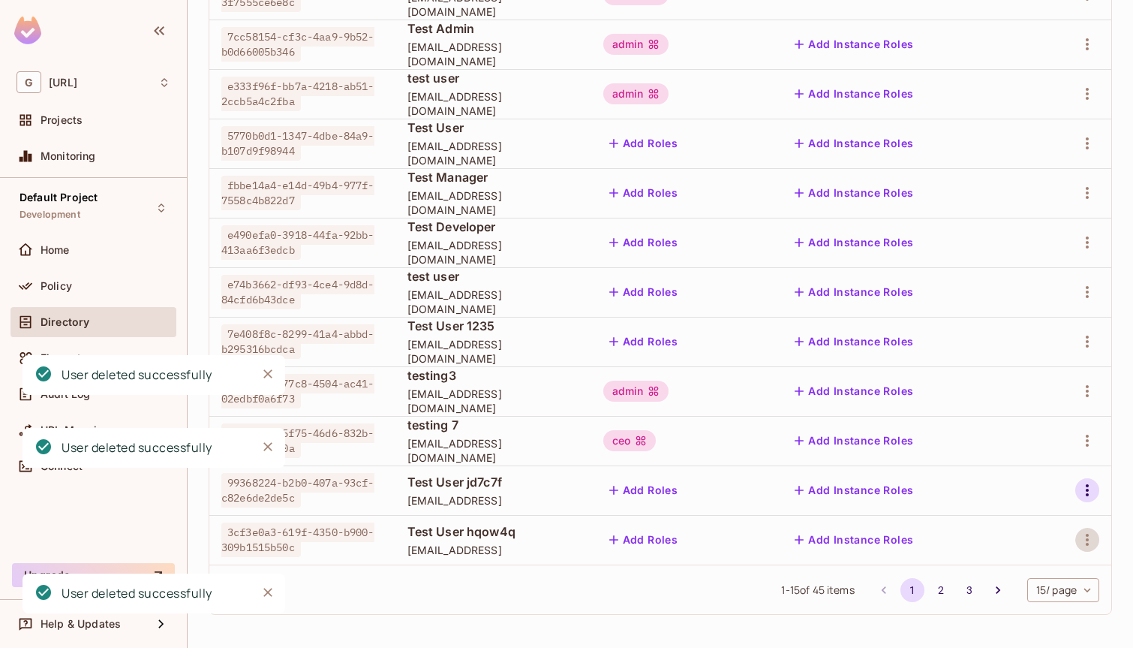
click at [1081, 484] on icon "button" at bounding box center [1087, 490] width 18 height 18
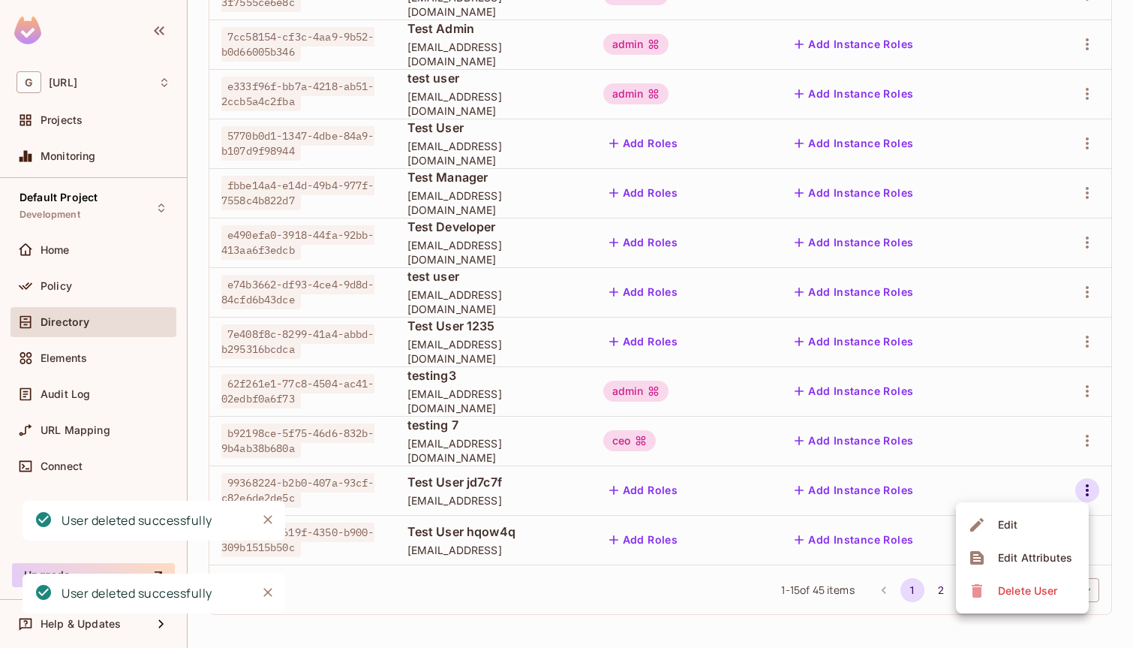
click at [1005, 584] on div "Delete User" at bounding box center [1027, 590] width 59 height 15
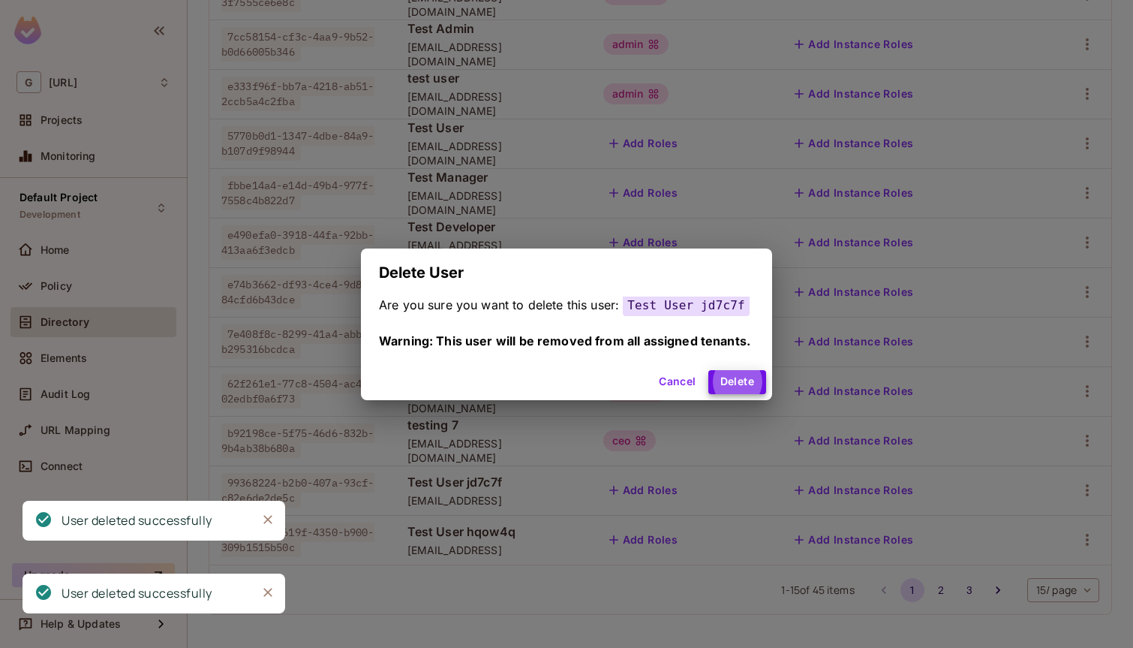
click at [708, 370] on button "Delete" at bounding box center [737, 382] width 58 height 24
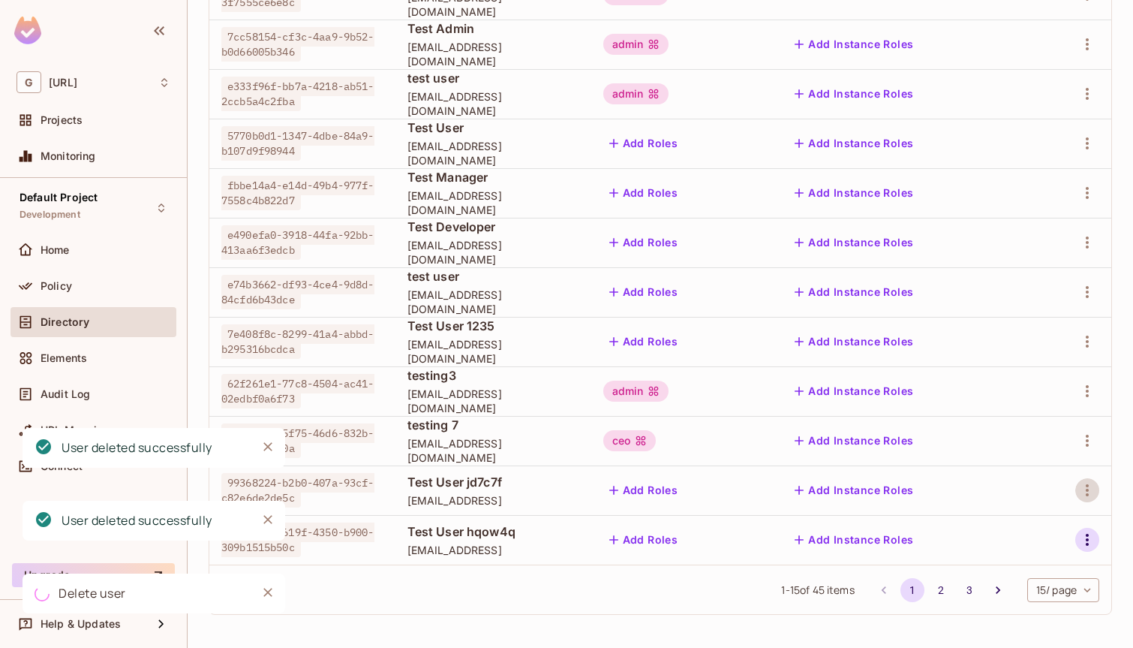
click at [1081, 542] on icon "button" at bounding box center [1087, 540] width 18 height 18
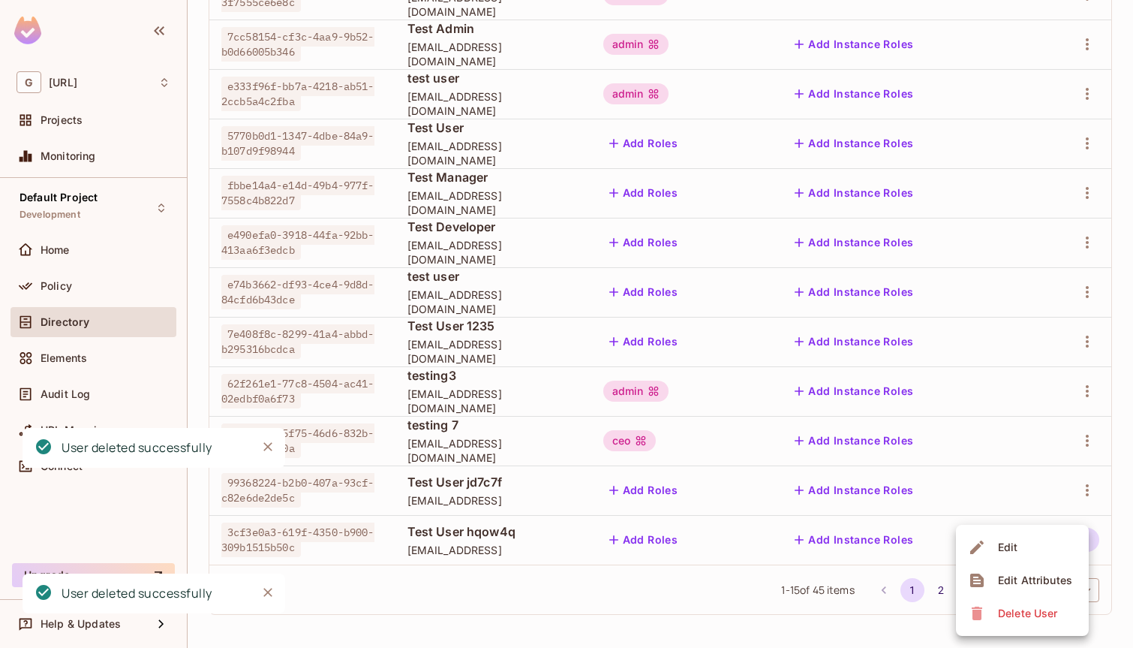
click at [1014, 610] on div "Delete User" at bounding box center [1027, 613] width 59 height 15
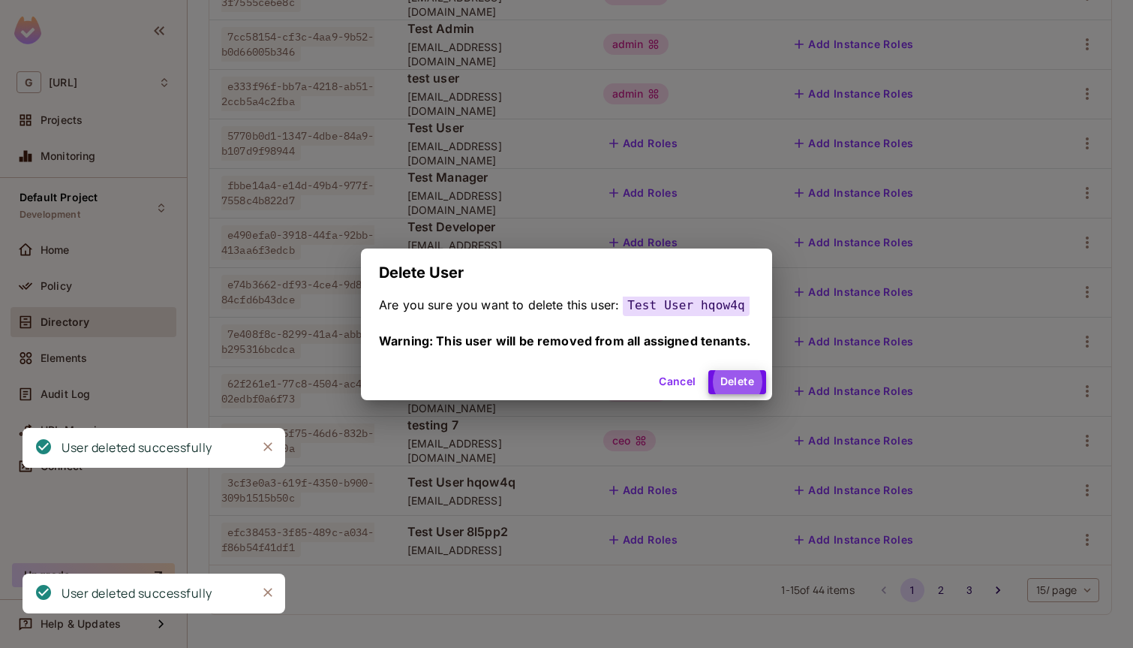
click at [708, 370] on button "Delete" at bounding box center [737, 382] width 58 height 24
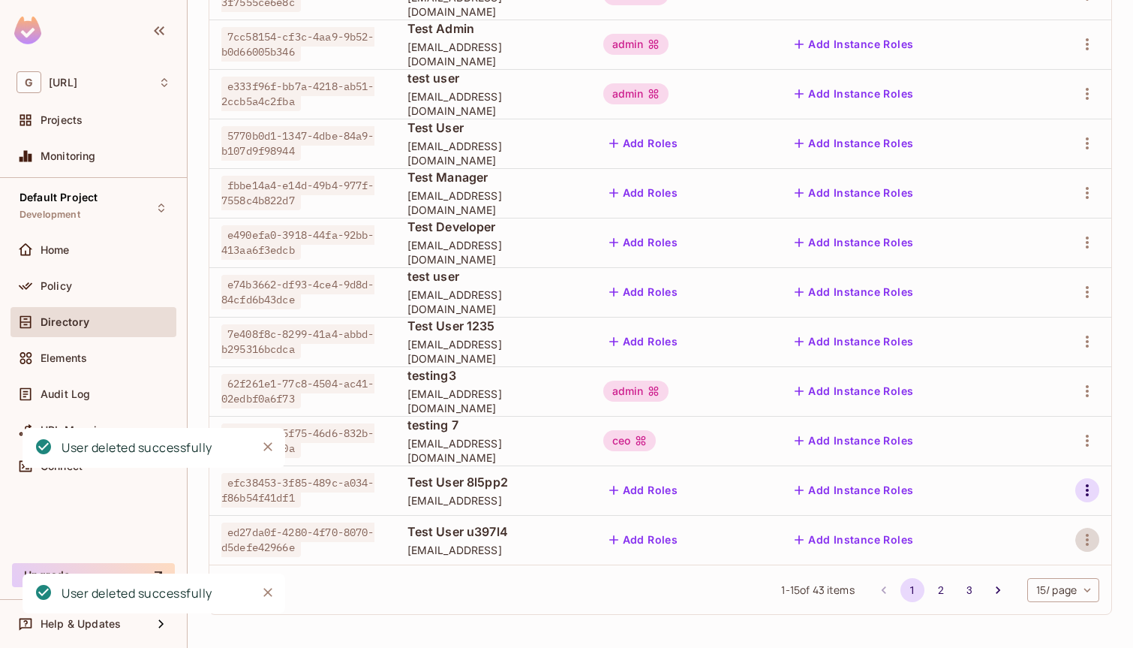
click at [1084, 494] on icon "button" at bounding box center [1087, 490] width 18 height 18
click at [1011, 596] on div "Delete User" at bounding box center [1027, 590] width 59 height 15
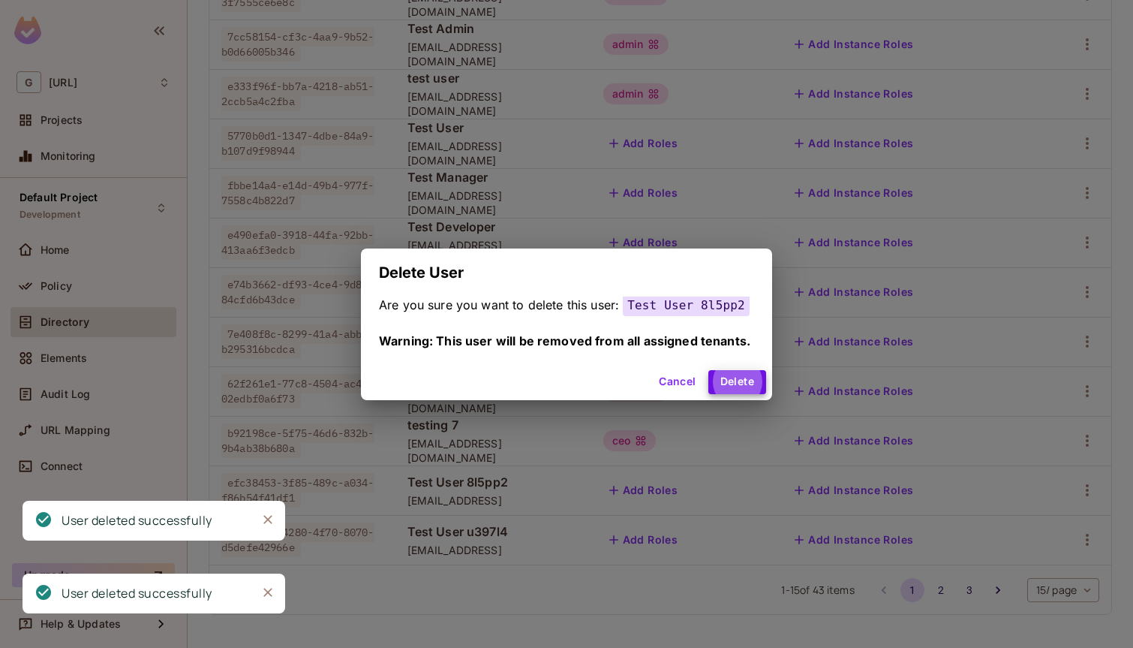
click at [708, 370] on button "Delete" at bounding box center [737, 382] width 58 height 24
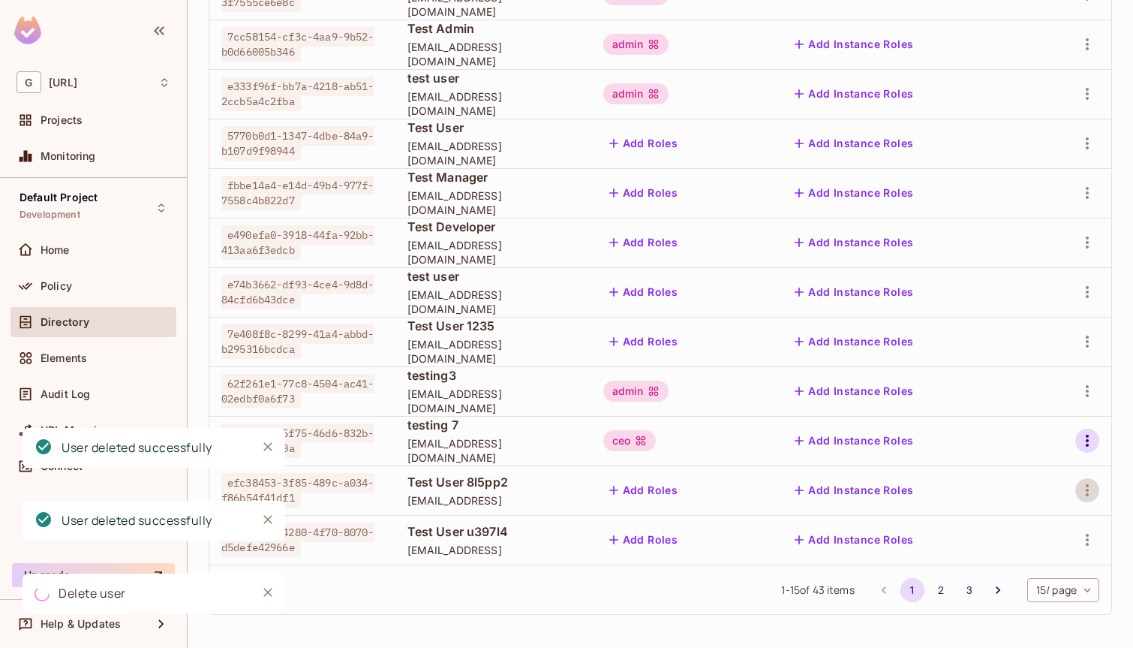
click at [1087, 443] on icon "button" at bounding box center [1087, 440] width 3 height 12
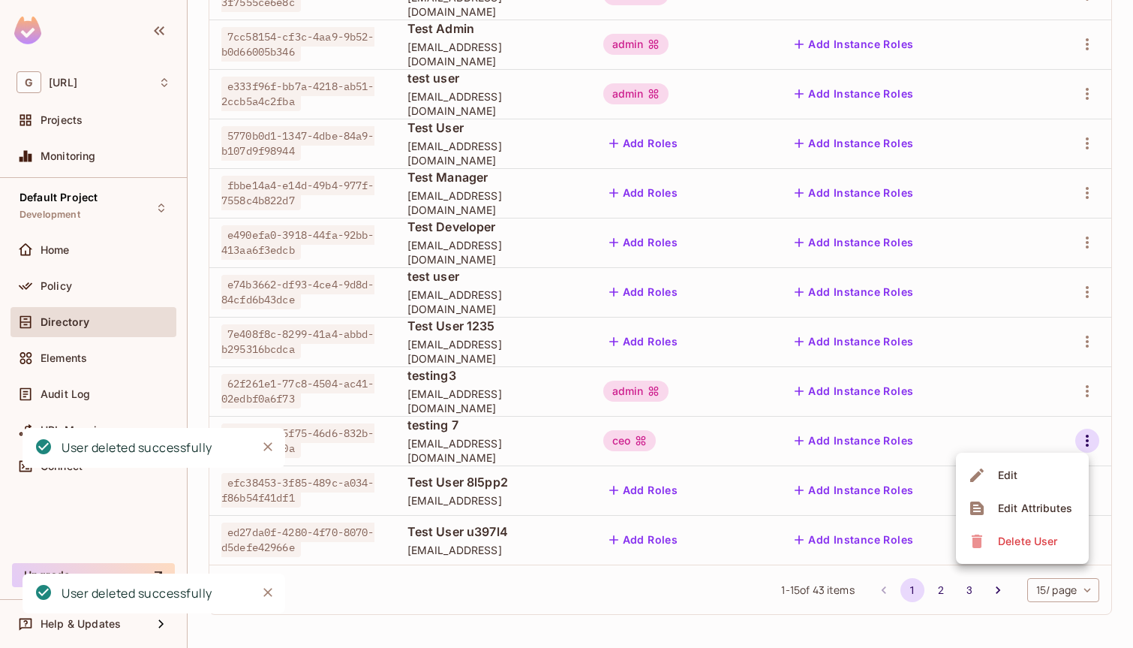
click at [1020, 545] on div "Delete User" at bounding box center [1027, 541] width 59 height 15
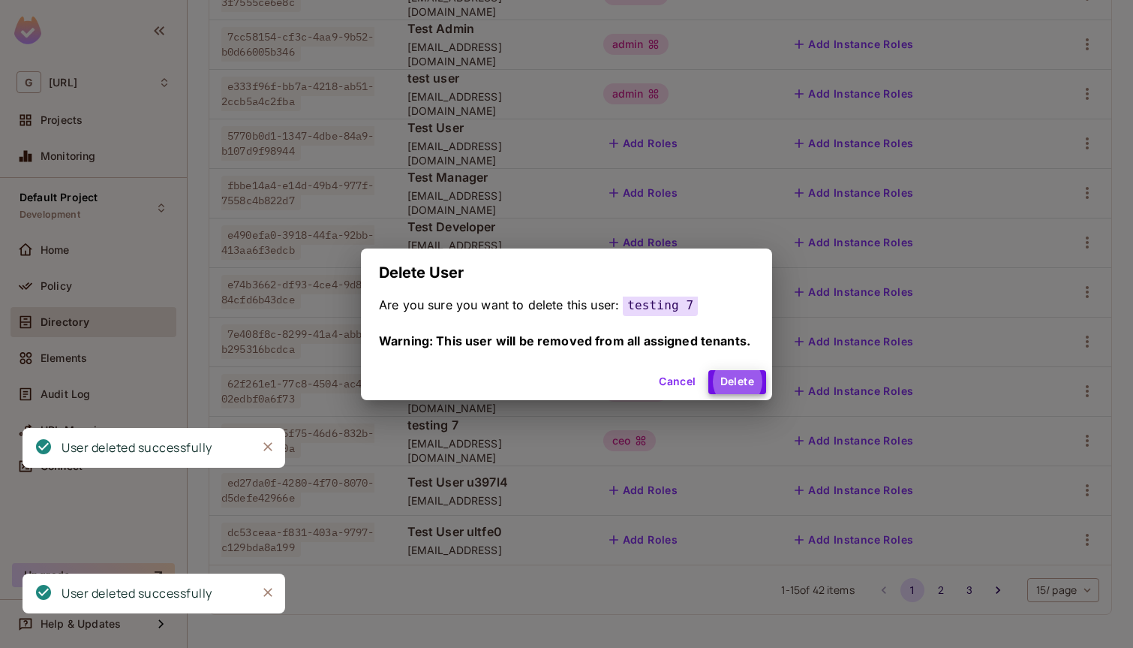
click at [708, 370] on button "Delete" at bounding box center [737, 382] width 58 height 24
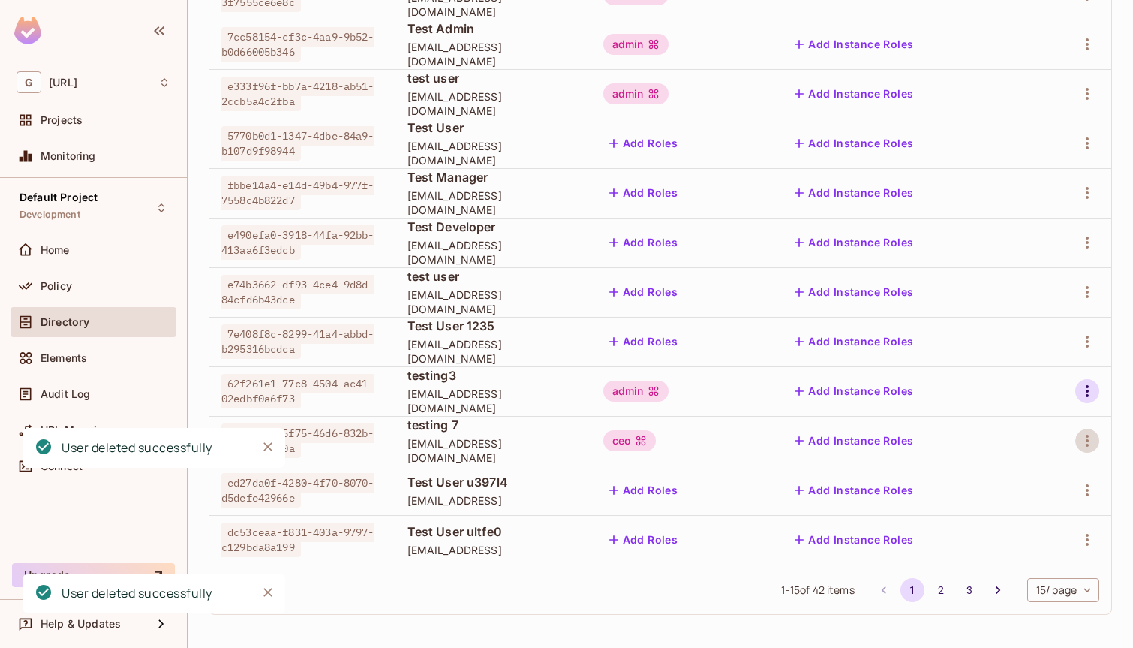
click at [1090, 393] on icon "button" at bounding box center [1087, 391] width 18 height 18
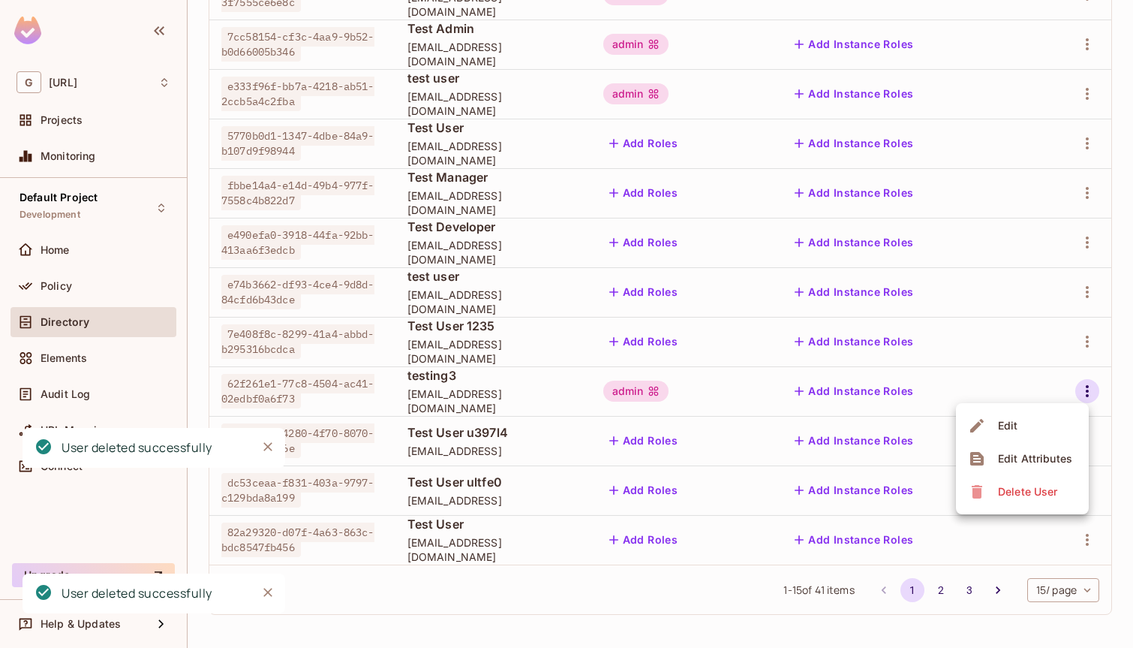
click at [1037, 485] on div "Delete User" at bounding box center [1027, 491] width 59 height 15
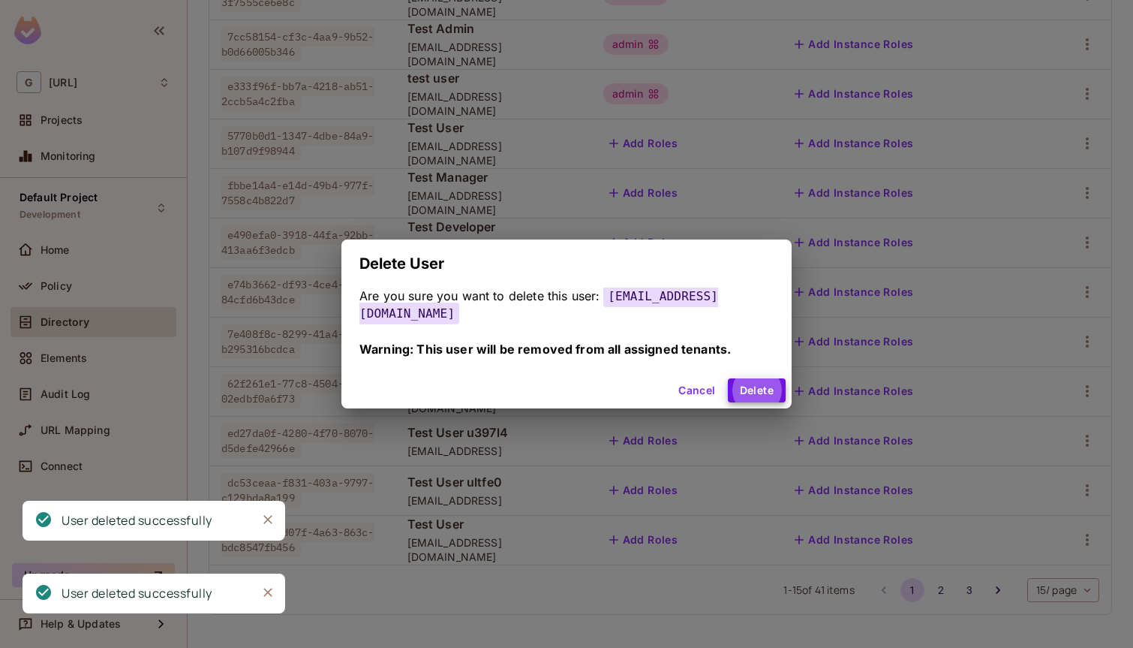
click at [728, 378] on button "Delete" at bounding box center [757, 390] width 58 height 24
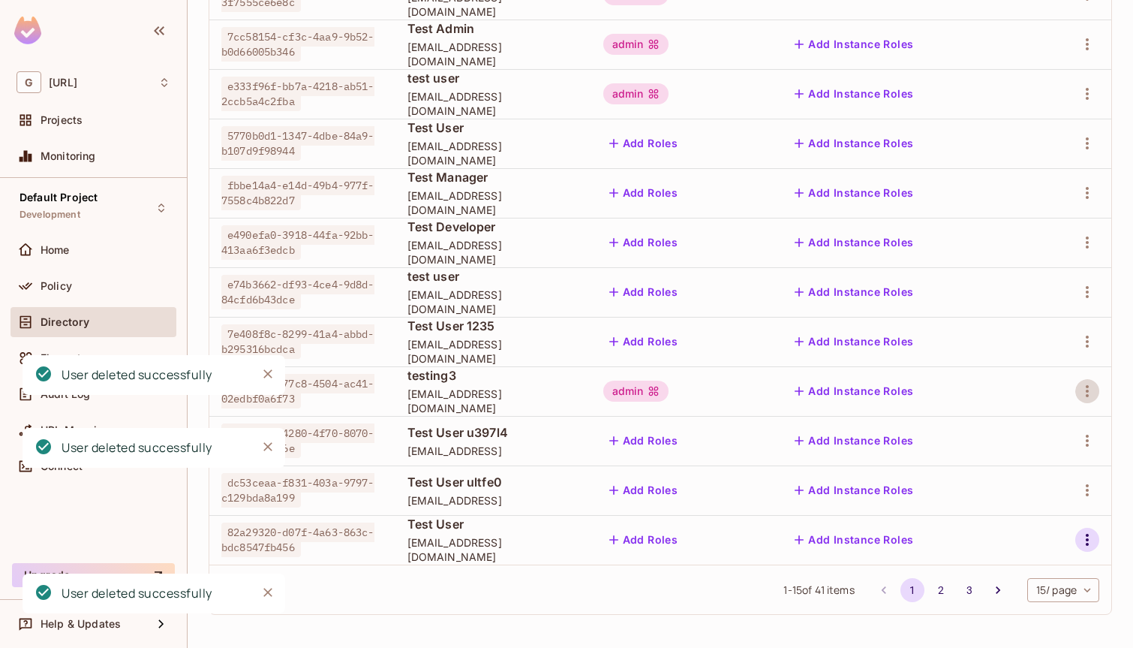
click at [1085, 540] on icon "button" at bounding box center [1087, 540] width 18 height 18
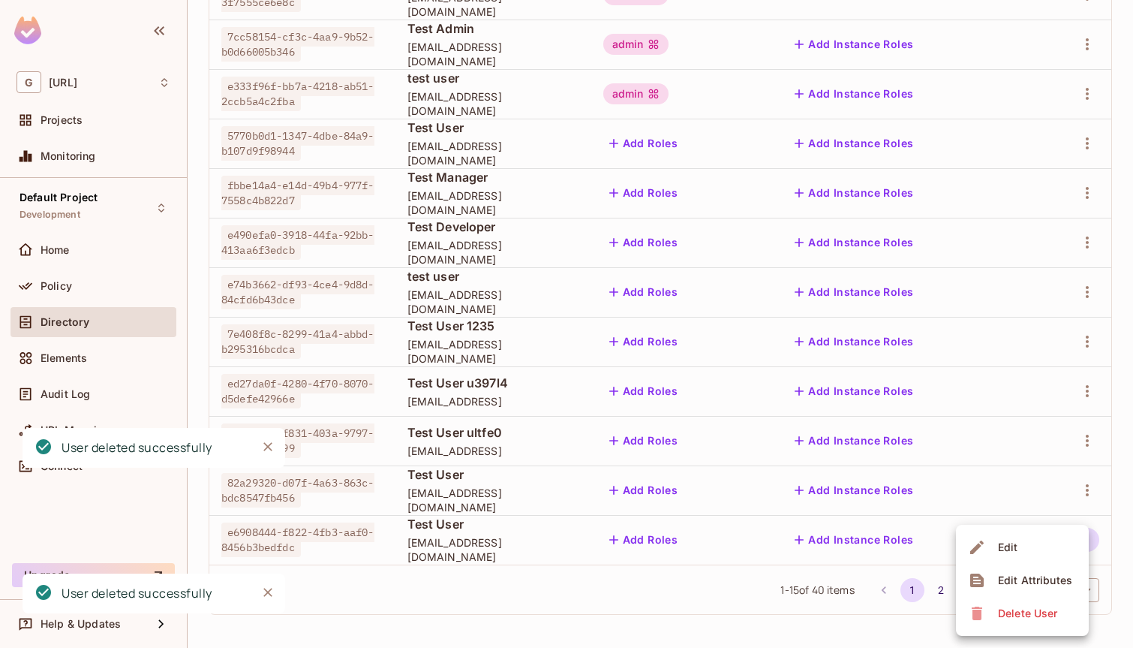
click at [1037, 602] on span "Delete User" at bounding box center [1027, 613] width 68 height 24
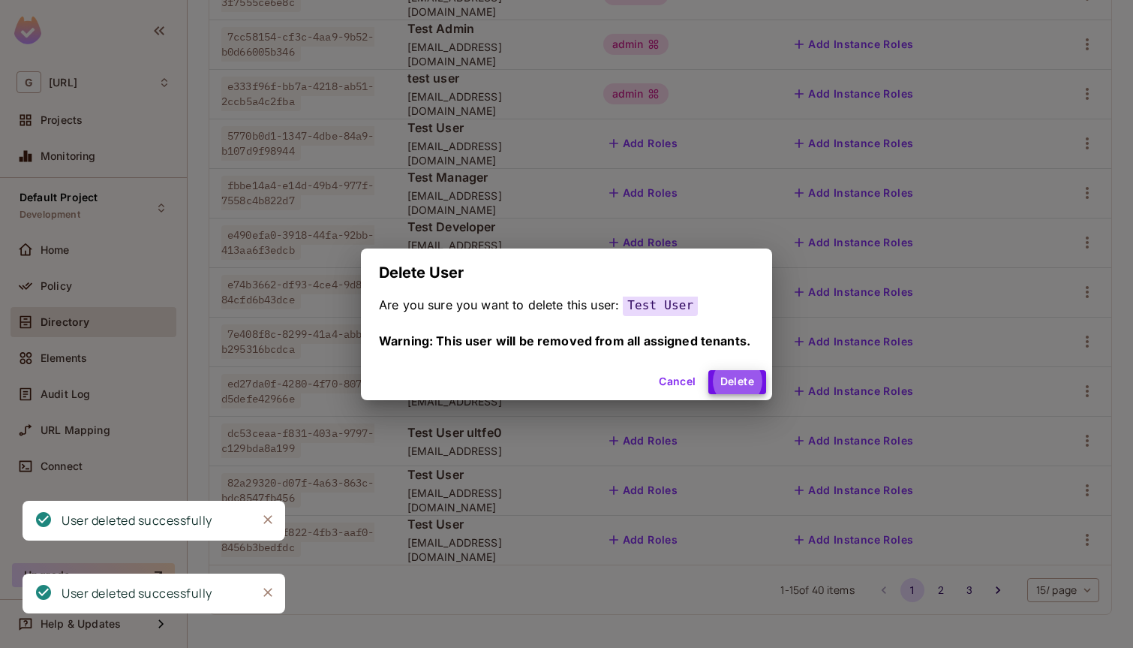
click at [708, 370] on button "Delete" at bounding box center [737, 382] width 58 height 24
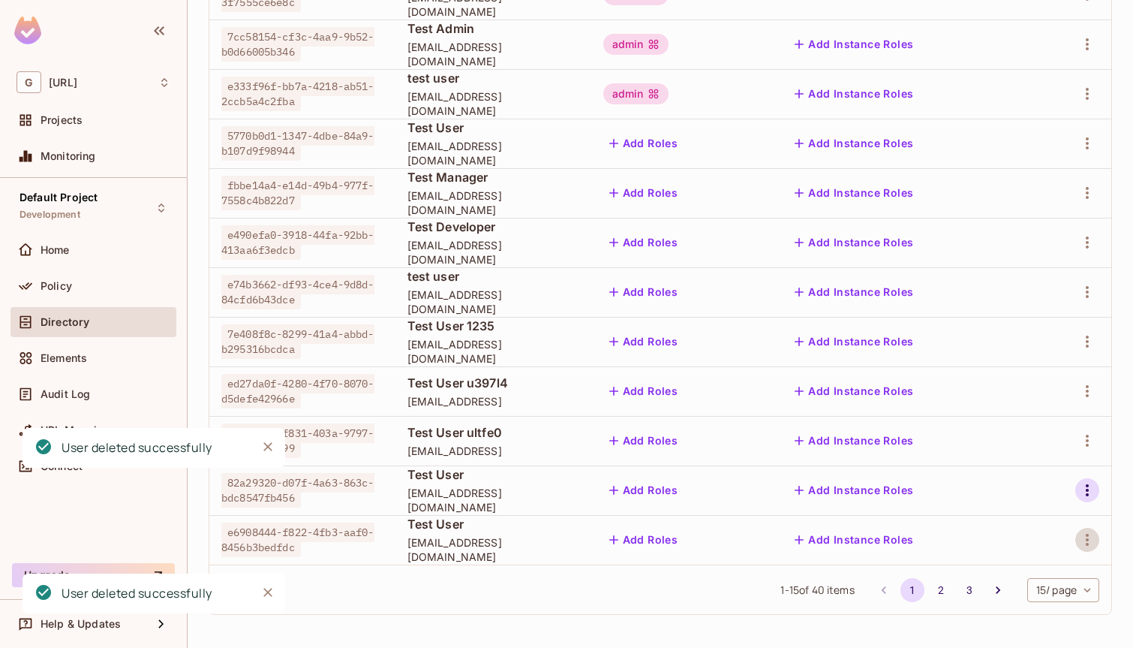
click at [1088, 494] on icon "button" at bounding box center [1087, 490] width 3 height 12
click at [1034, 584] on div "Delete User" at bounding box center [1027, 590] width 59 height 15
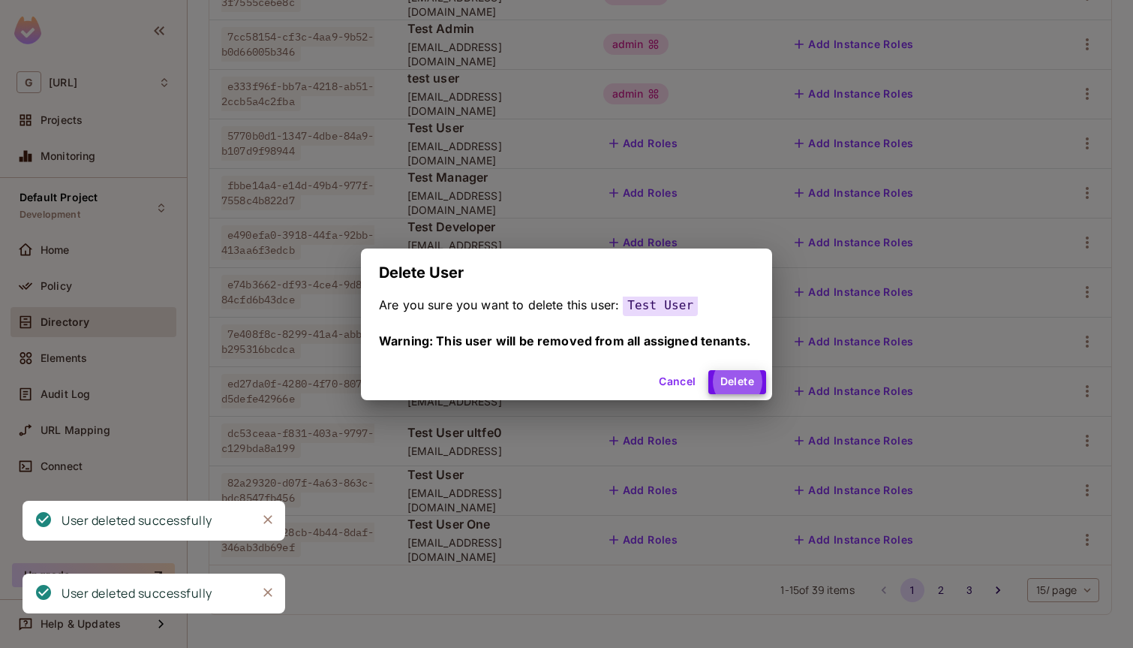
click at [708, 370] on button "Delete" at bounding box center [737, 382] width 58 height 24
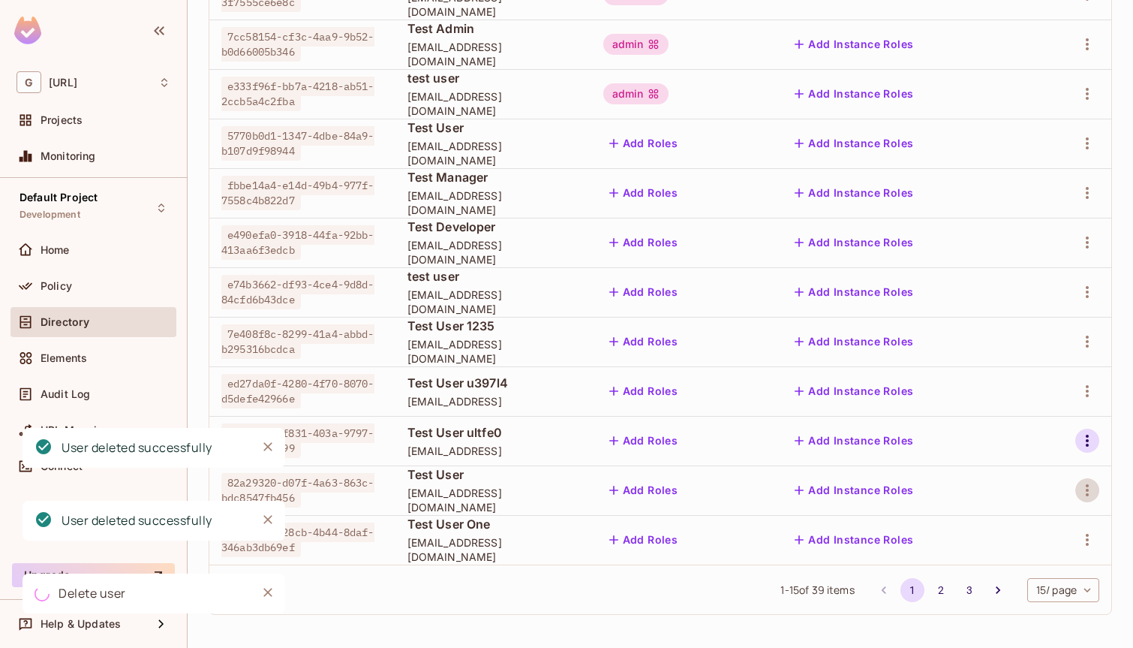
click at [1087, 449] on button "button" at bounding box center [1087, 440] width 24 height 24
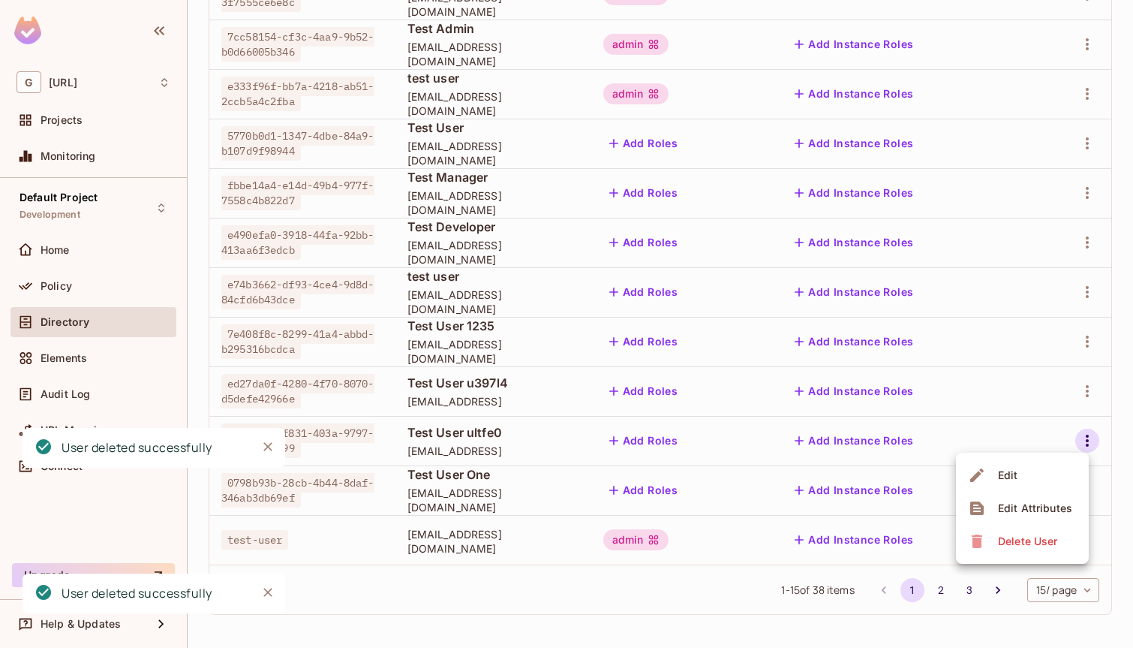
click at [1030, 539] on div "Delete User" at bounding box center [1027, 541] width 59 height 15
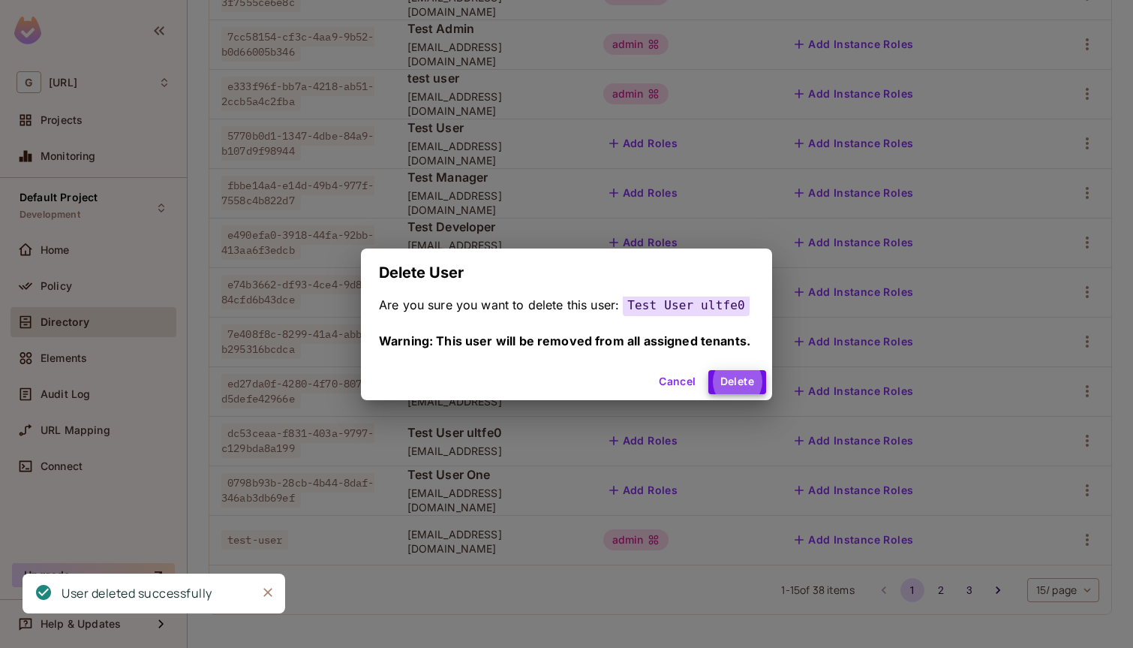
click at [708, 370] on button "Delete" at bounding box center [737, 382] width 58 height 24
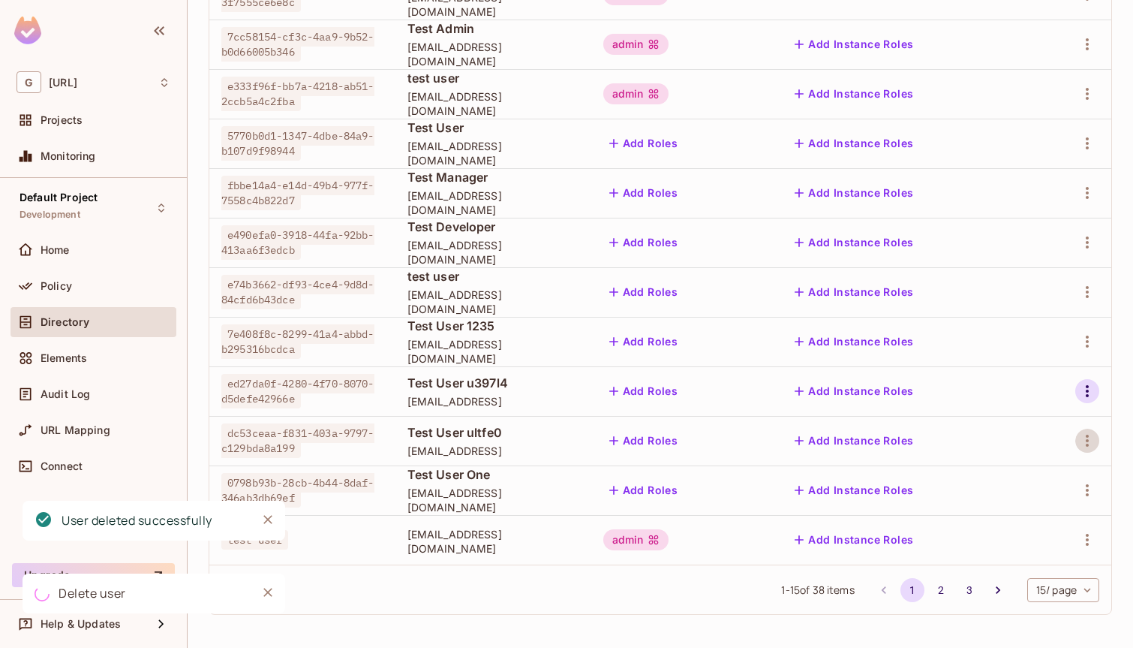
click at [1084, 383] on icon "button" at bounding box center [1087, 391] width 18 height 18
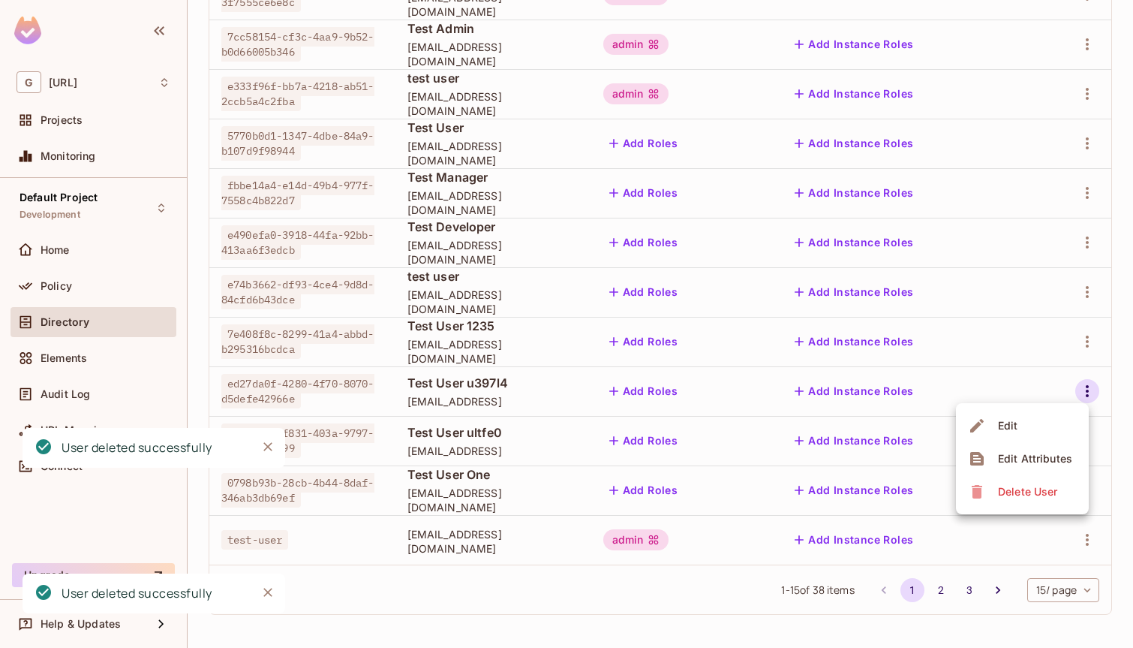
click at [1022, 491] on div "Delete User" at bounding box center [1027, 491] width 59 height 15
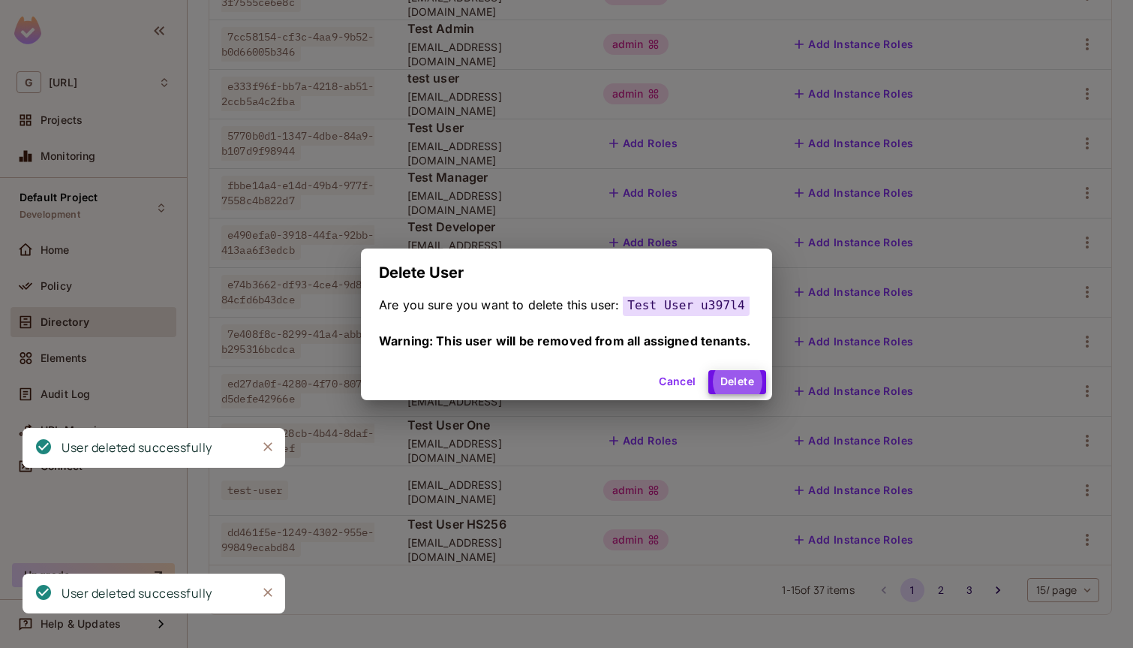
click at [708, 370] on button "Delete" at bounding box center [737, 382] width 58 height 24
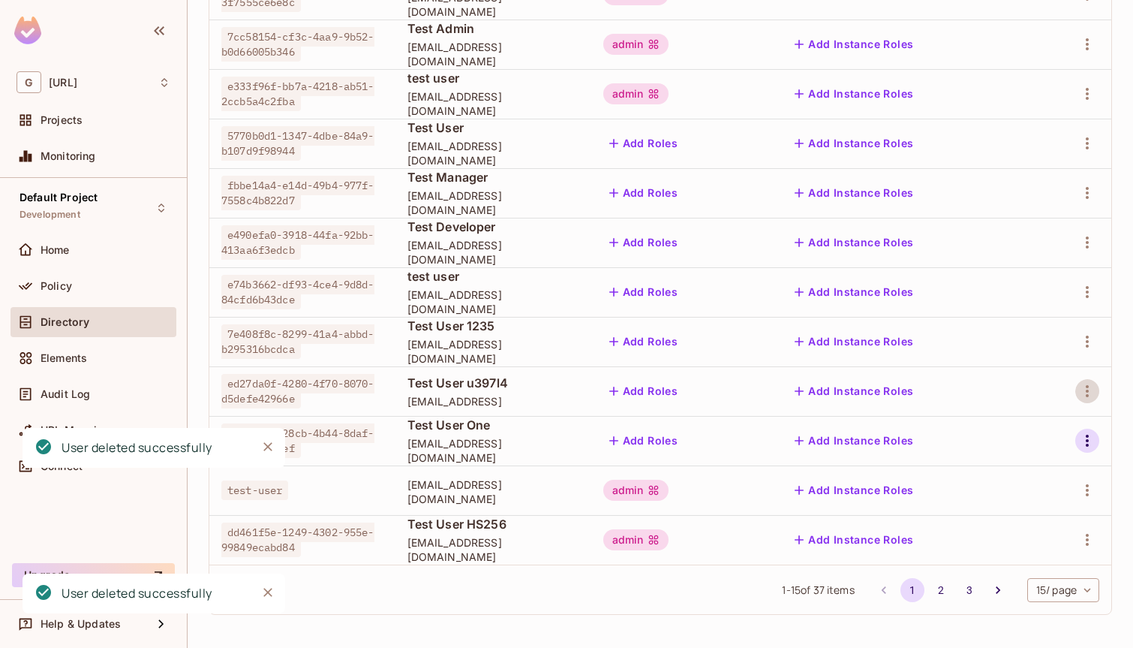
click at [1088, 440] on icon "button" at bounding box center [1087, 440] width 3 height 12
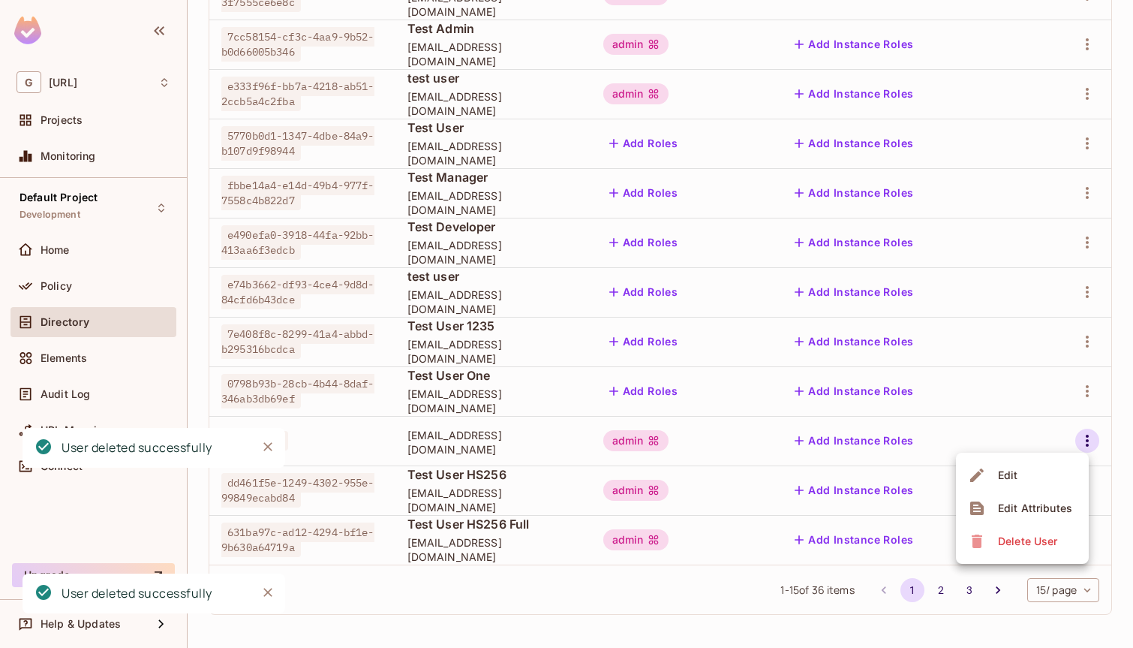
click at [1041, 539] on div "Delete User" at bounding box center [1027, 541] width 59 height 15
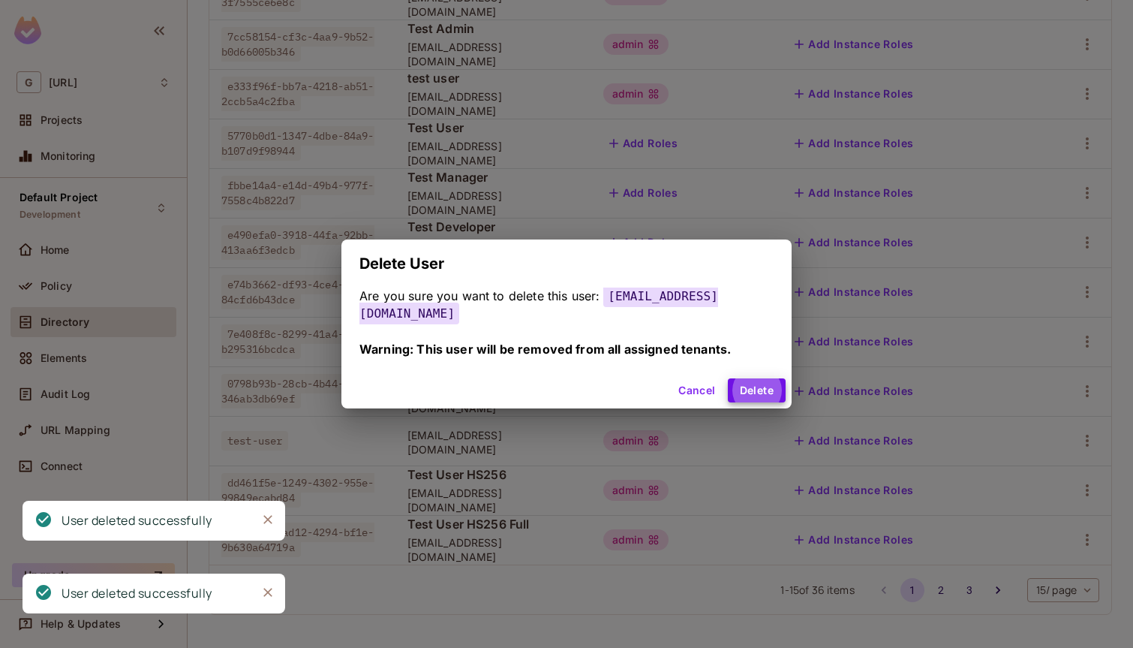
click at [728, 378] on button "Delete" at bounding box center [757, 390] width 58 height 24
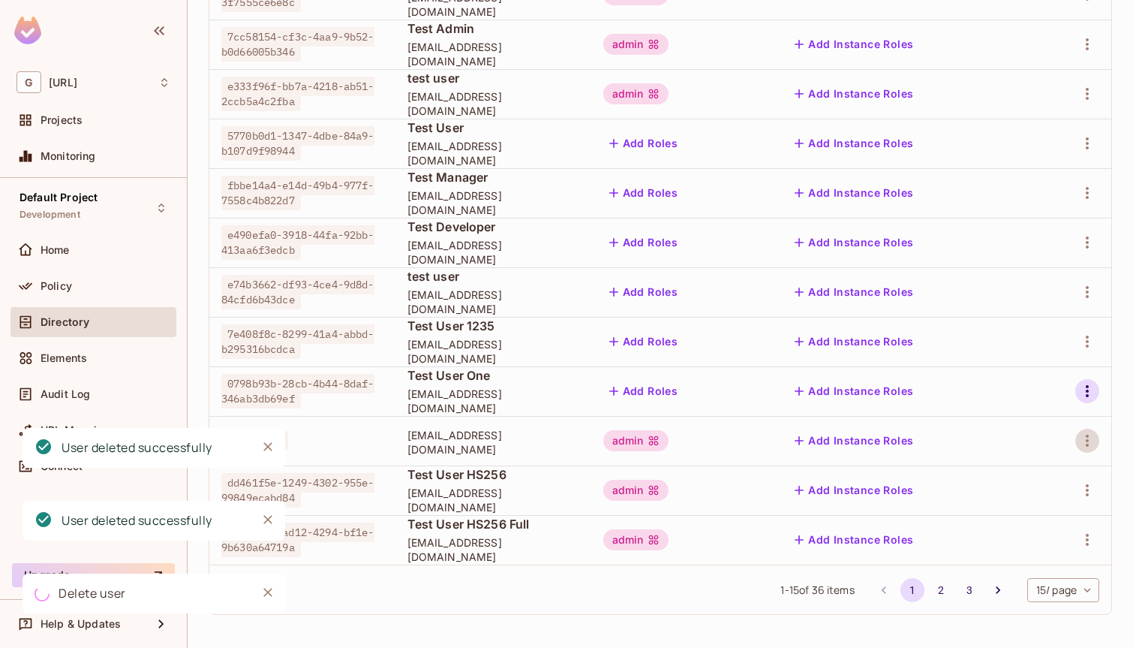
click at [1081, 387] on icon "button" at bounding box center [1087, 391] width 18 height 18
click at [1026, 501] on span "Delete User" at bounding box center [1027, 491] width 68 height 24
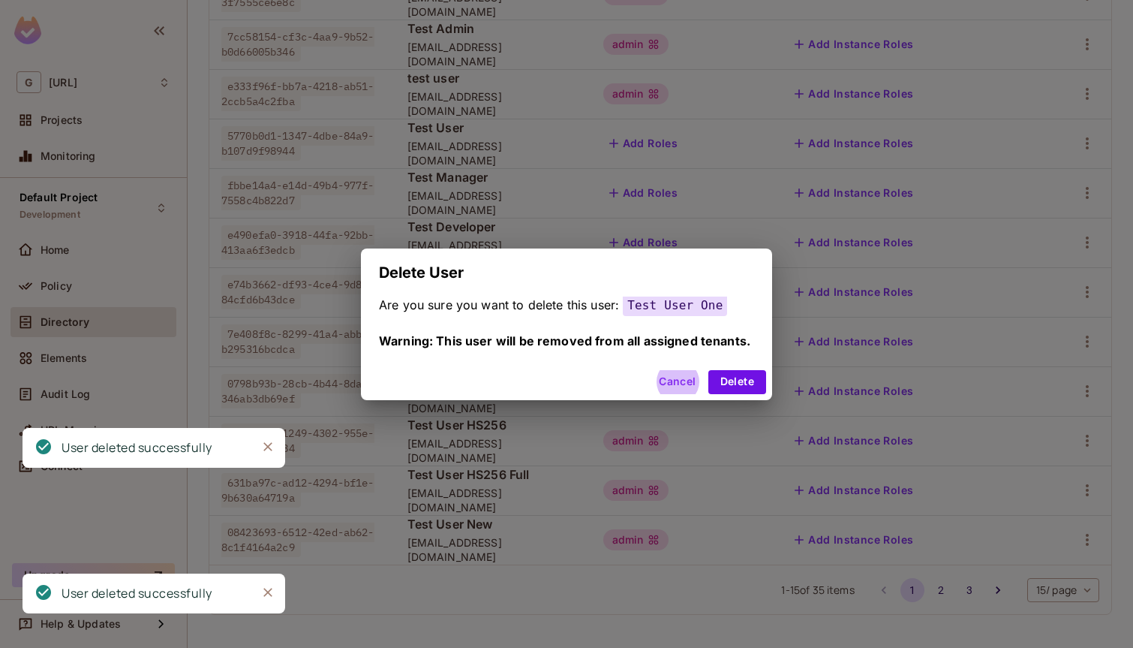
click at [708, 370] on button "Delete" at bounding box center [737, 382] width 58 height 24
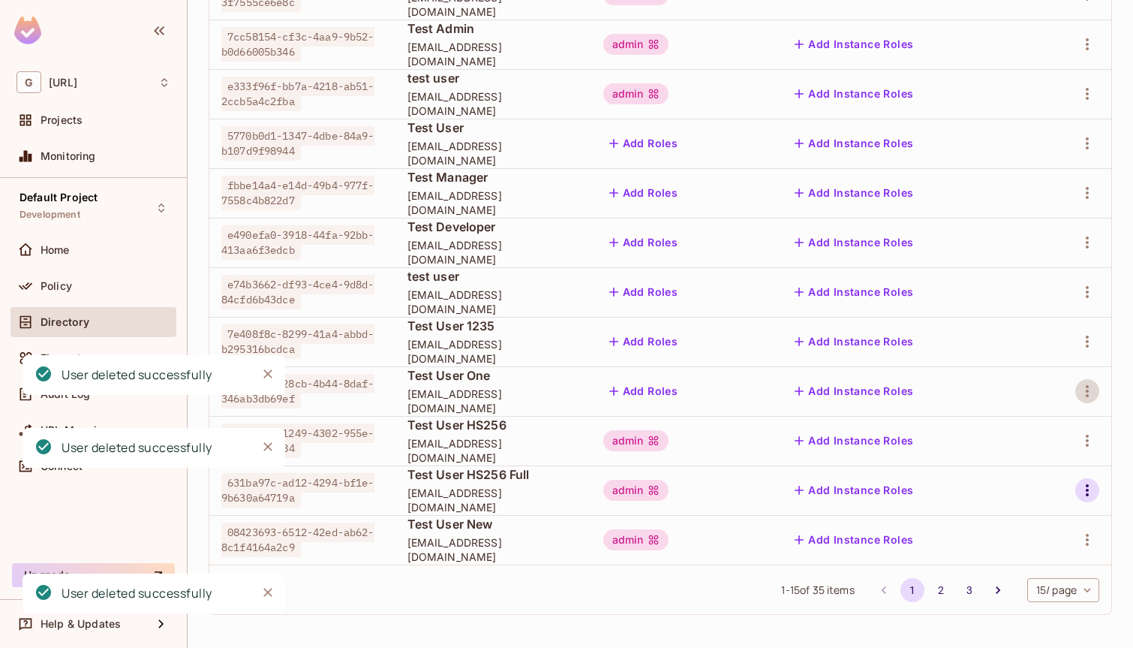
click at [1081, 494] on icon "button" at bounding box center [1087, 490] width 18 height 18
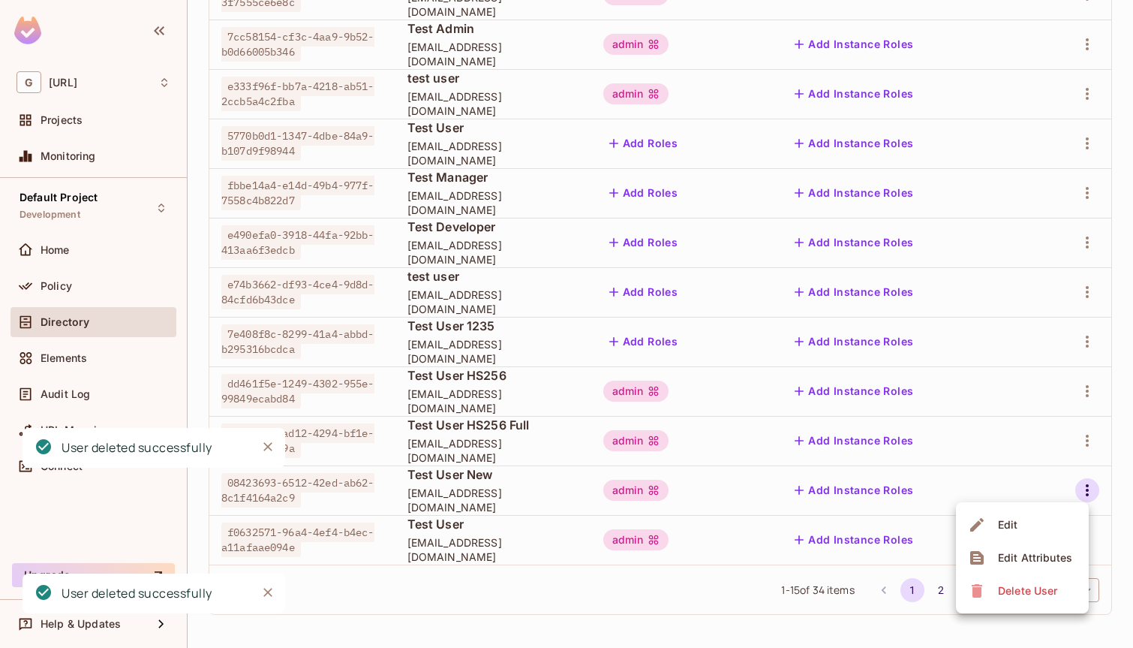
click at [1035, 582] on span "Delete User" at bounding box center [1027, 591] width 68 height 24
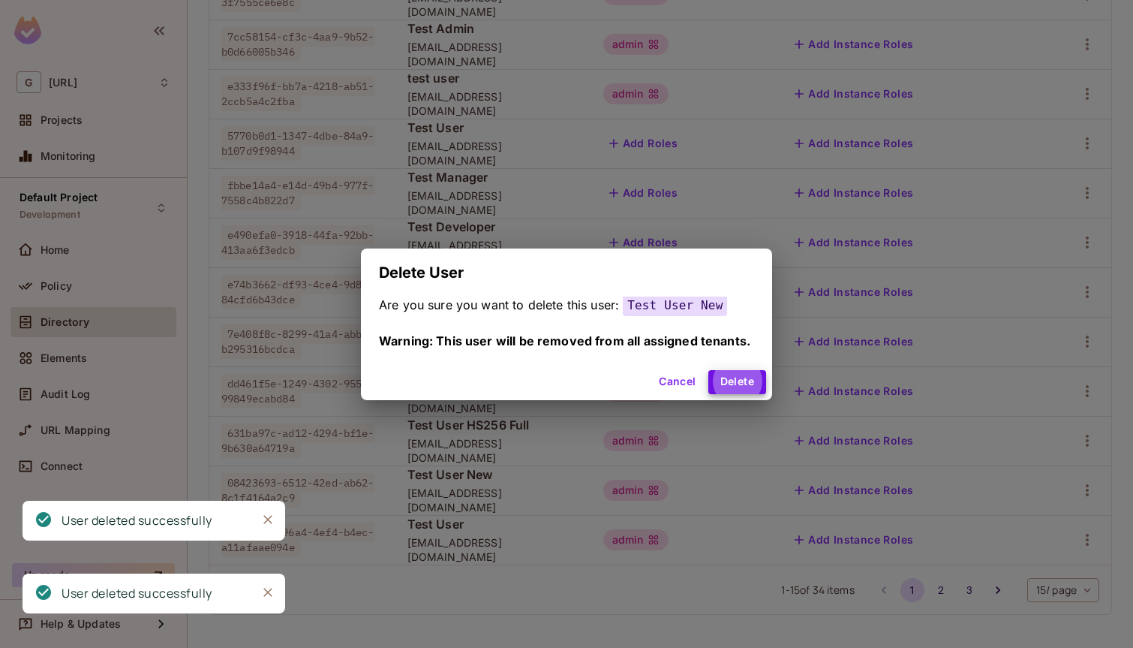
click at [708, 370] on button "Delete" at bounding box center [737, 382] width 58 height 24
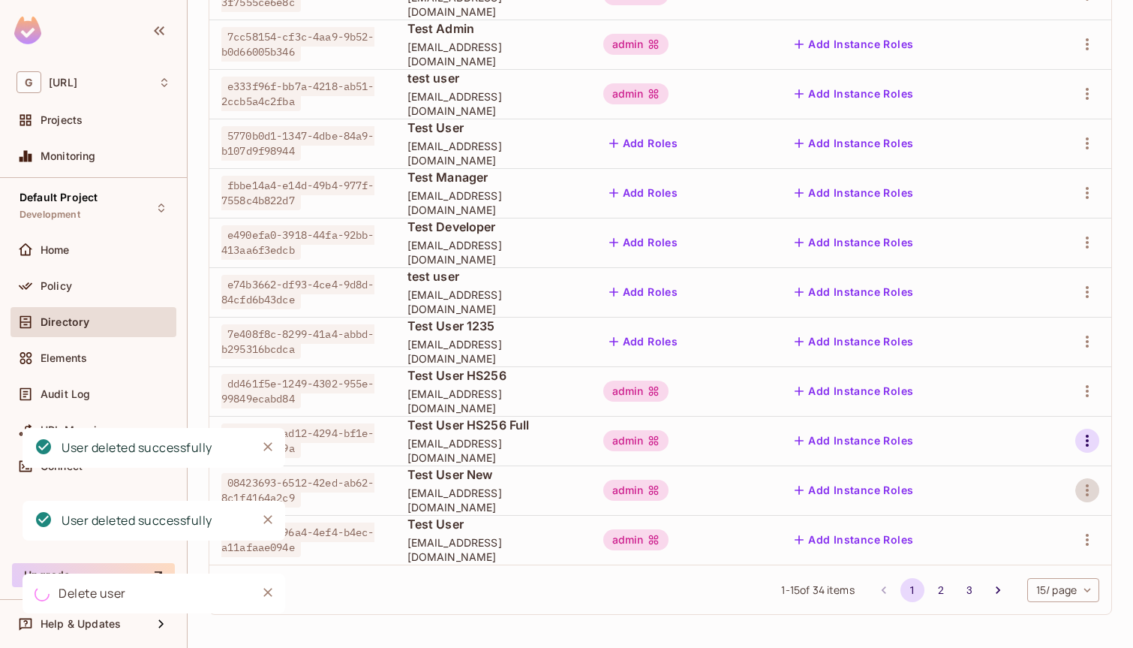
click at [1089, 444] on icon "button" at bounding box center [1087, 440] width 18 height 18
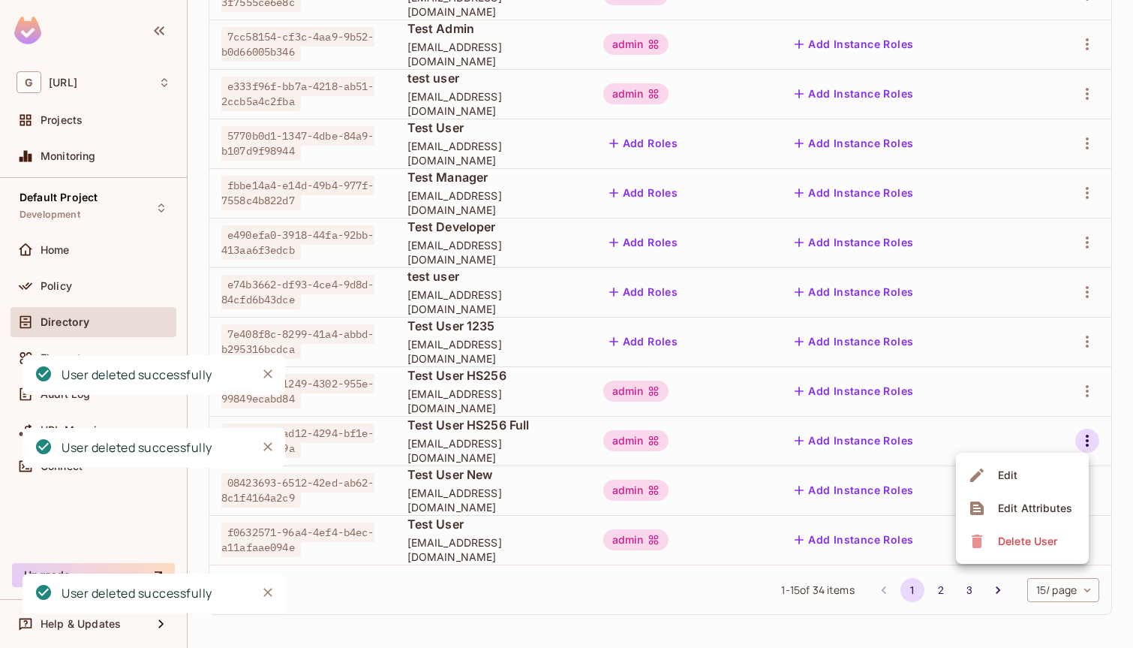
click at [1008, 548] on div "Delete User" at bounding box center [1027, 541] width 59 height 15
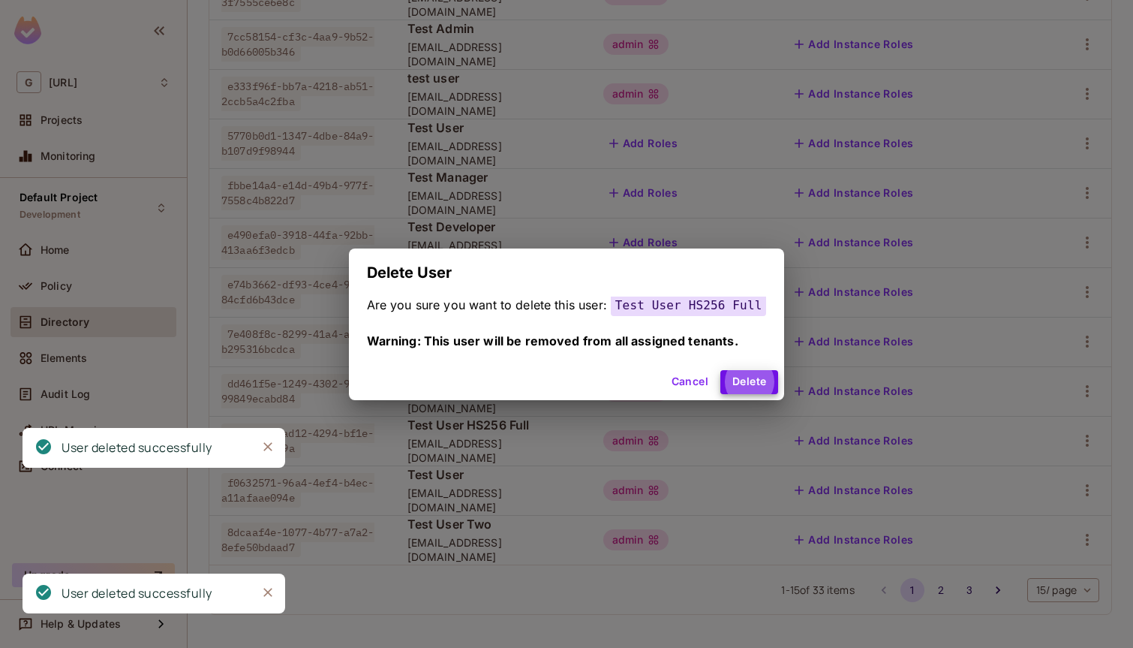
click at [720, 370] on button "Delete" at bounding box center [749, 382] width 58 height 24
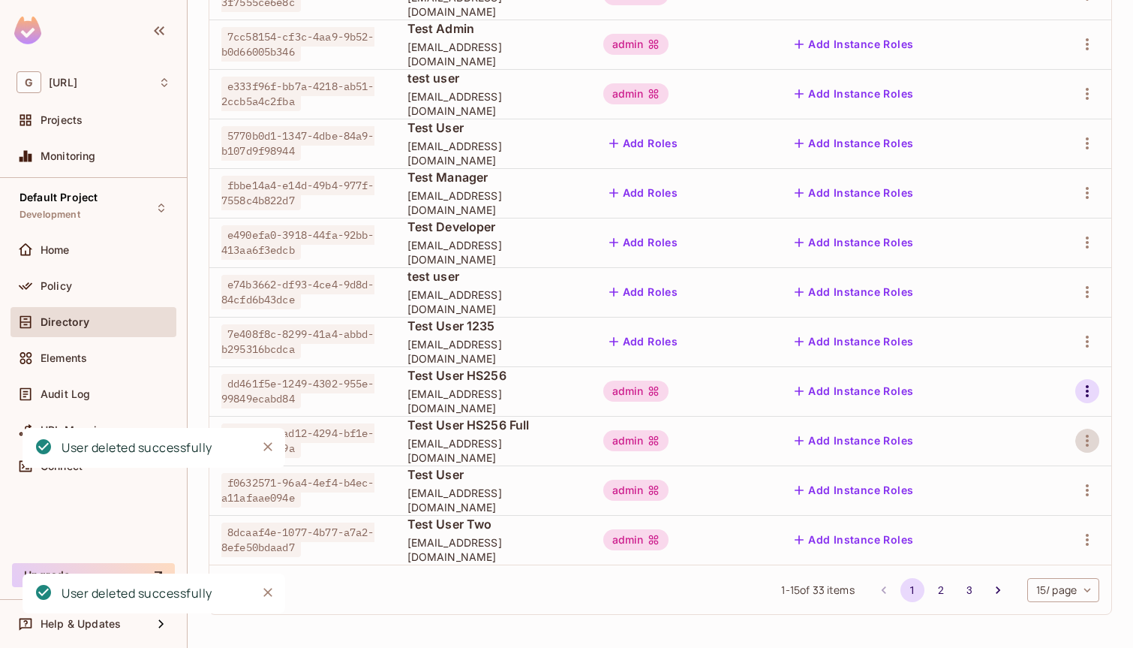
click at [1083, 395] on icon "button" at bounding box center [1087, 391] width 18 height 18
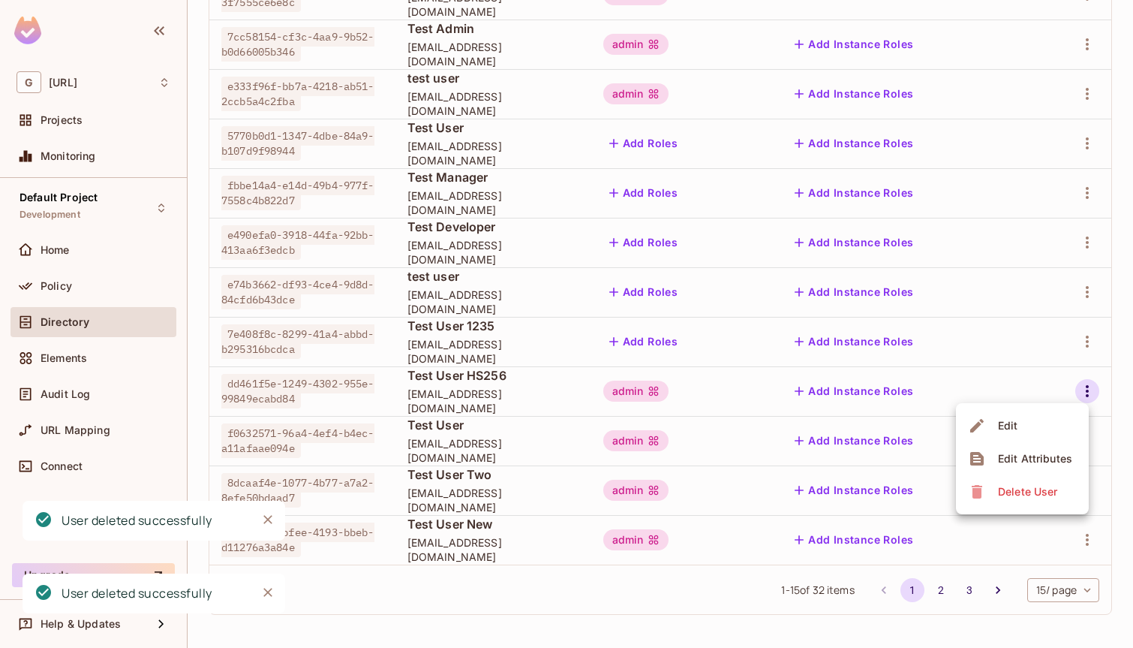
click at [1031, 488] on div "Delete User" at bounding box center [1027, 491] width 59 height 15
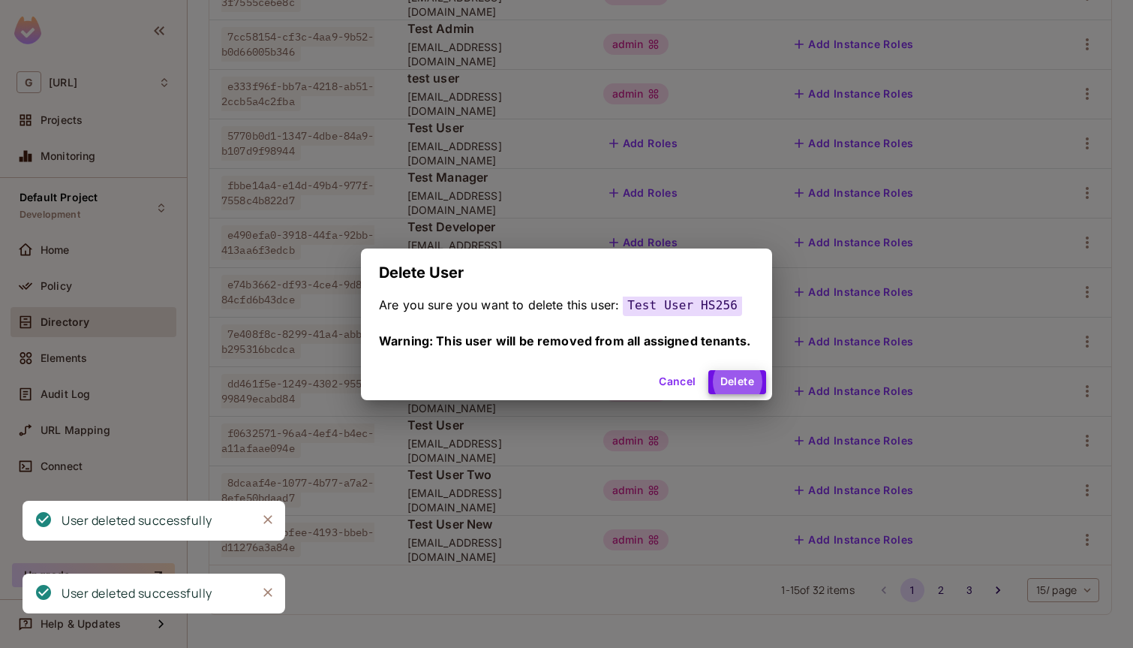
click at [708, 370] on button "Delete" at bounding box center [737, 382] width 58 height 24
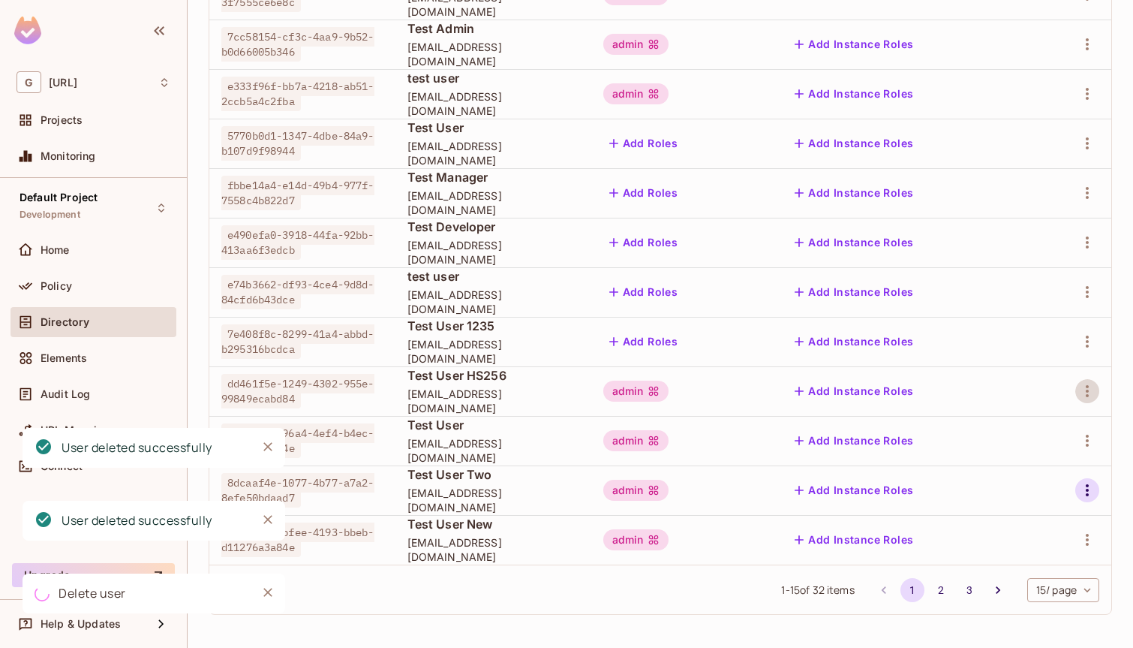
click at [1087, 494] on icon "button" at bounding box center [1087, 490] width 3 height 12
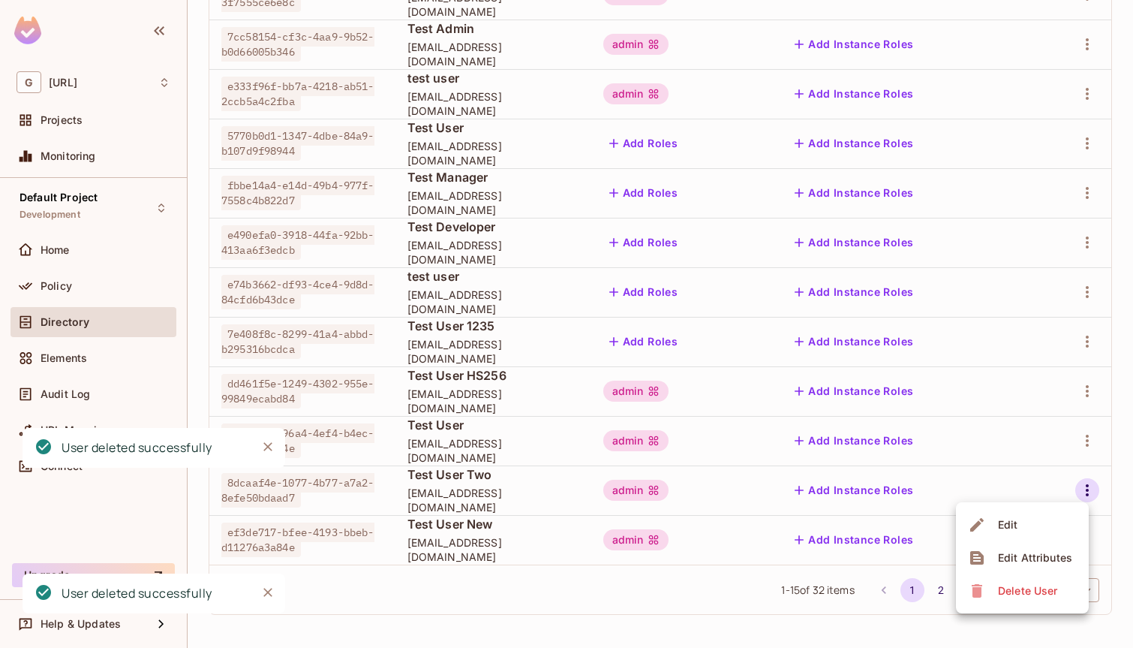
click at [1035, 604] on li "Delete User" at bounding box center [1022, 590] width 133 height 33
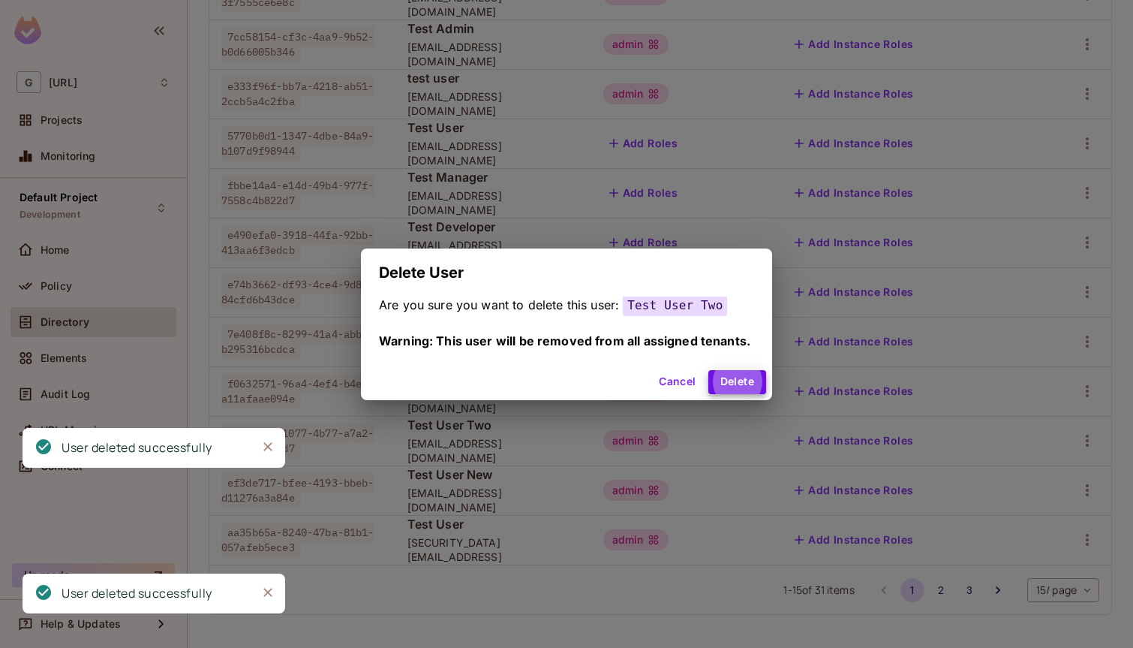
click at [708, 370] on button "Delete" at bounding box center [737, 382] width 58 height 24
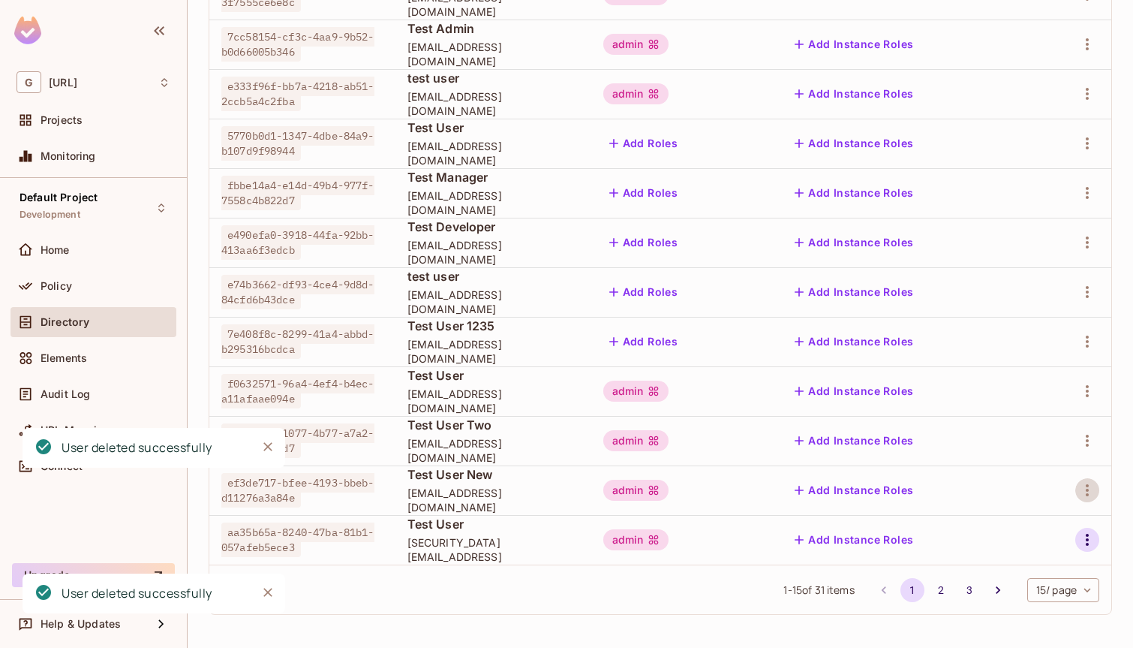
click at [1091, 545] on icon "button" at bounding box center [1087, 540] width 18 height 18
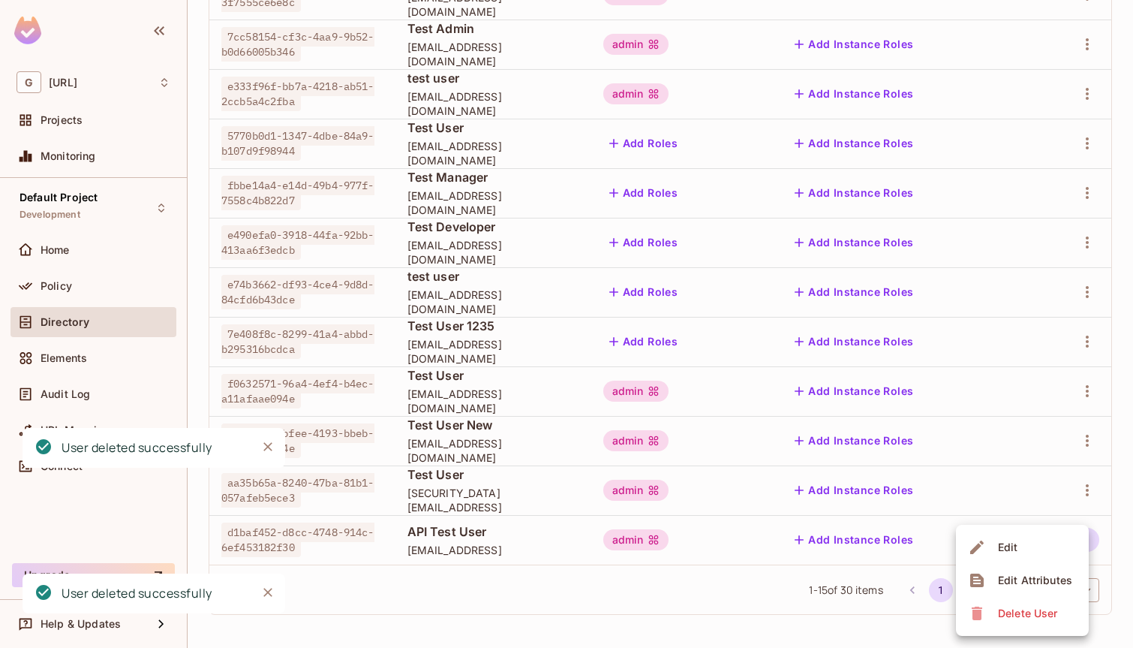
click at [1044, 607] on div "Delete User" at bounding box center [1027, 613] width 59 height 15
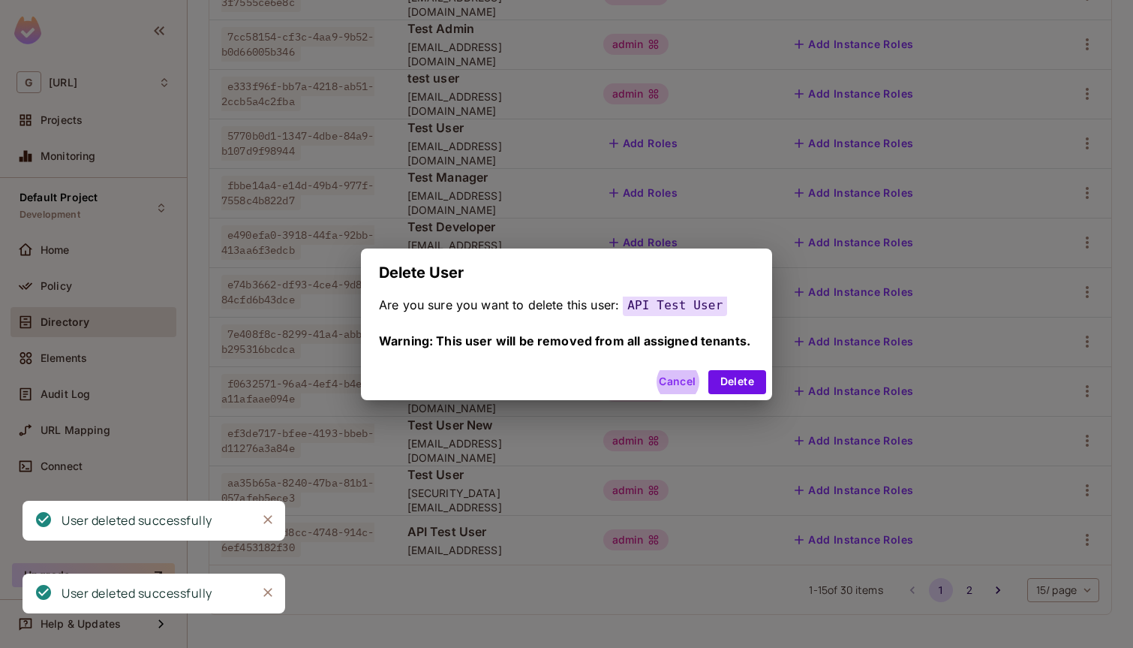
click at [708, 370] on button "Delete" at bounding box center [737, 382] width 58 height 24
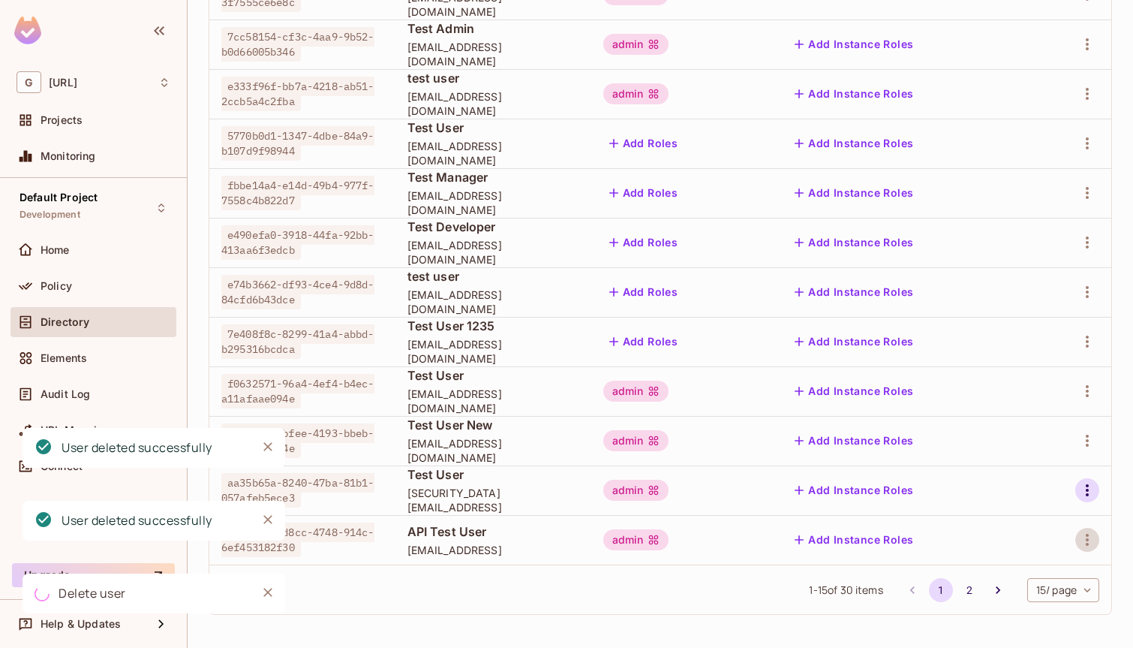
click at [1085, 492] on icon "button" at bounding box center [1087, 490] width 18 height 18
click at [1026, 594] on div "Delete User" at bounding box center [1027, 590] width 59 height 15
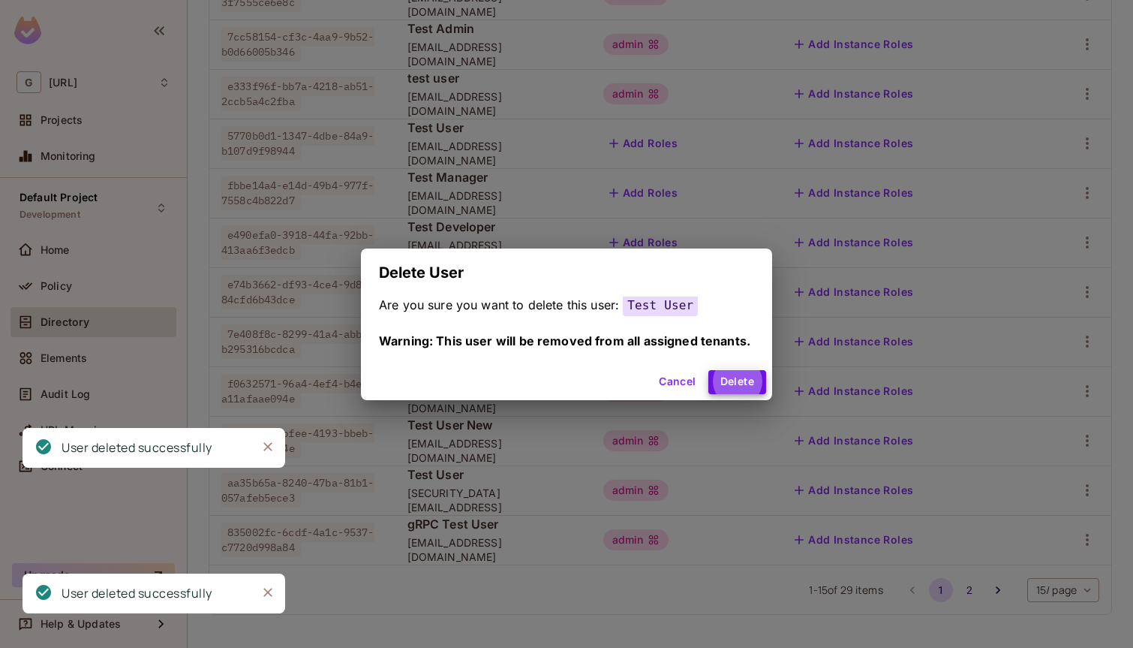
click at [708, 370] on button "Delete" at bounding box center [737, 382] width 58 height 24
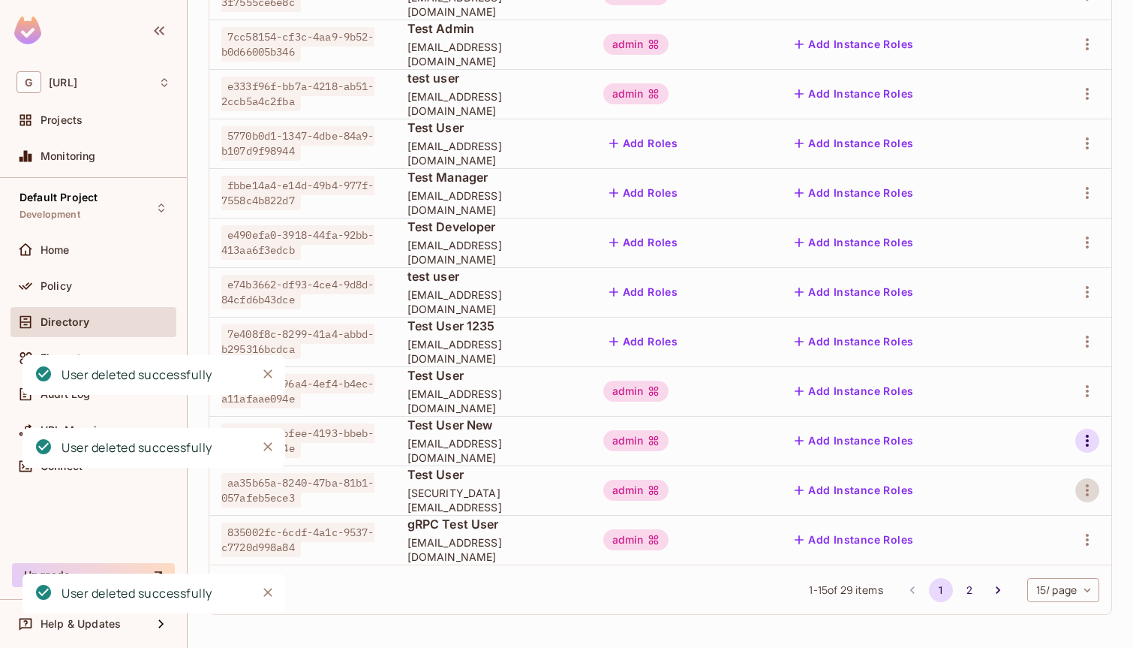
click at [1085, 444] on icon "button" at bounding box center [1087, 440] width 18 height 18
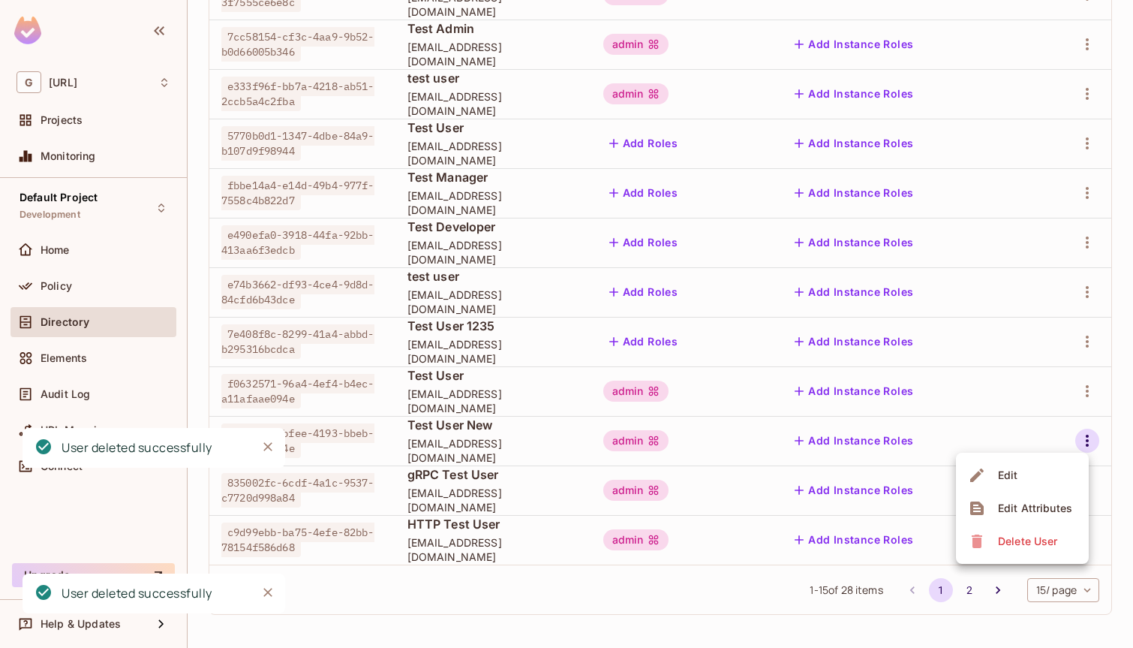
click at [1028, 530] on span "Delete User" at bounding box center [1027, 541] width 68 height 24
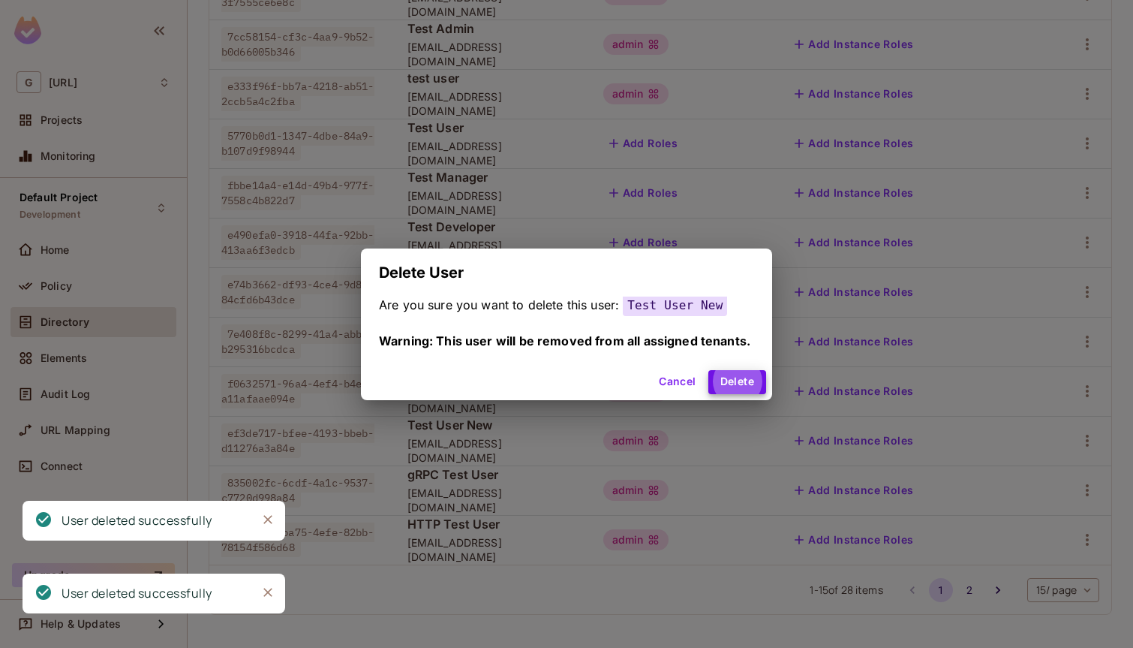
click at [708, 370] on button "Delete" at bounding box center [737, 382] width 58 height 24
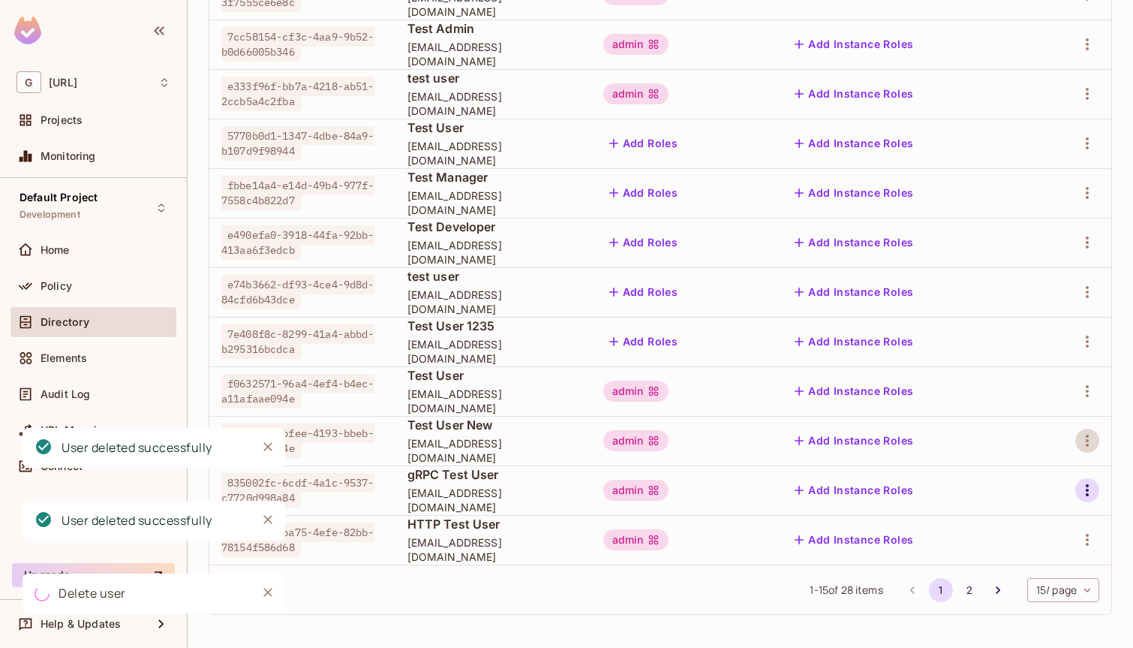
click at [1080, 494] on icon "button" at bounding box center [1087, 490] width 18 height 18
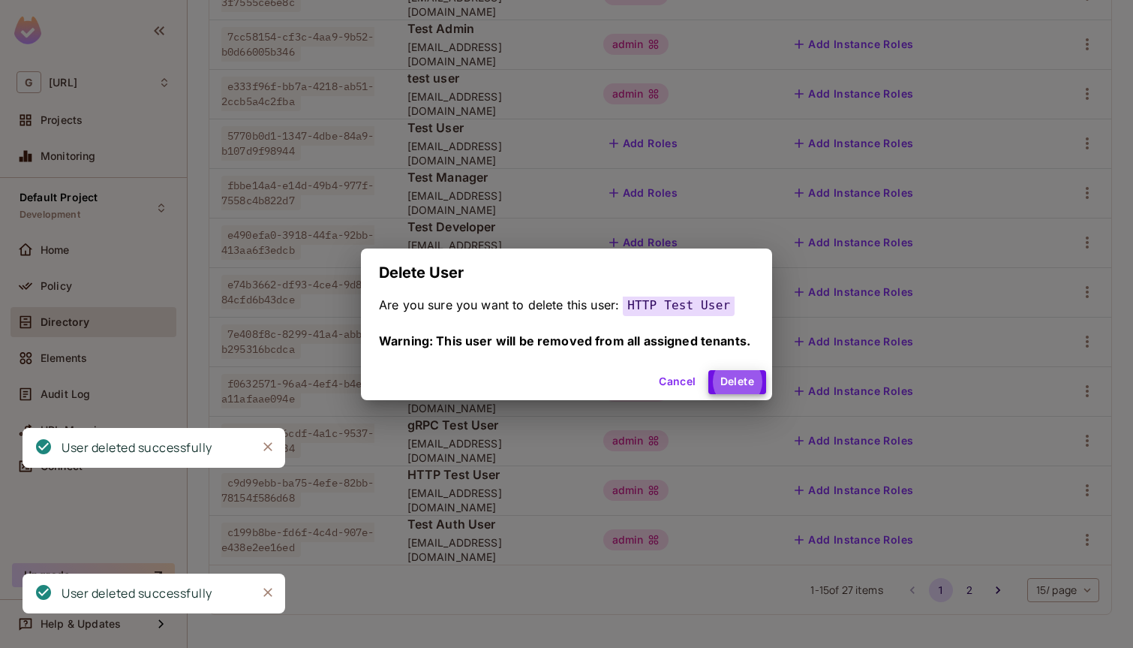
click at [708, 370] on button "Delete" at bounding box center [737, 382] width 58 height 24
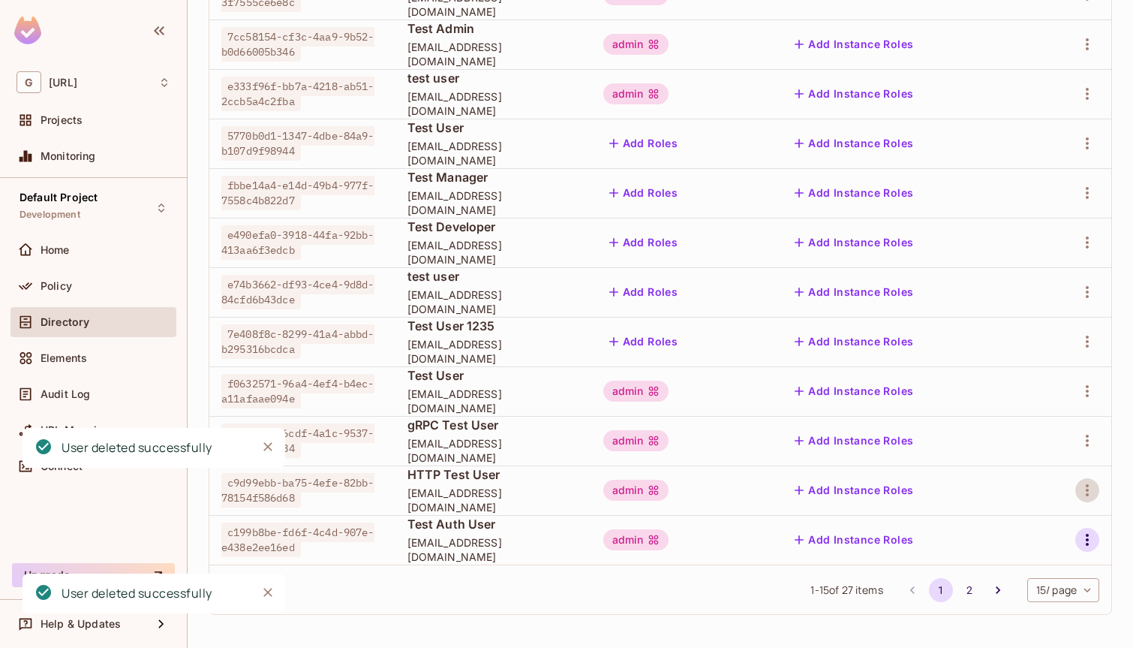
click at [1089, 544] on icon "button" at bounding box center [1087, 540] width 18 height 18
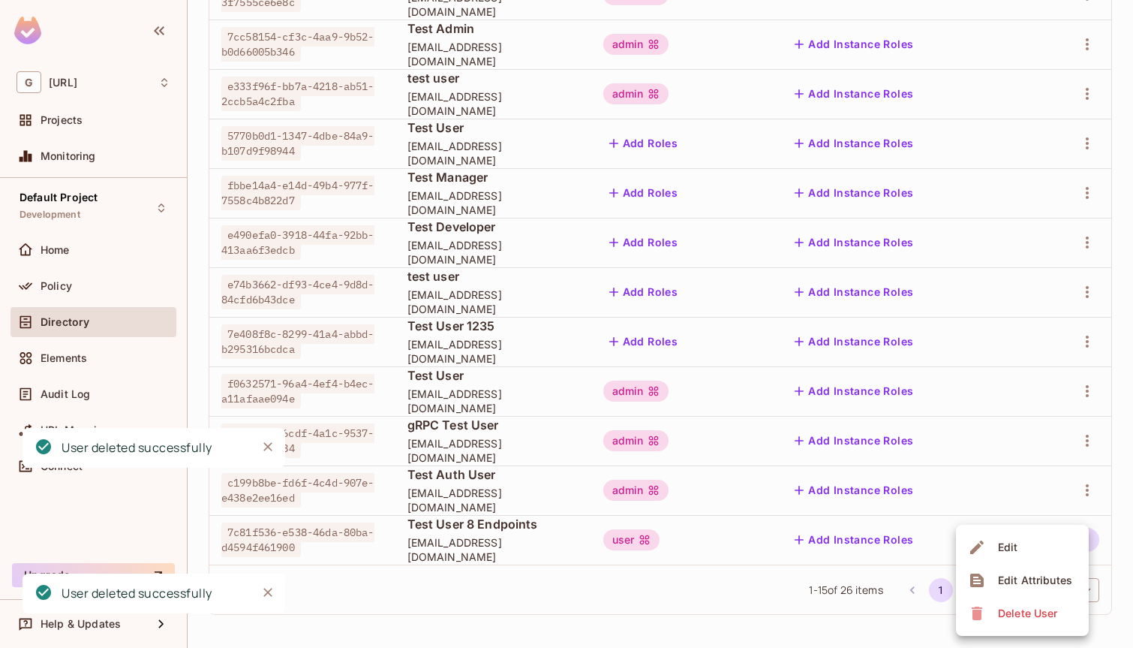
click at [1043, 612] on div "Delete User" at bounding box center [1027, 613] width 59 height 15
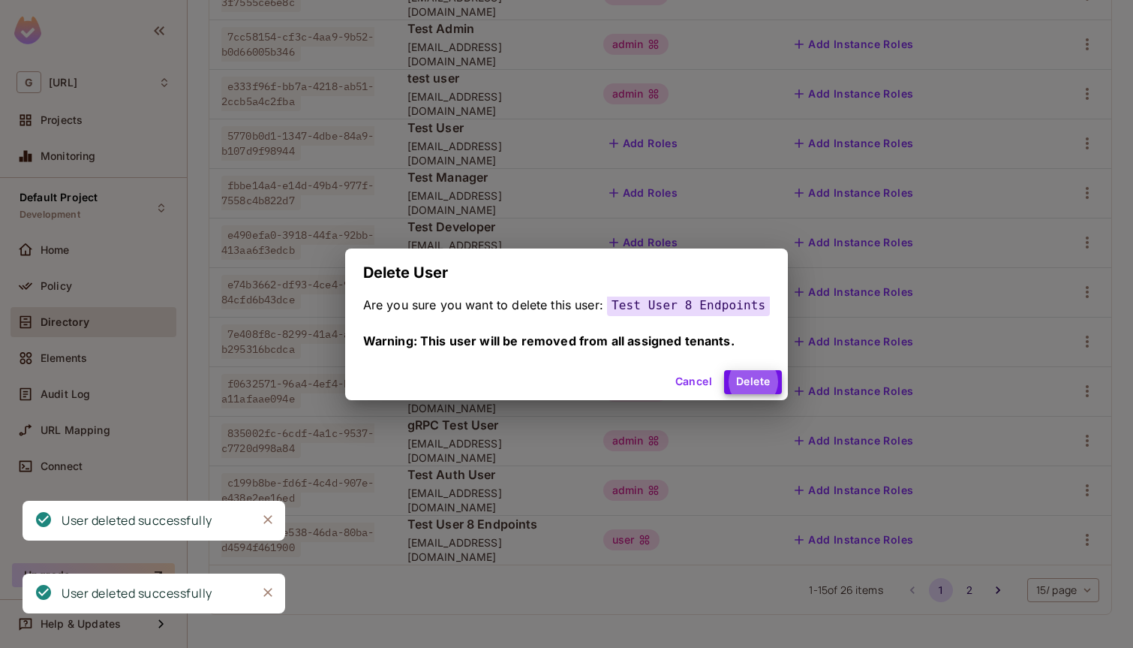
click at [724, 370] on button "Delete" at bounding box center [753, 382] width 58 height 24
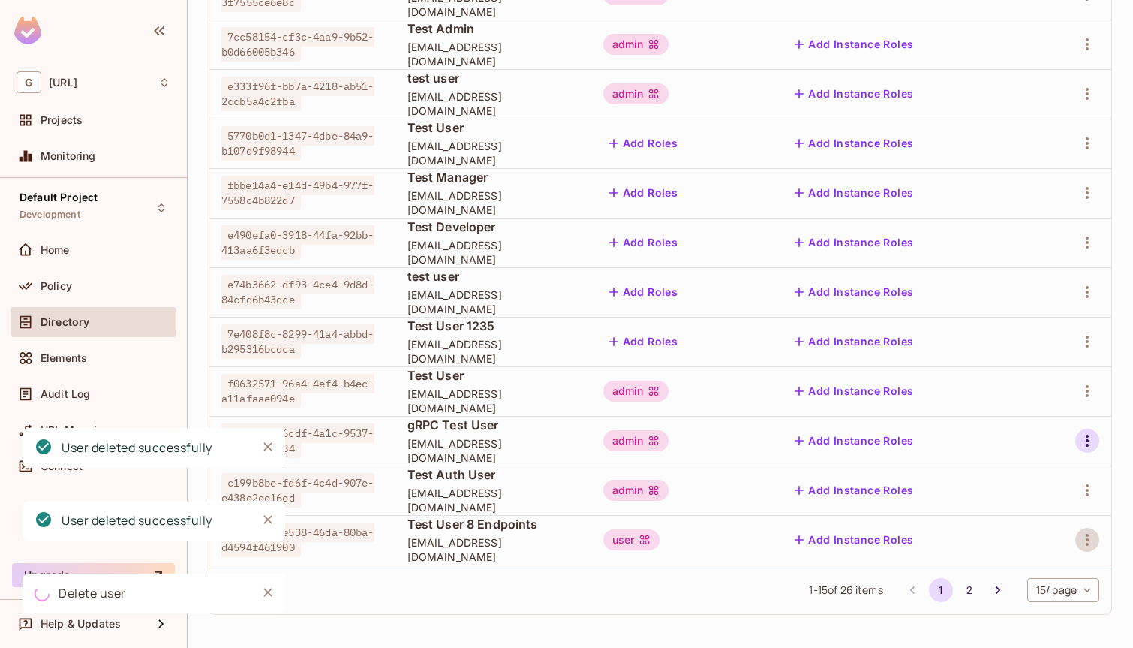
click at [1083, 440] on icon "button" at bounding box center [1087, 440] width 18 height 18
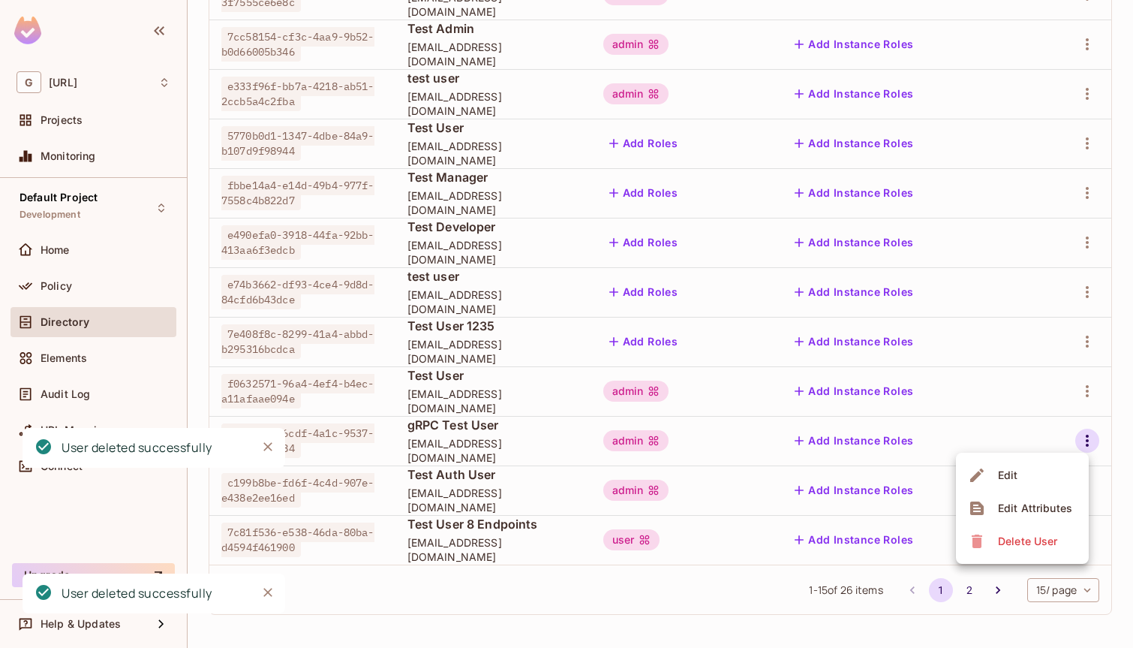
click at [1018, 530] on span "Delete User" at bounding box center [1027, 541] width 68 height 24
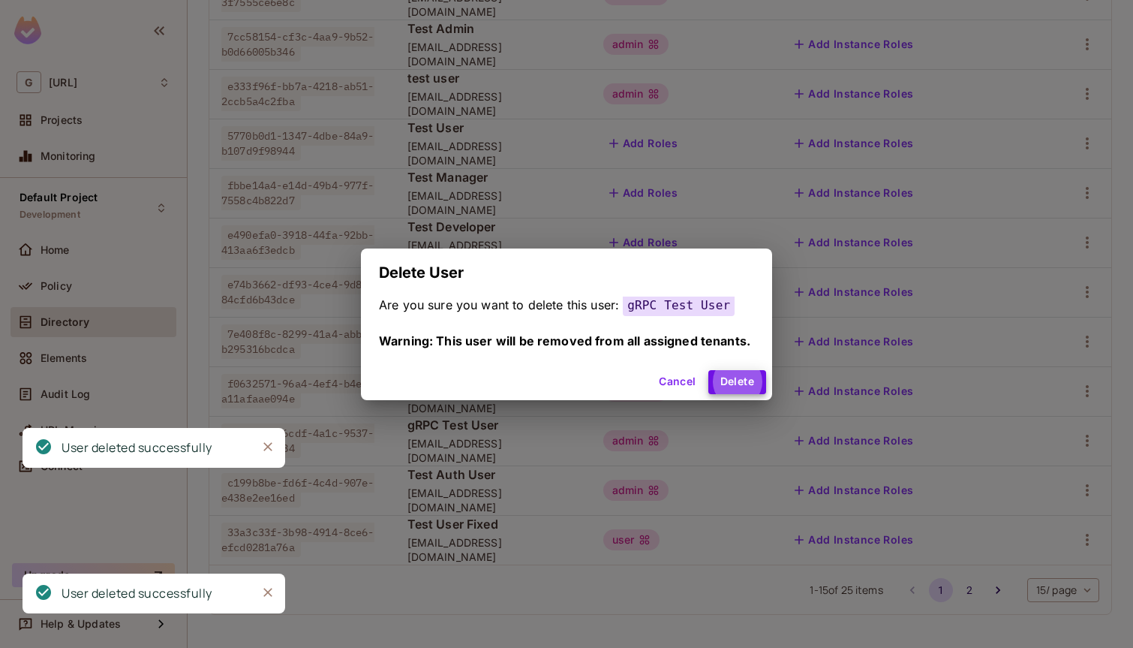
click at [708, 370] on button "Delete" at bounding box center [737, 382] width 58 height 24
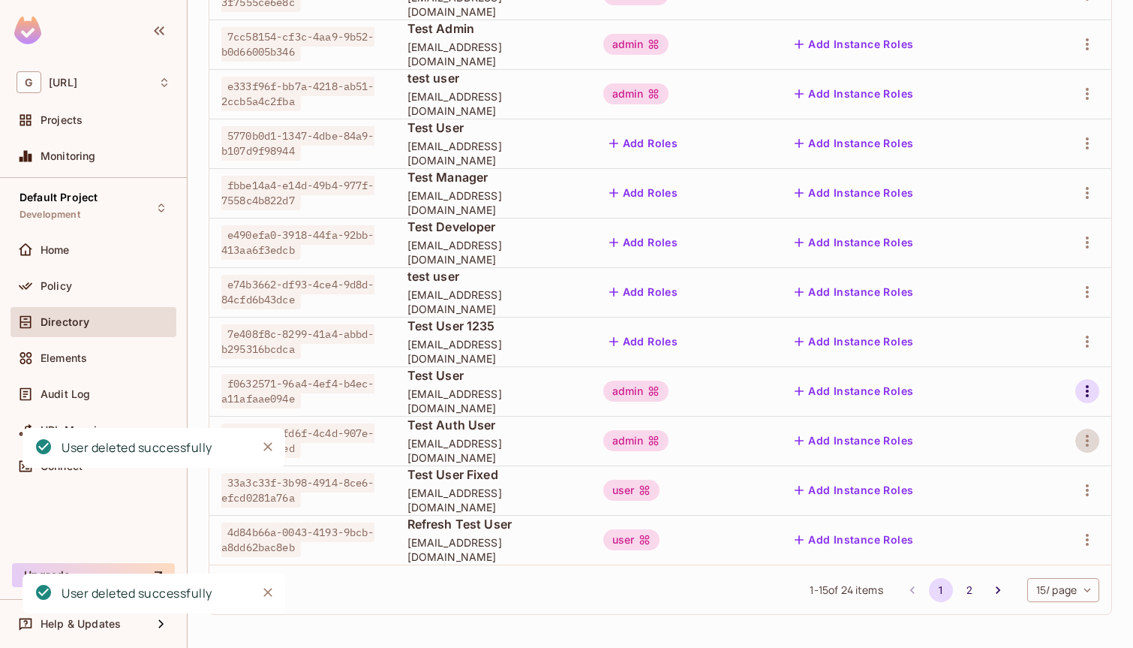
click at [1082, 386] on icon "button" at bounding box center [1087, 391] width 18 height 18
click at [1015, 488] on div "Delete User" at bounding box center [1027, 491] width 59 height 15
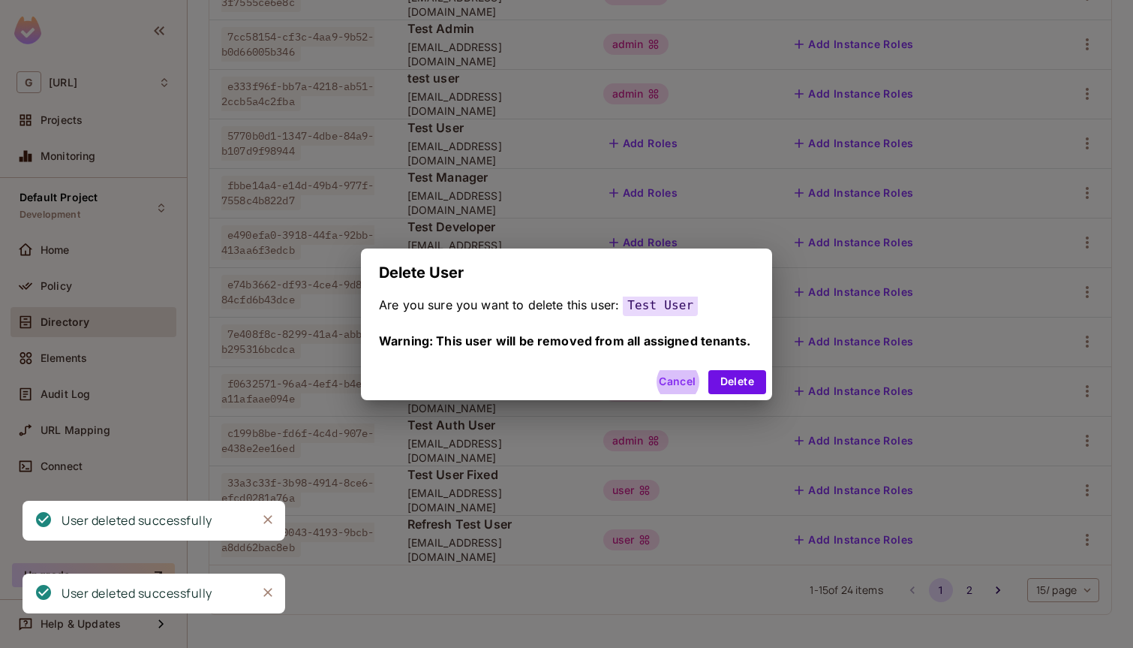
click at [708, 370] on button "Delete" at bounding box center [737, 382] width 58 height 24
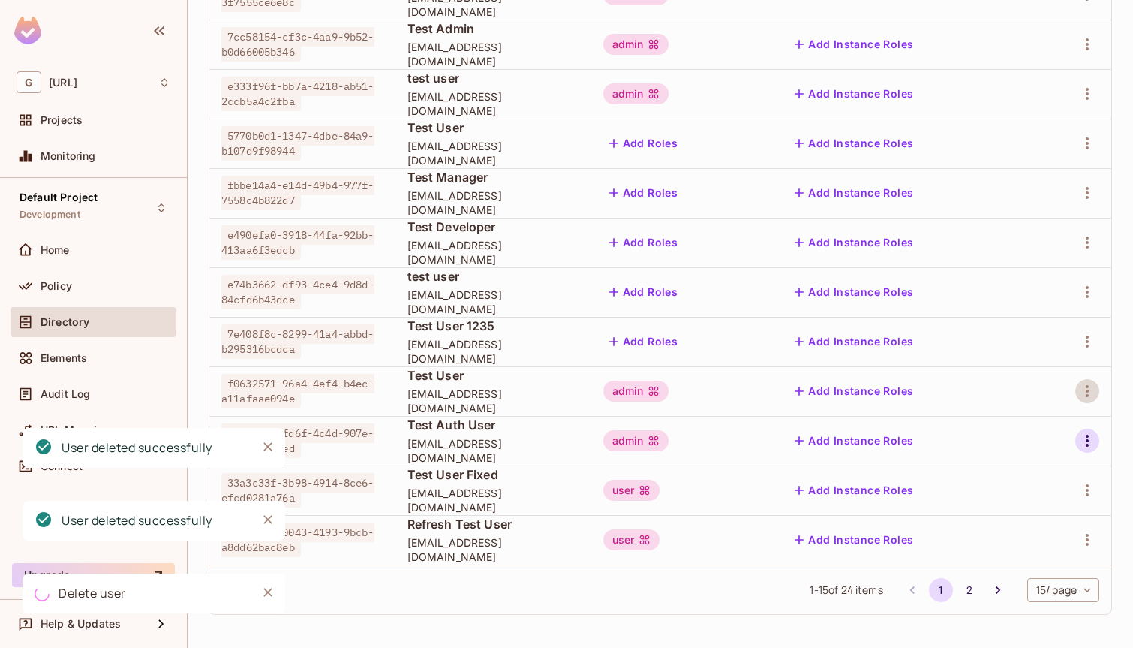
click at [1080, 444] on icon "button" at bounding box center [1087, 440] width 18 height 18
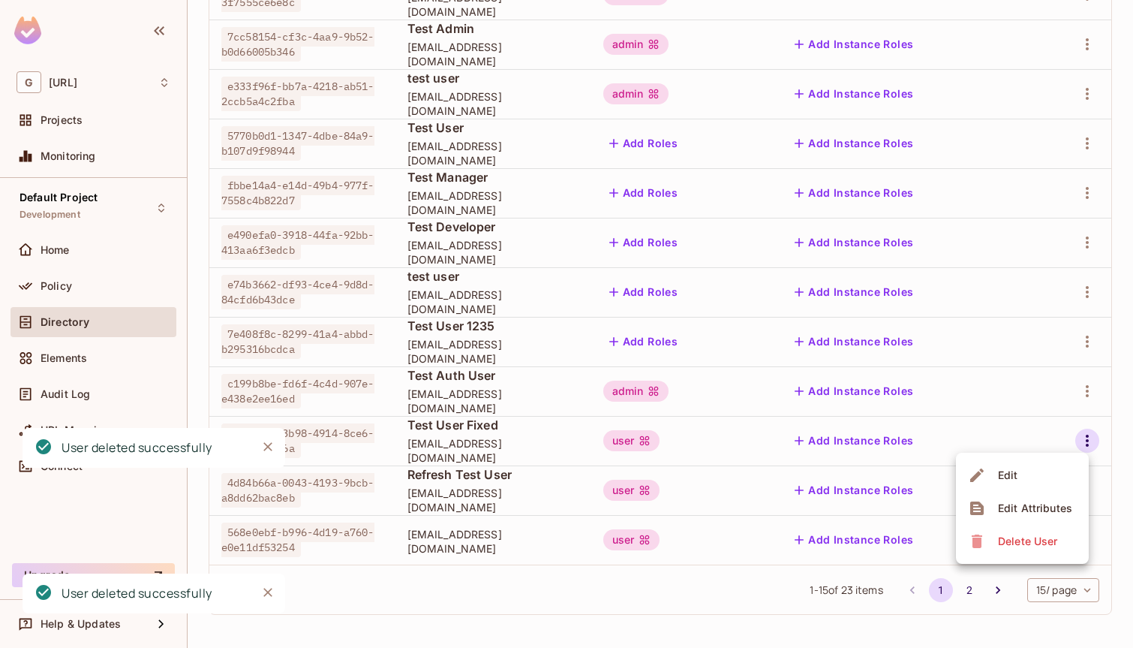
click at [1029, 558] on ul "Edit Edit Attributes Delete User" at bounding box center [1022, 507] width 133 height 111
click at [1029, 545] on div "Delete User" at bounding box center [1027, 541] width 59 height 15
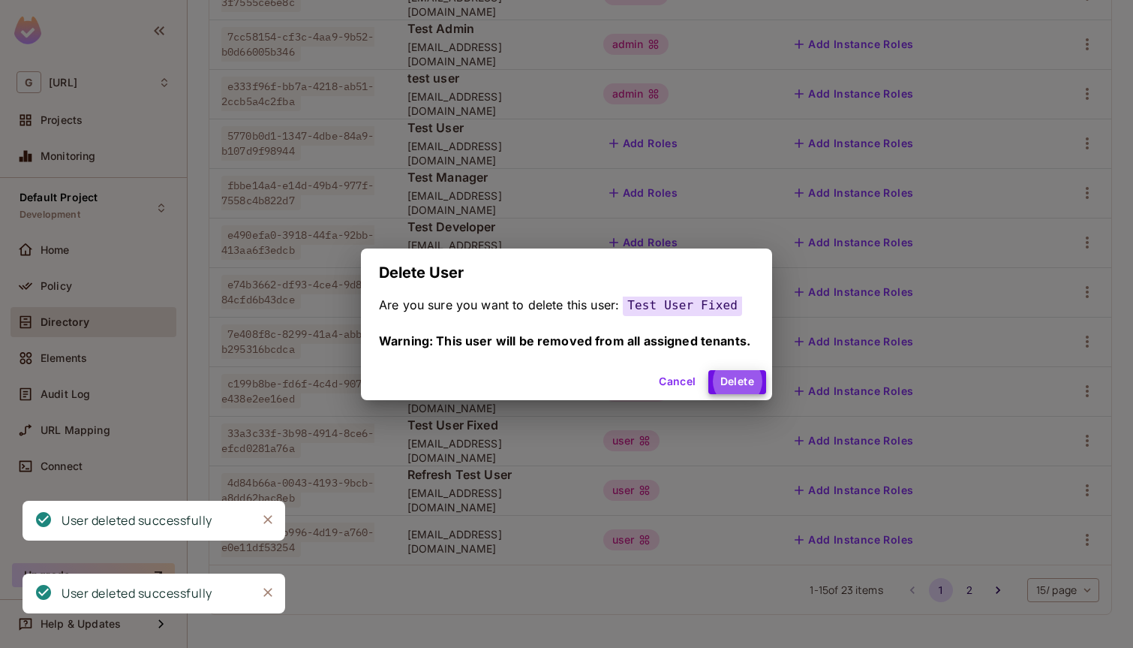
click at [708, 370] on button "Delete" at bounding box center [737, 382] width 58 height 24
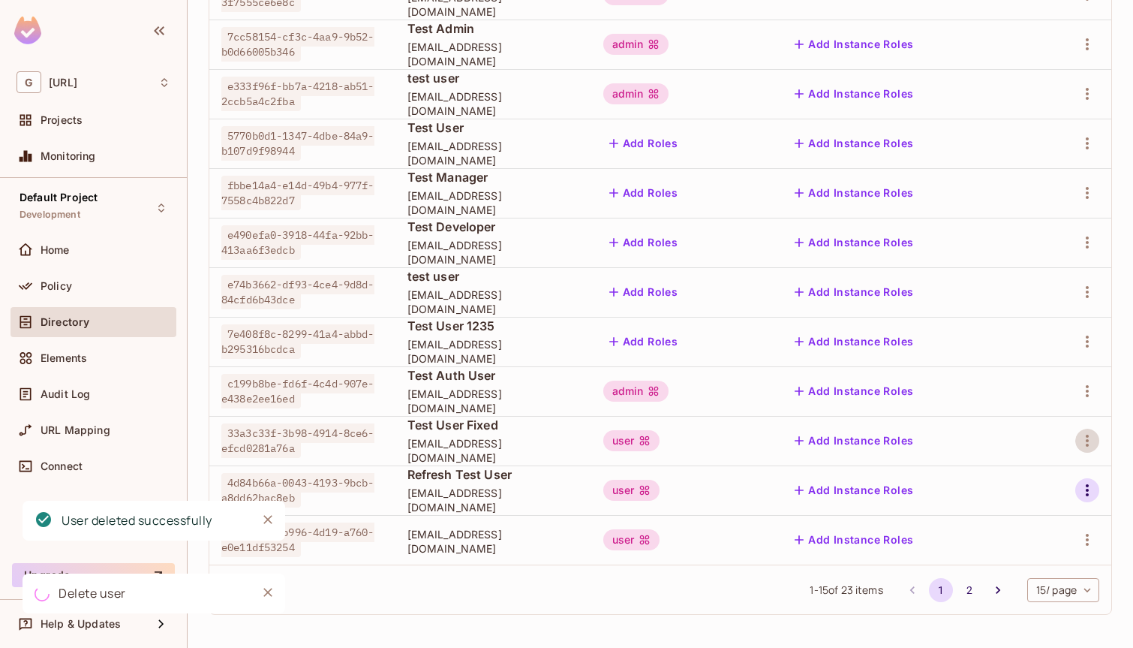
click at [1082, 490] on icon "button" at bounding box center [1087, 490] width 18 height 18
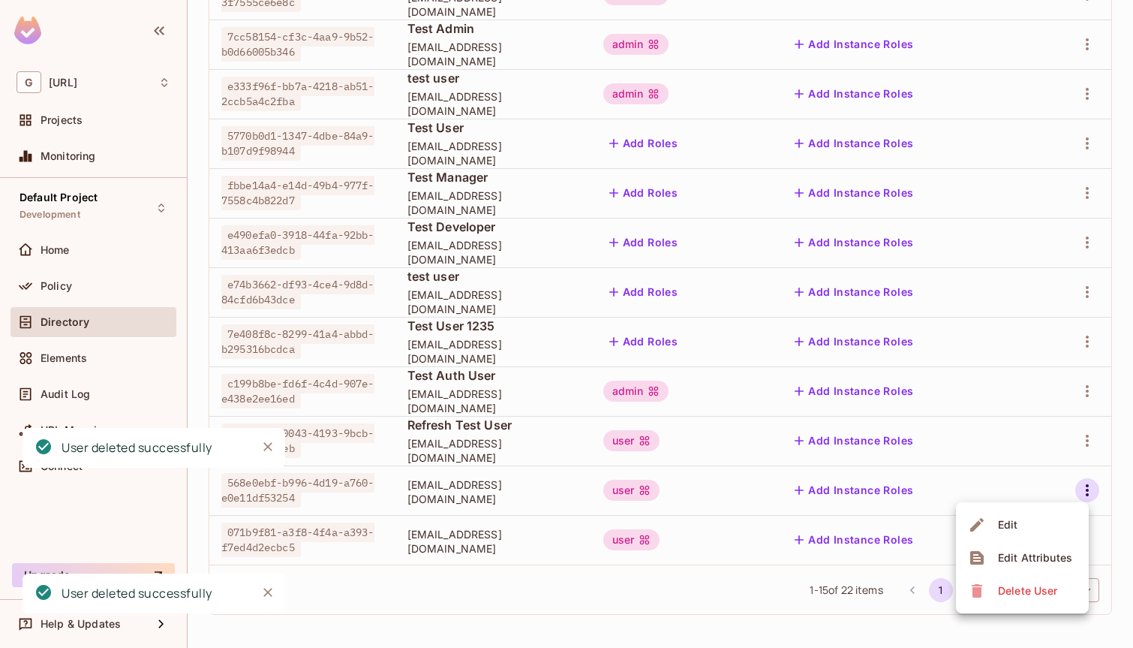
click at [998, 583] on div "Delete User" at bounding box center [1027, 590] width 59 height 15
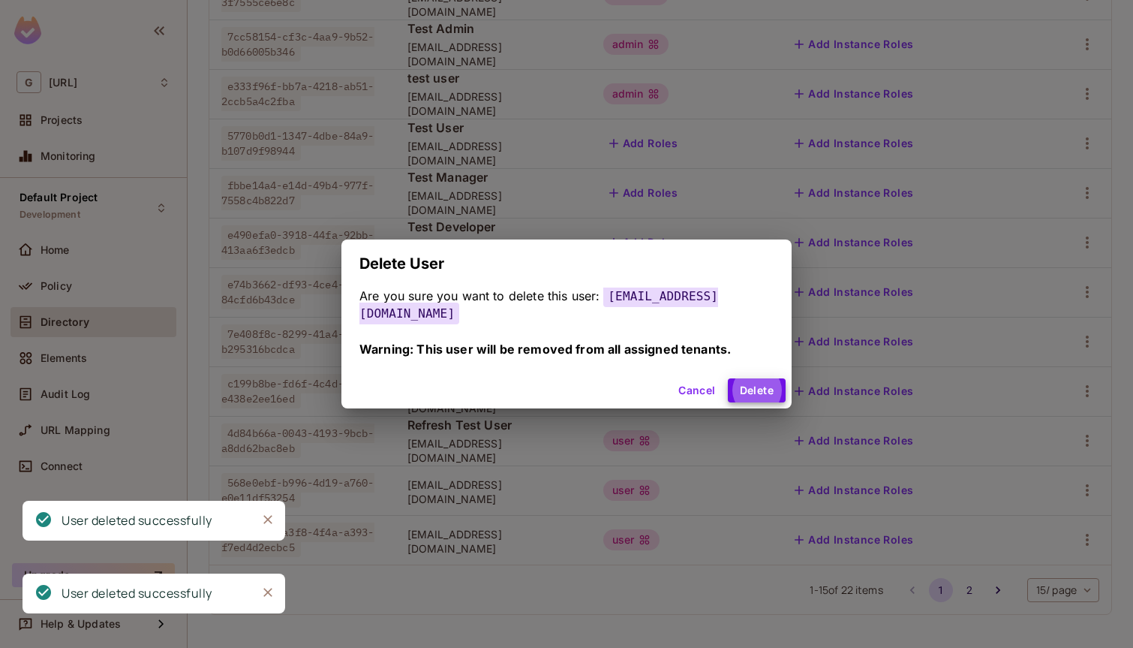
click at [728, 378] on button "Delete" at bounding box center [757, 390] width 58 height 24
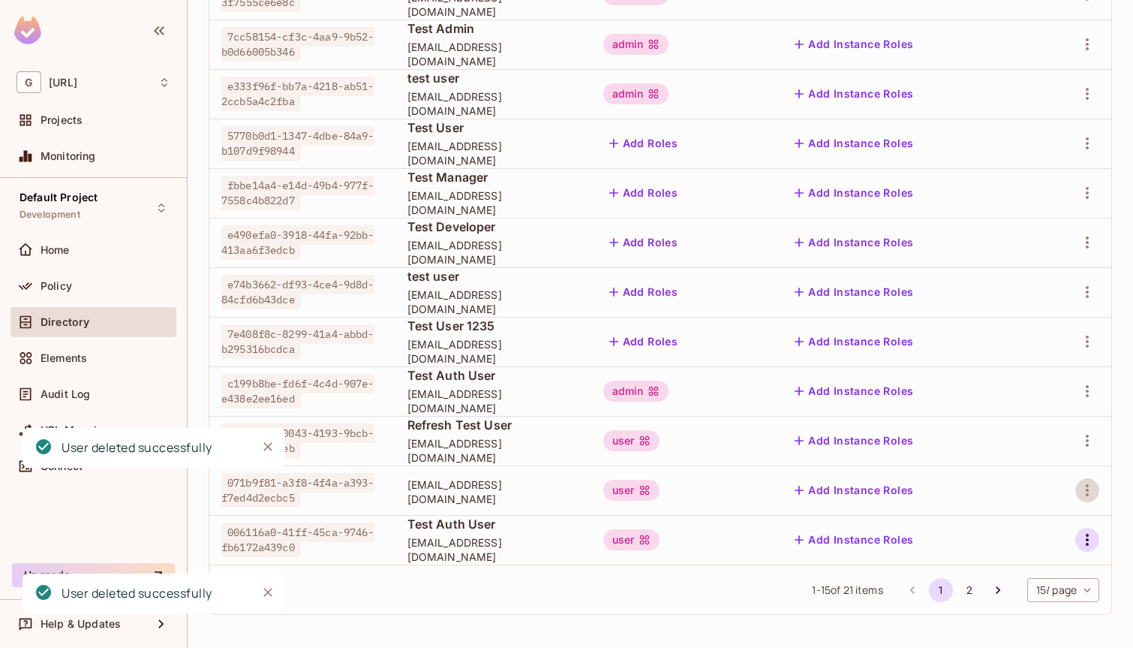
click at [1084, 537] on icon "button" at bounding box center [1087, 540] width 18 height 18
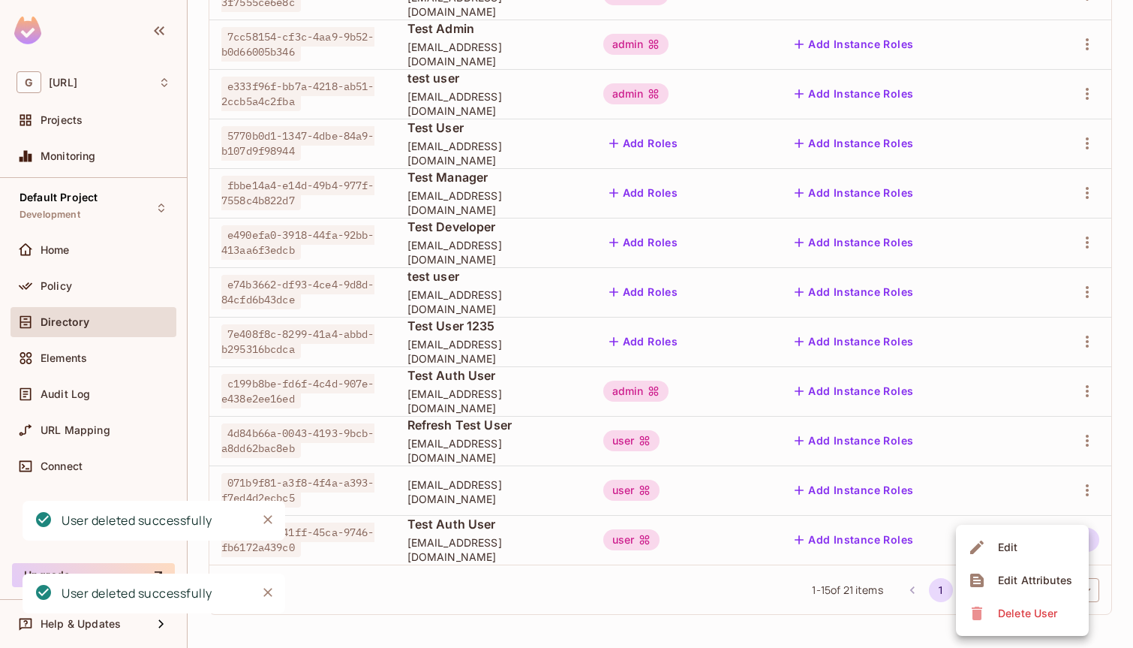
click at [1024, 626] on li "Delete User" at bounding box center [1022, 613] width 133 height 33
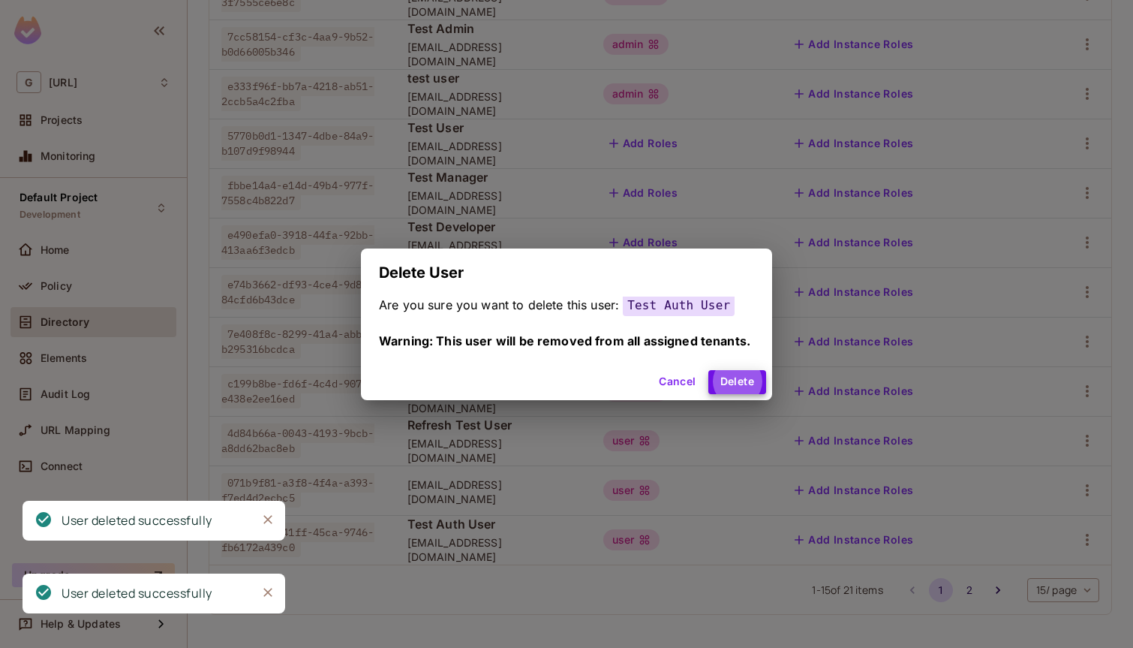
click at [708, 370] on button "Delete" at bounding box center [737, 382] width 58 height 24
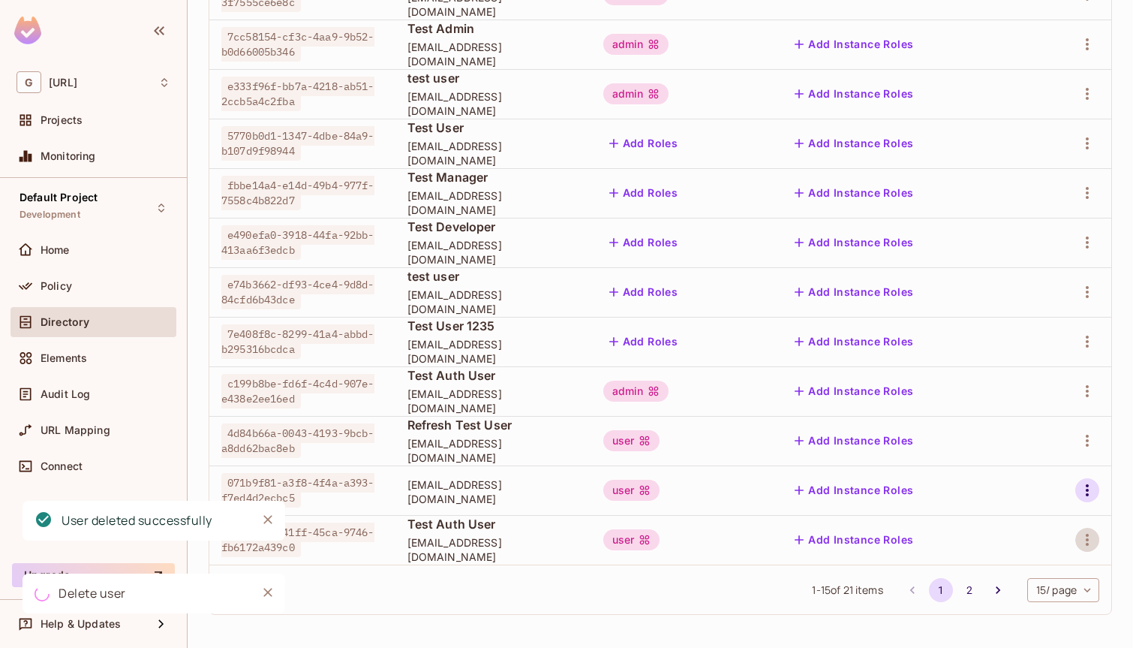
click at [1085, 487] on icon "button" at bounding box center [1087, 490] width 18 height 18
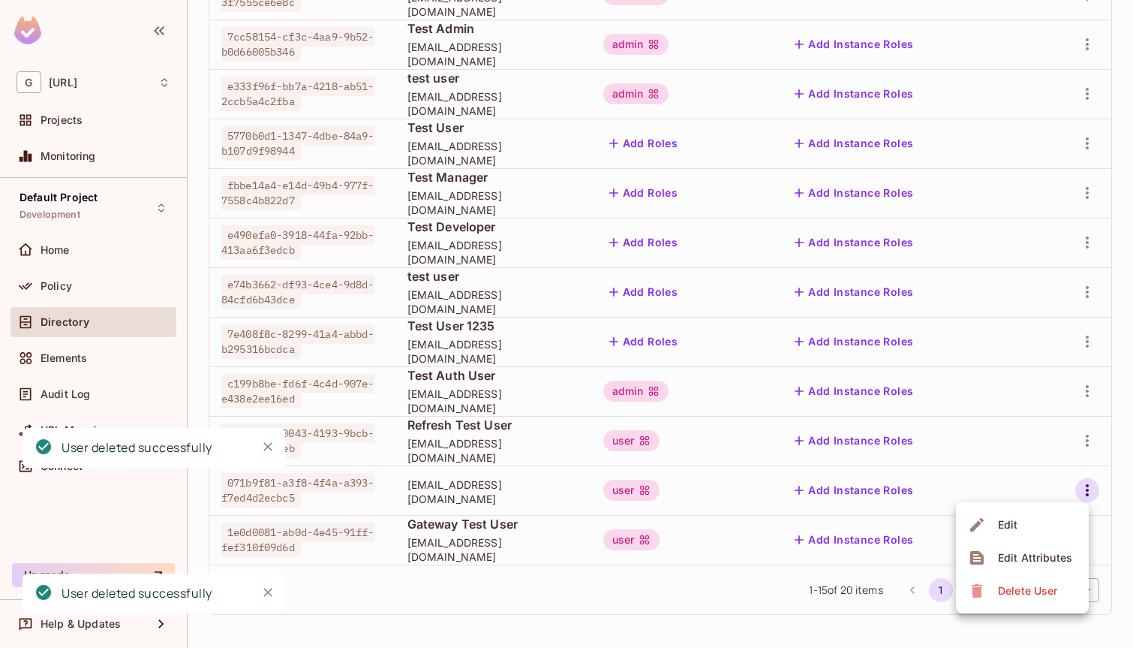
click at [1035, 582] on span "Delete User" at bounding box center [1027, 591] width 68 height 24
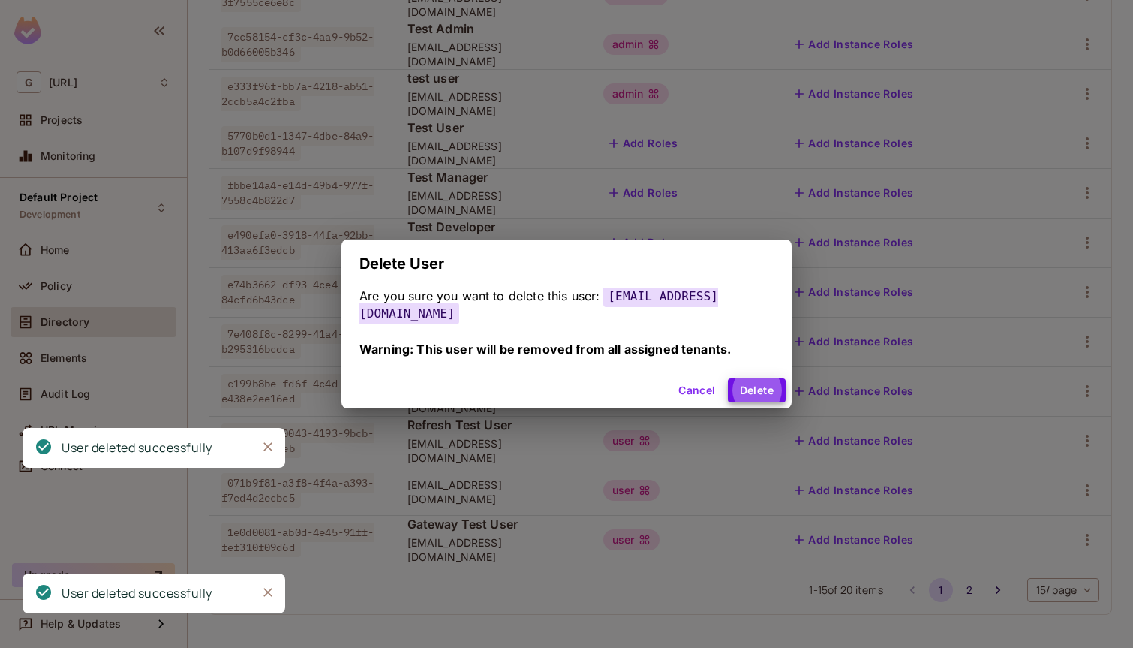
click at [728, 378] on button "Delete" at bounding box center [757, 390] width 58 height 24
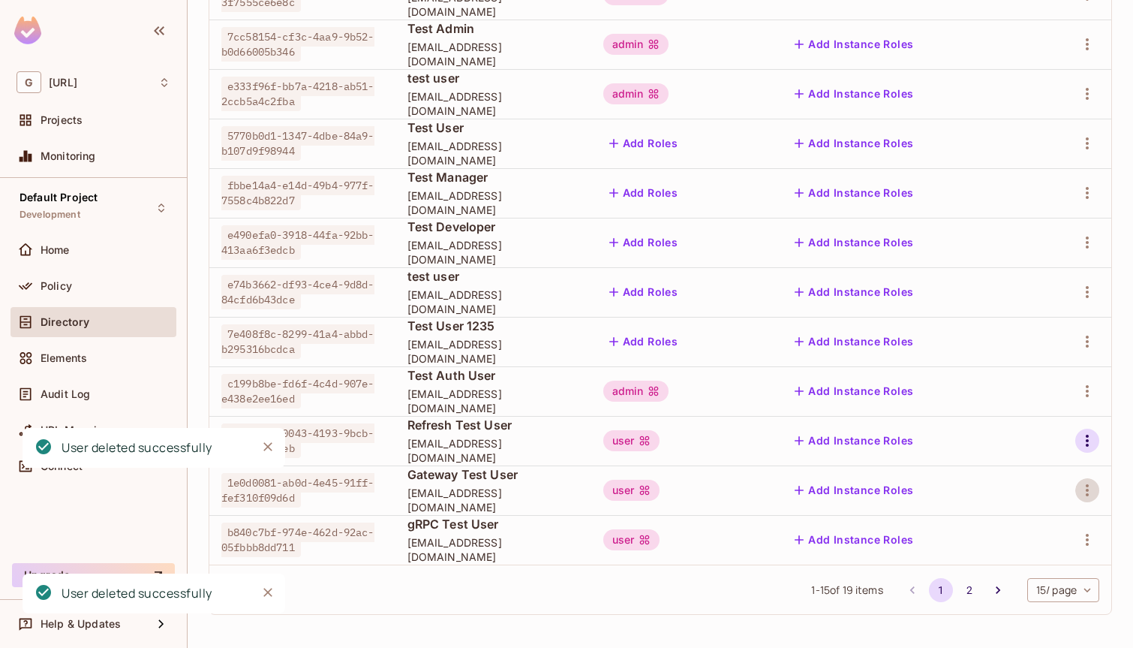
click at [1088, 437] on icon "button" at bounding box center [1087, 440] width 3 height 12
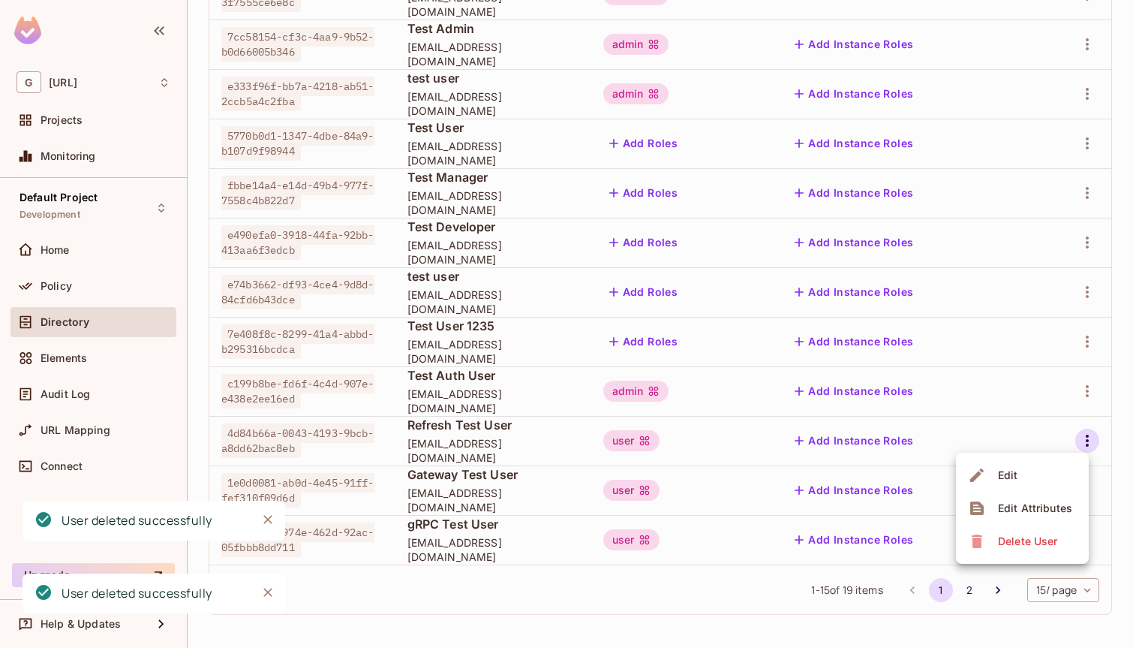
click at [1035, 543] on div "Delete User" at bounding box center [1027, 541] width 59 height 15
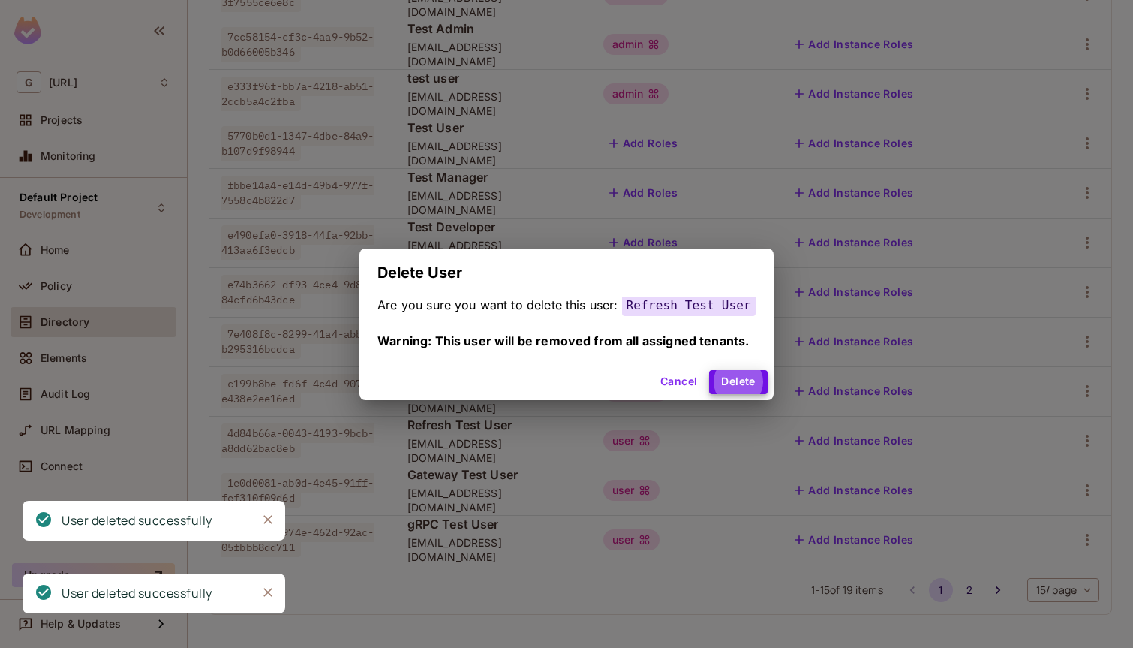
click at [709, 370] on button "Delete" at bounding box center [738, 382] width 58 height 24
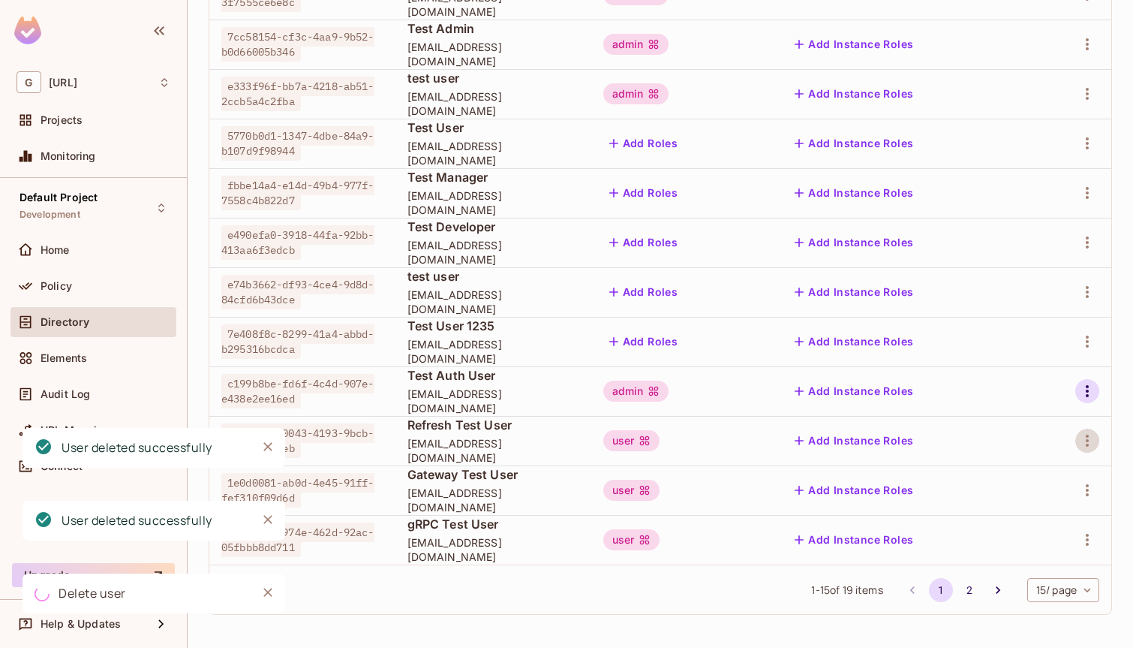
click at [1078, 393] on icon "button" at bounding box center [1087, 391] width 18 height 18
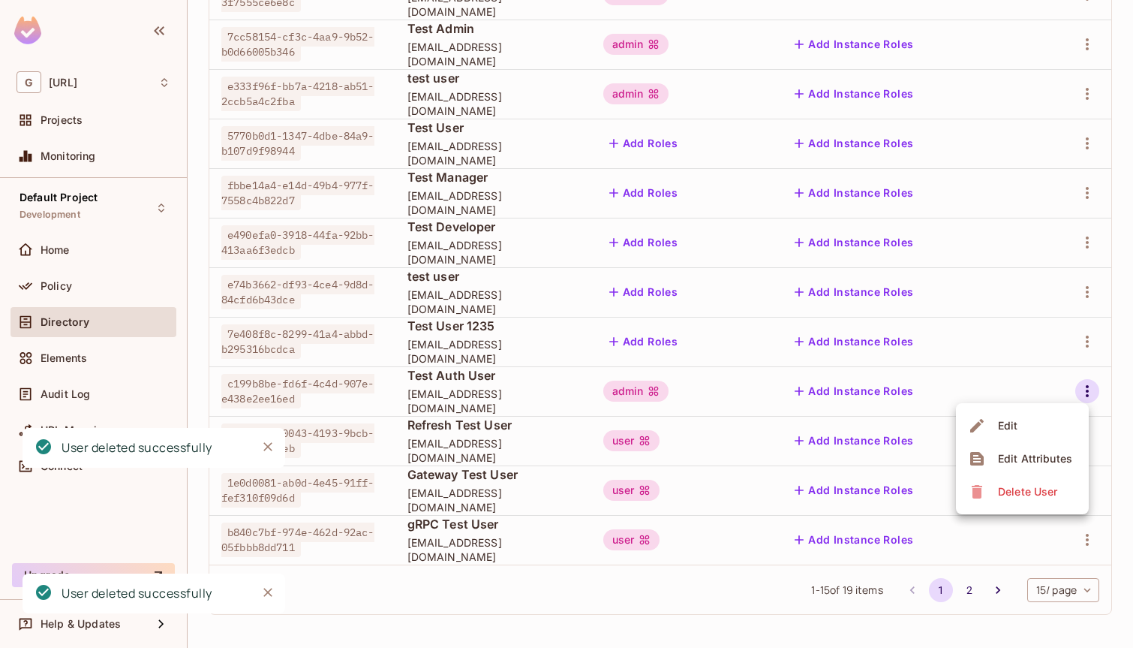
click at [1016, 497] on div "Delete User" at bounding box center [1027, 491] width 59 height 15
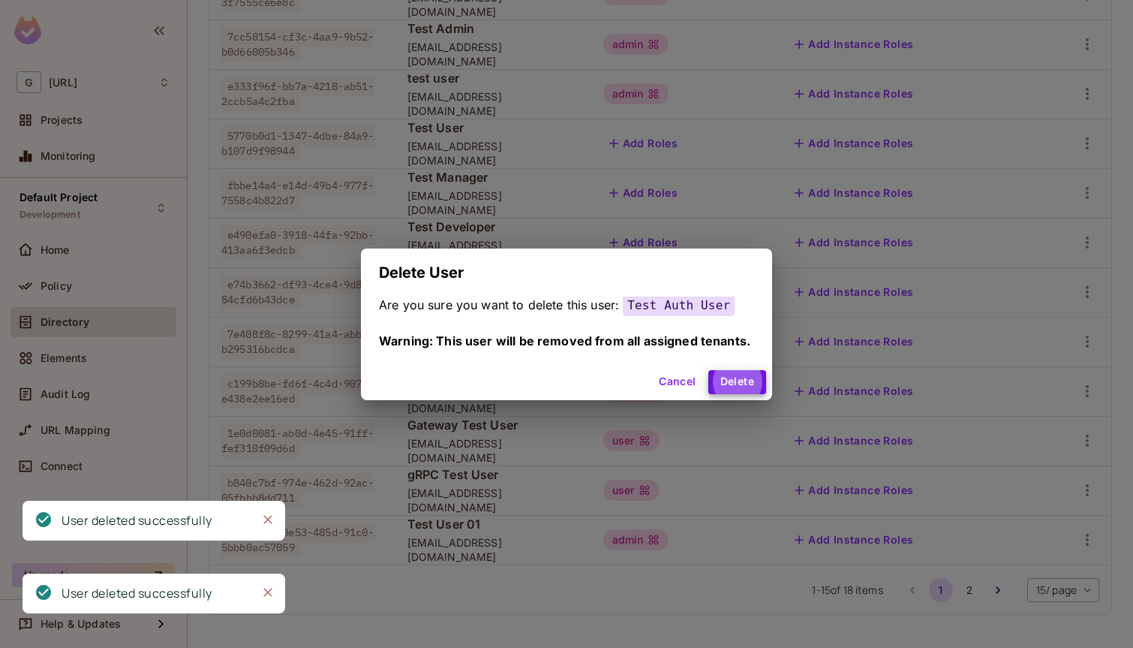
click at [708, 370] on button "Delete" at bounding box center [737, 382] width 58 height 24
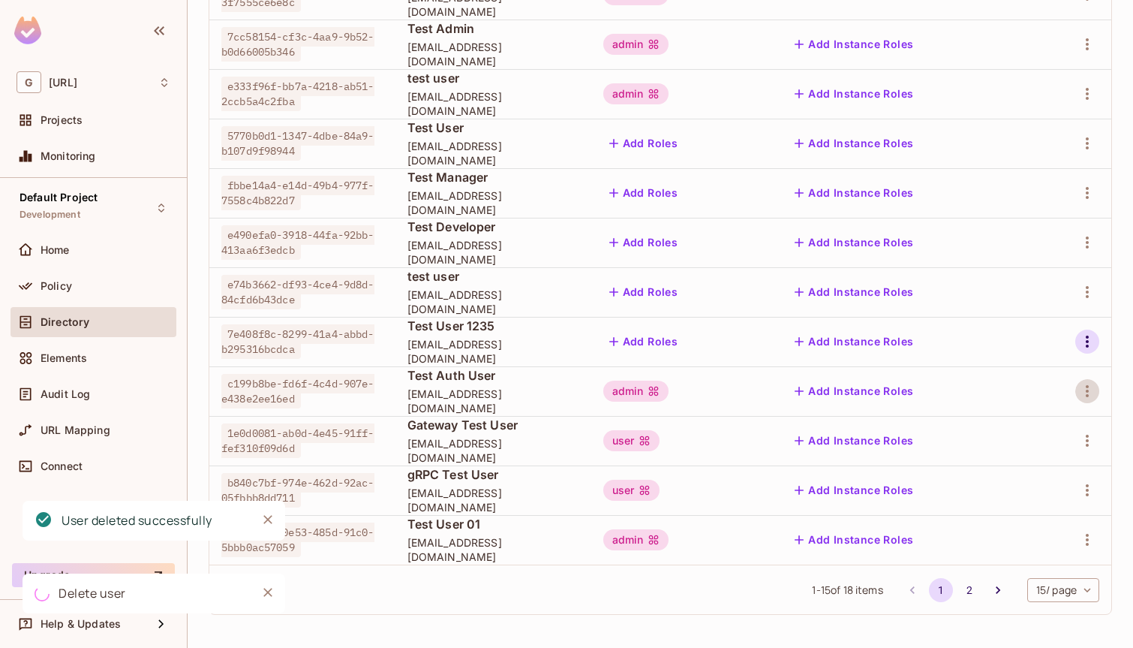
click at [1085, 335] on icon "button" at bounding box center [1087, 341] width 18 height 18
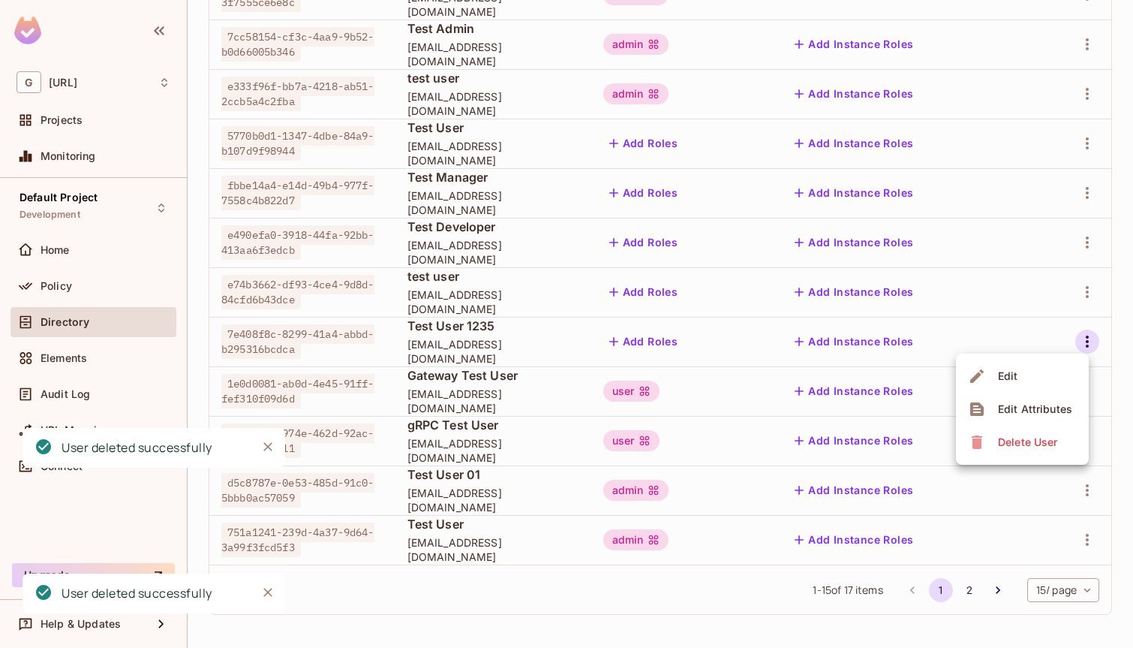
click at [1034, 443] on div "Delete User" at bounding box center [1027, 441] width 59 height 15
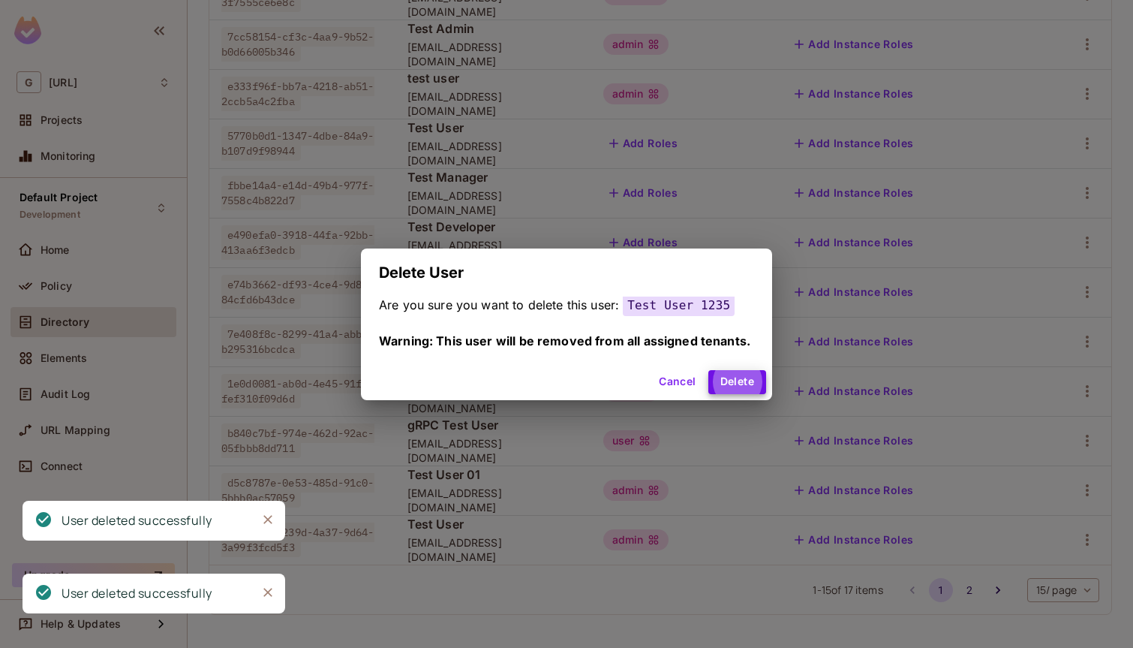
click at [708, 370] on button "Delete" at bounding box center [737, 382] width 58 height 24
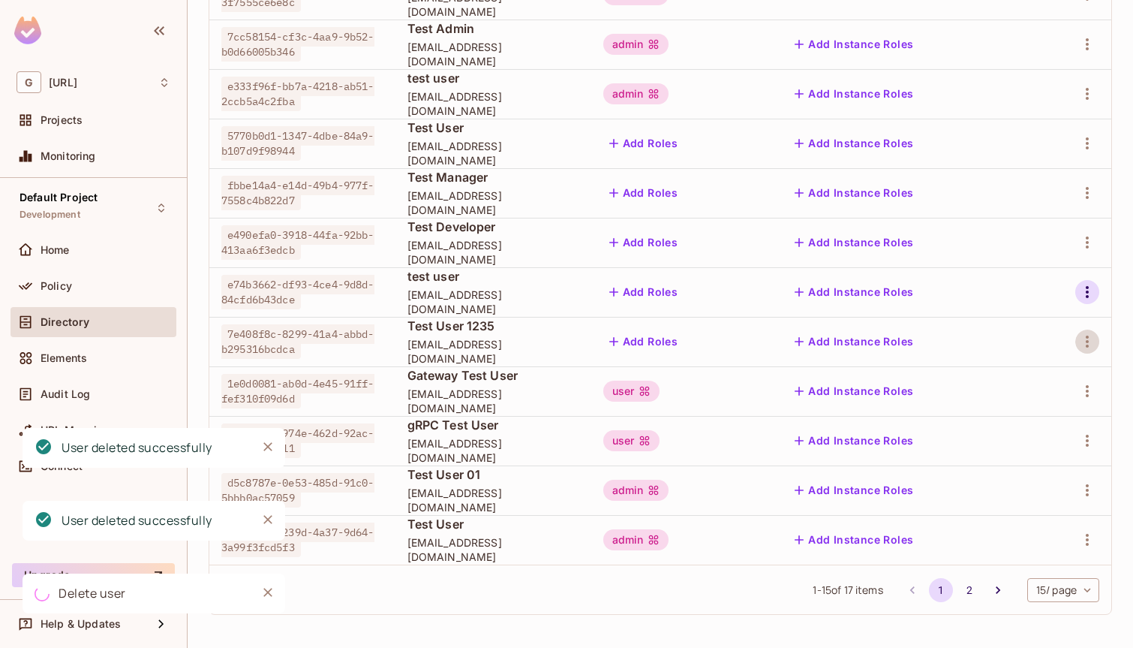
click at [1087, 300] on icon "button" at bounding box center [1087, 292] width 18 height 18
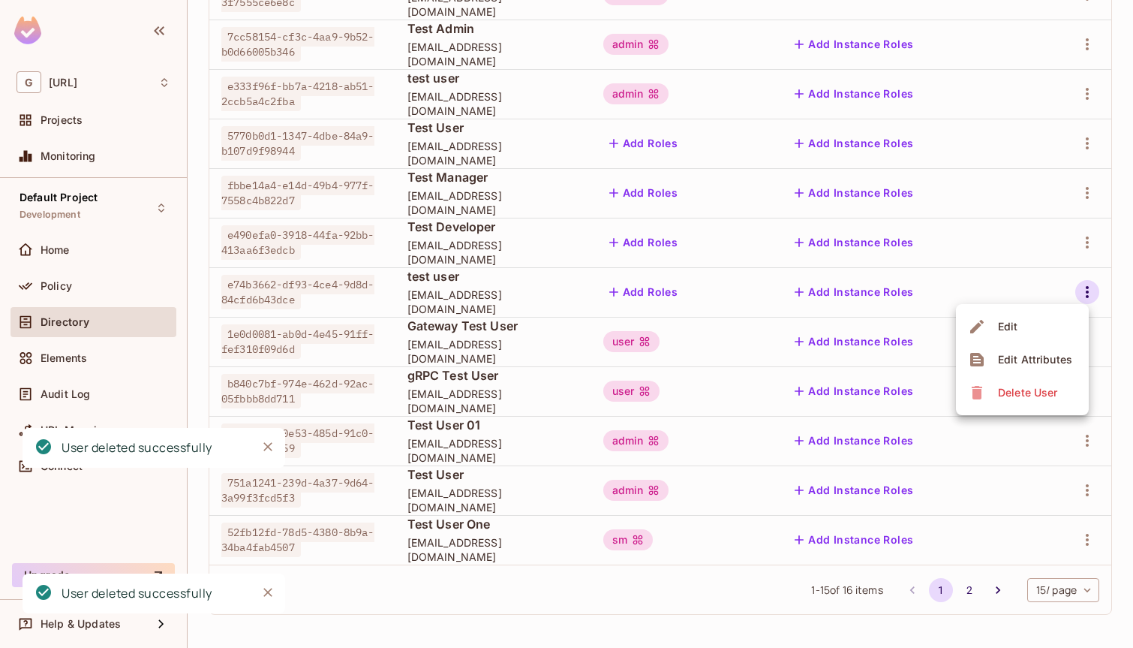
click at [1028, 400] on span "Delete User" at bounding box center [1027, 392] width 68 height 24
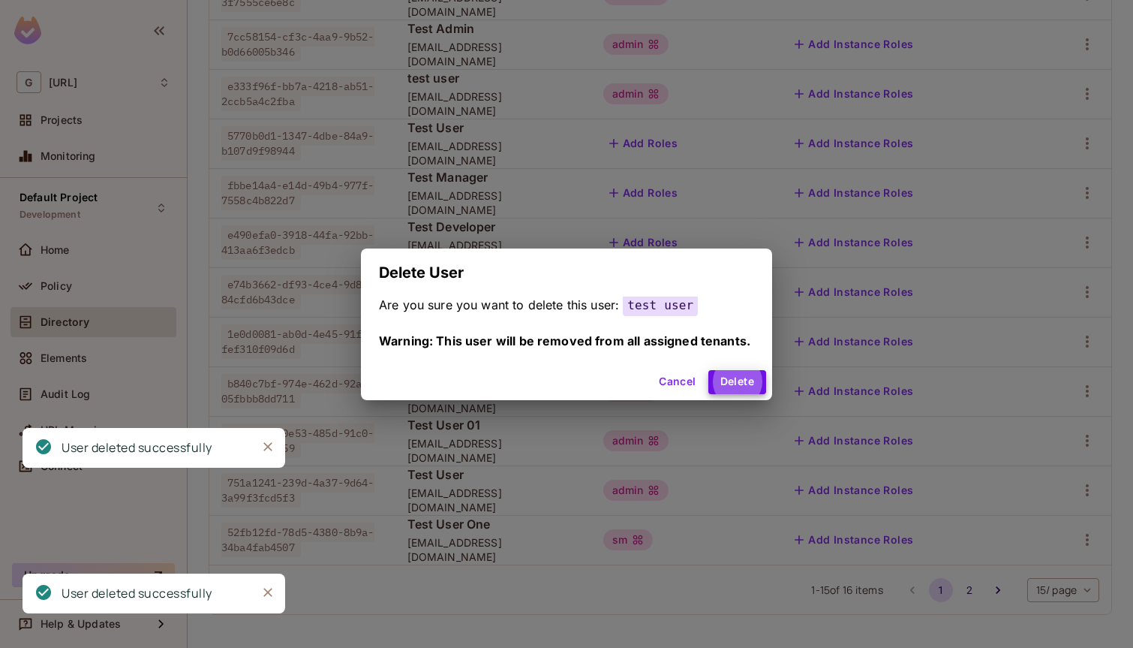
click at [708, 370] on button "Delete" at bounding box center [737, 382] width 58 height 24
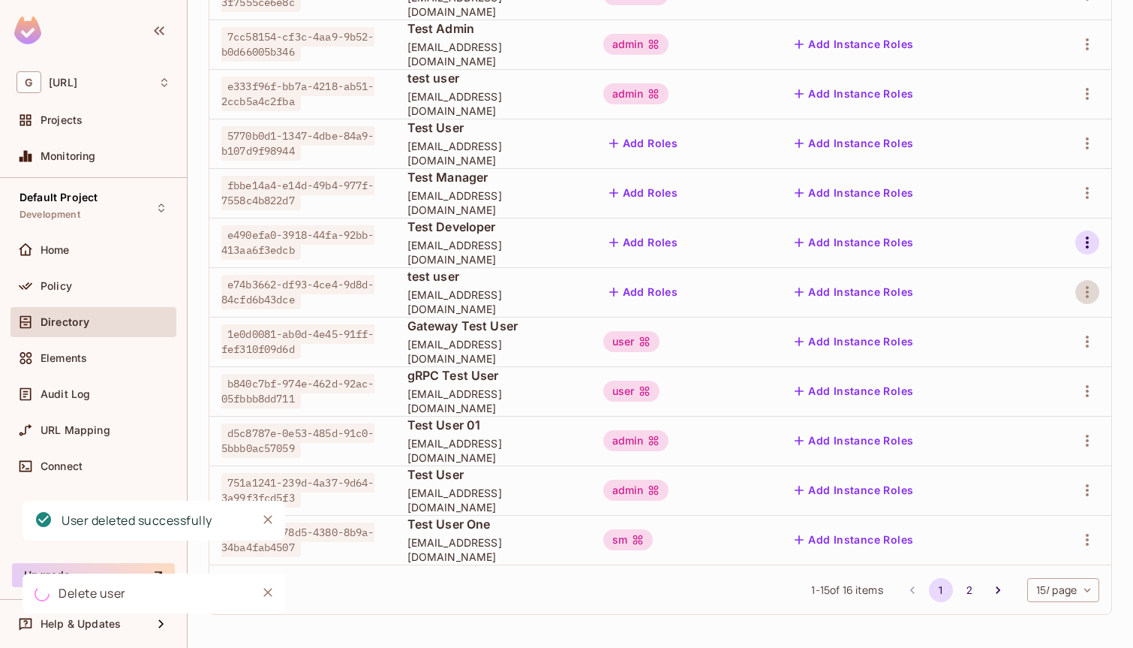
click at [1089, 241] on icon "button" at bounding box center [1087, 242] width 18 height 18
click at [1043, 346] on div "Delete User" at bounding box center [1027, 342] width 59 height 15
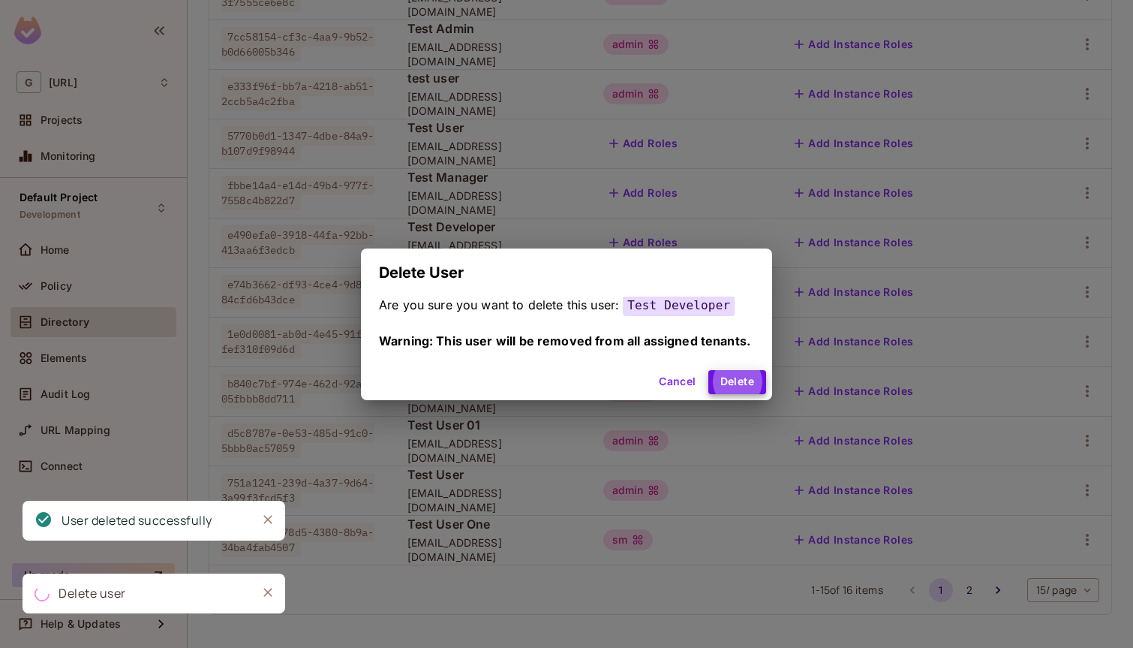
click at [708, 370] on button "Delete" at bounding box center [737, 382] width 58 height 24
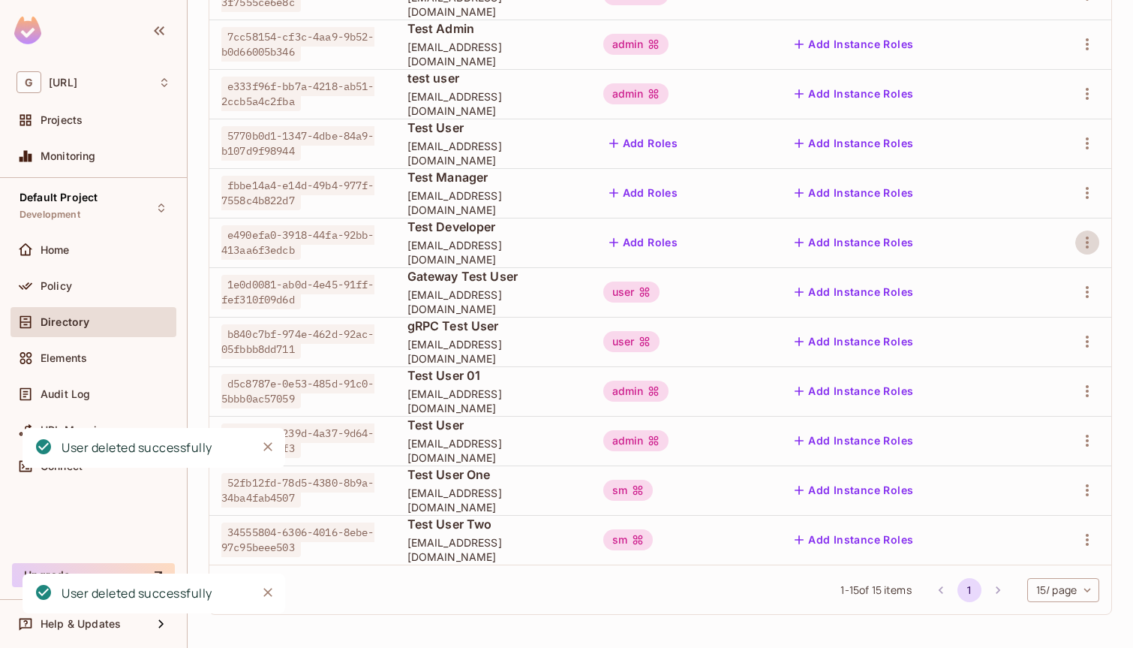
scroll to position [351, 0]
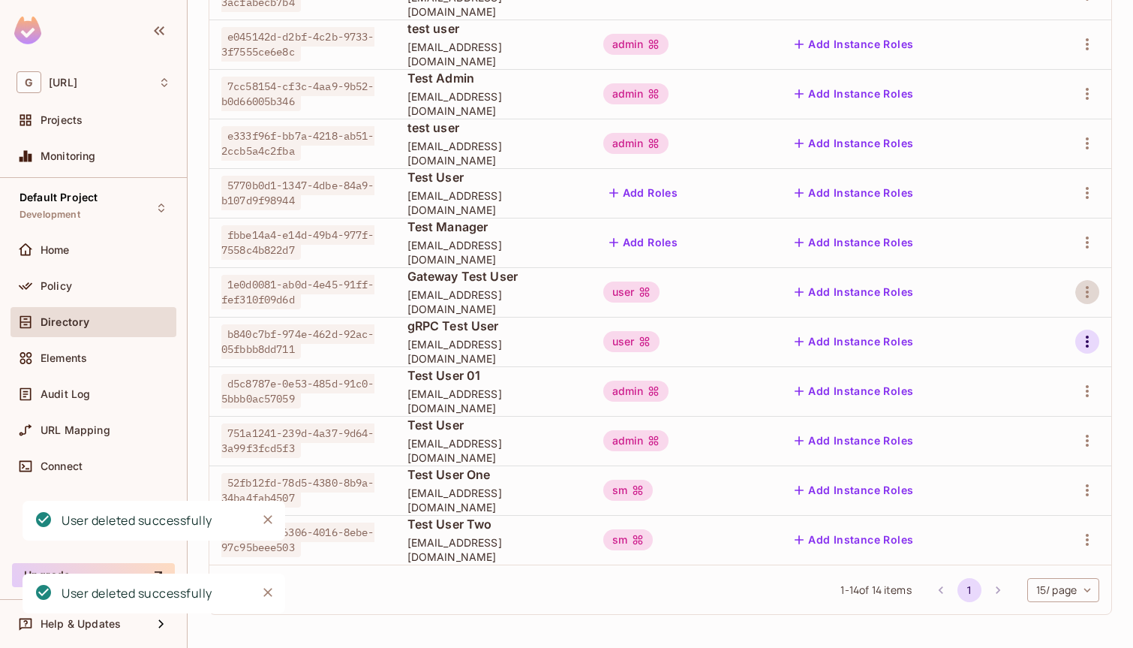
click at [1087, 335] on icon "button" at bounding box center [1087, 341] width 18 height 18
click at [1030, 441] on div "Delete User" at bounding box center [1027, 441] width 59 height 15
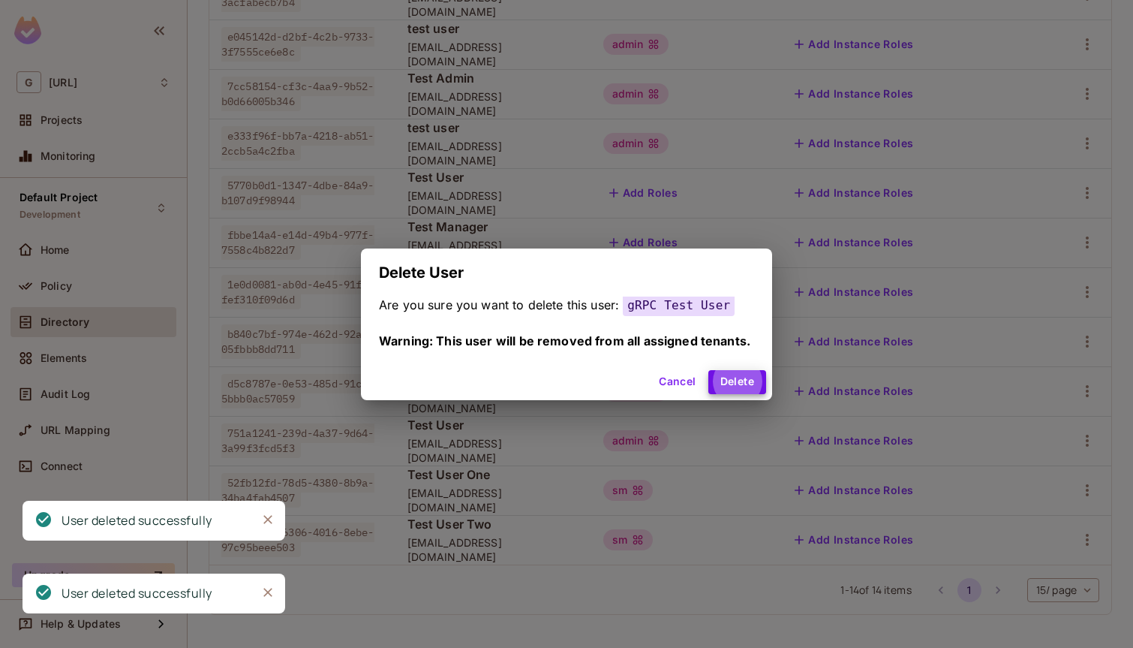
click at [708, 370] on button "Delete" at bounding box center [737, 382] width 58 height 24
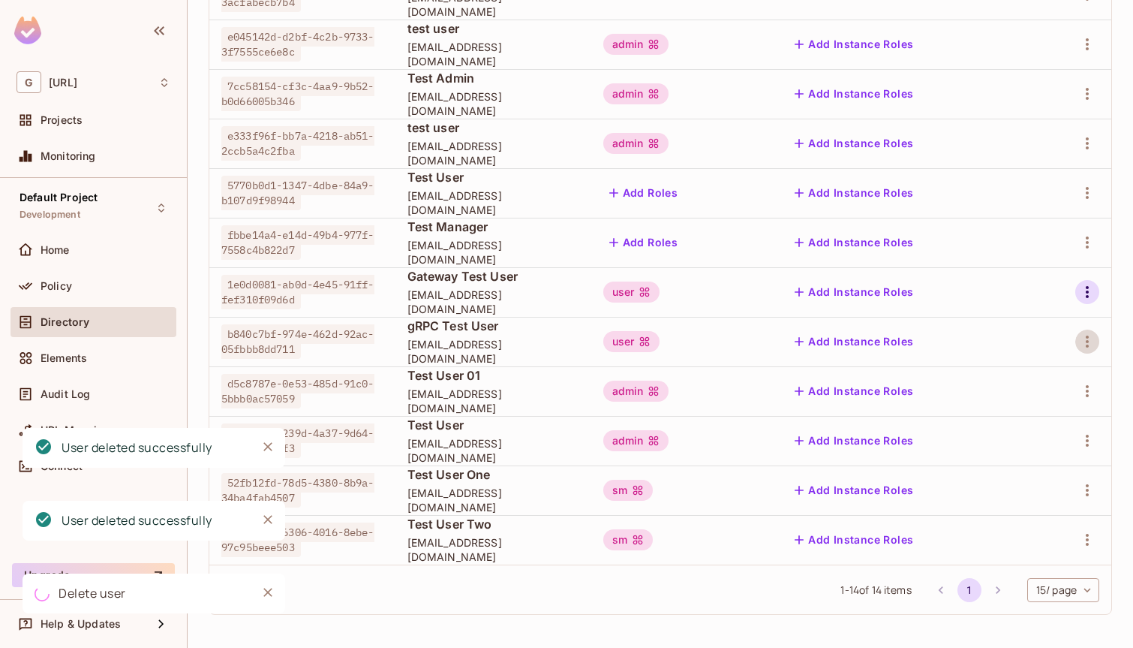
click at [1084, 296] on icon "button" at bounding box center [1087, 292] width 18 height 18
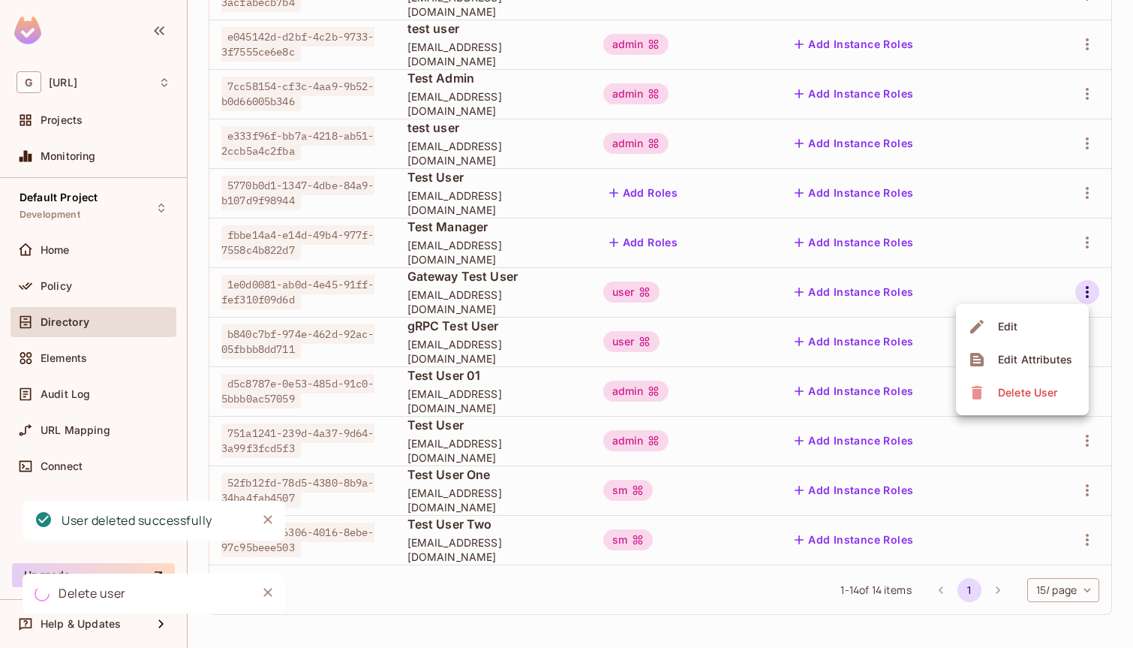
click at [1043, 389] on div "Delete User" at bounding box center [1027, 392] width 59 height 15
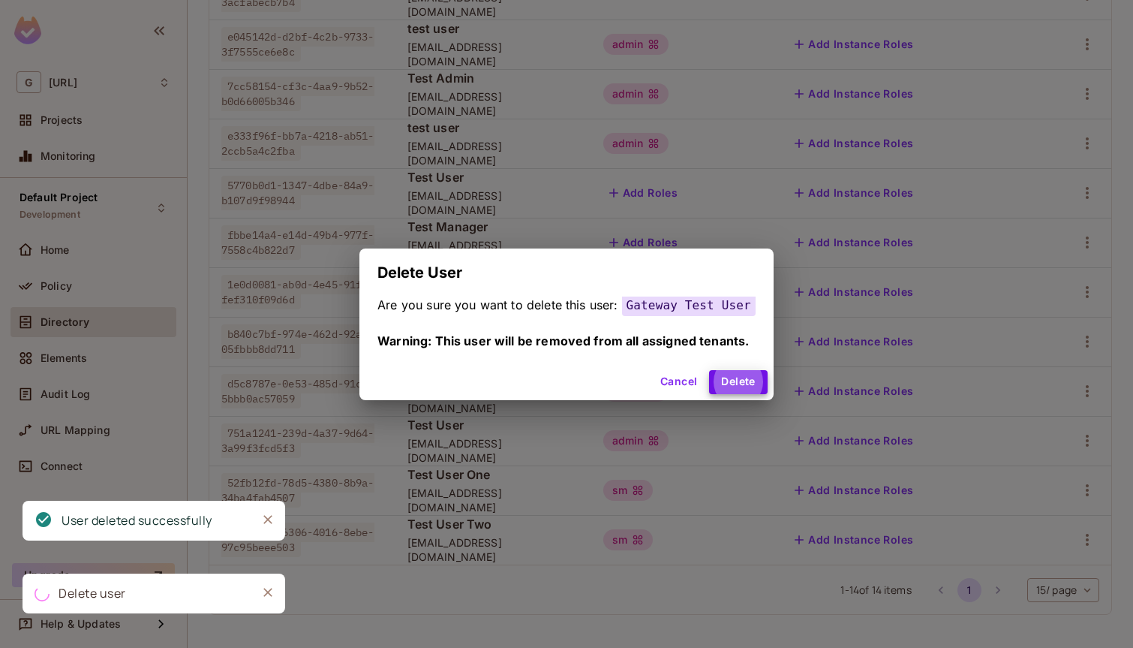
click at [709, 370] on button "Delete" at bounding box center [738, 382] width 58 height 24
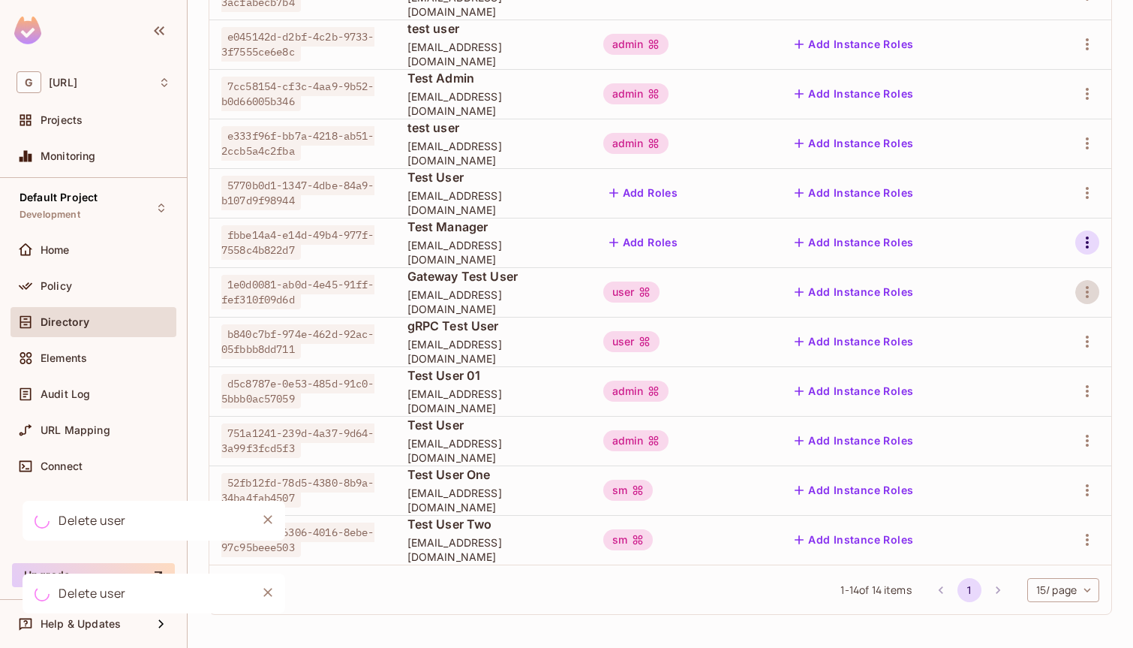
click at [1093, 243] on icon "button" at bounding box center [1087, 242] width 18 height 18
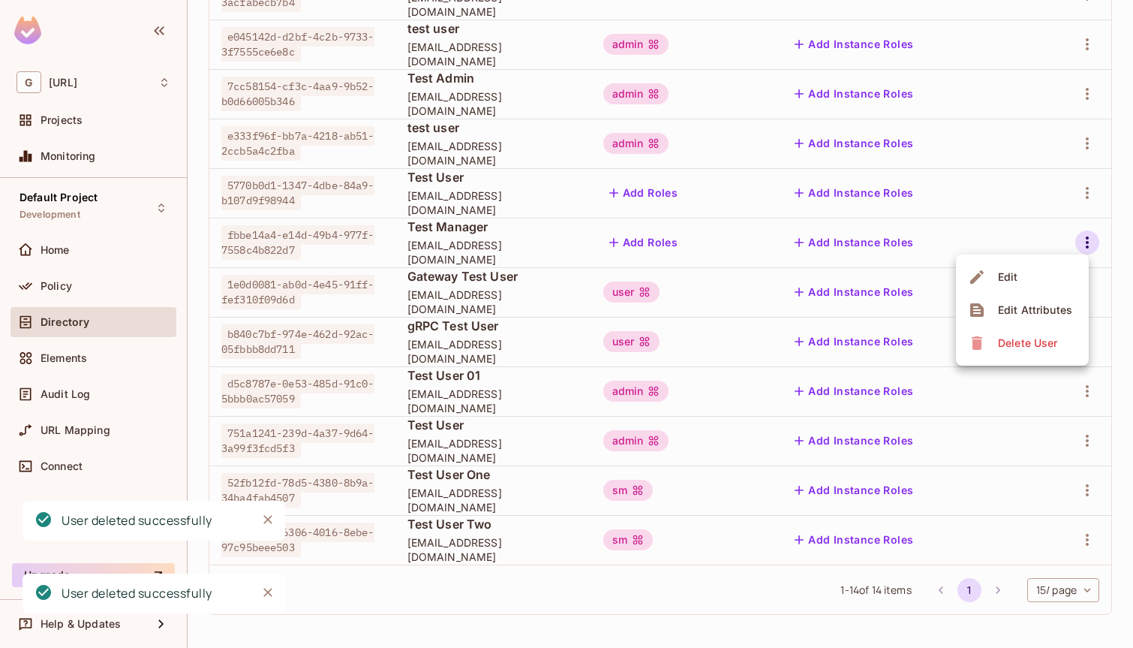
click at [1039, 348] on div "Delete User" at bounding box center [1027, 342] width 59 height 15
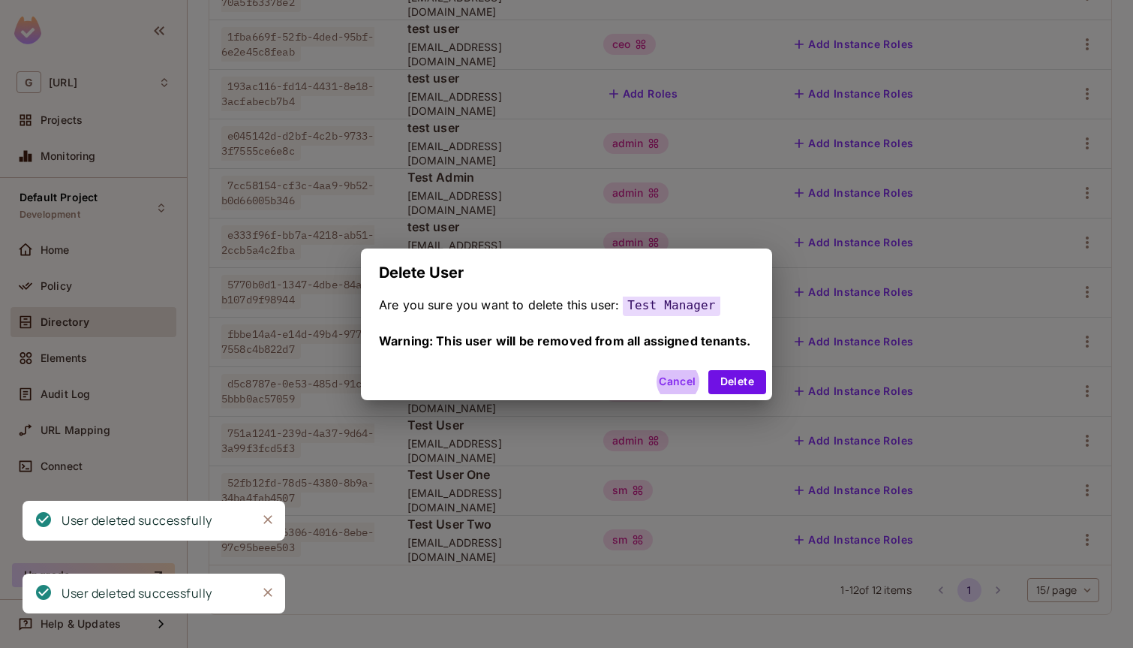
scroll to position [252, 0]
click at [708, 370] on button "Delete" at bounding box center [737, 382] width 58 height 24
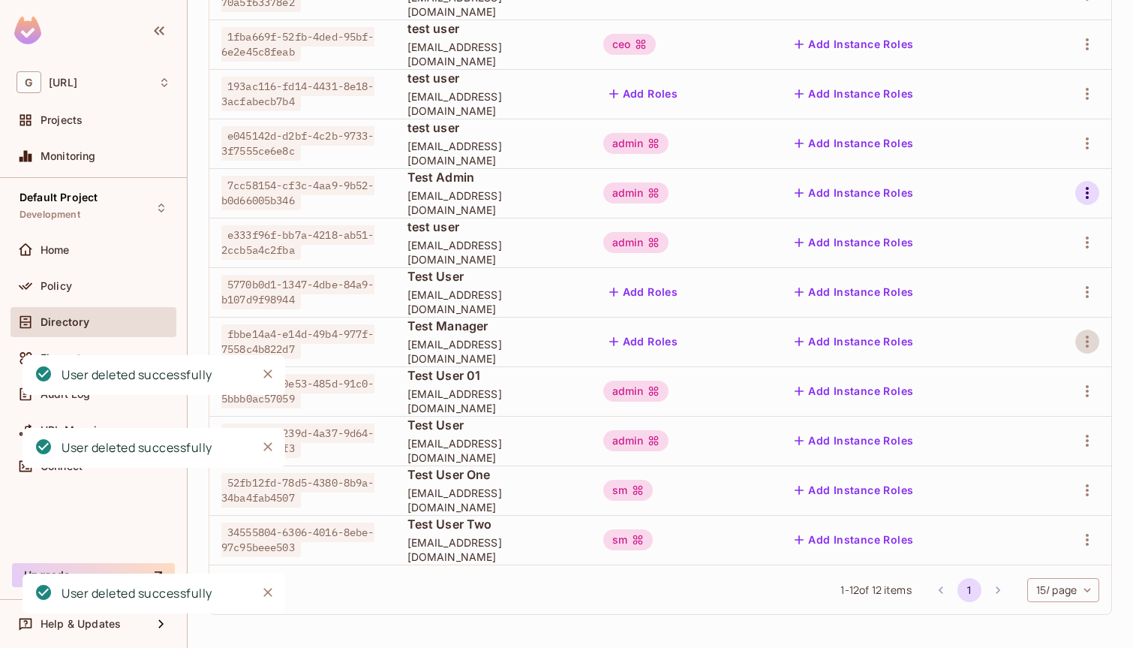
click at [1091, 152] on icon "button" at bounding box center [1087, 143] width 18 height 18
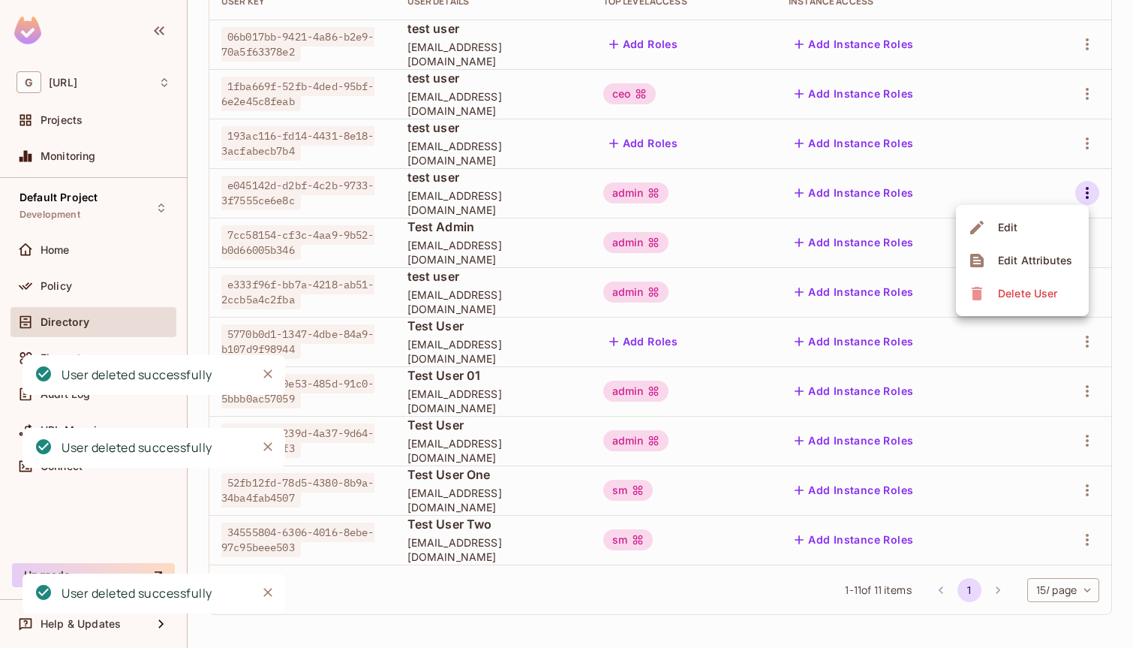
click at [1039, 291] on div "Delete User" at bounding box center [1027, 293] width 59 height 15
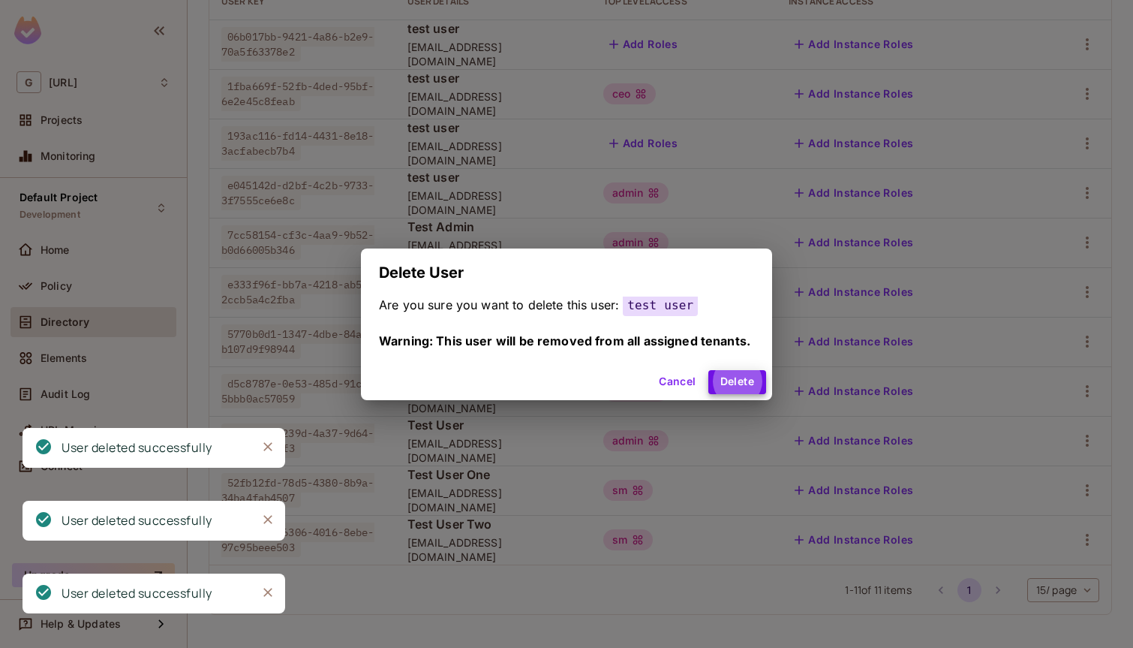
click at [708, 370] on button "Delete" at bounding box center [737, 382] width 58 height 24
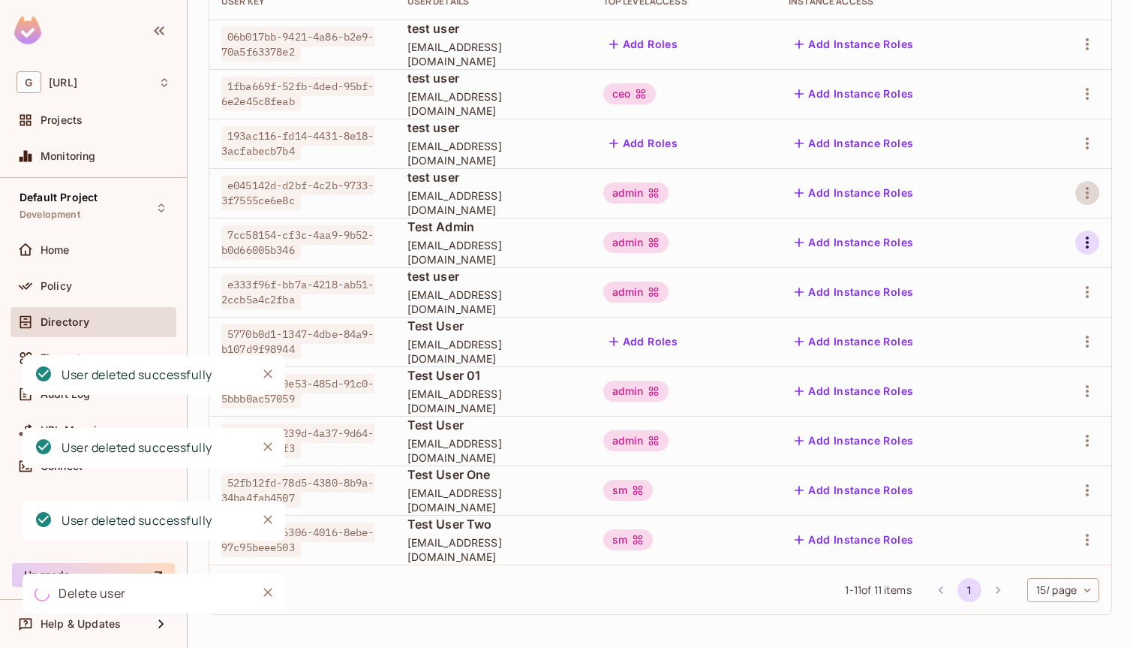
click at [1081, 242] on icon "button" at bounding box center [1087, 242] width 18 height 18
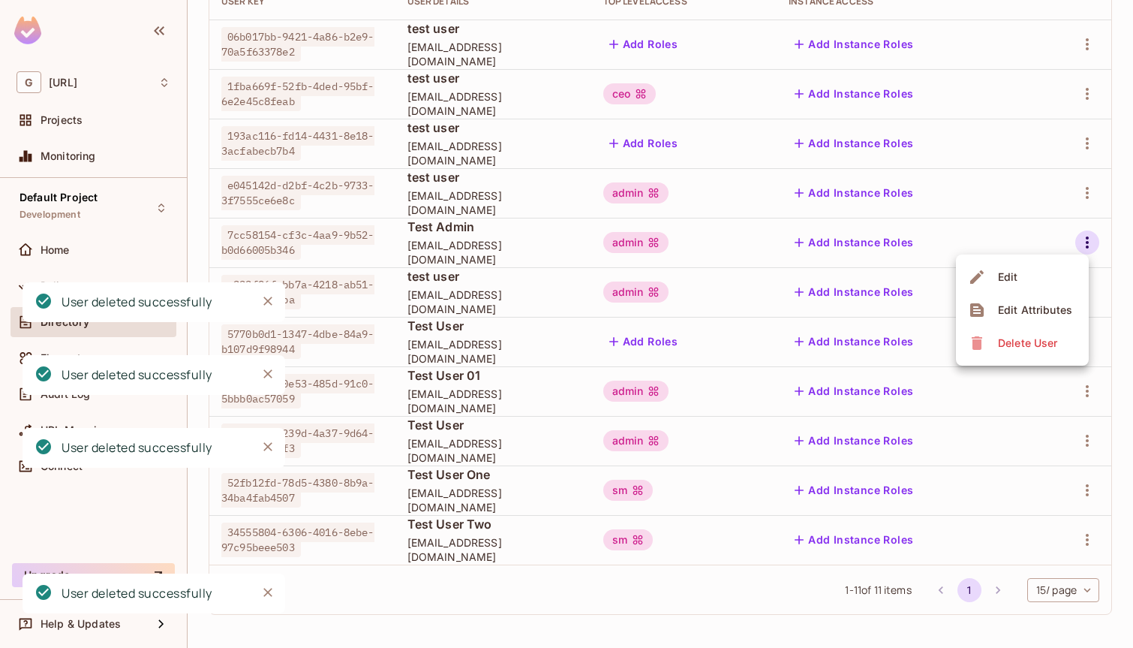
scroll to position [153, 0]
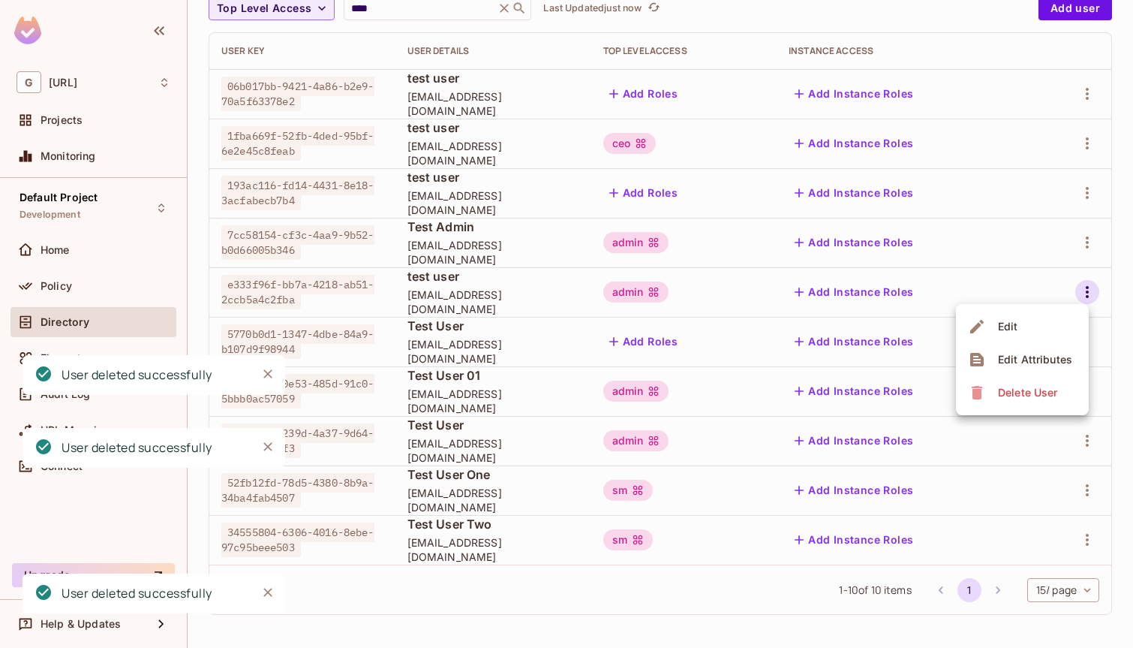
click at [1021, 390] on div "Delete User" at bounding box center [1027, 392] width 59 height 15
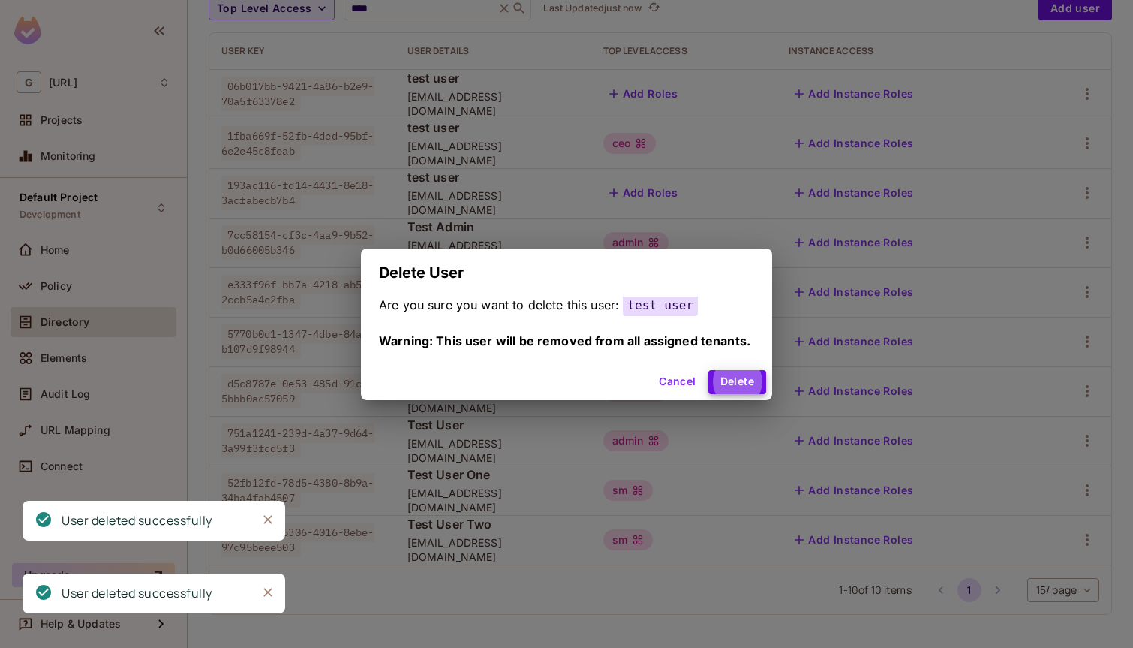
click at [708, 370] on button "Delete" at bounding box center [737, 382] width 58 height 24
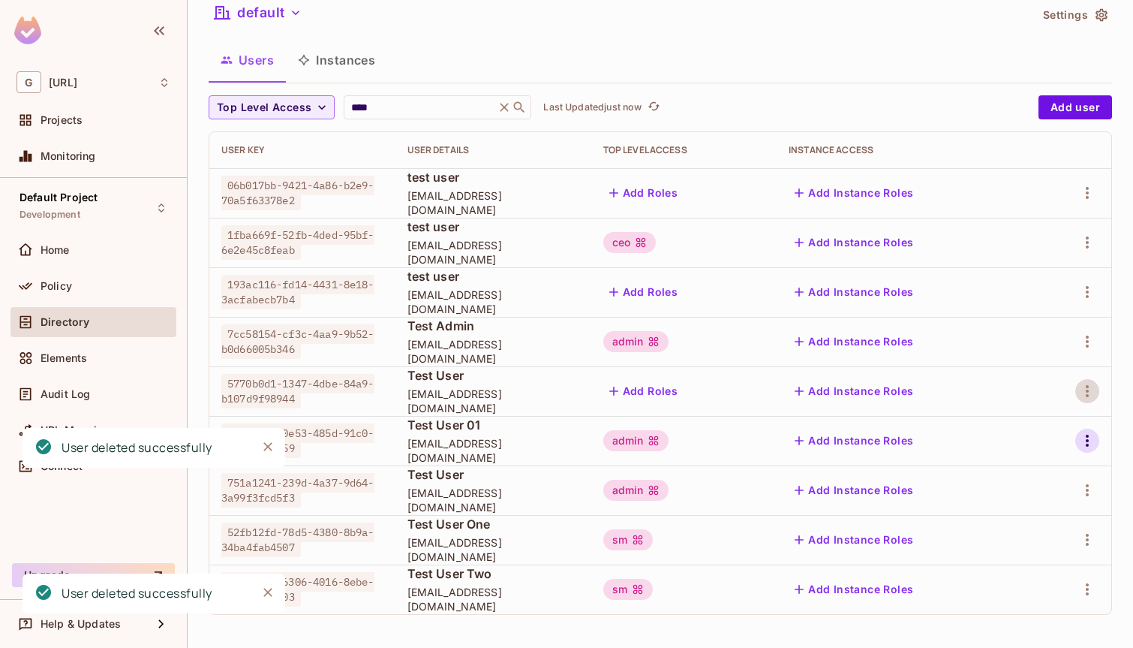
click at [1087, 342] on icon "button" at bounding box center [1087, 341] width 3 height 12
click at [1039, 445] on div "Delete User" at bounding box center [1027, 441] width 59 height 15
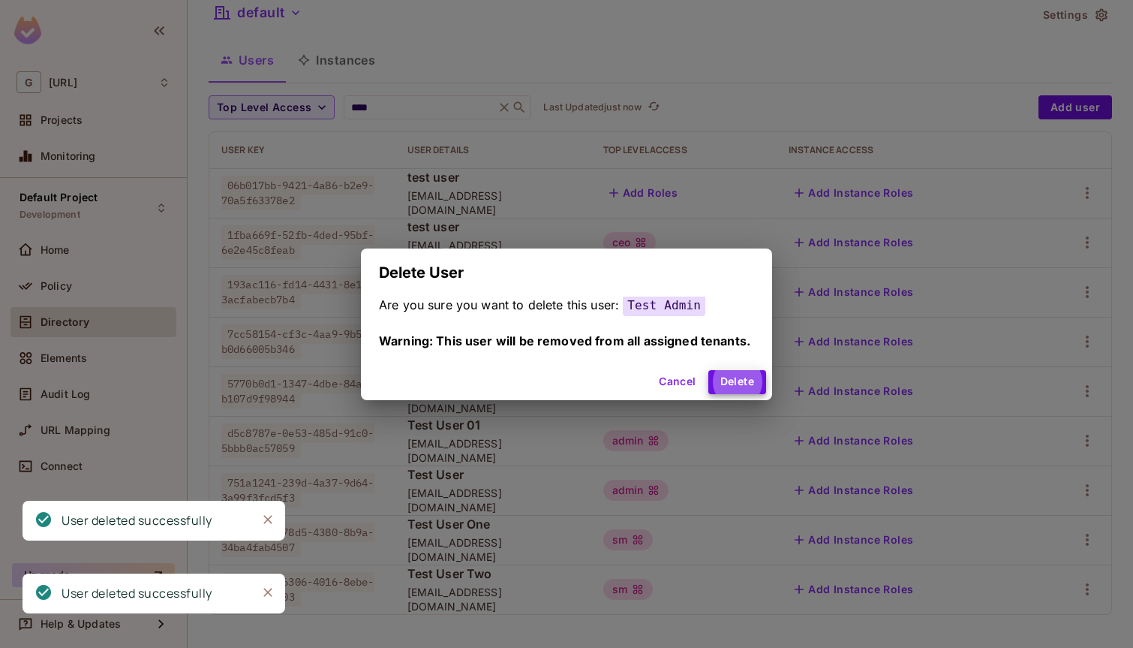
click at [708, 370] on button "Delete" at bounding box center [737, 382] width 58 height 24
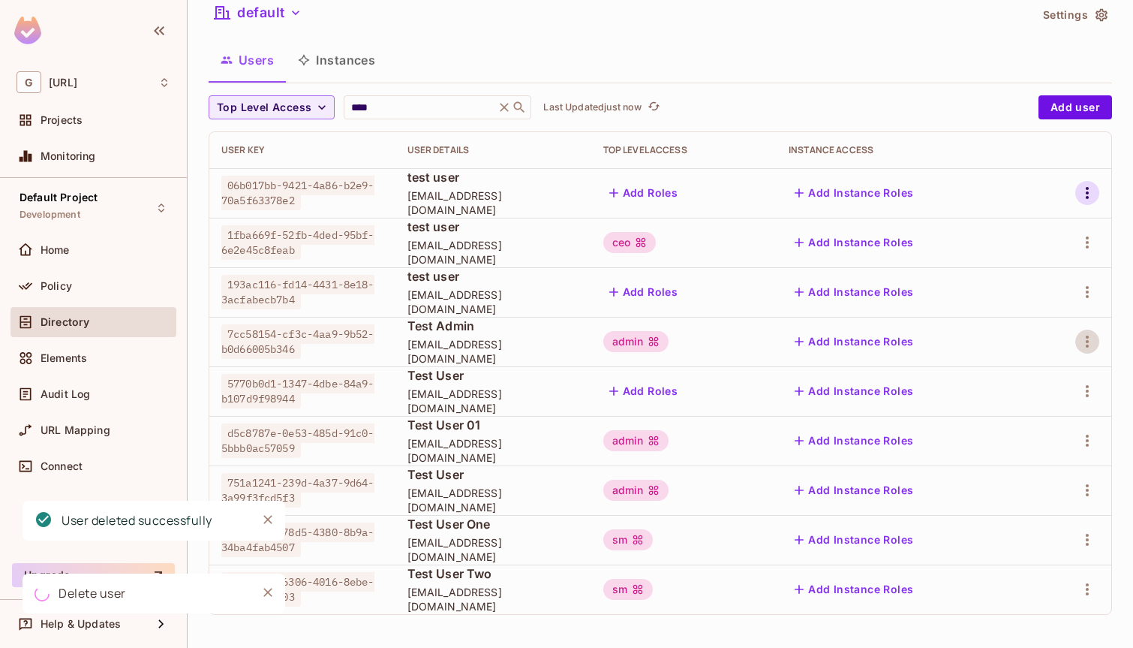
click at [1084, 195] on icon "button" at bounding box center [1087, 193] width 18 height 18
click at [1041, 305] on span "Delete User" at bounding box center [1027, 293] width 68 height 24
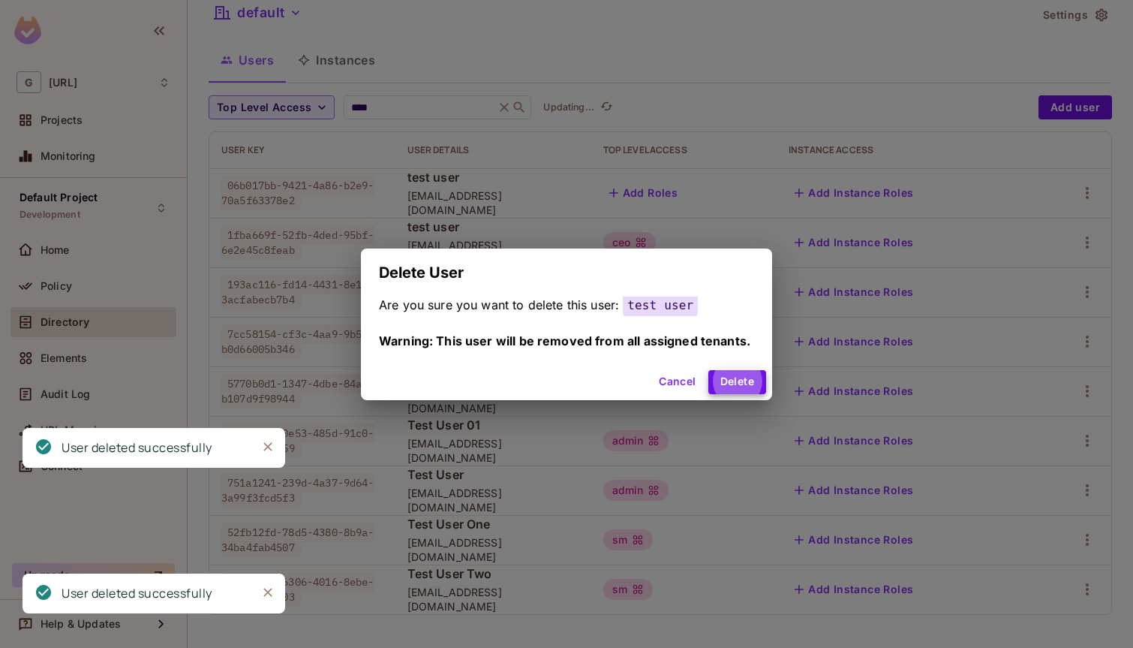
click at [708, 370] on button "Delete" at bounding box center [737, 382] width 58 height 24
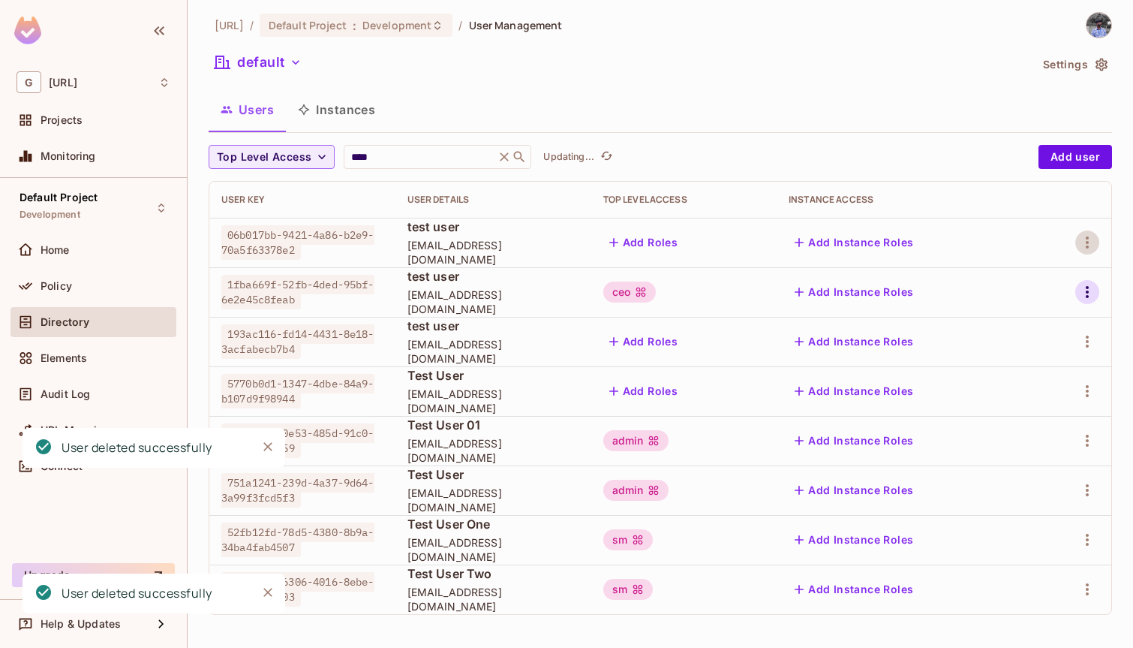
click at [1081, 290] on icon "button" at bounding box center [1087, 292] width 18 height 18
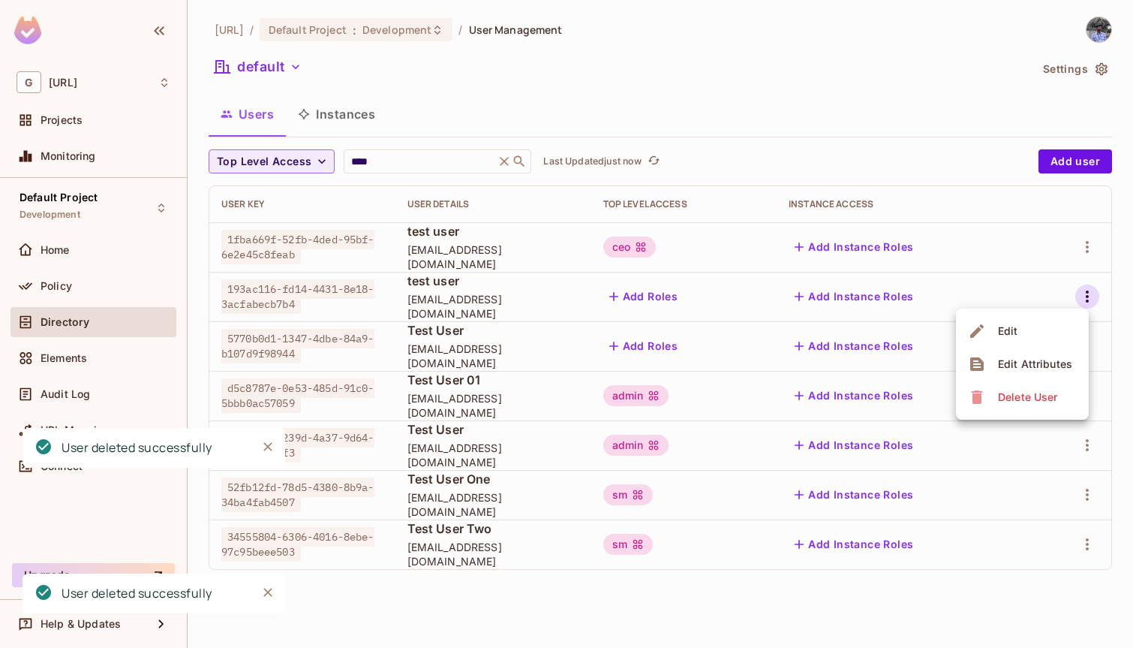
click at [1024, 395] on div "Delete User" at bounding box center [1027, 396] width 59 height 15
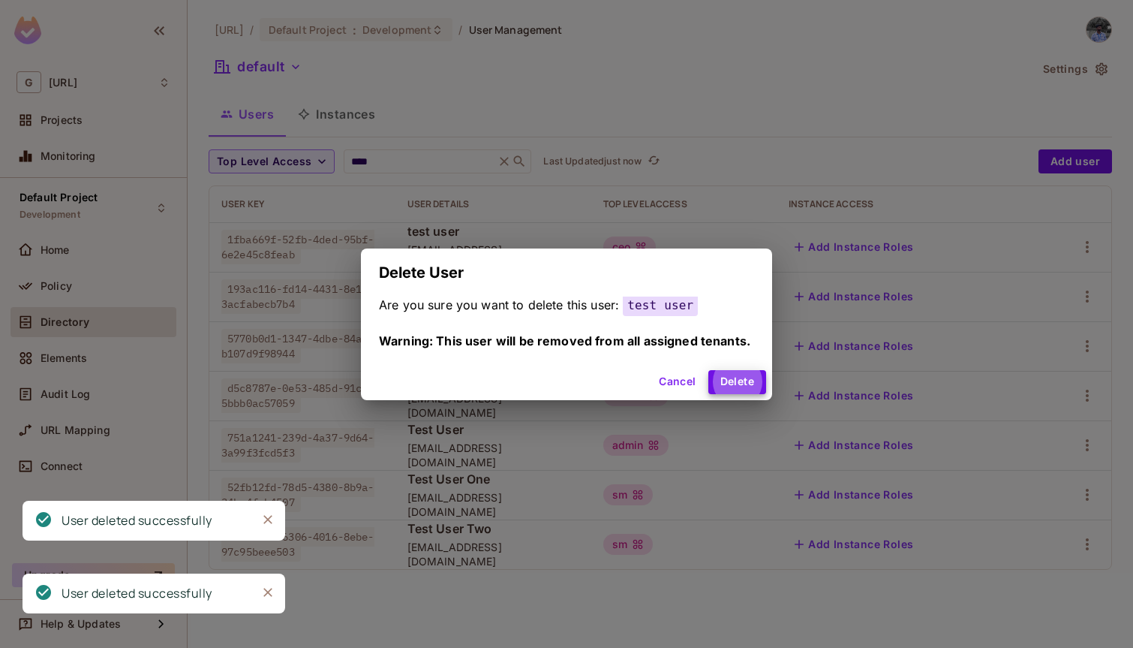
click at [708, 370] on button "Delete" at bounding box center [737, 382] width 58 height 24
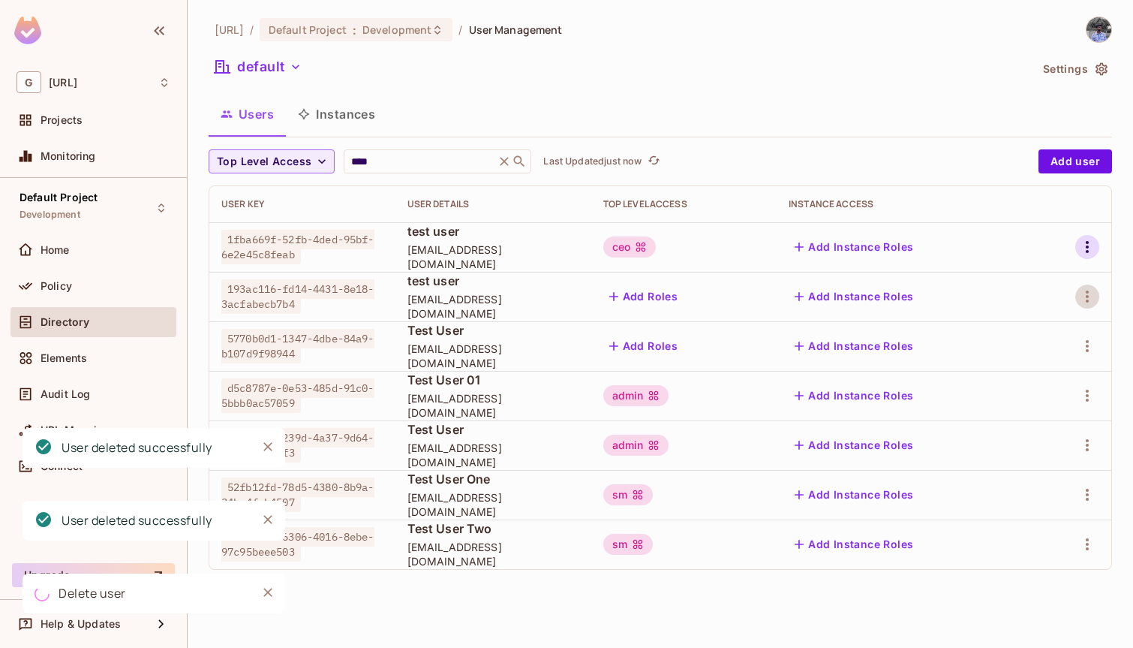
click at [1084, 242] on icon "button" at bounding box center [1087, 247] width 18 height 18
click at [1025, 342] on div "Delete User" at bounding box center [1027, 347] width 59 height 15
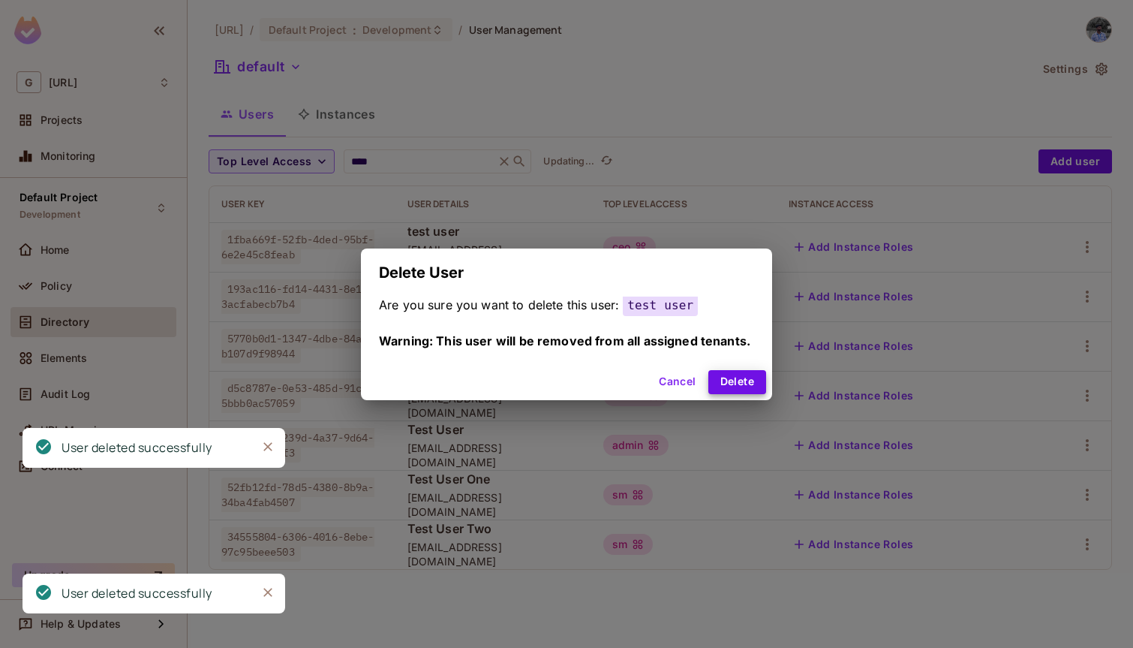
click at [708, 370] on button "Delete" at bounding box center [737, 382] width 58 height 24
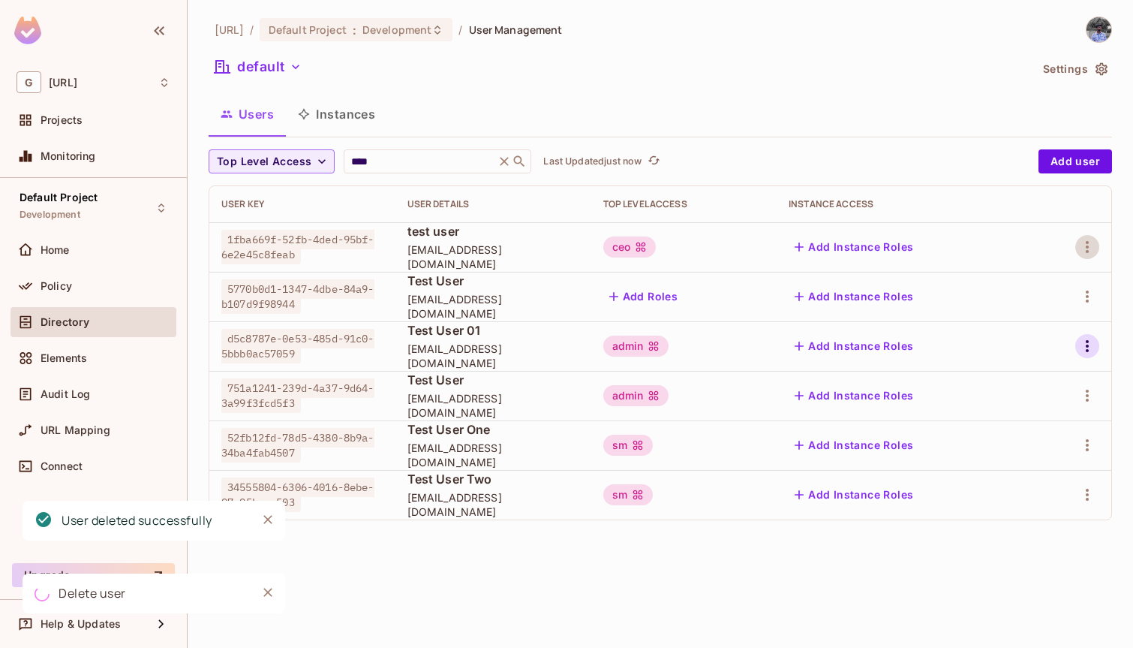
click at [1087, 347] on icon "button" at bounding box center [1087, 346] width 3 height 12
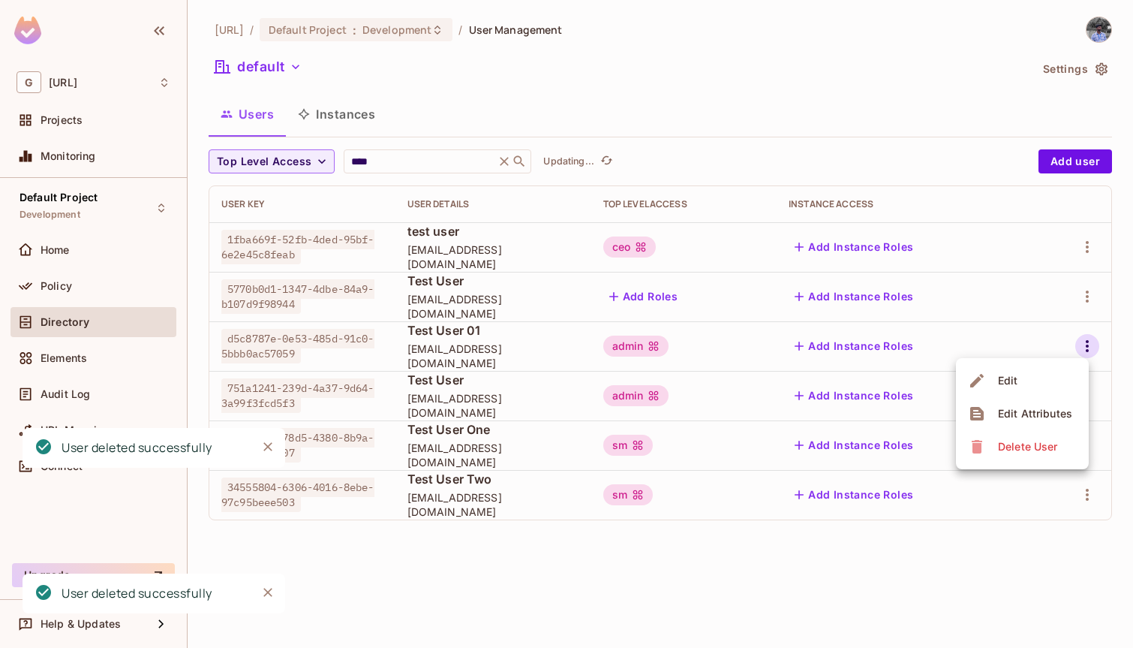
click at [1050, 447] on div "Delete User" at bounding box center [1027, 446] width 59 height 15
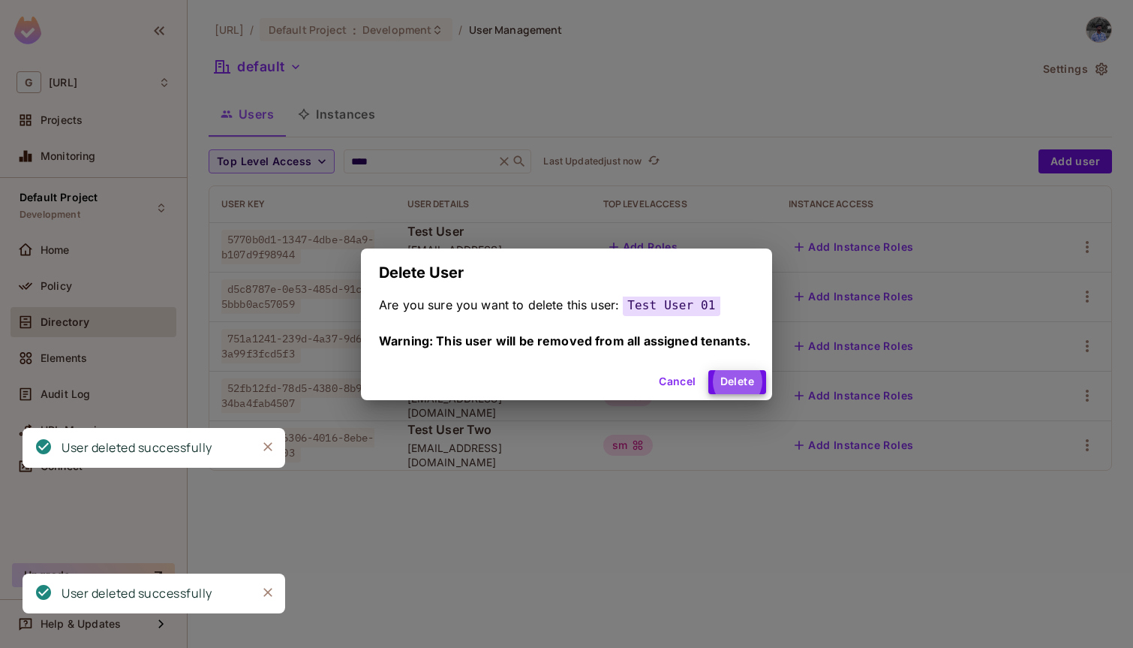
click at [708, 370] on button "Delete" at bounding box center [737, 382] width 58 height 24
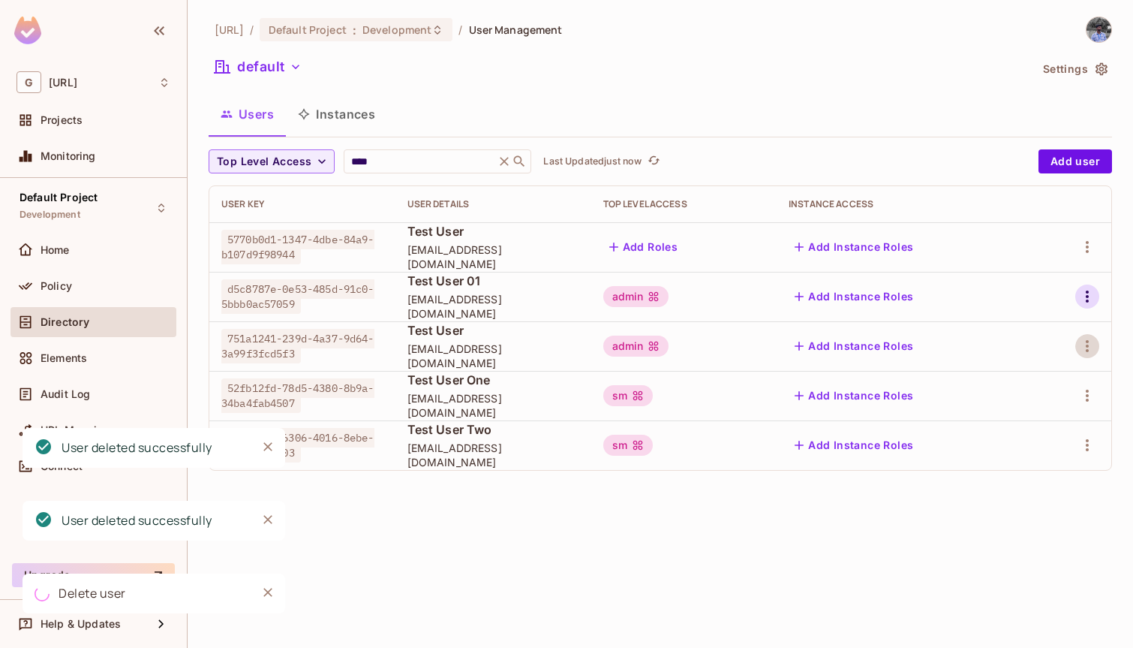
click at [1090, 299] on icon "button" at bounding box center [1087, 296] width 18 height 18
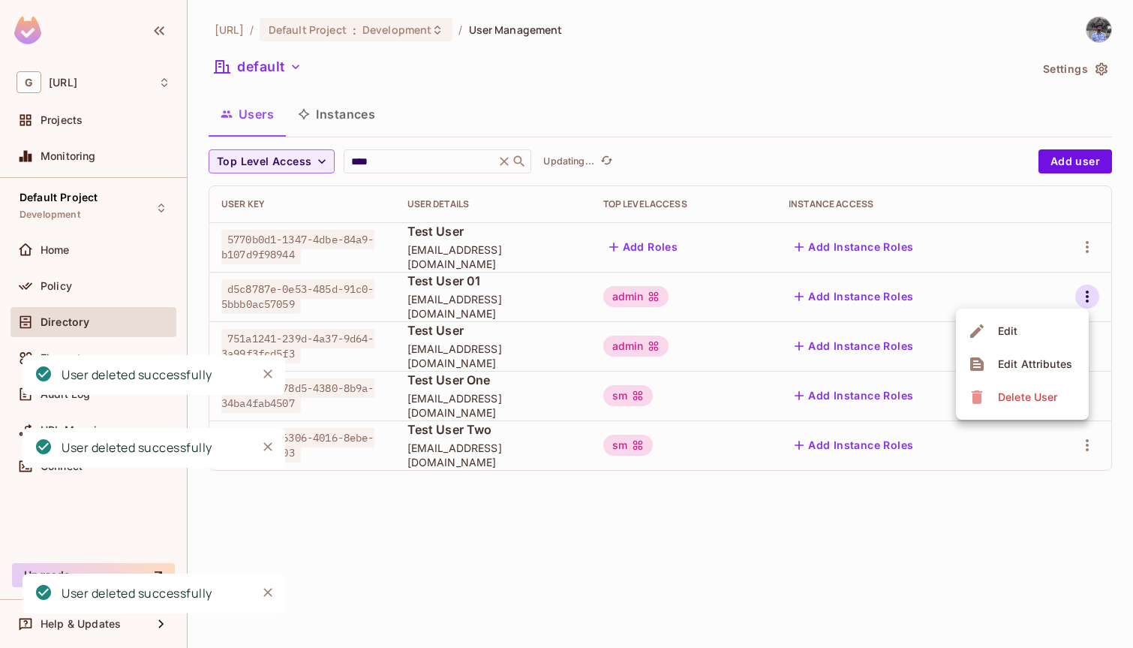
click at [1043, 396] on div "Delete User" at bounding box center [1027, 396] width 59 height 15
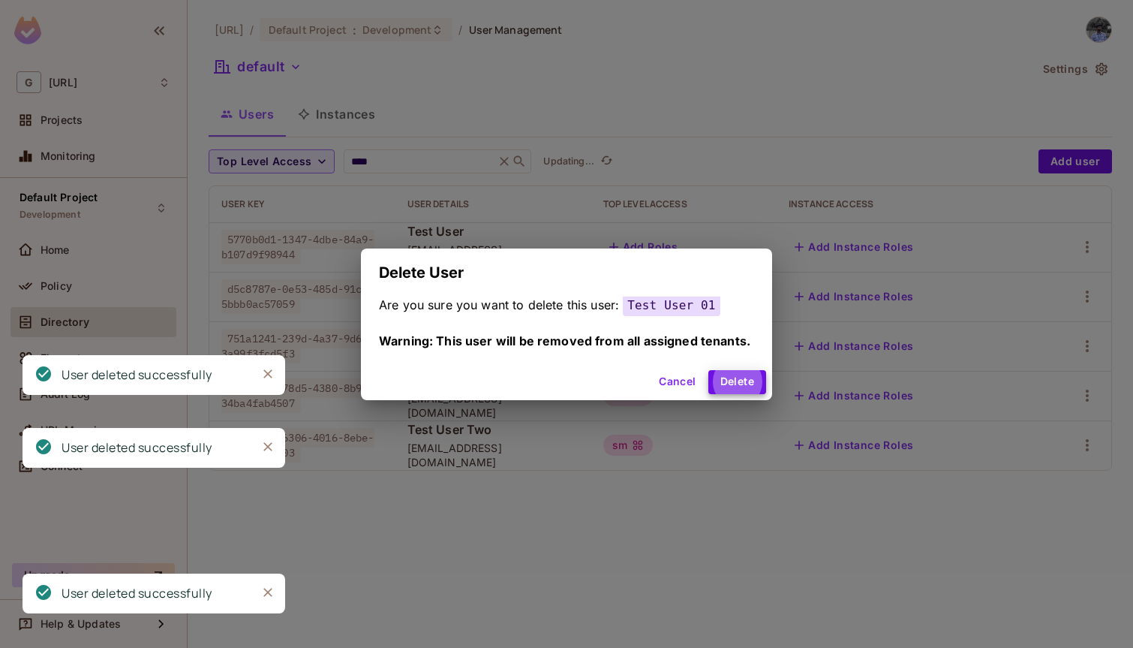
click at [708, 370] on button "Delete" at bounding box center [737, 382] width 58 height 24
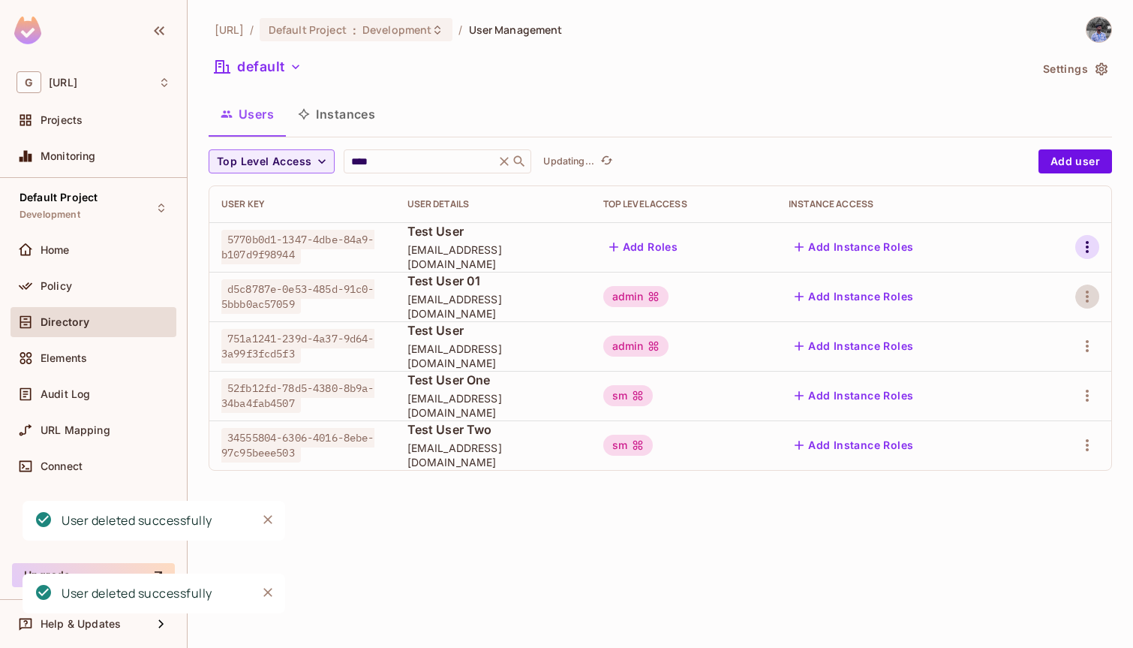
click at [1084, 245] on icon "button" at bounding box center [1087, 247] width 18 height 18
click at [1033, 349] on div "Delete User" at bounding box center [1027, 347] width 59 height 15
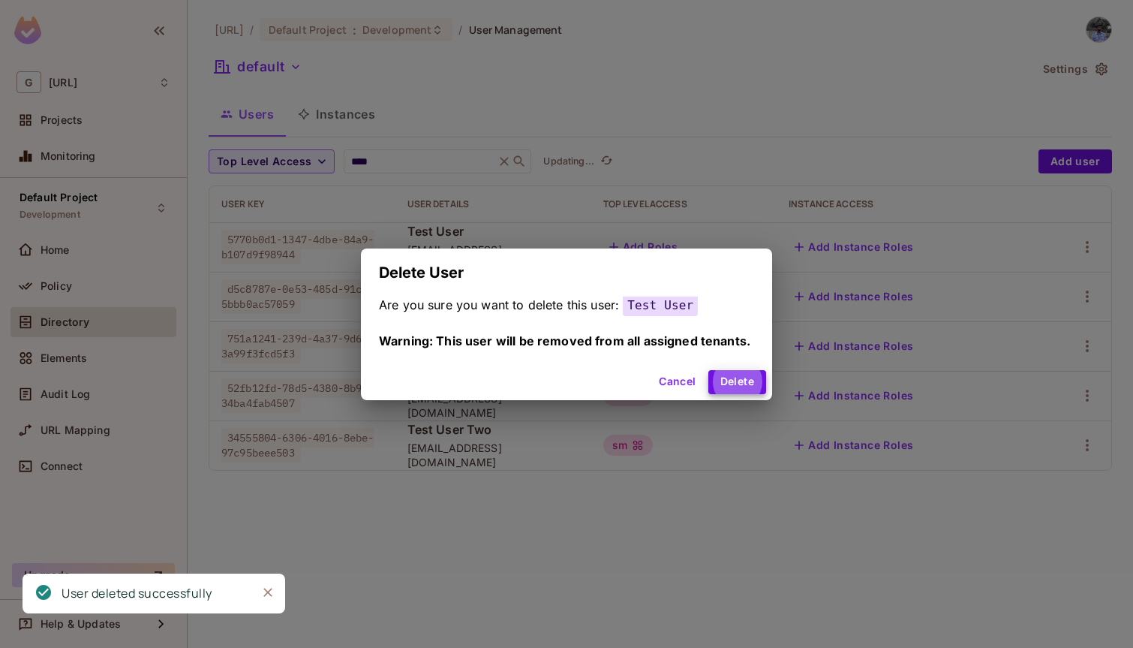
click at [708, 370] on button "Delete" at bounding box center [737, 382] width 58 height 24
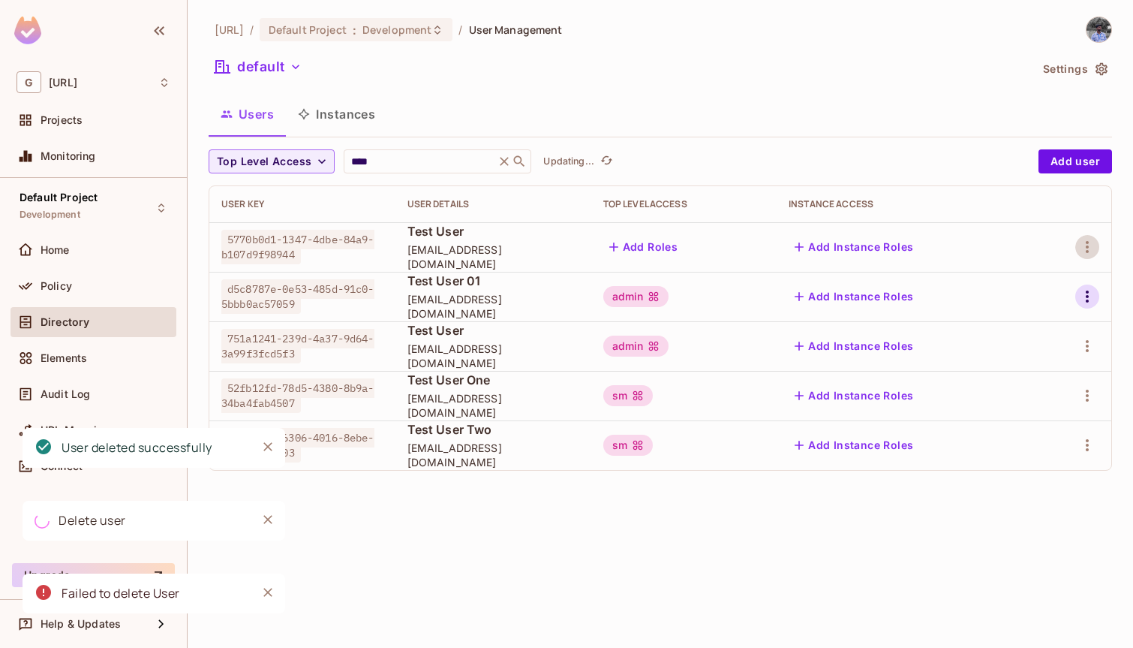
click at [1090, 295] on icon "button" at bounding box center [1087, 296] width 18 height 18
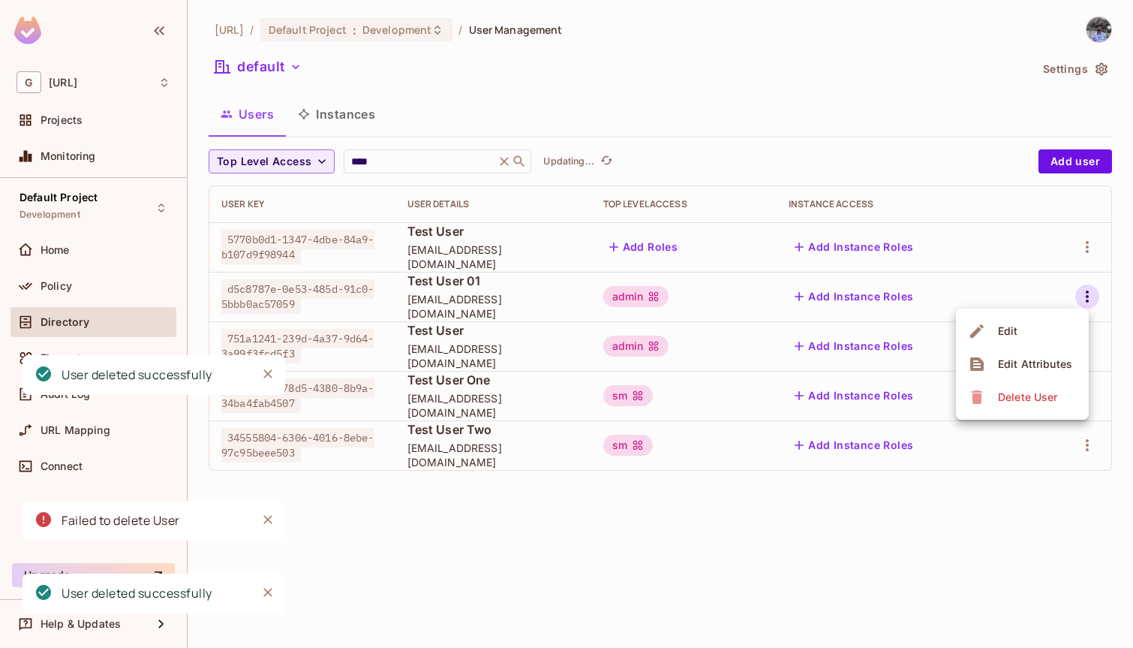
click at [1031, 393] on div "Delete User" at bounding box center [1027, 396] width 59 height 15
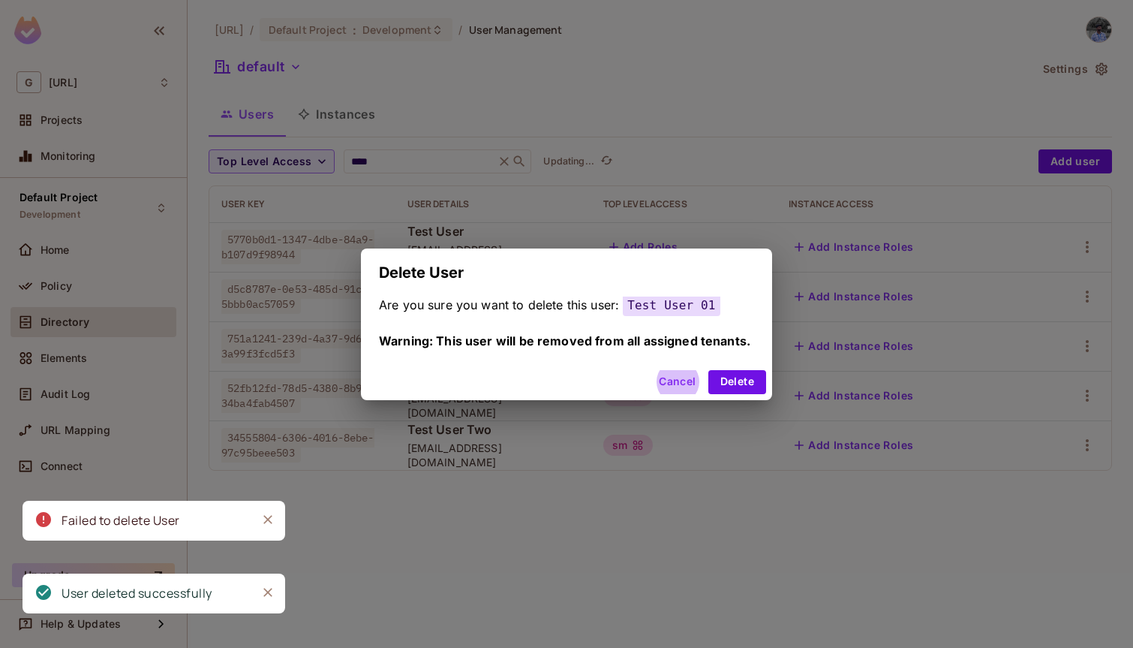
click at [708, 370] on button "Delete" at bounding box center [737, 382] width 58 height 24
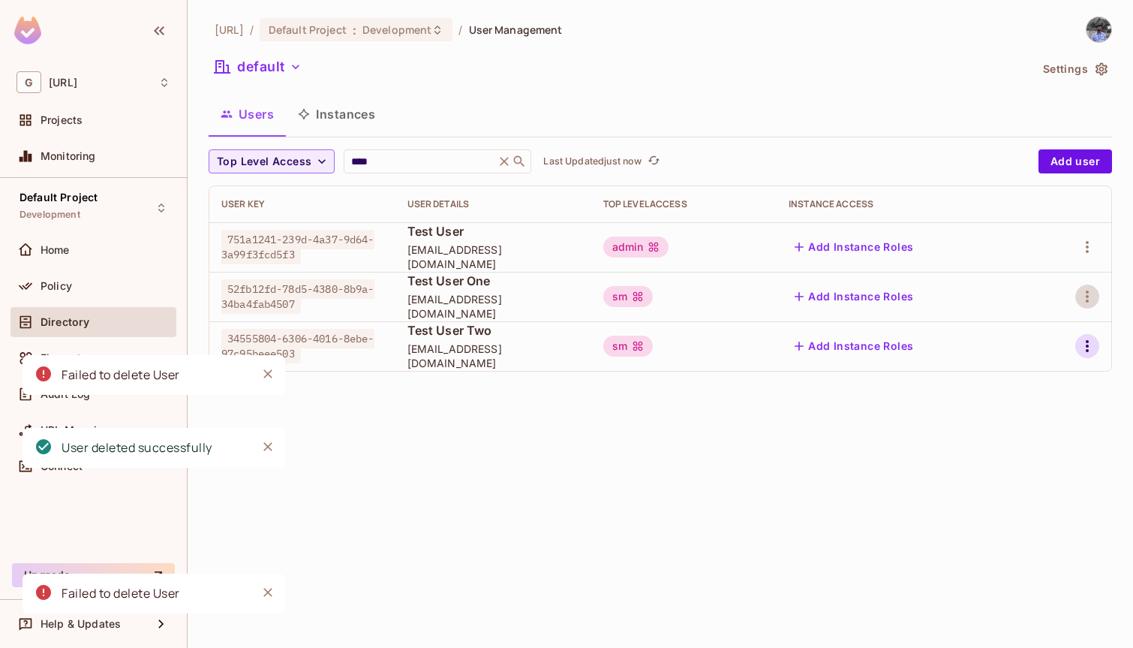
click at [1091, 353] on icon "button" at bounding box center [1087, 346] width 18 height 18
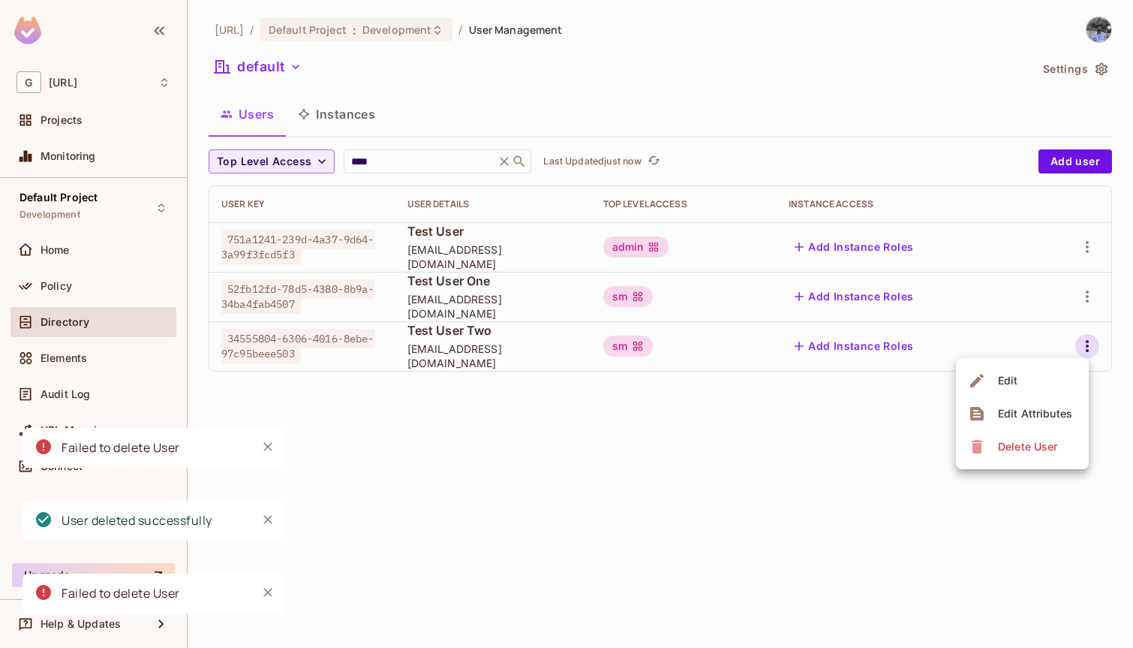
click at [1039, 446] on div "Delete User" at bounding box center [1027, 446] width 59 height 15
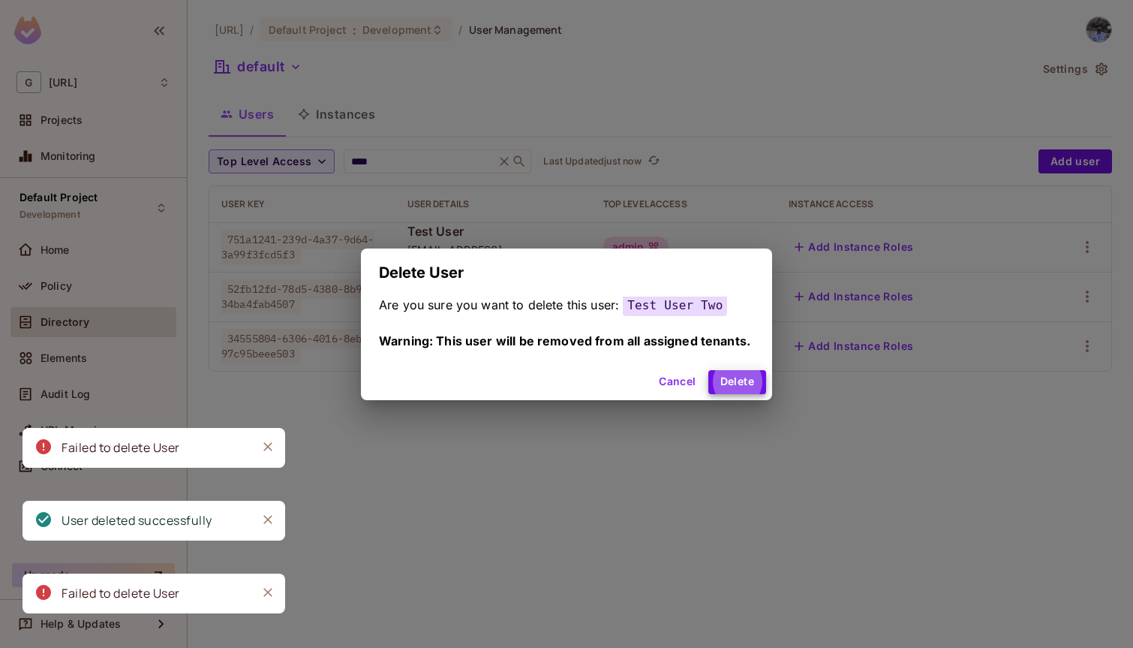
click at [708, 370] on button "Delete" at bounding box center [737, 382] width 58 height 24
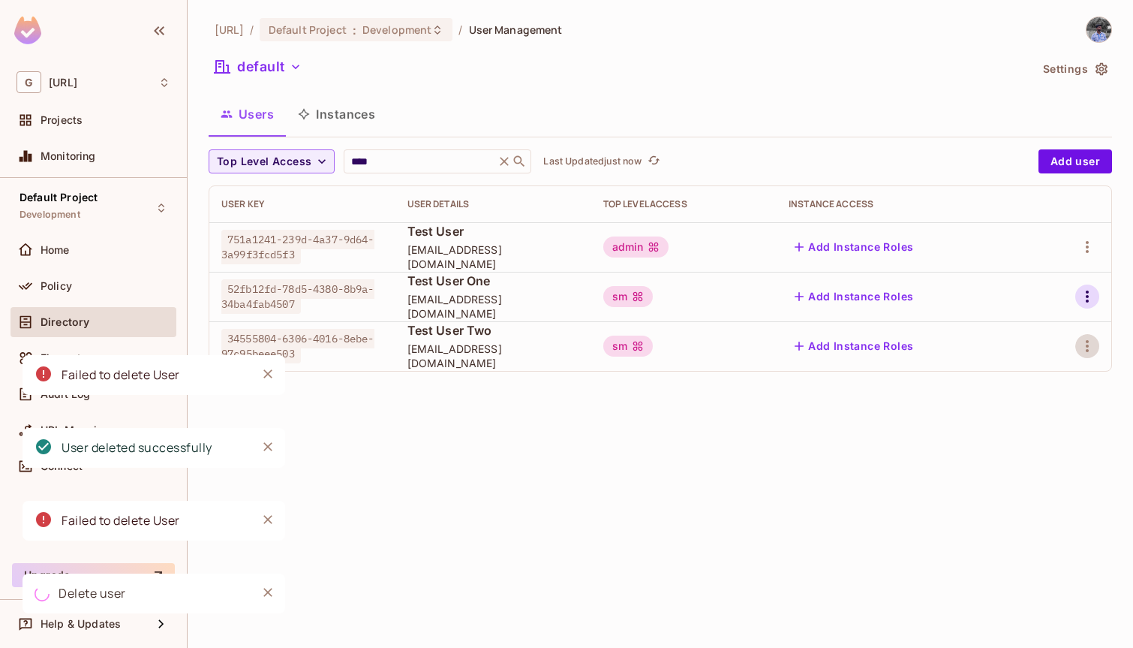
click at [1086, 302] on icon "button" at bounding box center [1087, 296] width 3 height 12
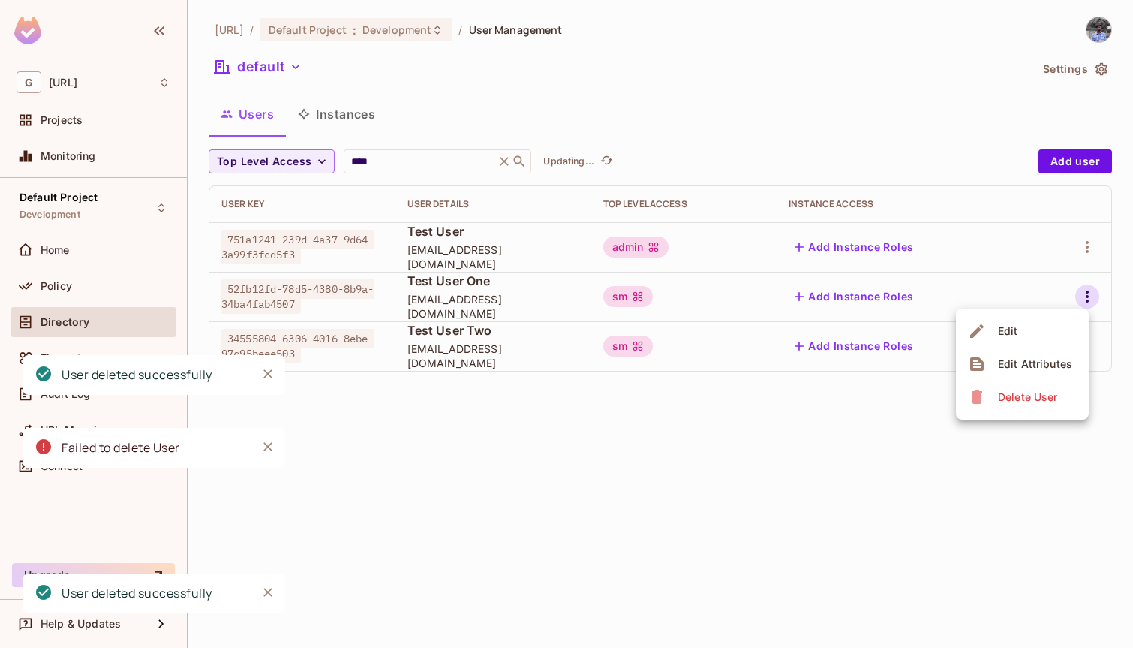
click at [1026, 398] on div "Delete User" at bounding box center [1027, 396] width 59 height 15
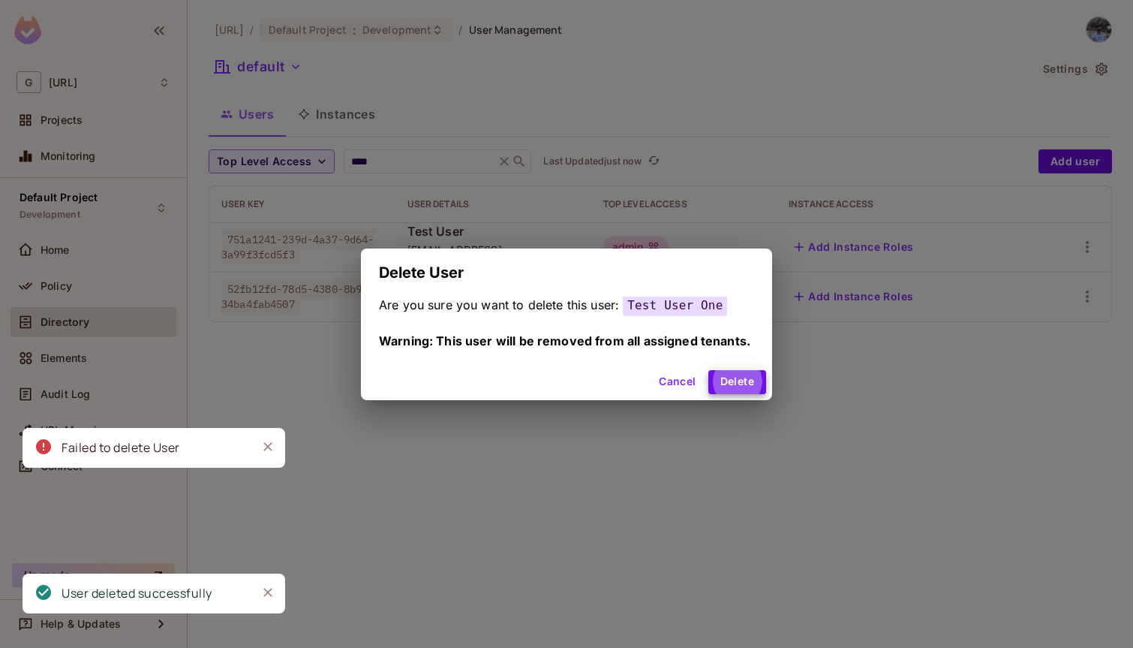
click at [708, 370] on button "Delete" at bounding box center [737, 382] width 58 height 24
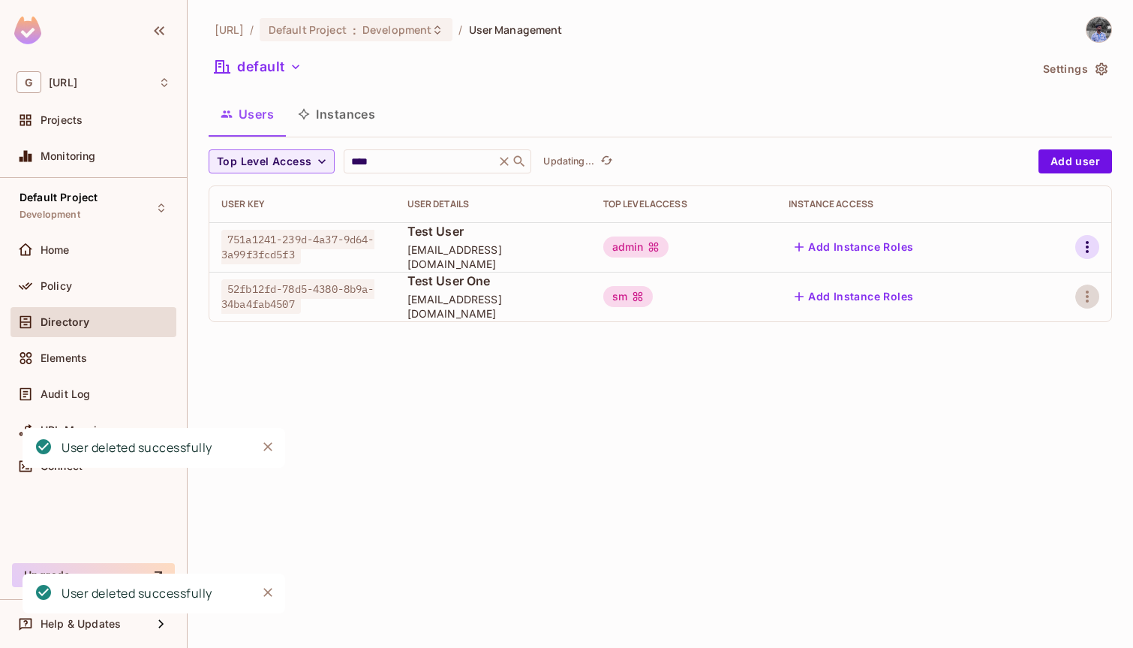
click at [1093, 239] on icon "button" at bounding box center [1087, 247] width 18 height 18
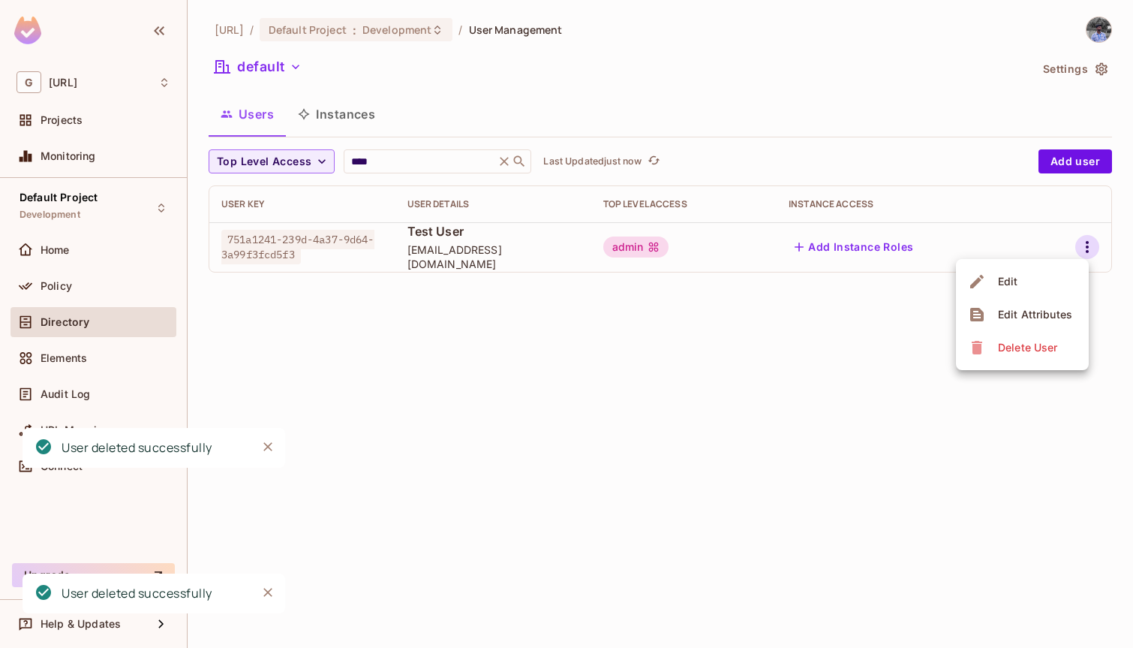
click at [1033, 342] on div "Delete User" at bounding box center [1027, 347] width 59 height 15
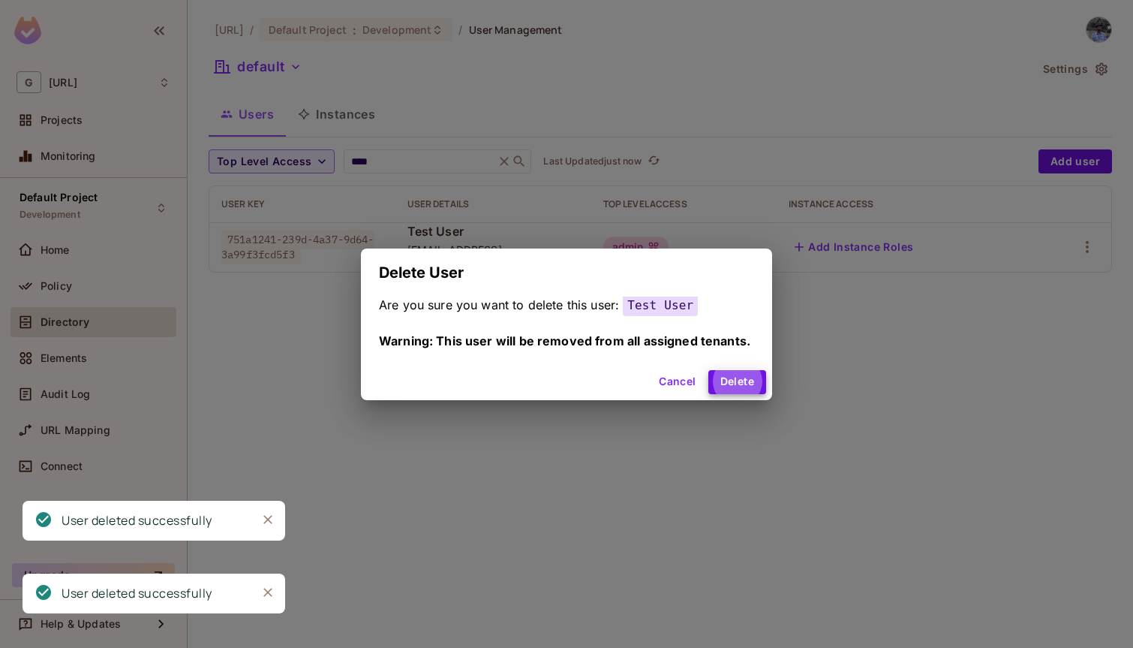
click at [708, 370] on button "Delete" at bounding box center [737, 382] width 58 height 24
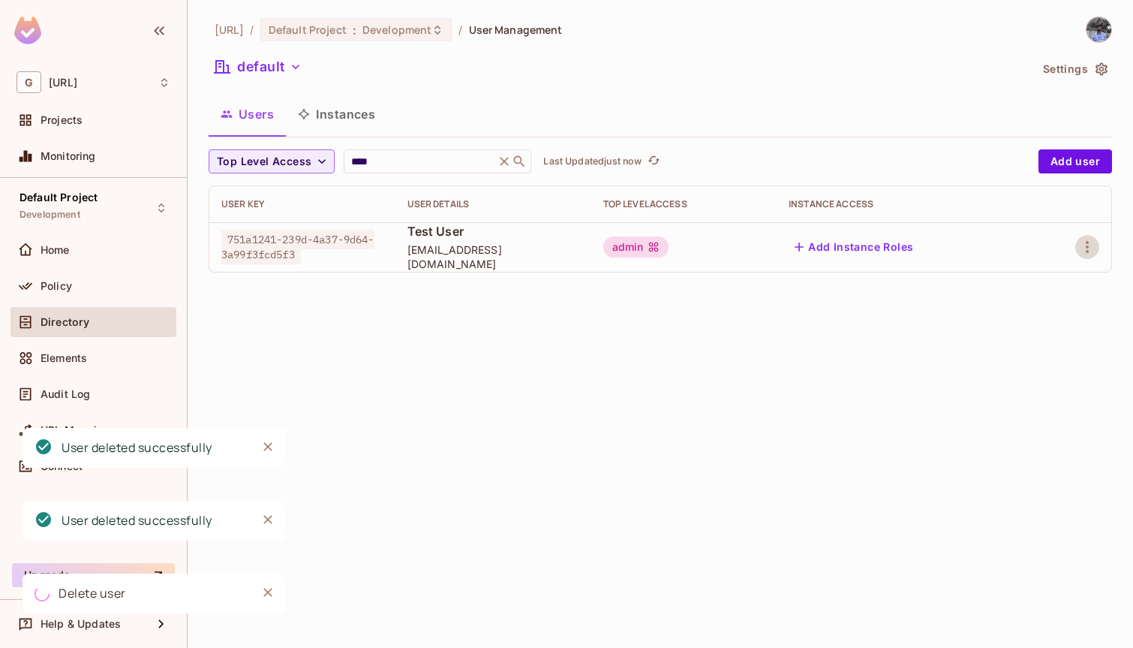
click at [497, 167] on icon at bounding box center [504, 161] width 15 height 15
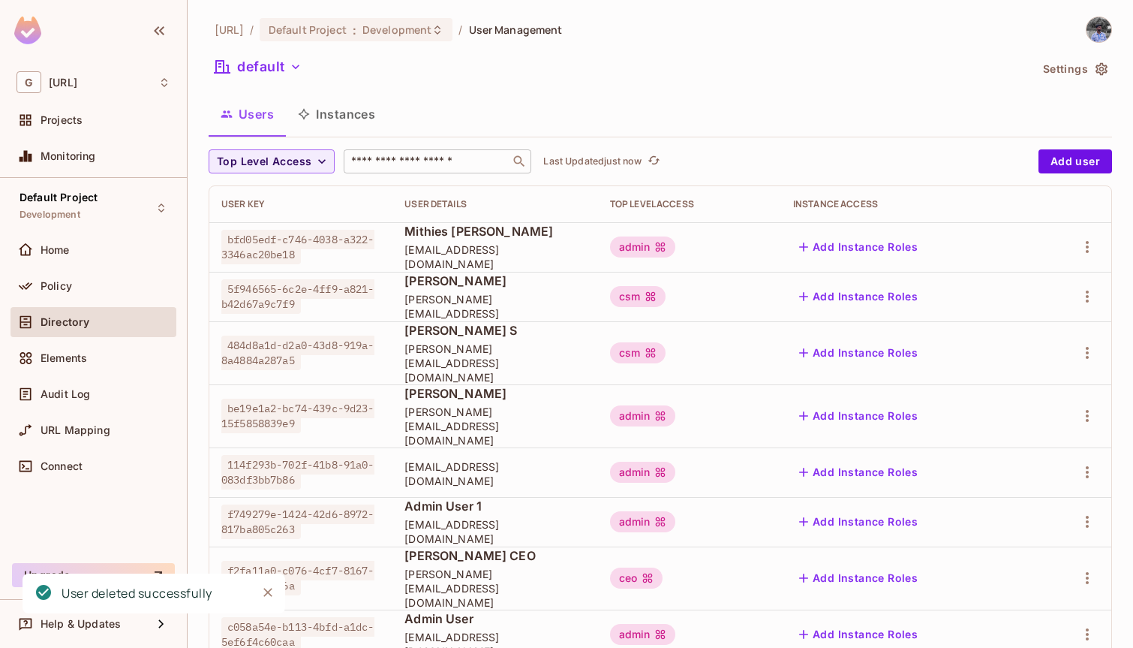
click at [416, 158] on input "text" at bounding box center [427, 161] width 158 height 15
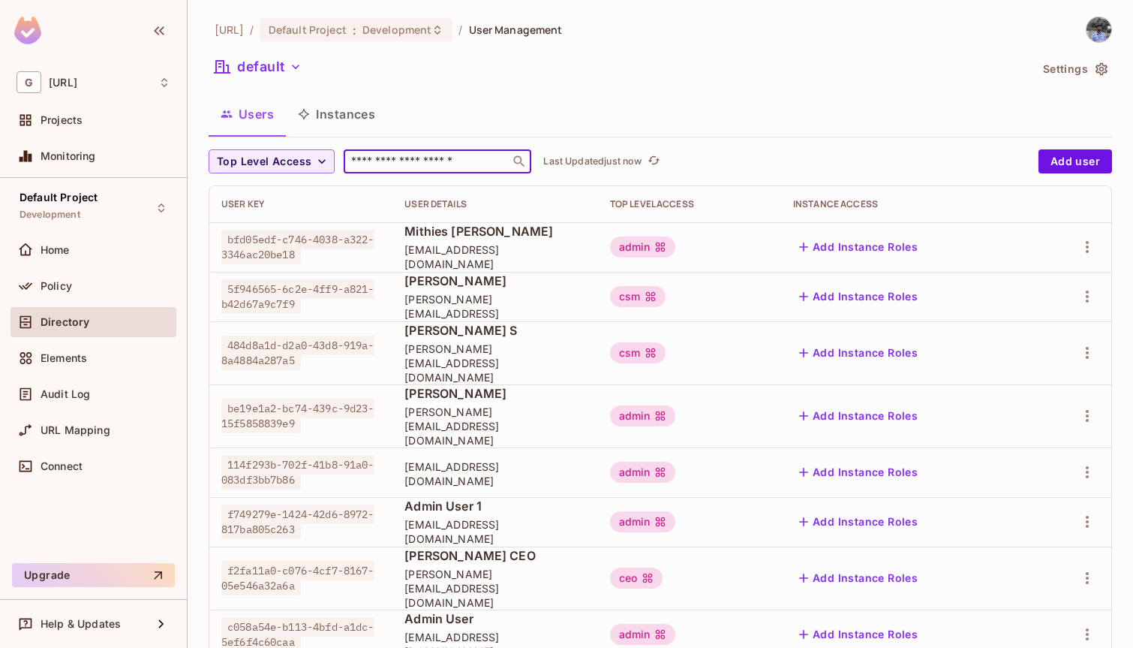
click at [394, 164] on input "text" at bounding box center [427, 161] width 158 height 15
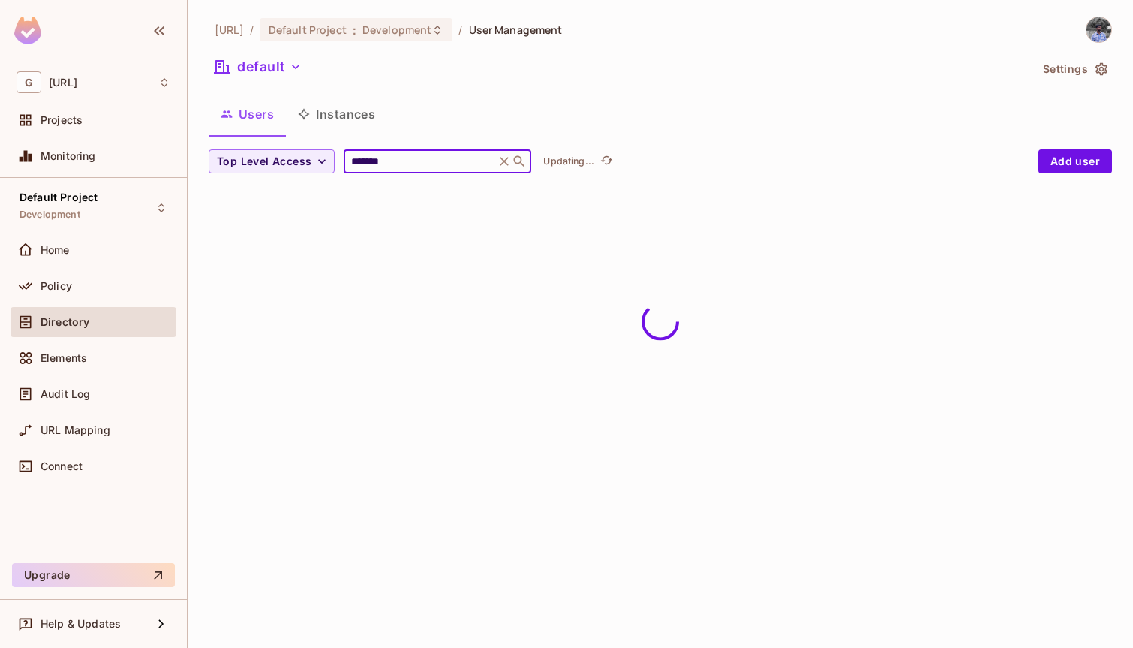
type input "*******"
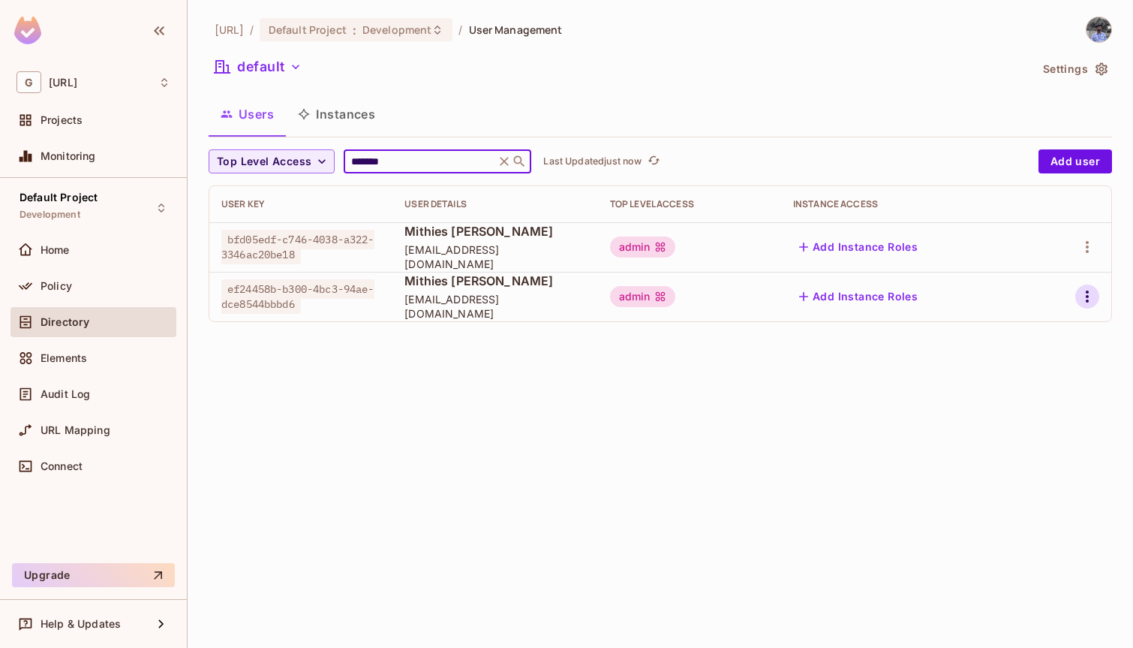
click at [1095, 302] on icon "button" at bounding box center [1087, 296] width 18 height 18
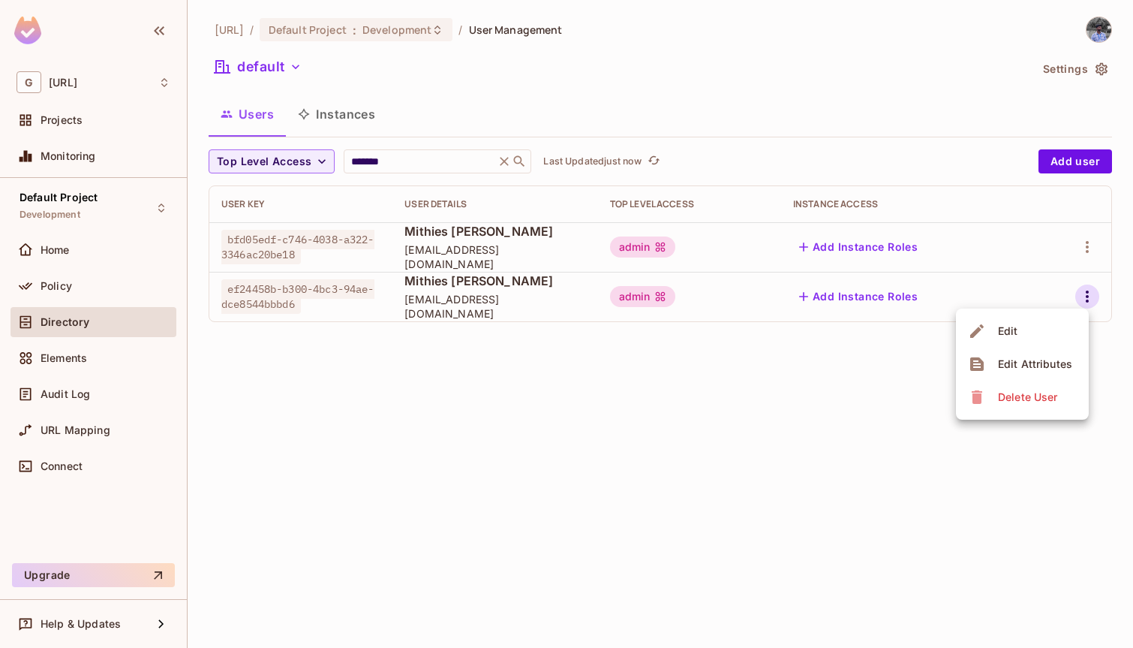
click at [1036, 390] on div "Delete User" at bounding box center [1027, 396] width 59 height 15
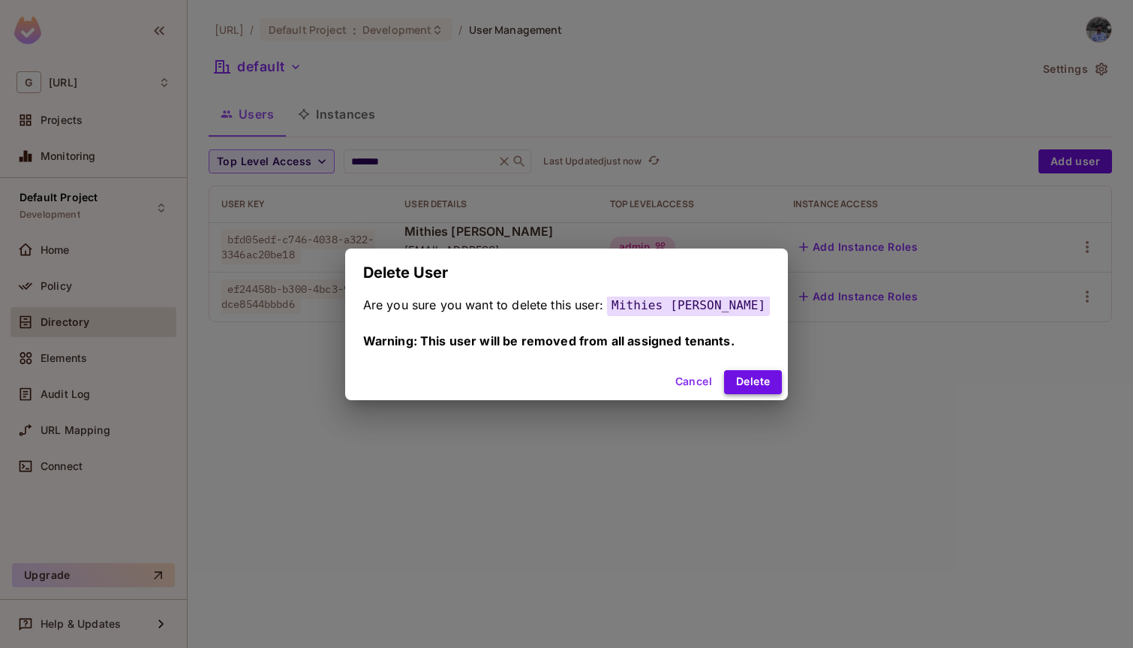
click at [724, 374] on button "Delete" at bounding box center [753, 382] width 58 height 24
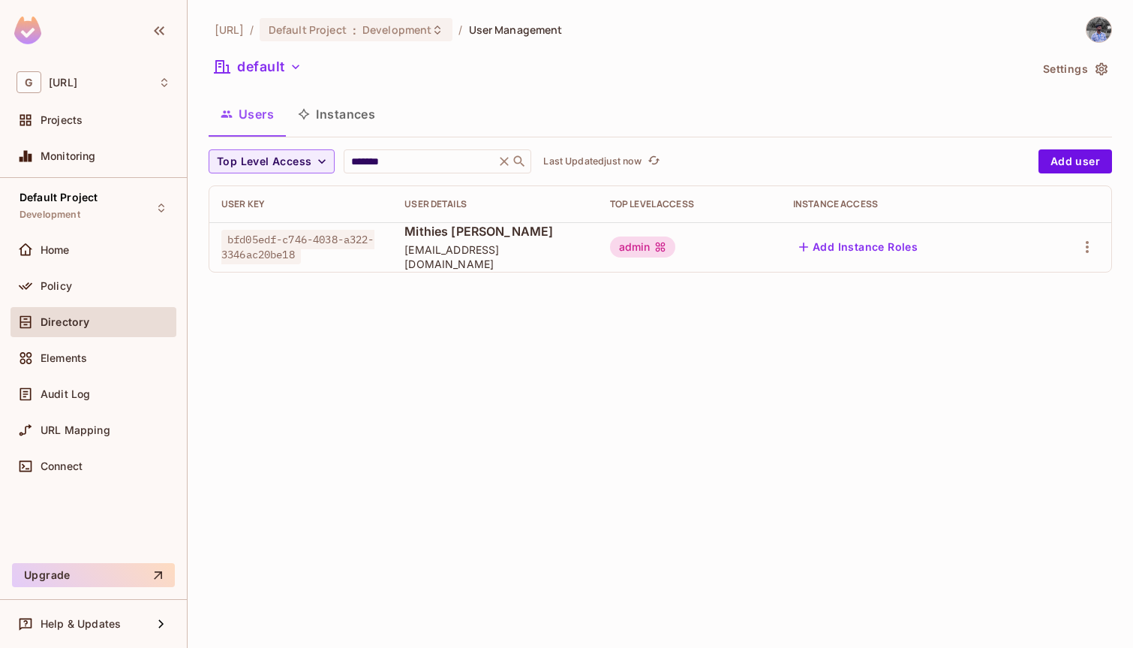
click at [498, 160] on icon at bounding box center [504, 161] width 15 height 15
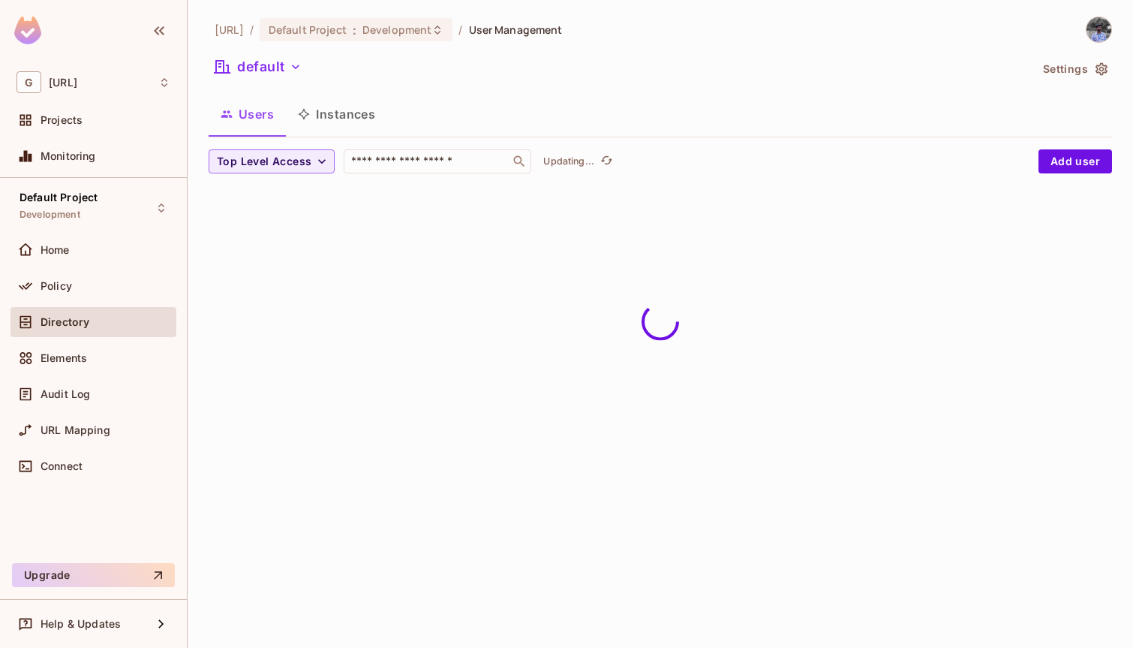
click at [534, 375] on div "[URL] / Default Project : Development / User Management default Settings Users …" at bounding box center [660, 324] width 945 height 648
